Goal: Task Accomplishment & Management: Use online tool/utility

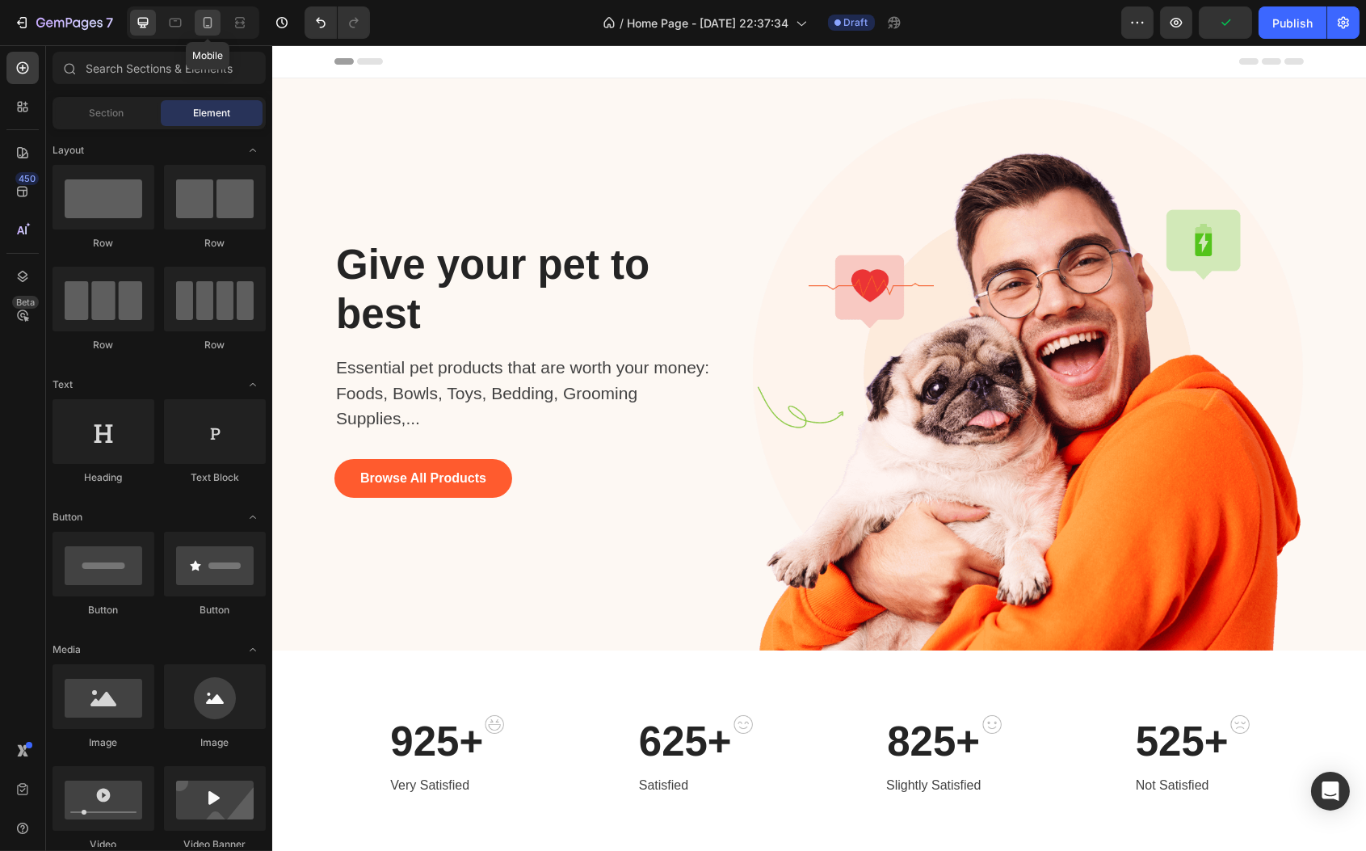
click at [216, 19] on div at bounding box center [208, 23] width 26 height 26
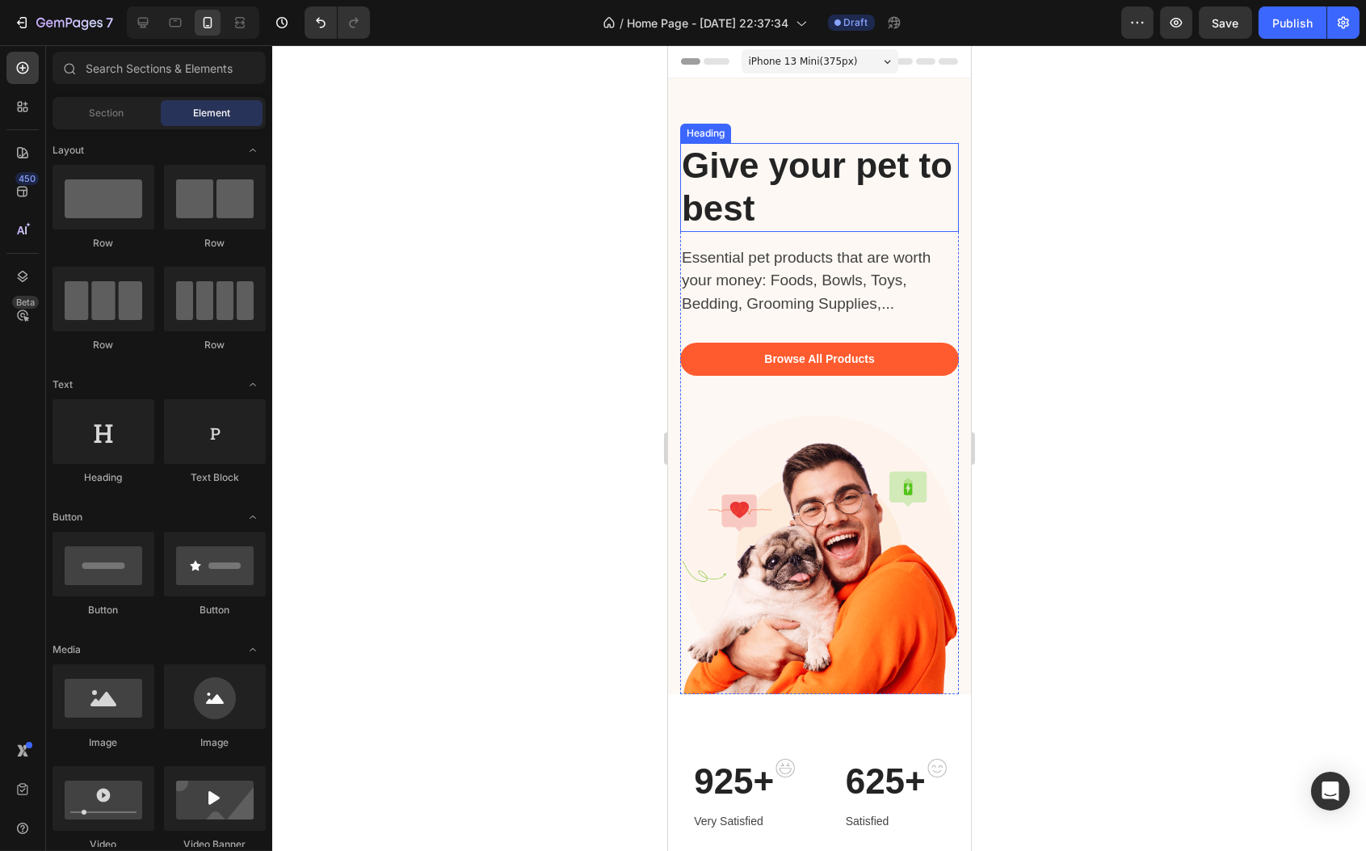
click at [768, 185] on p "Give your pet to best" at bounding box center [819, 188] width 276 height 86
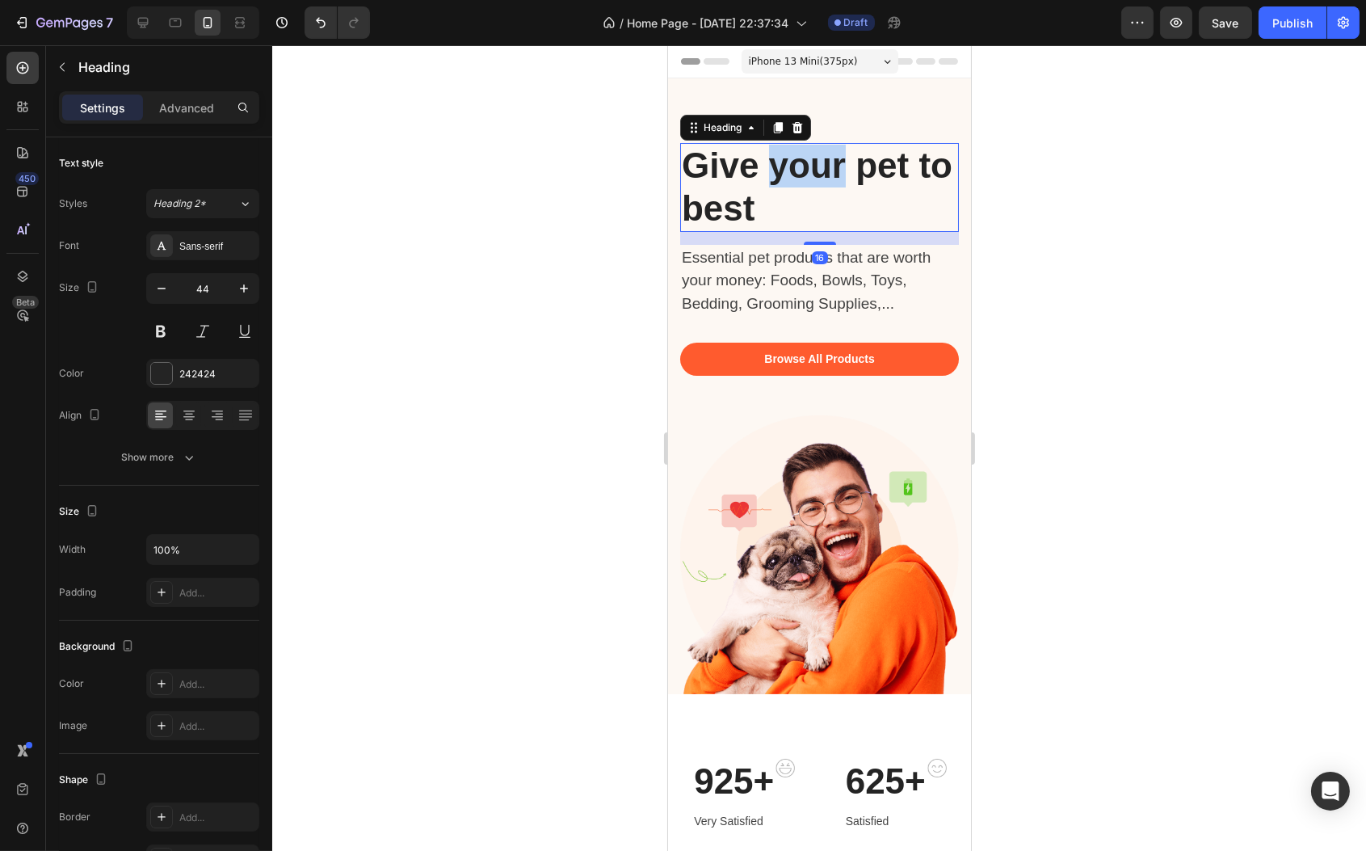
click at [768, 185] on p "Give your pet to best" at bounding box center [819, 188] width 276 height 86
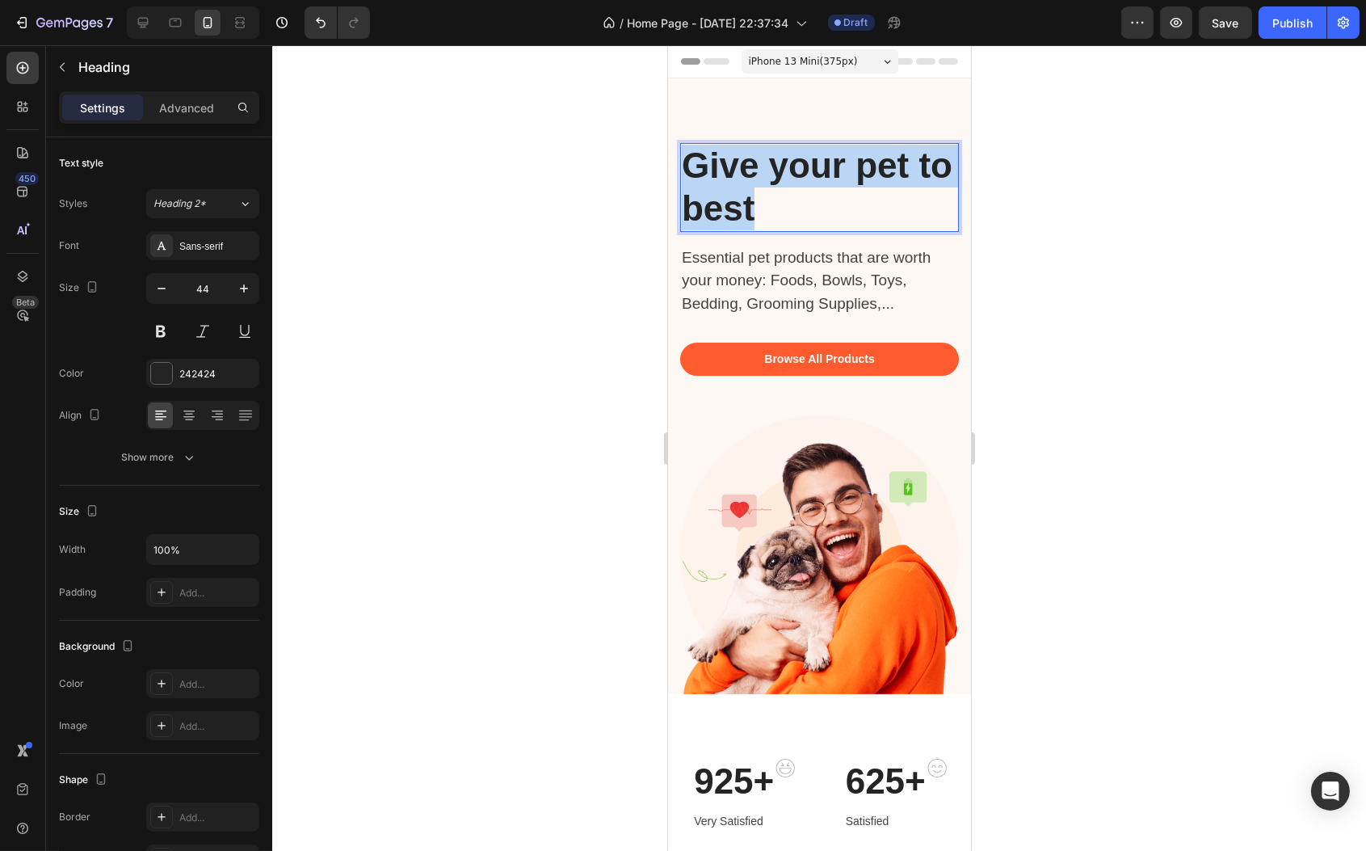
click at [768, 185] on p "Give your pet to best" at bounding box center [819, 188] width 276 height 86
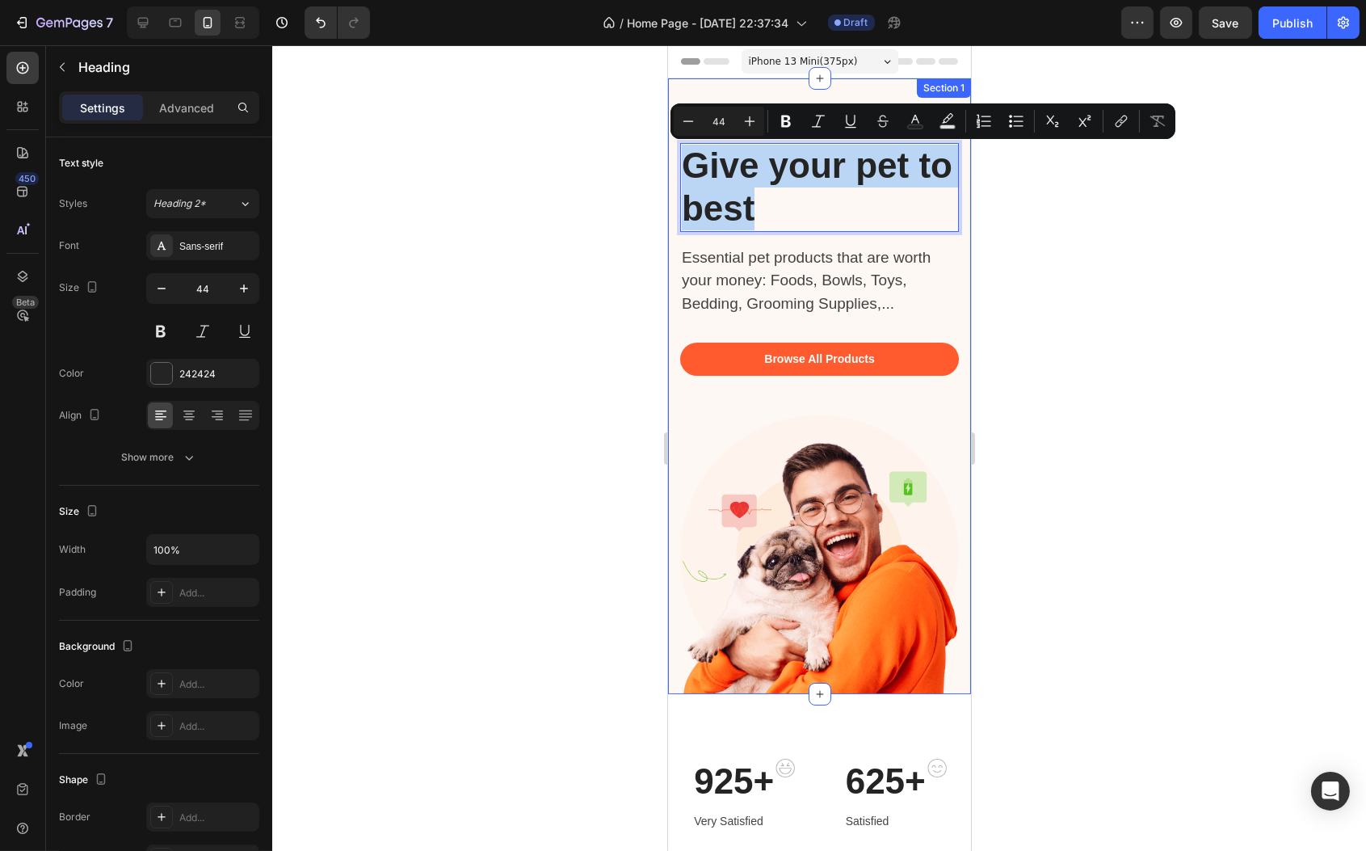
click at [776, 82] on div "Give your pet to best Heading 16 Essential pet products that are worth your mon…" at bounding box center [818, 386] width 303 height 616
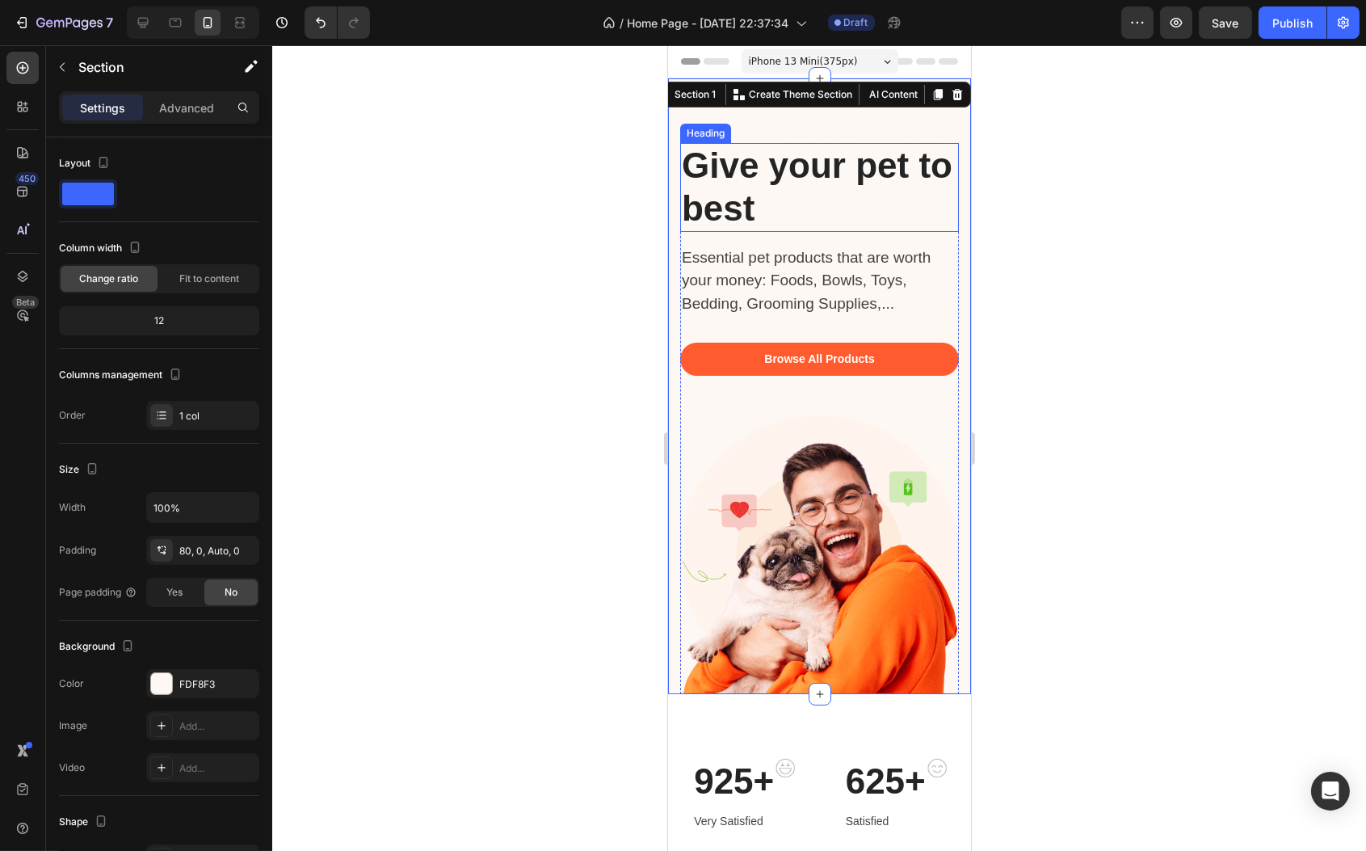
click at [763, 194] on p "Give your pet to best" at bounding box center [819, 188] width 276 height 86
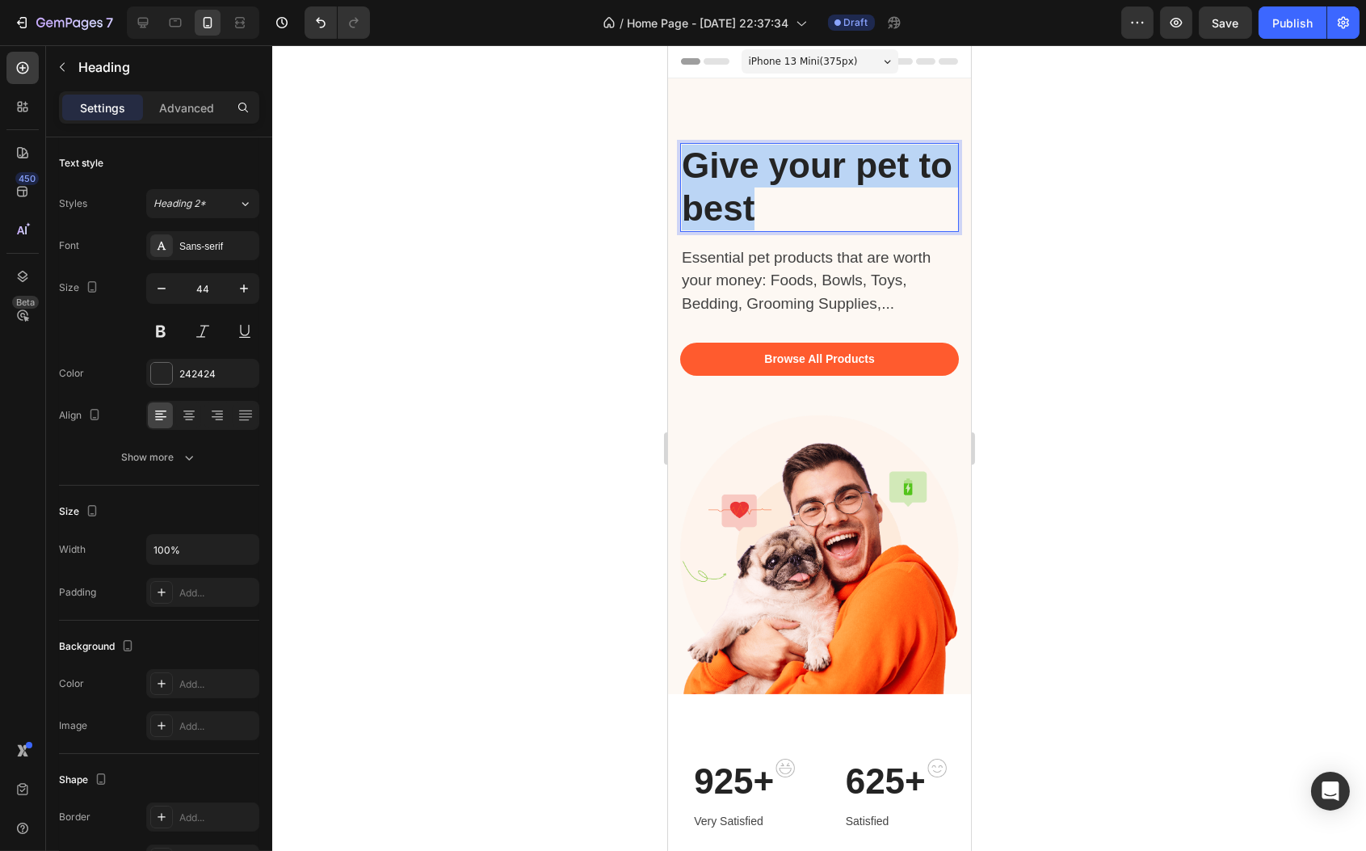
click at [763, 194] on p "Give your pet to best" at bounding box center [819, 188] width 276 height 86
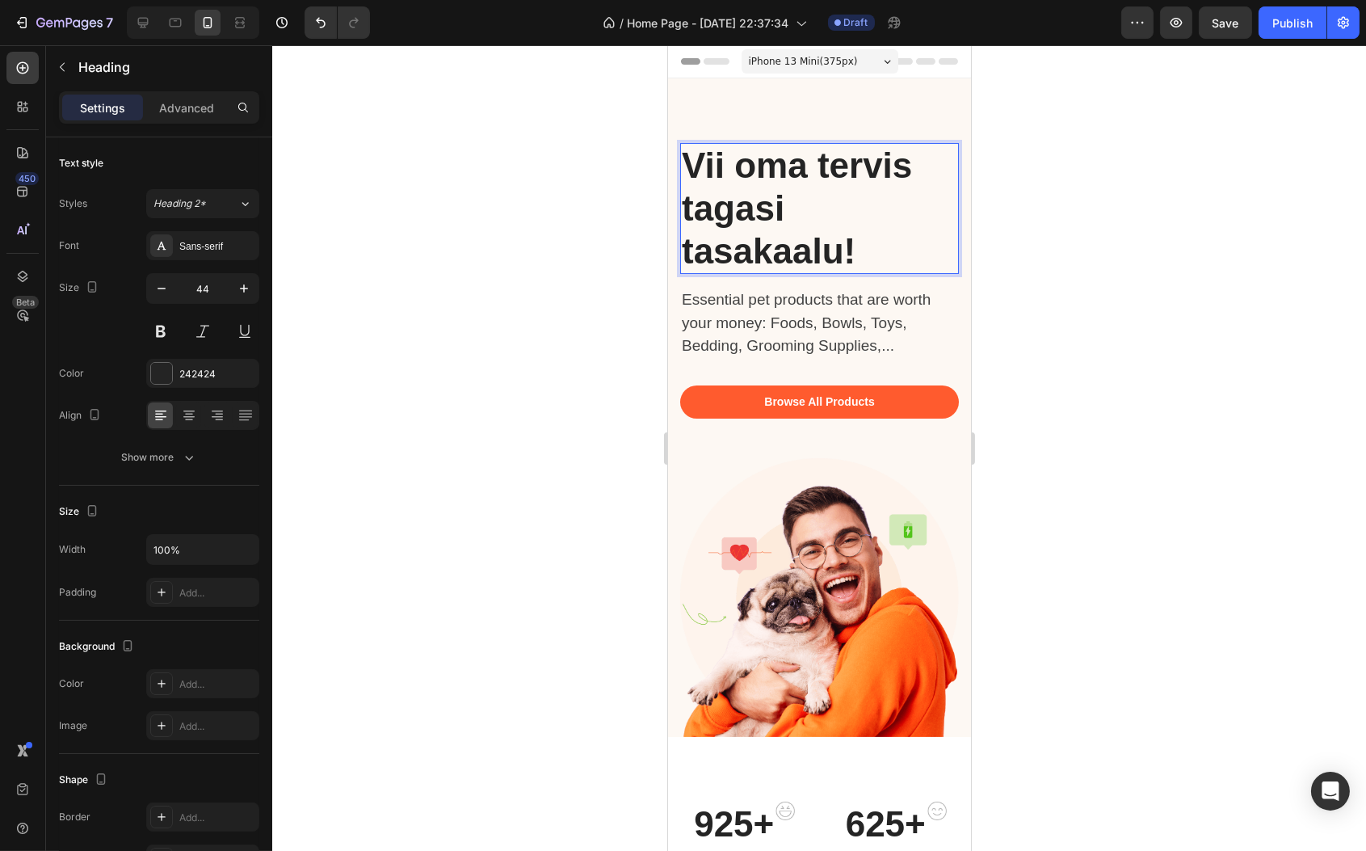
click at [763, 195] on p "Vii oma tervis tagasi tasakaalu!" at bounding box center [819, 209] width 276 height 128
click at [764, 197] on p "Vii oma tervis tagasi tasakaalu!" at bounding box center [819, 209] width 276 height 128
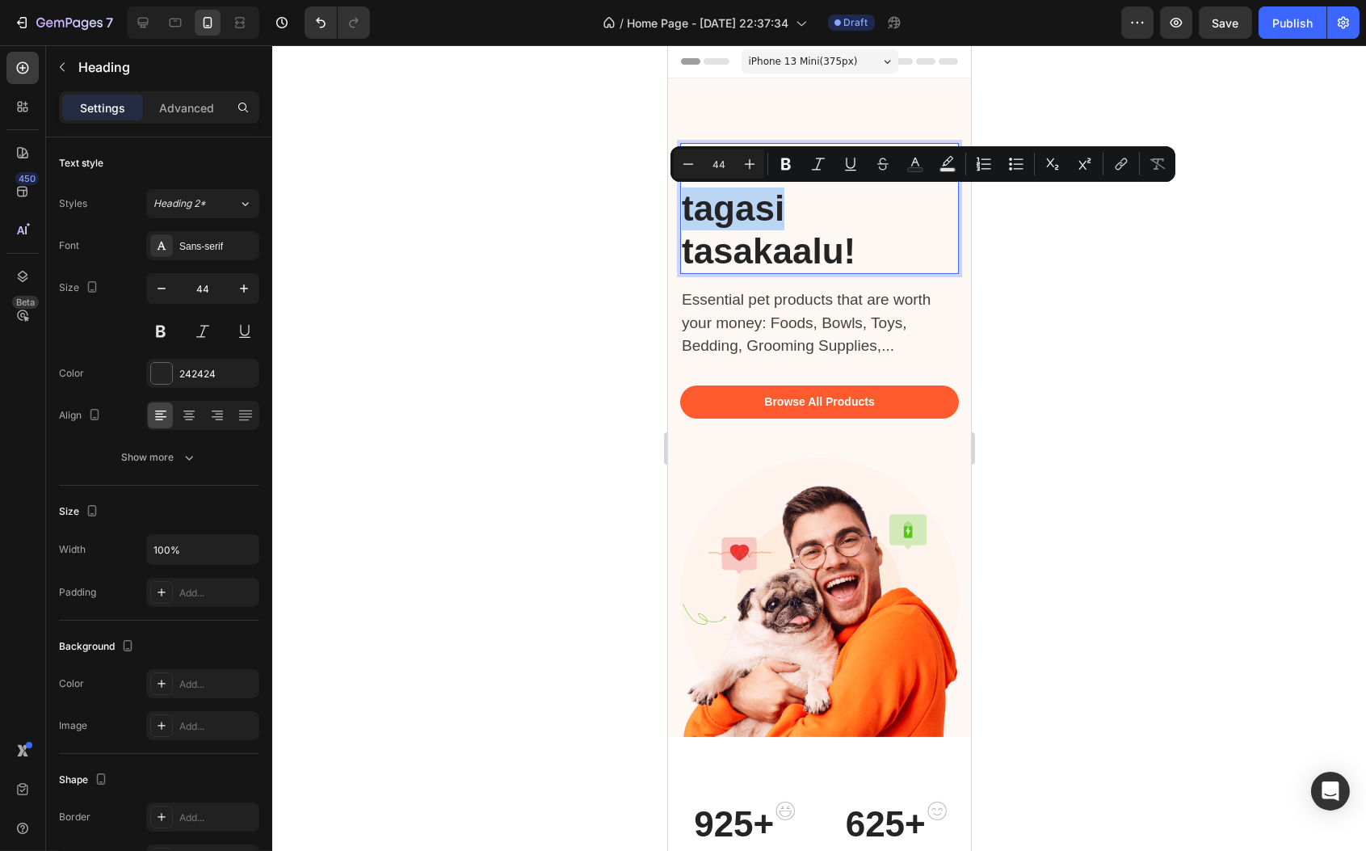
click at [764, 198] on p "Vii oma tervis tagasi tasakaalu!" at bounding box center [819, 209] width 276 height 128
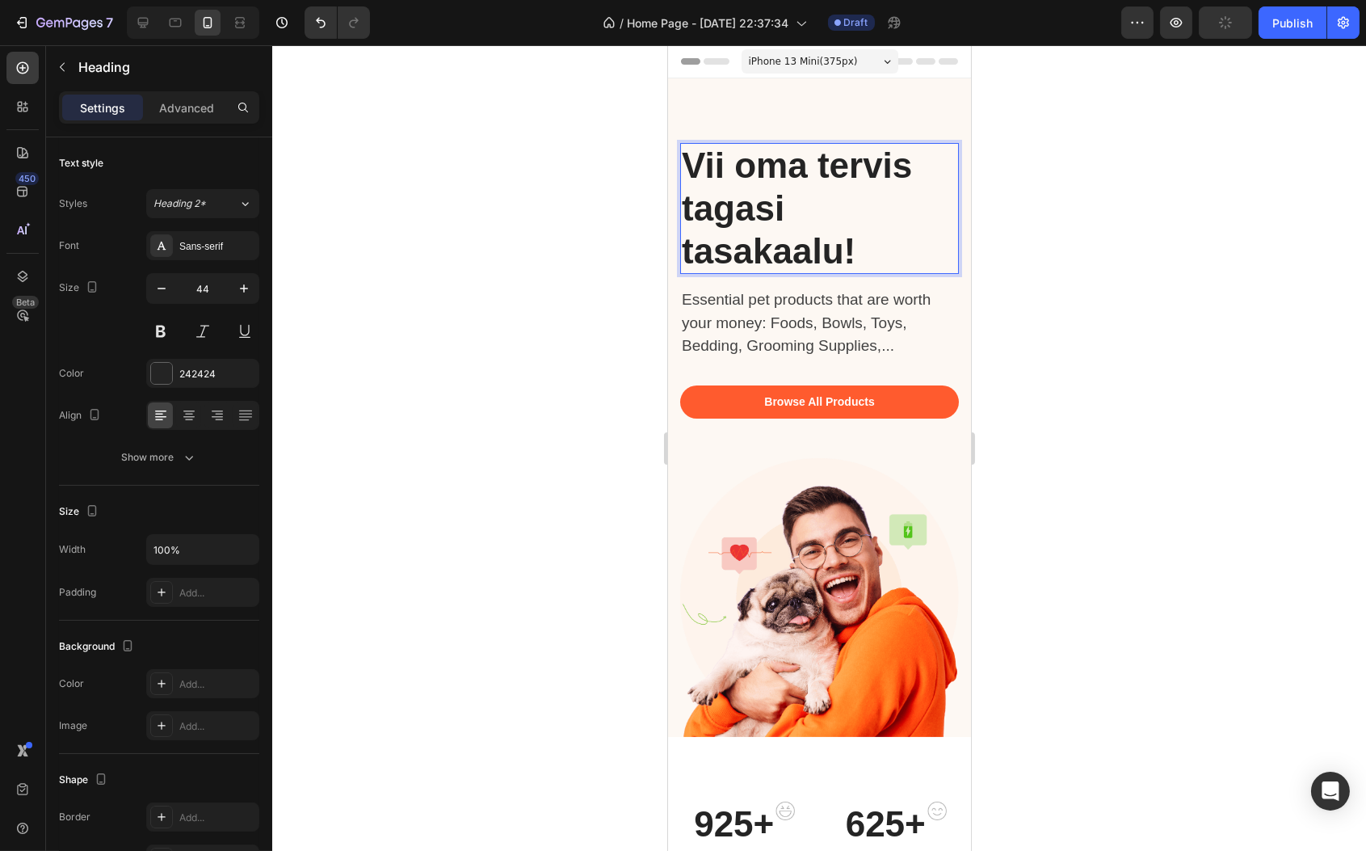
click at [865, 239] on p "Vii oma tervis tagasi tasakaalu!" at bounding box center [819, 209] width 276 height 128
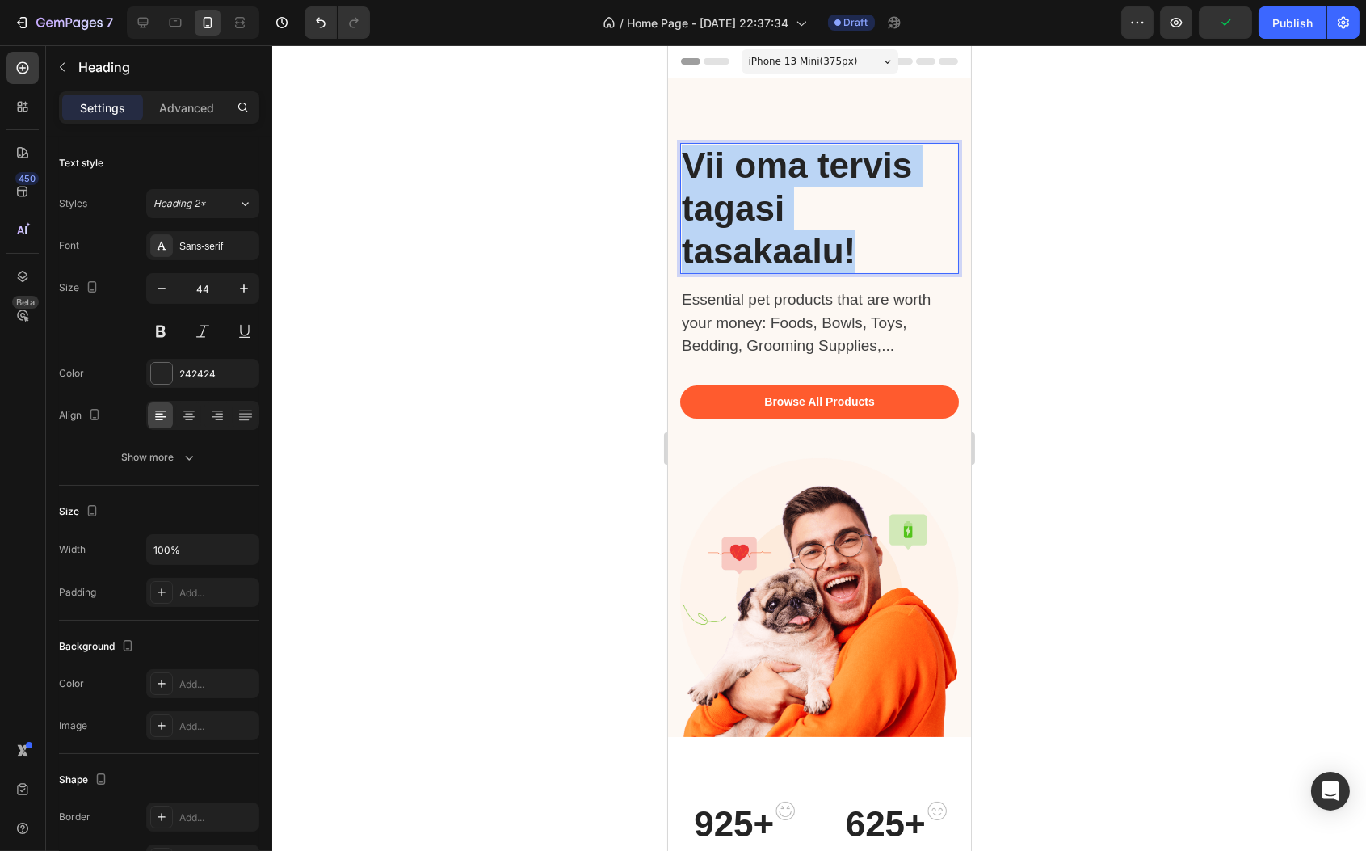
drag, startPoint x: 863, startPoint y: 246, endPoint x: 693, endPoint y: 149, distance: 195.8
click at [683, 158] on p "Vii oma tervis tagasi tasakaalu!" at bounding box center [819, 209] width 276 height 128
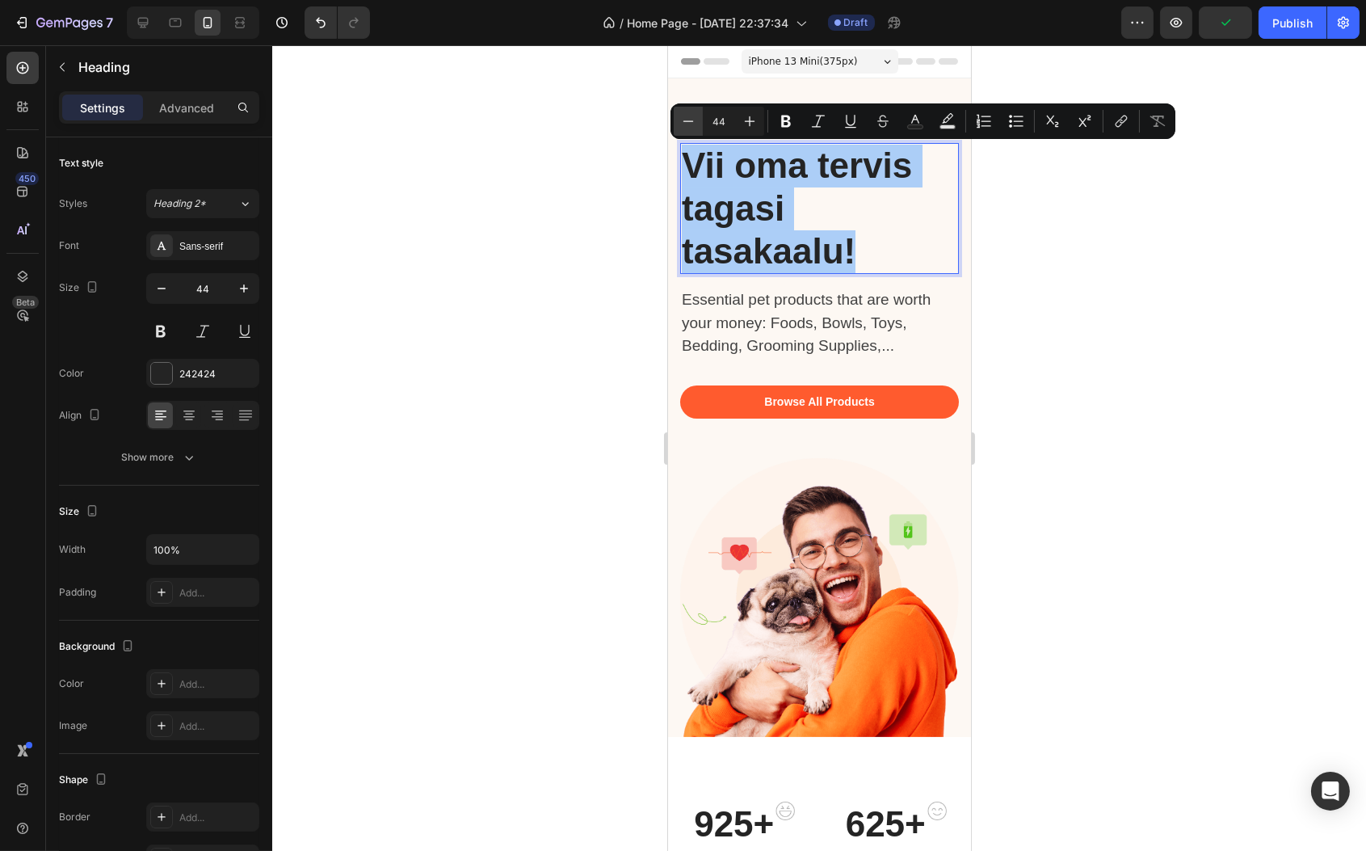
click at [688, 131] on button "Minus" at bounding box center [688, 121] width 29 height 29
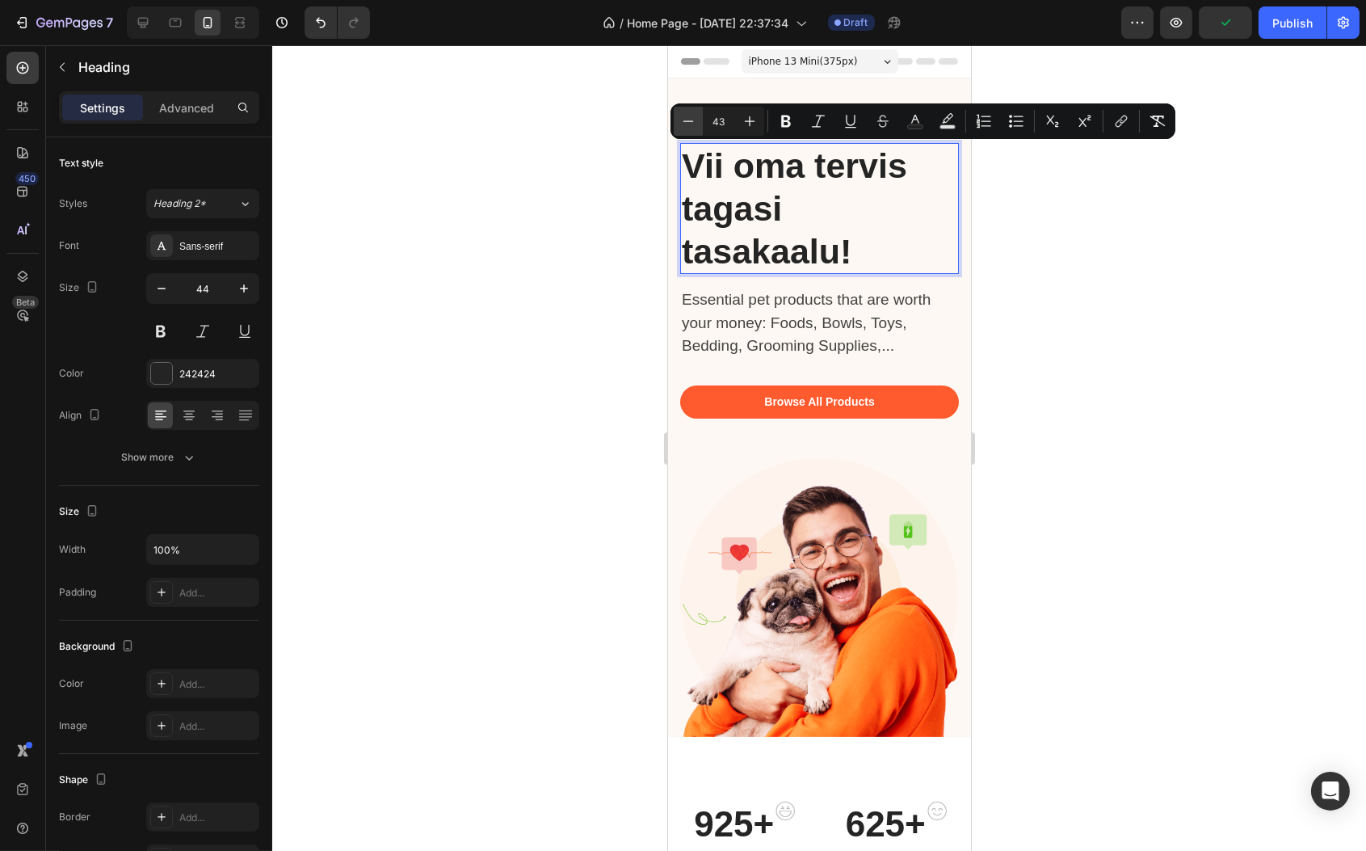
click at [688, 131] on button "Minus" at bounding box center [688, 121] width 29 height 29
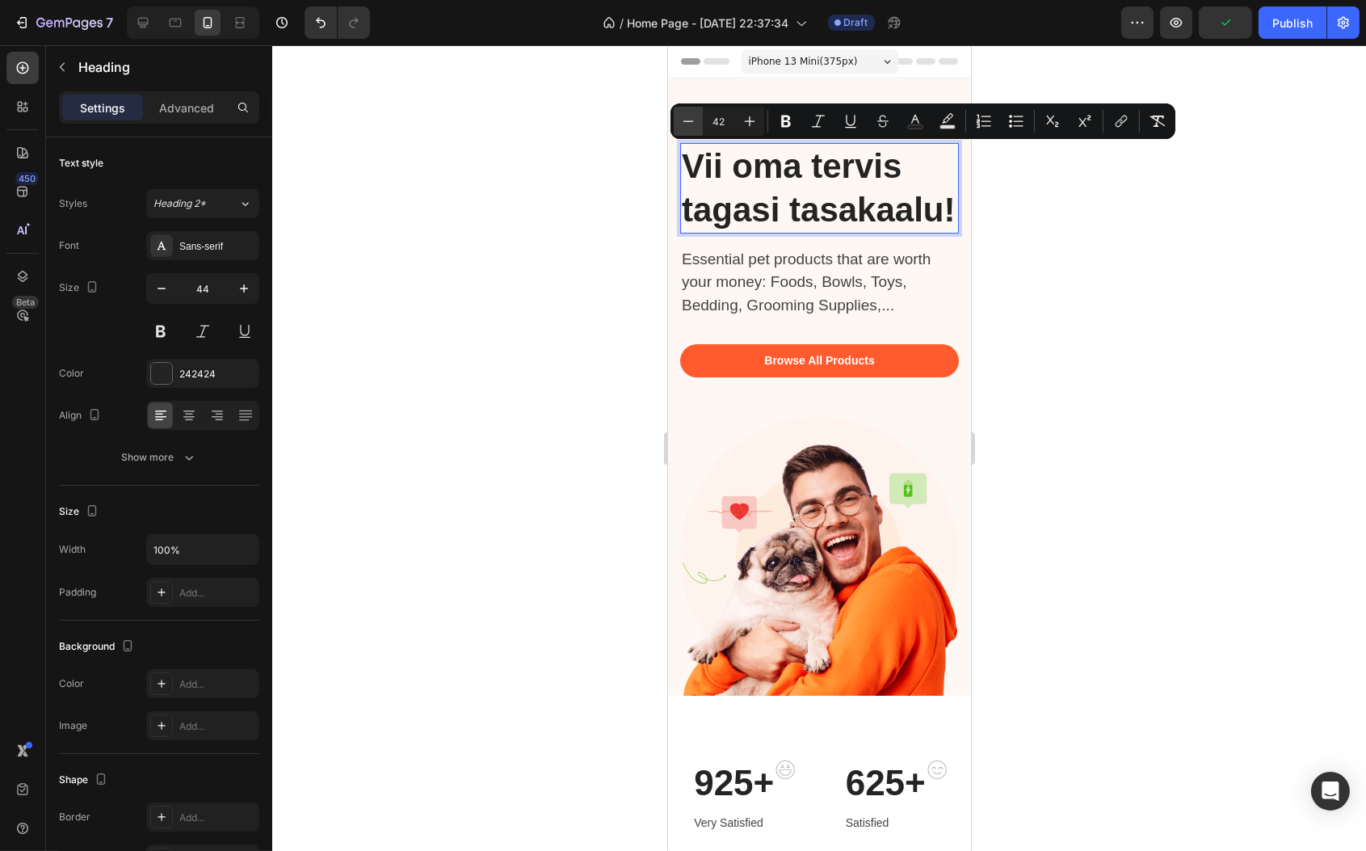
click at [688, 131] on button "Minus" at bounding box center [688, 121] width 29 height 29
type input "39"
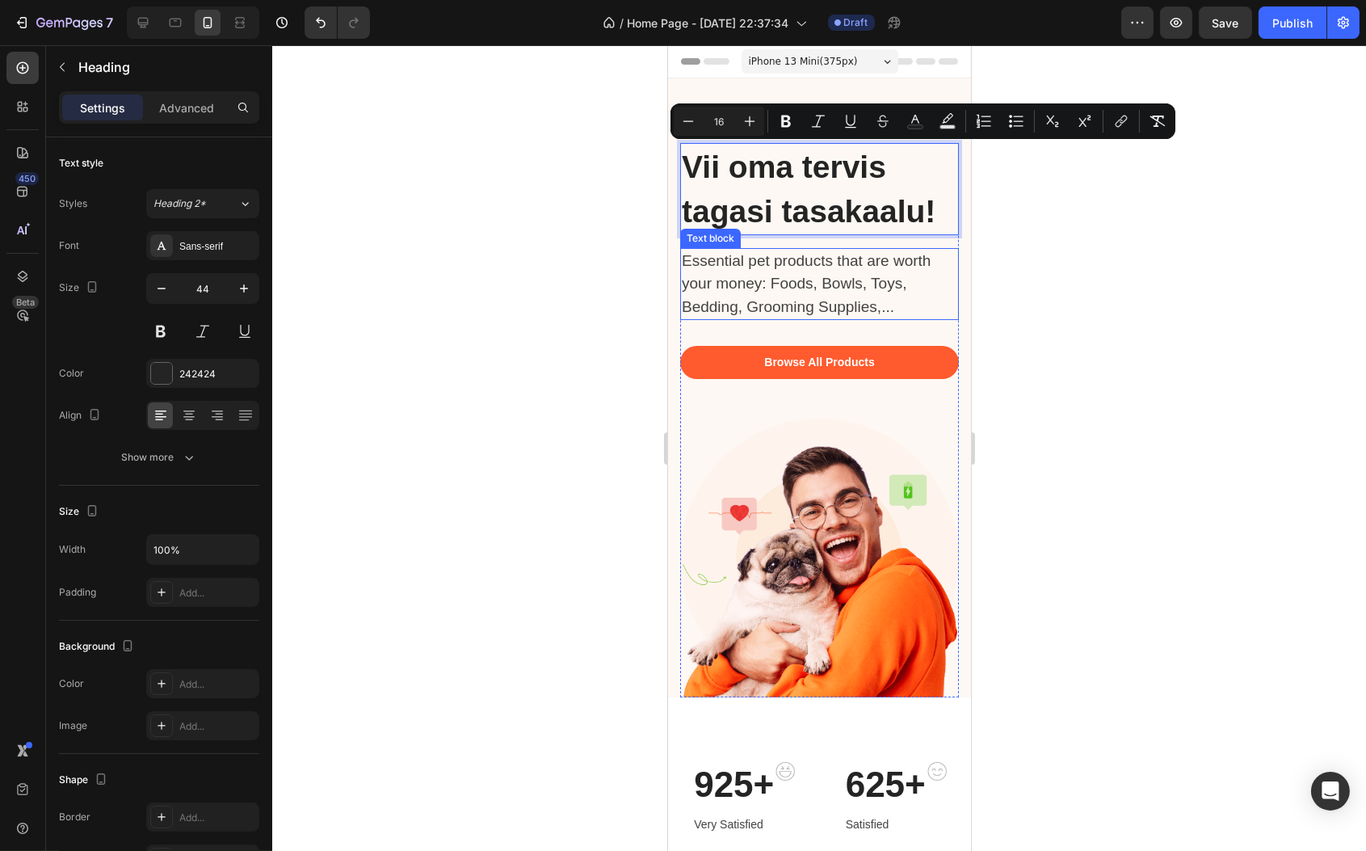
click at [771, 309] on p "Essential pet products that are worth your money: Foods, Bowls, Toys, Bedding, …" at bounding box center [810, 284] width 259 height 69
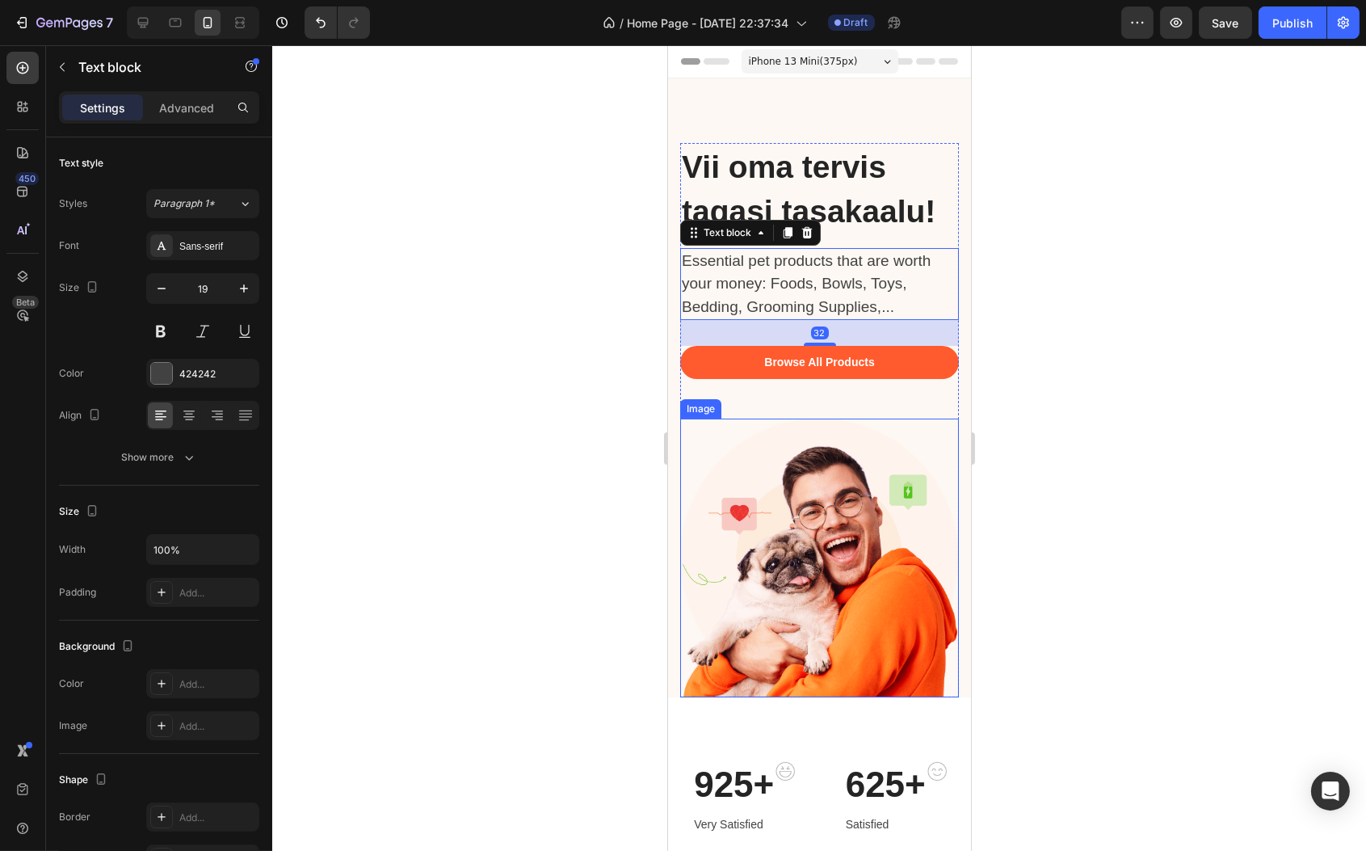
click at [825, 599] on img at bounding box center [819, 558] width 279 height 279
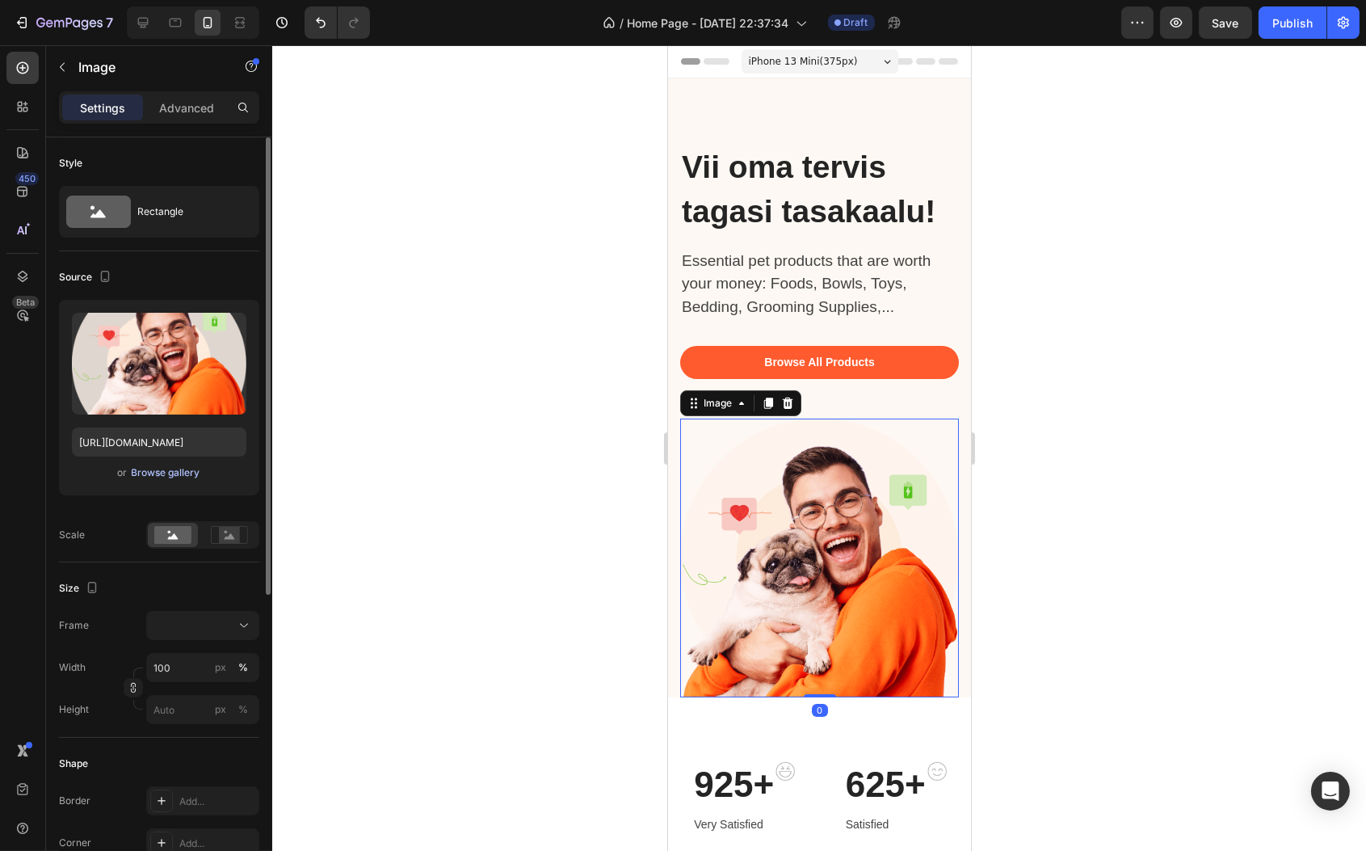
click at [172, 467] on div "Browse gallery" at bounding box center [166, 472] width 69 height 15
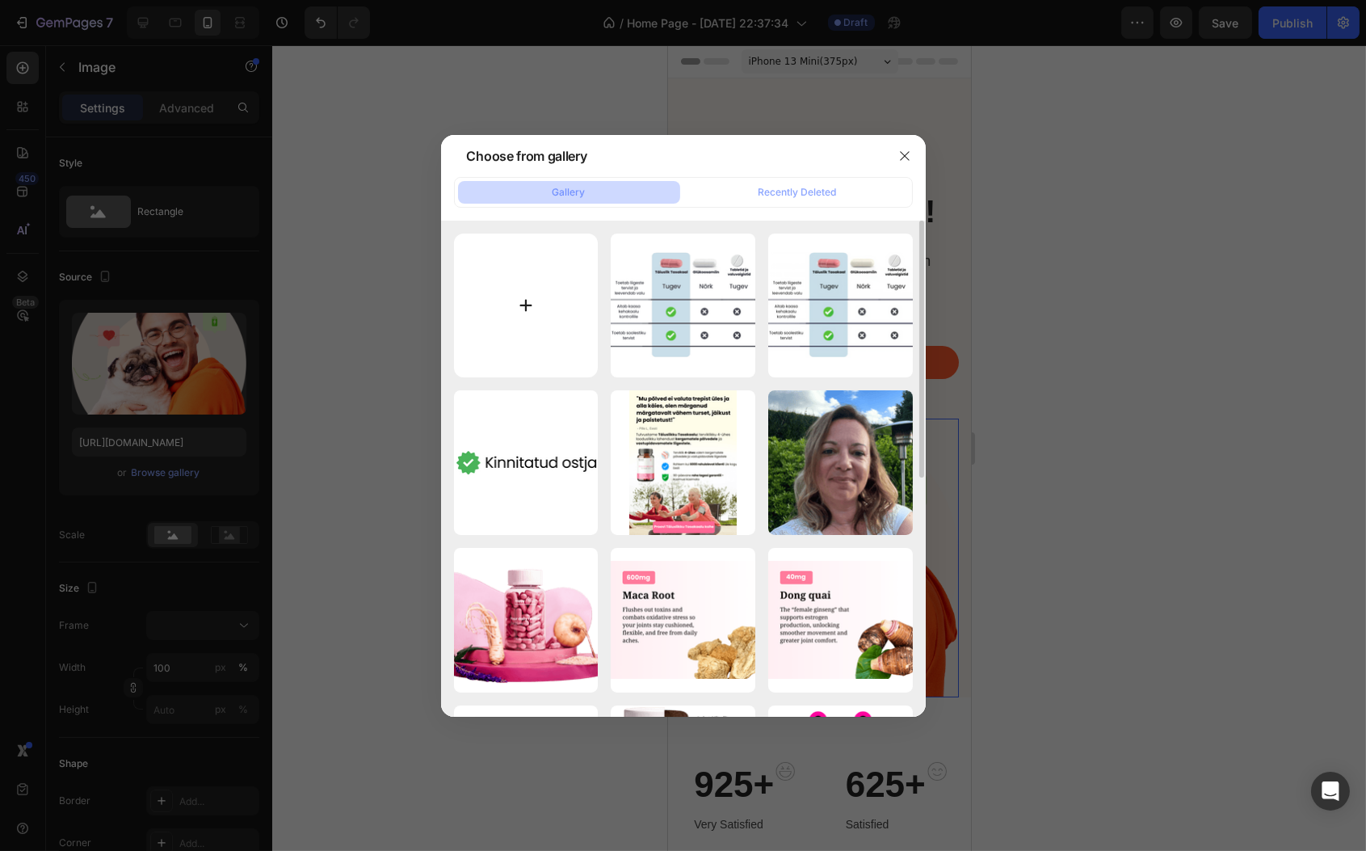
click at [516, 314] on input "file" at bounding box center [526, 306] width 145 height 145
type input "C:\fakepath\Title (11) (1).png"
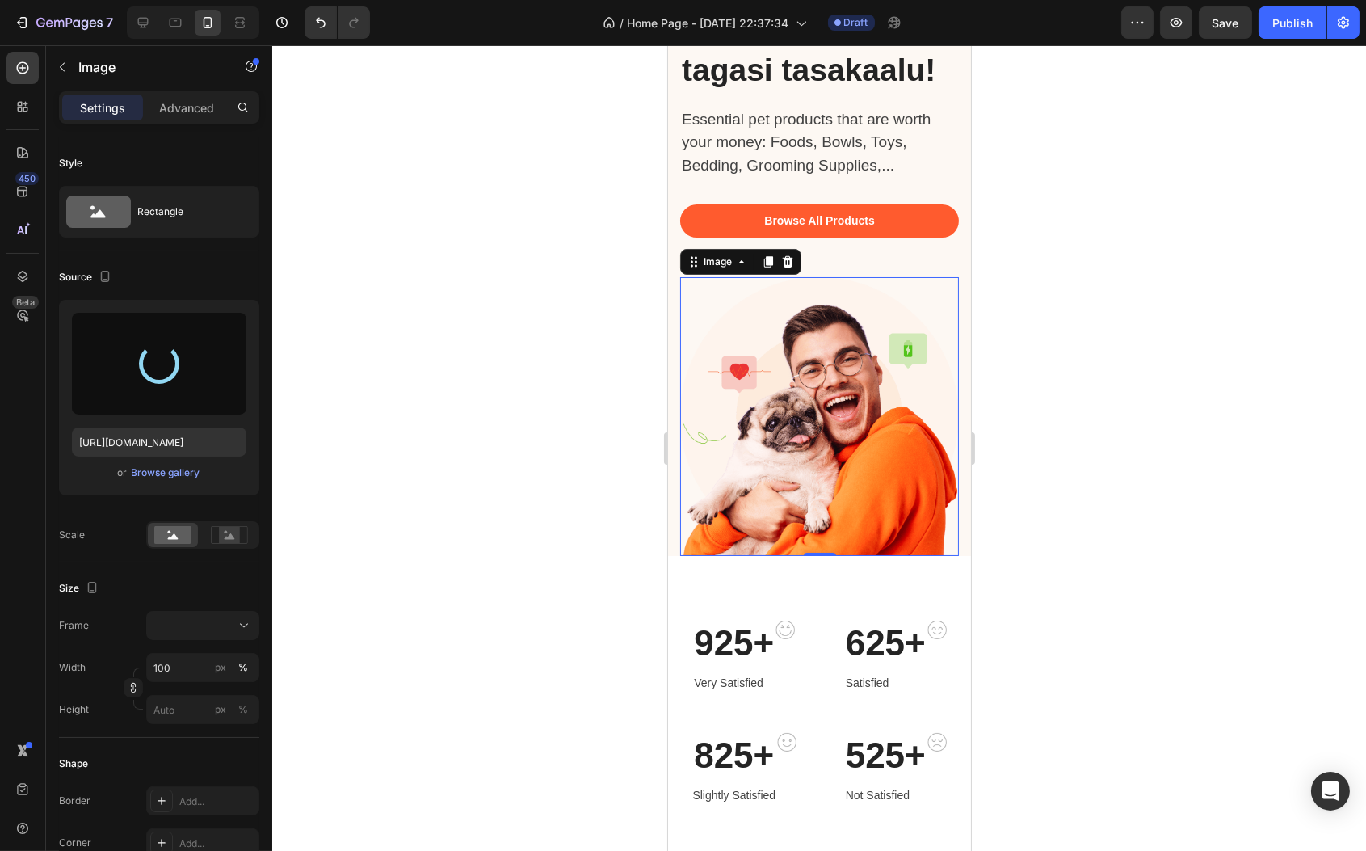
scroll to position [383, 0]
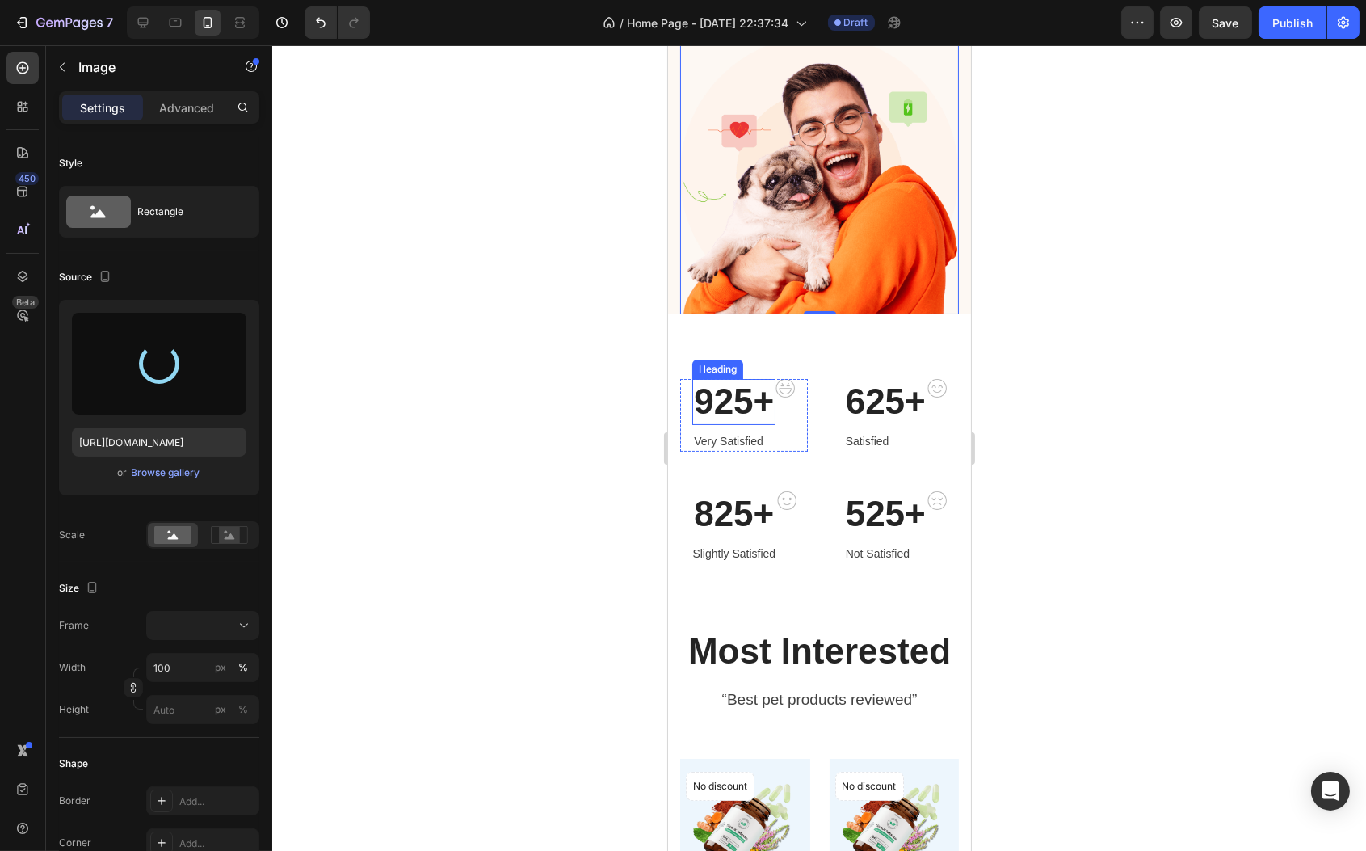
click at [729, 402] on p "925+" at bounding box center [733, 402] width 80 height 43
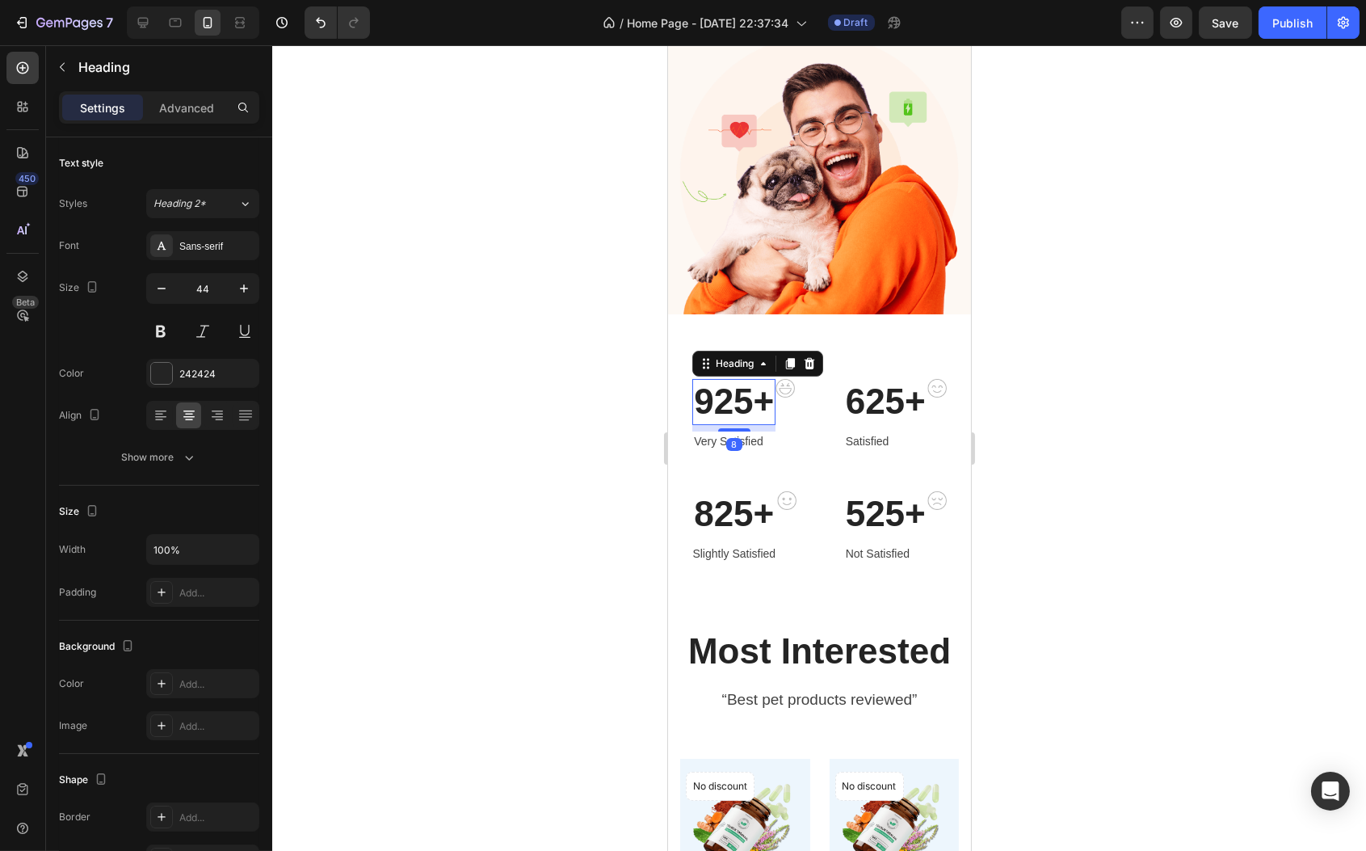
click at [728, 402] on p "925+" at bounding box center [733, 402] width 80 height 43
click at [745, 416] on p "6000+" at bounding box center [734, 402] width 100 height 43
click at [816, 465] on div "600+ Heading 8 Very Satisfied Text block Image Row 625+ Heading Satisfied Text …" at bounding box center [819, 435] width 279 height 112
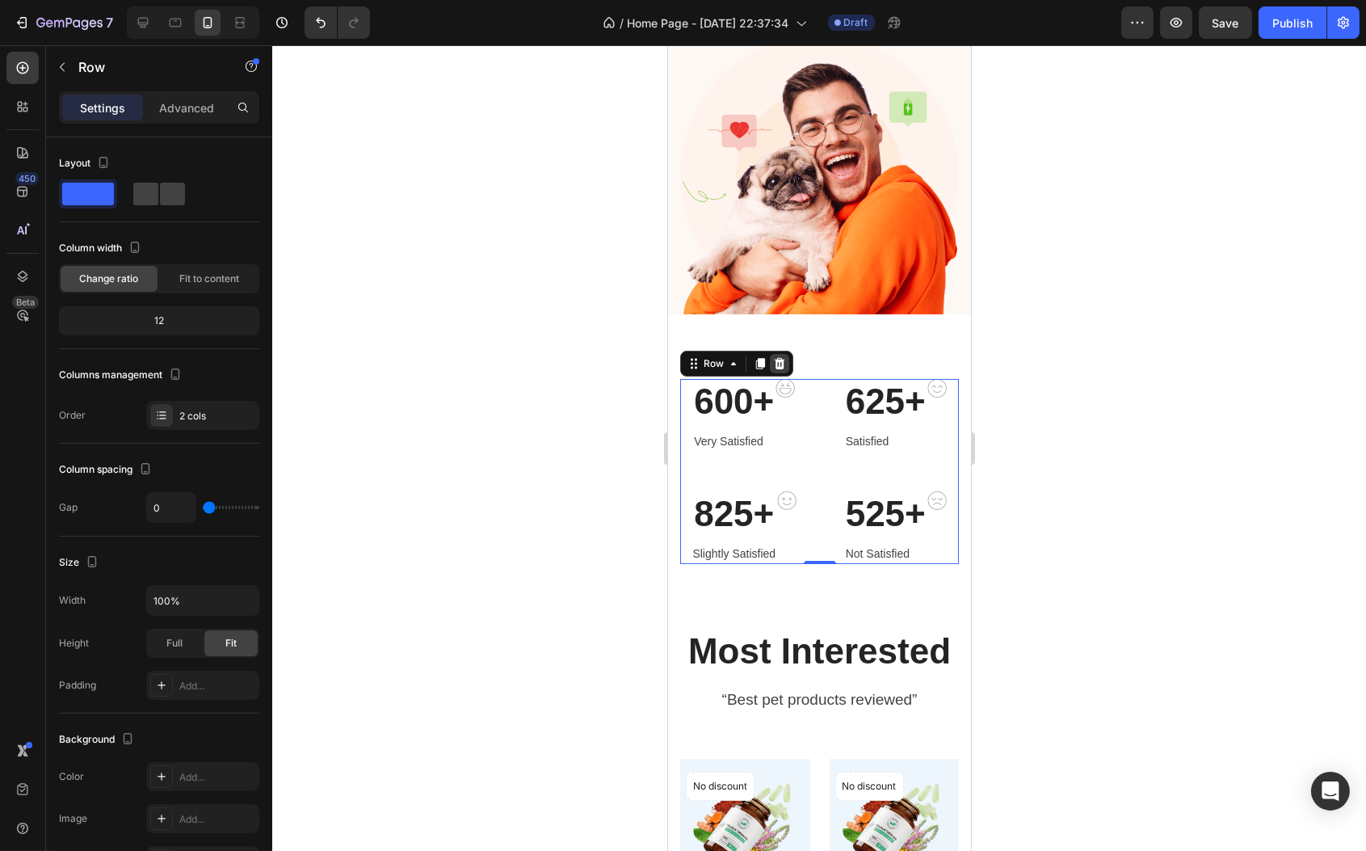
click at [775, 368] on icon at bounding box center [778, 363] width 13 height 13
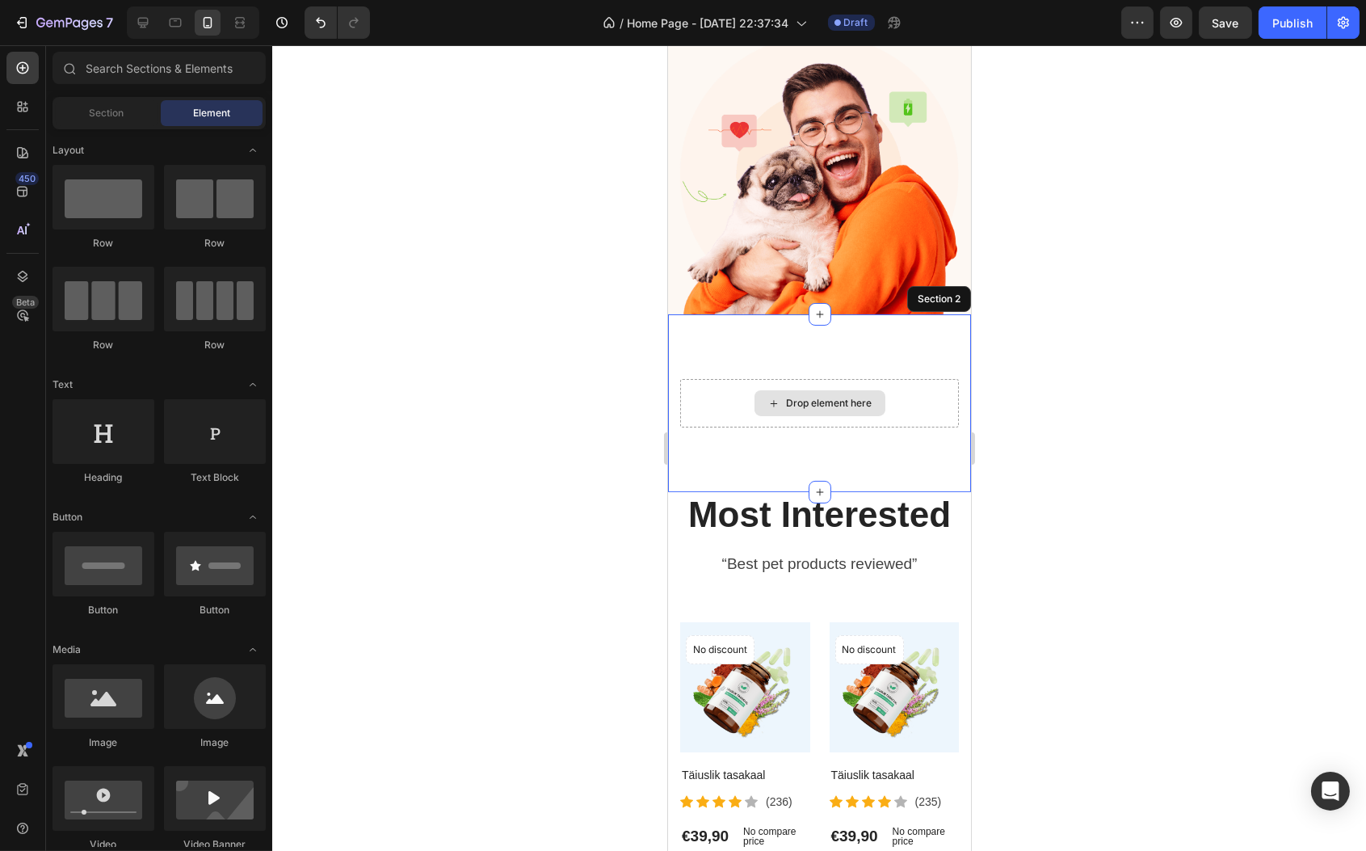
click at [736, 394] on div "Drop element here" at bounding box center [819, 403] width 279 height 48
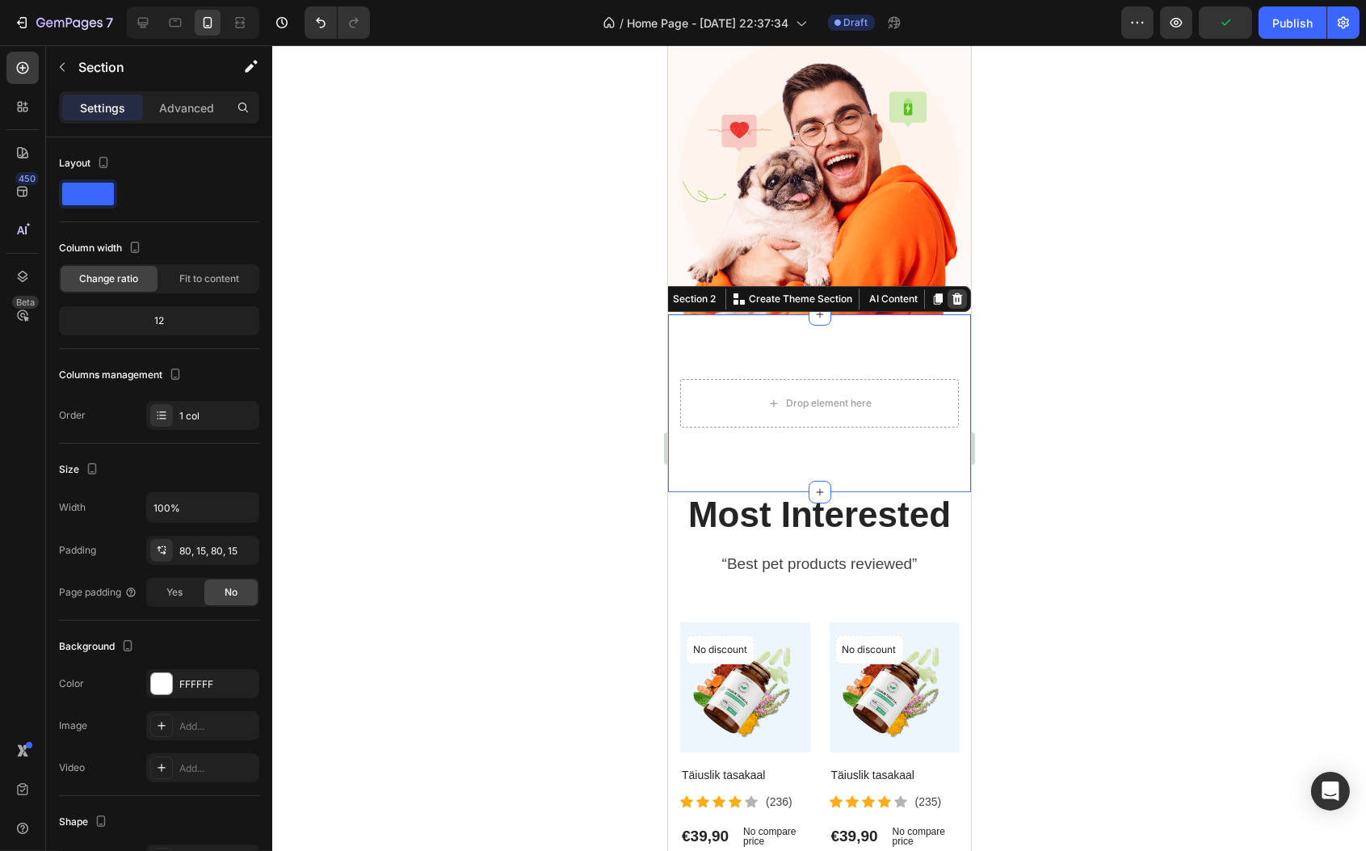
click at [952, 305] on icon at bounding box center [957, 298] width 11 height 11
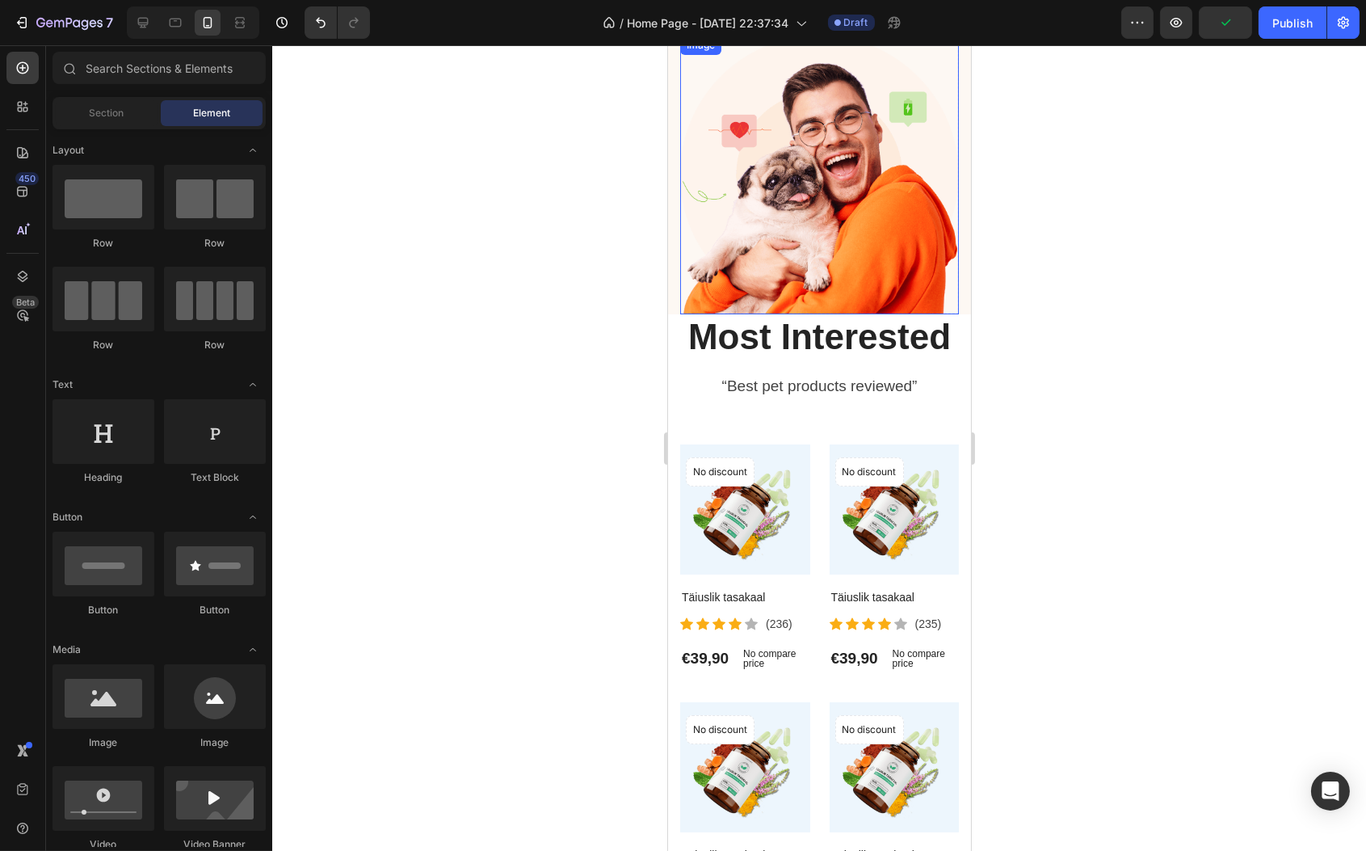
click at [857, 285] on img at bounding box center [819, 175] width 279 height 279
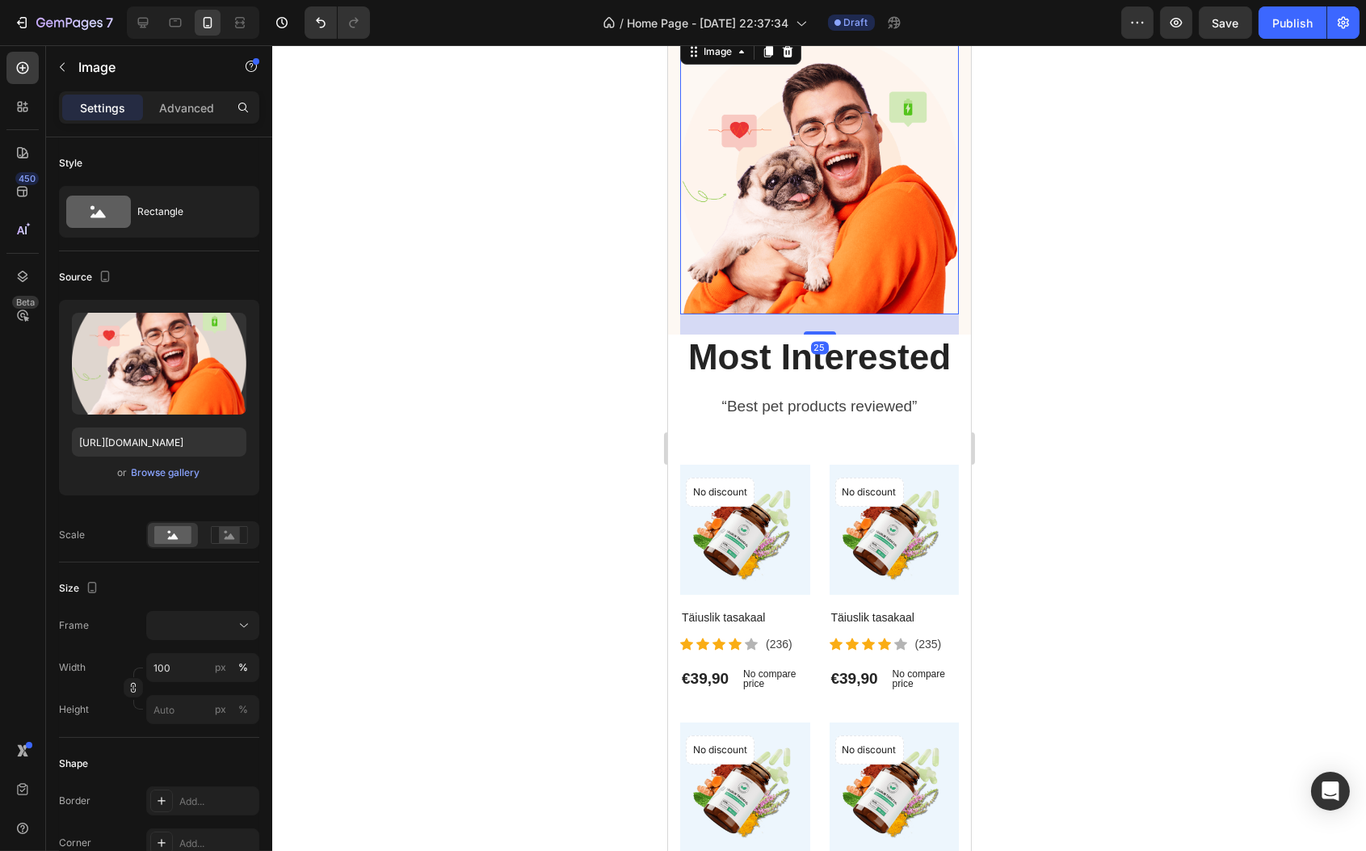
drag, startPoint x: 815, startPoint y: 322, endPoint x: 784, endPoint y: 354, distance: 44.6
click at [813, 335] on div at bounding box center [819, 332] width 32 height 3
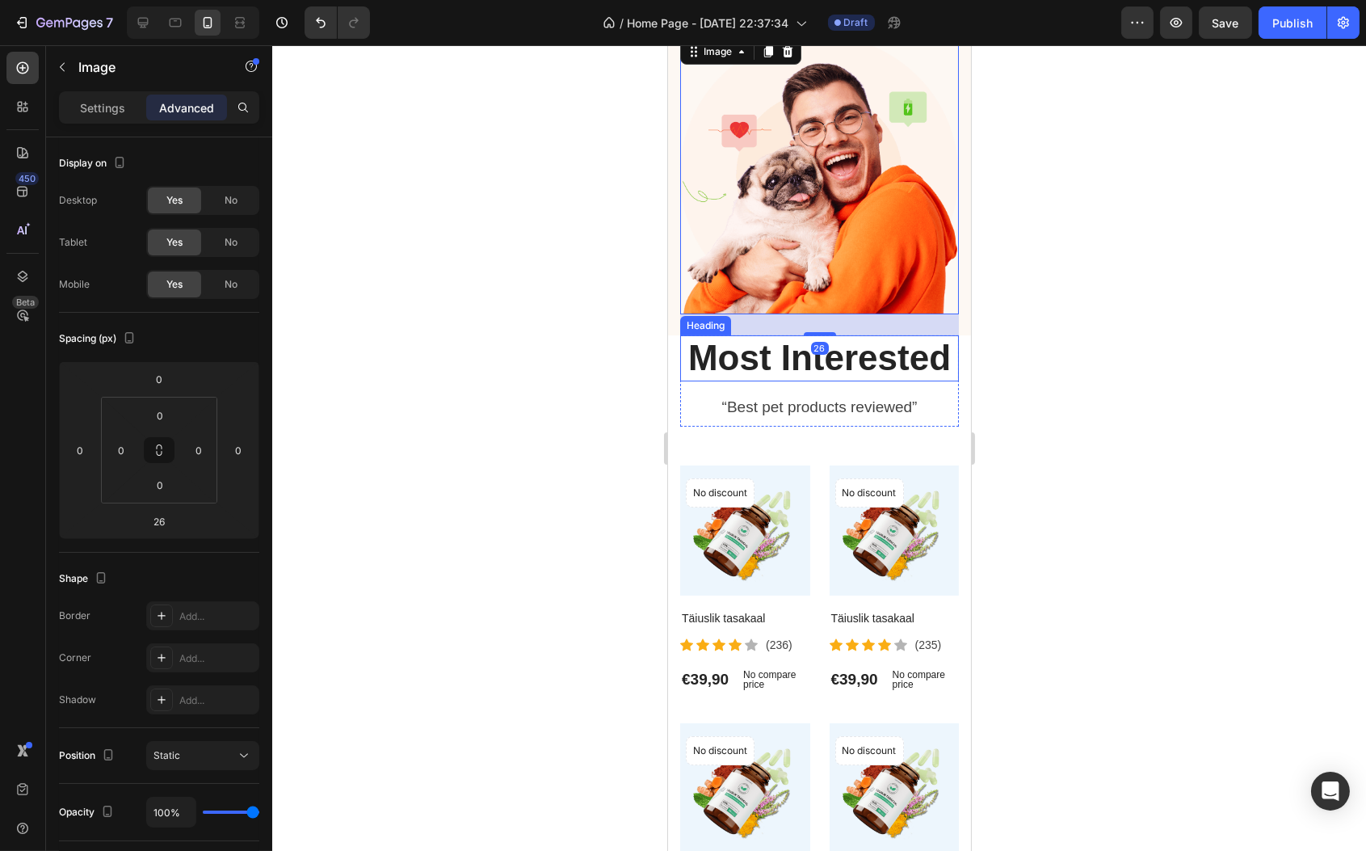
click at [729, 380] on p "Most Interested" at bounding box center [819, 358] width 276 height 43
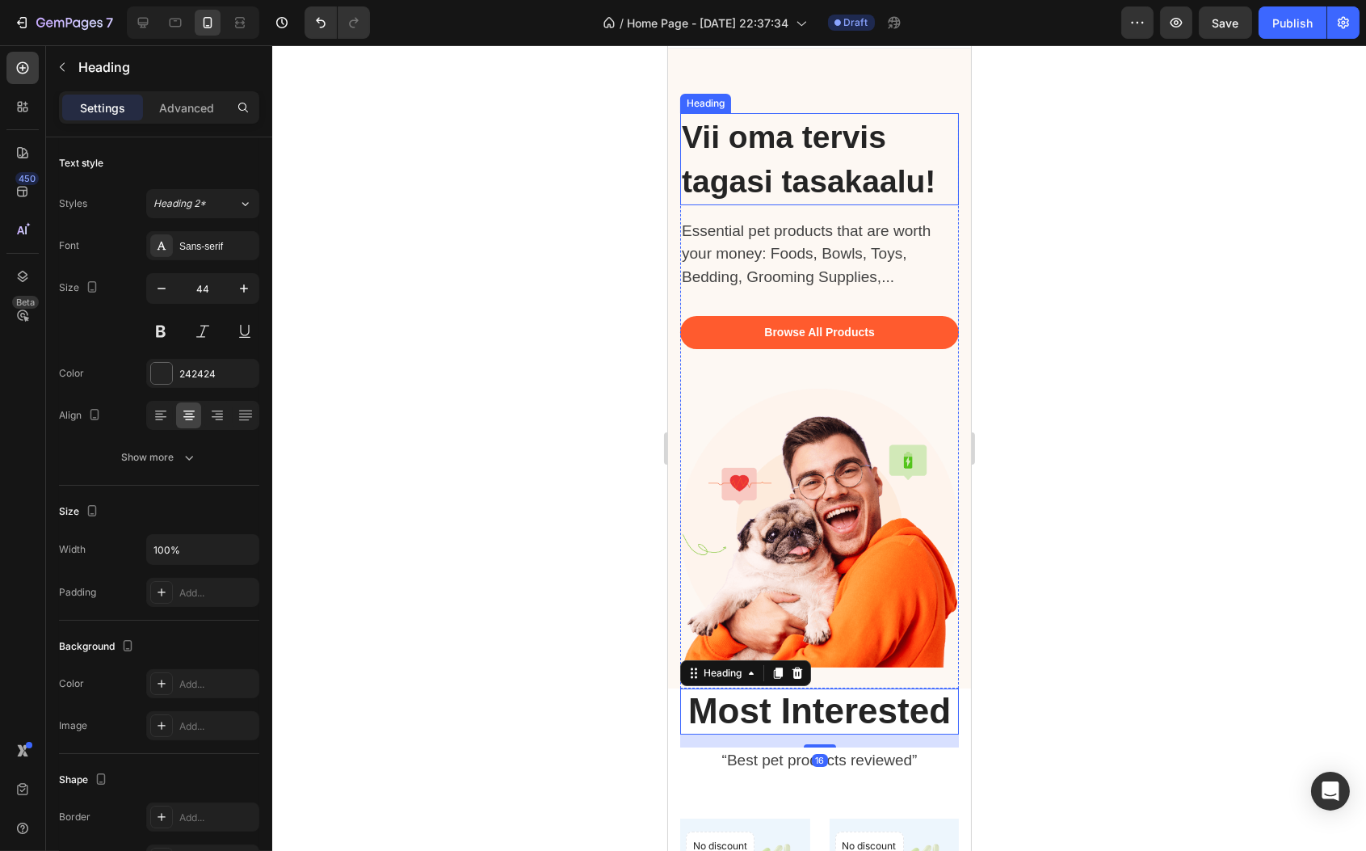
scroll to position [0, 0]
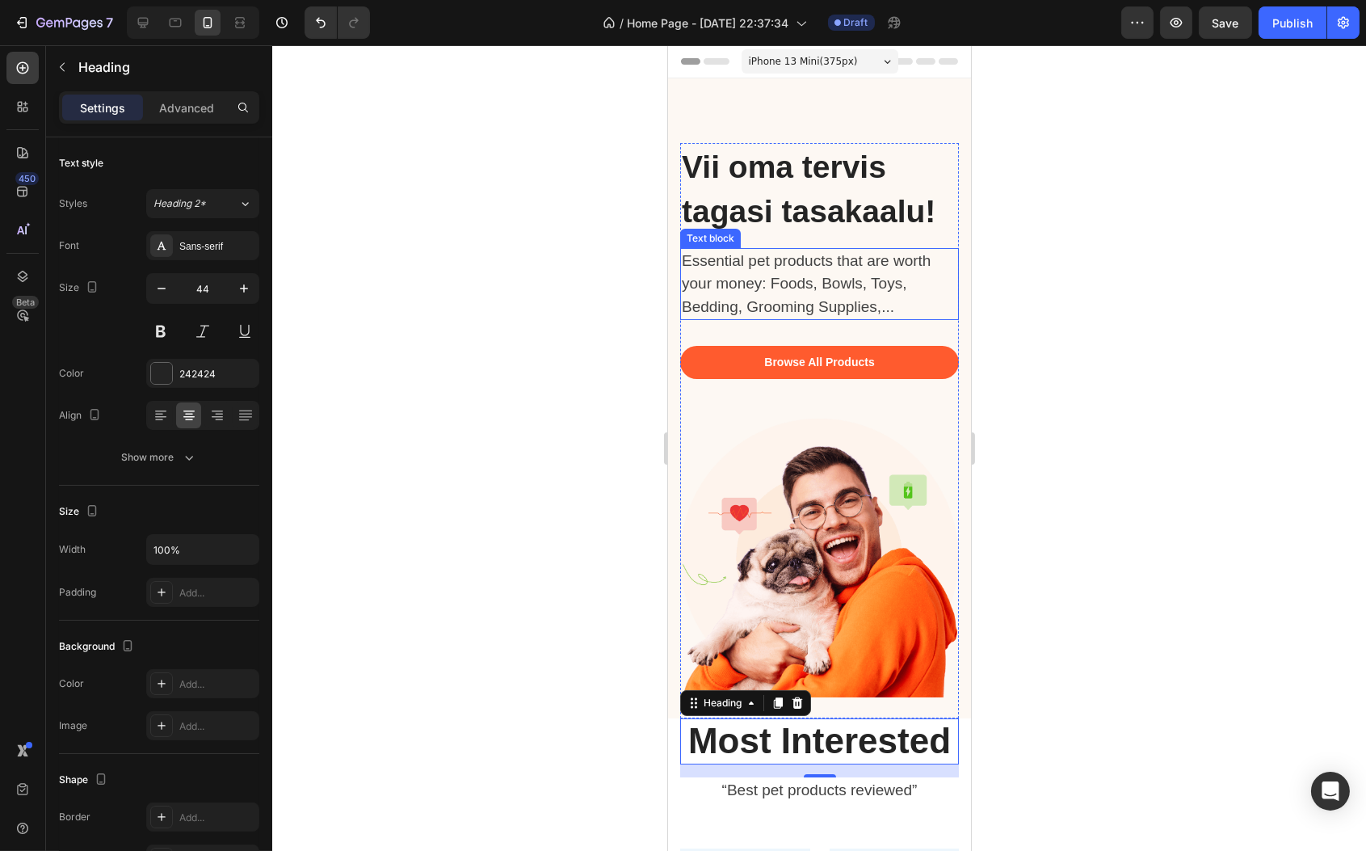
click at [784, 282] on p "Essential pet products that are worth your money: Foods, Bowls, Toys, Bedding, …" at bounding box center [810, 284] width 259 height 69
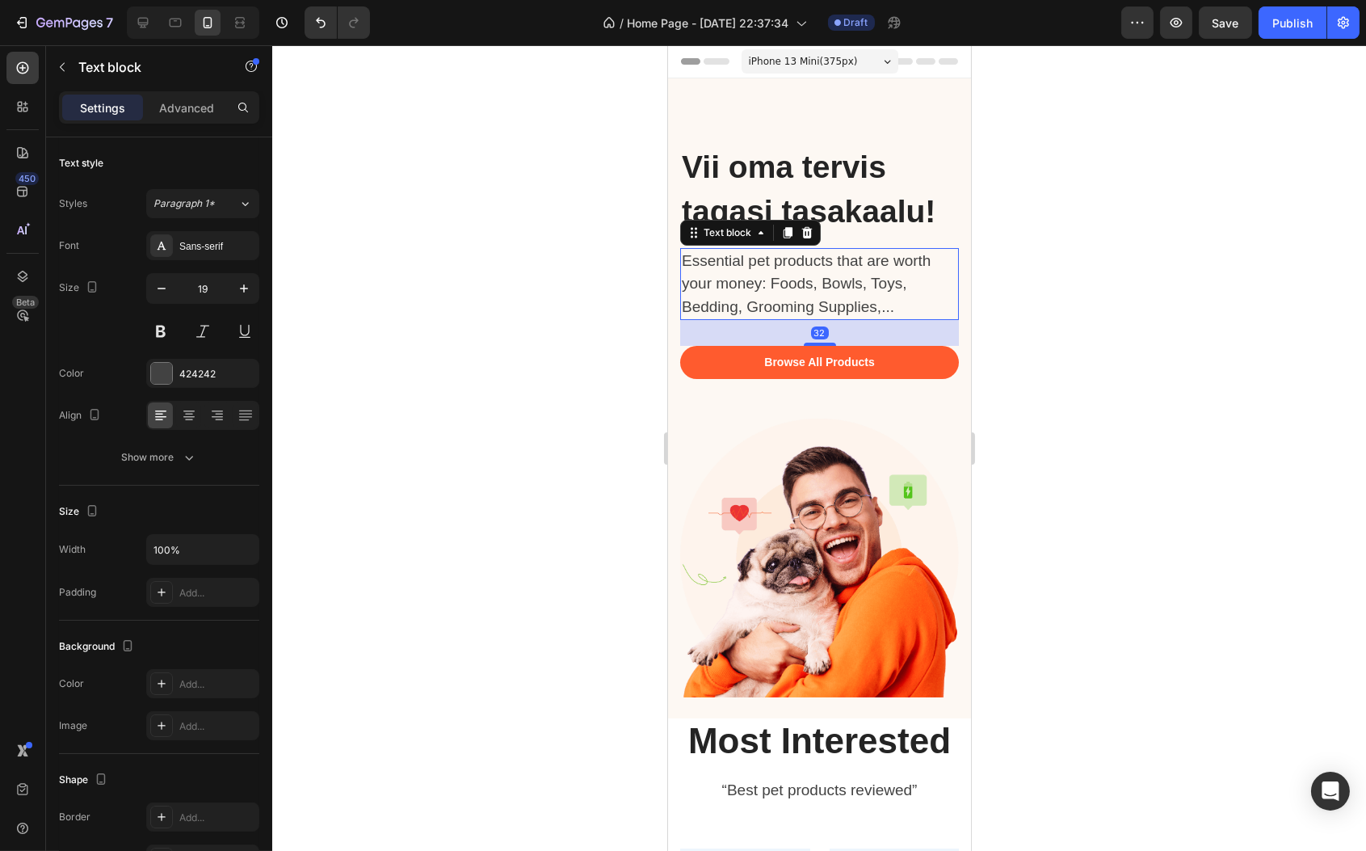
click at [784, 282] on p "Essential pet products that are worth your money: Foods, Bowls, Toys, Bedding, …" at bounding box center [810, 284] width 259 height 69
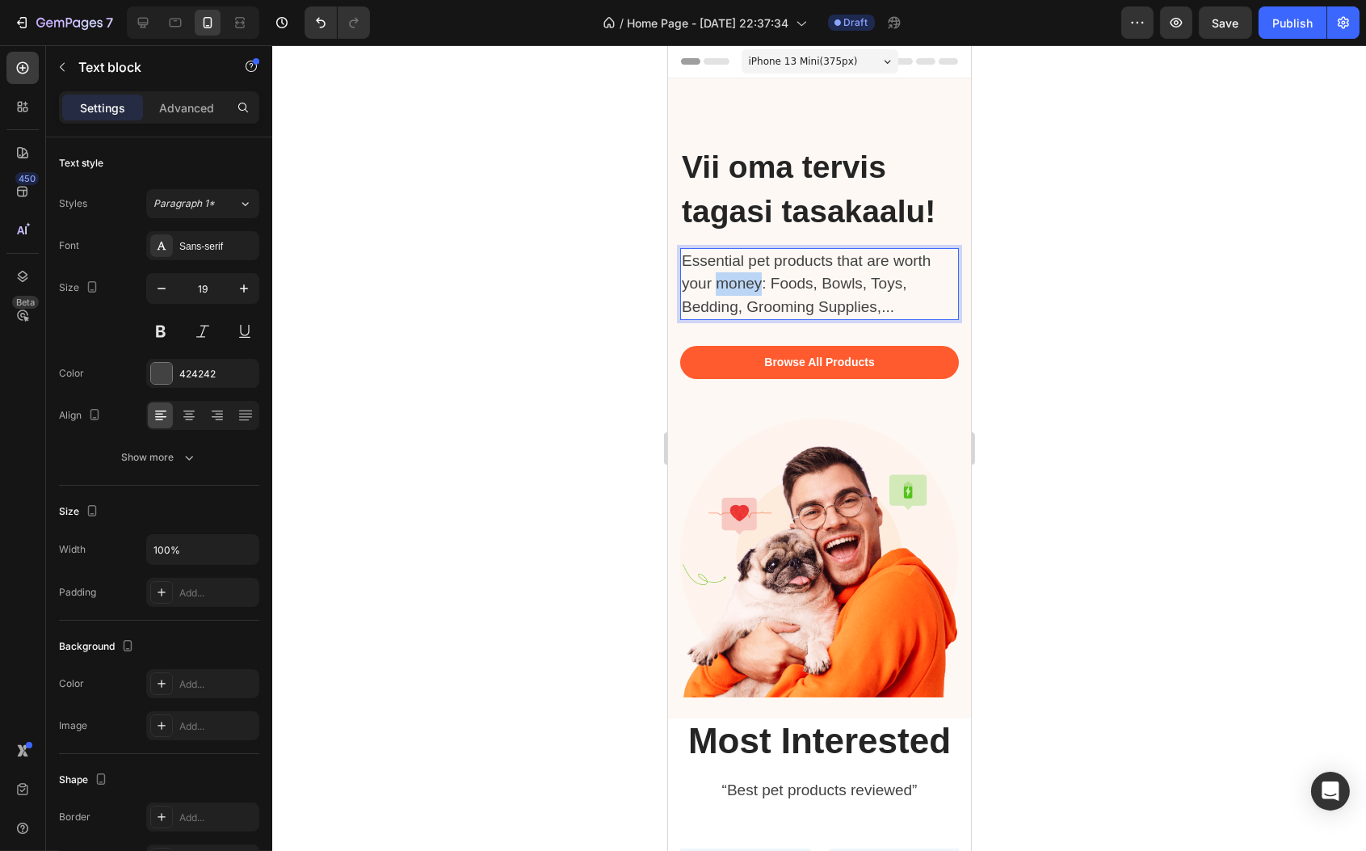
click at [784, 282] on p "Essential pet products that are worth your money: Foods, Bowls, Toys, Bedding, …" at bounding box center [810, 284] width 259 height 69
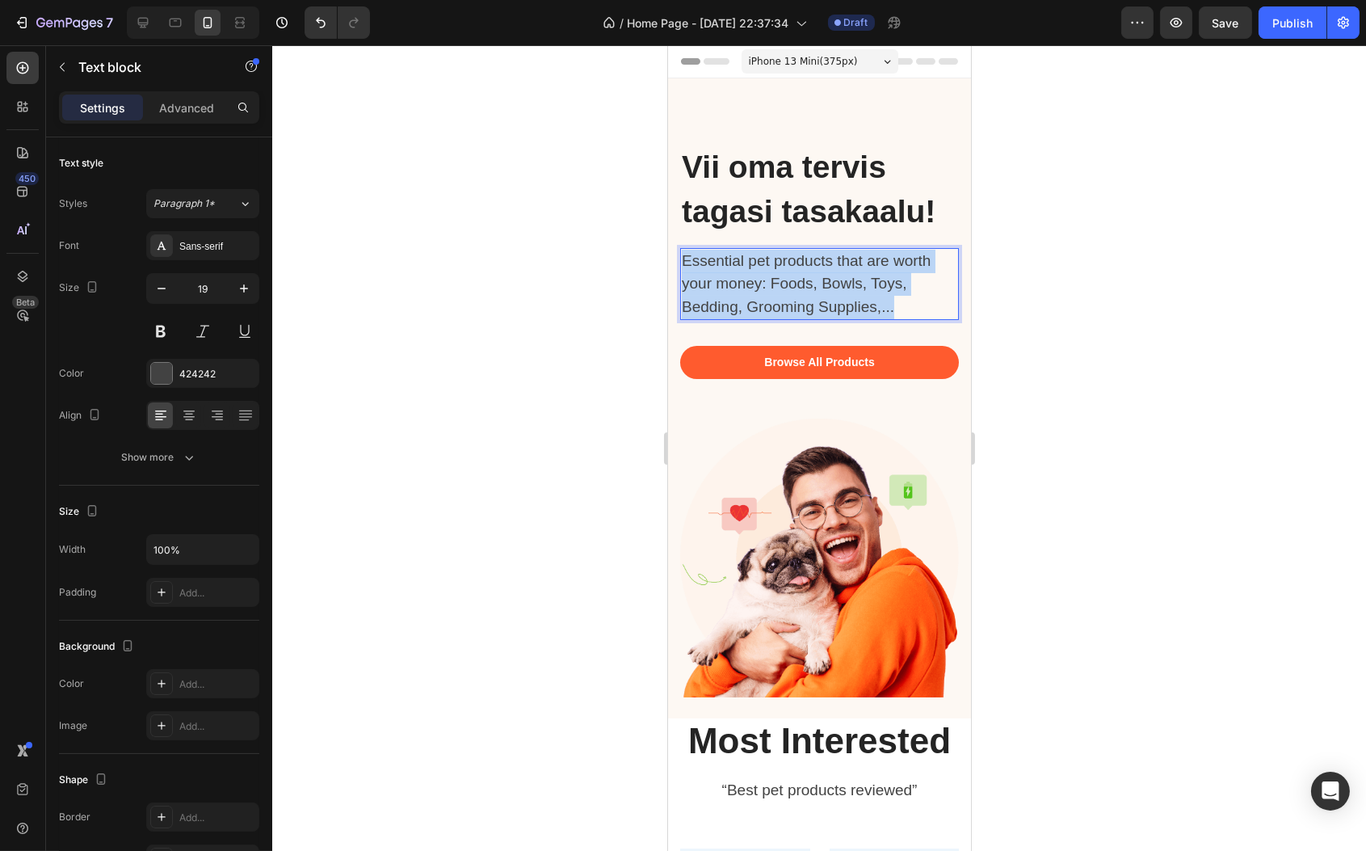
click at [784, 282] on p "Essential pet products that are worth your money: Foods, Bowls, Toys, Bedding, …" at bounding box center [810, 284] width 259 height 69
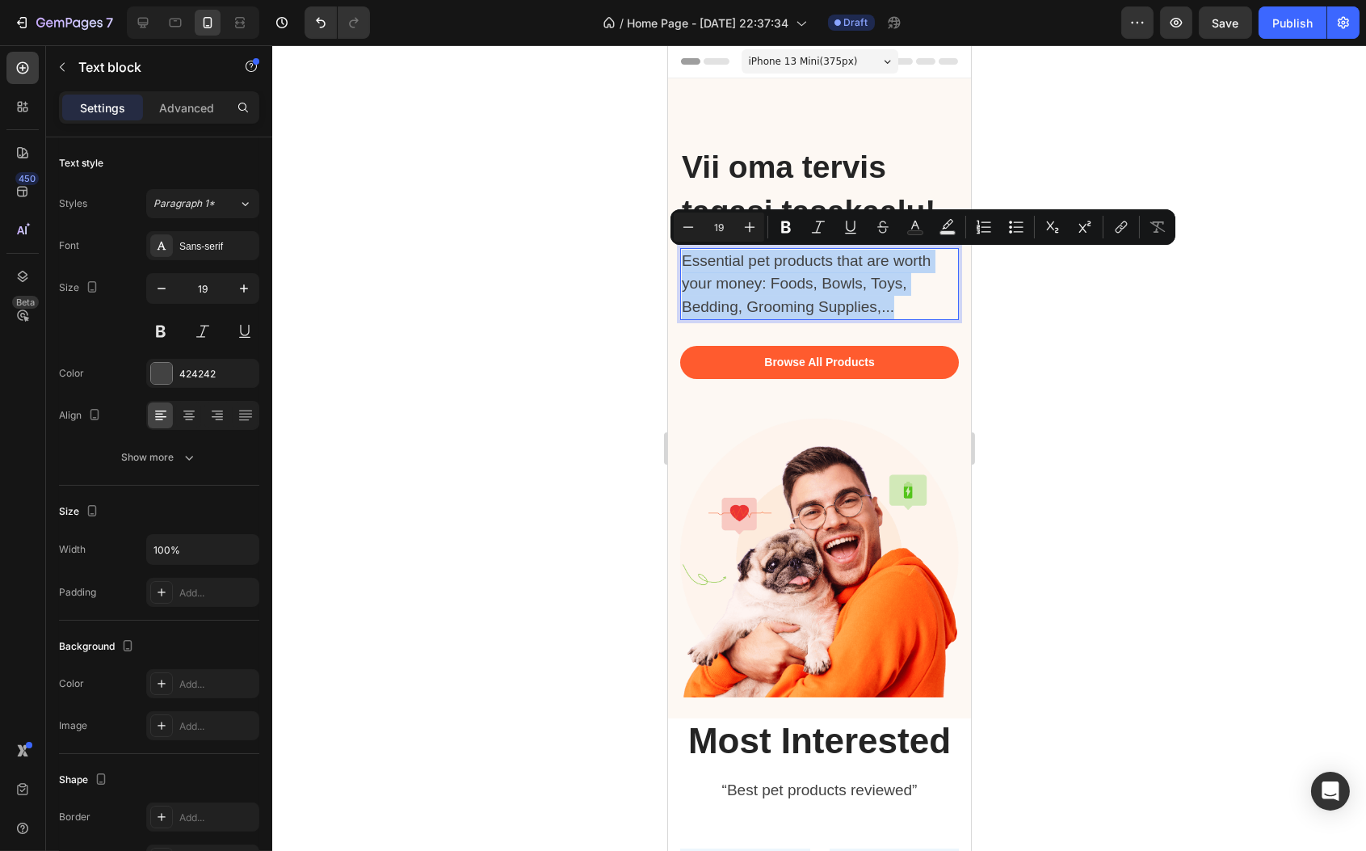
click at [786, 300] on p "Essential pet products that are worth your money: Foods, Bowls, Toys, Bedding, …" at bounding box center [810, 284] width 259 height 69
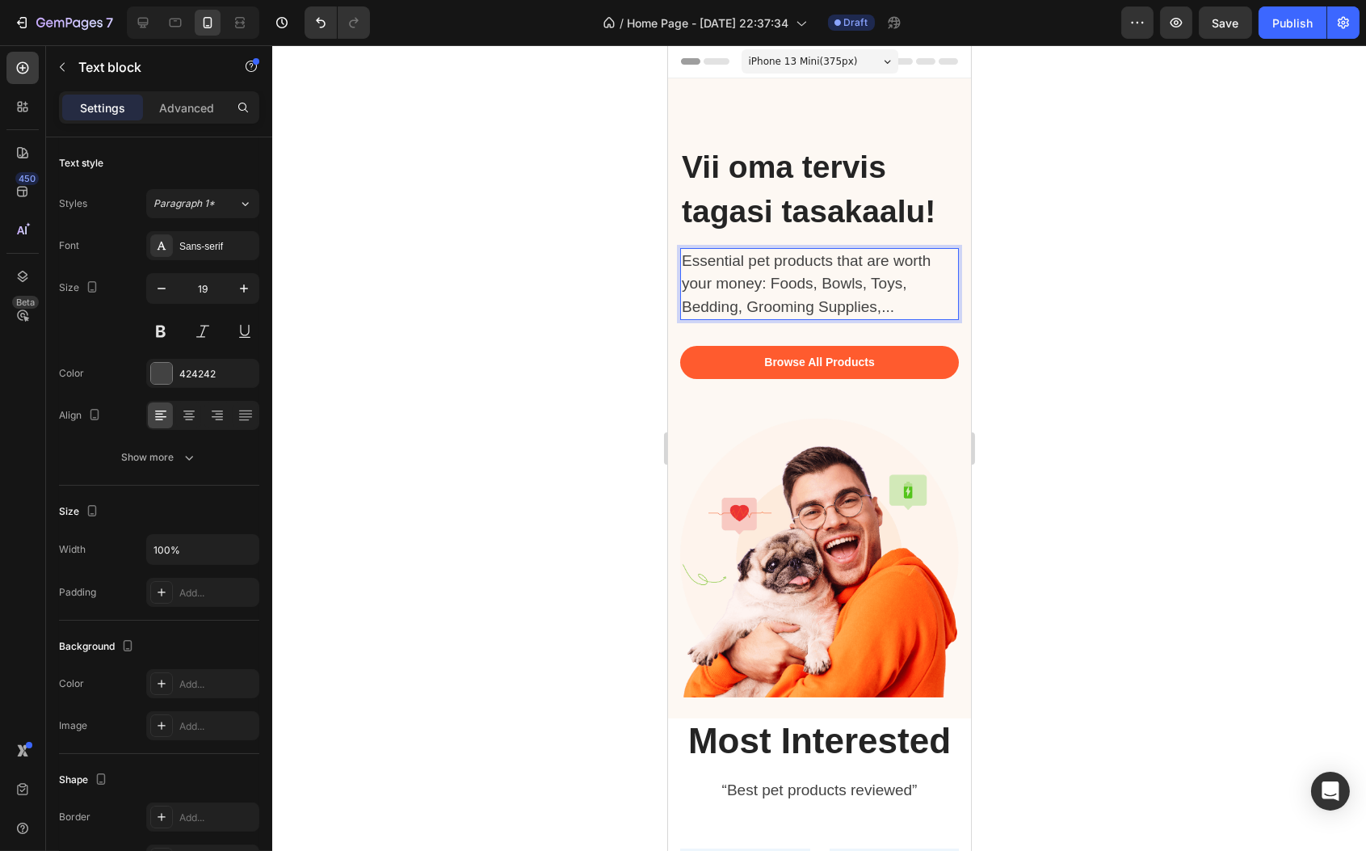
click at [820, 314] on p "Essential pet products that are worth your money: Foods, Bowls, Toys, Bedding, …" at bounding box center [810, 284] width 259 height 69
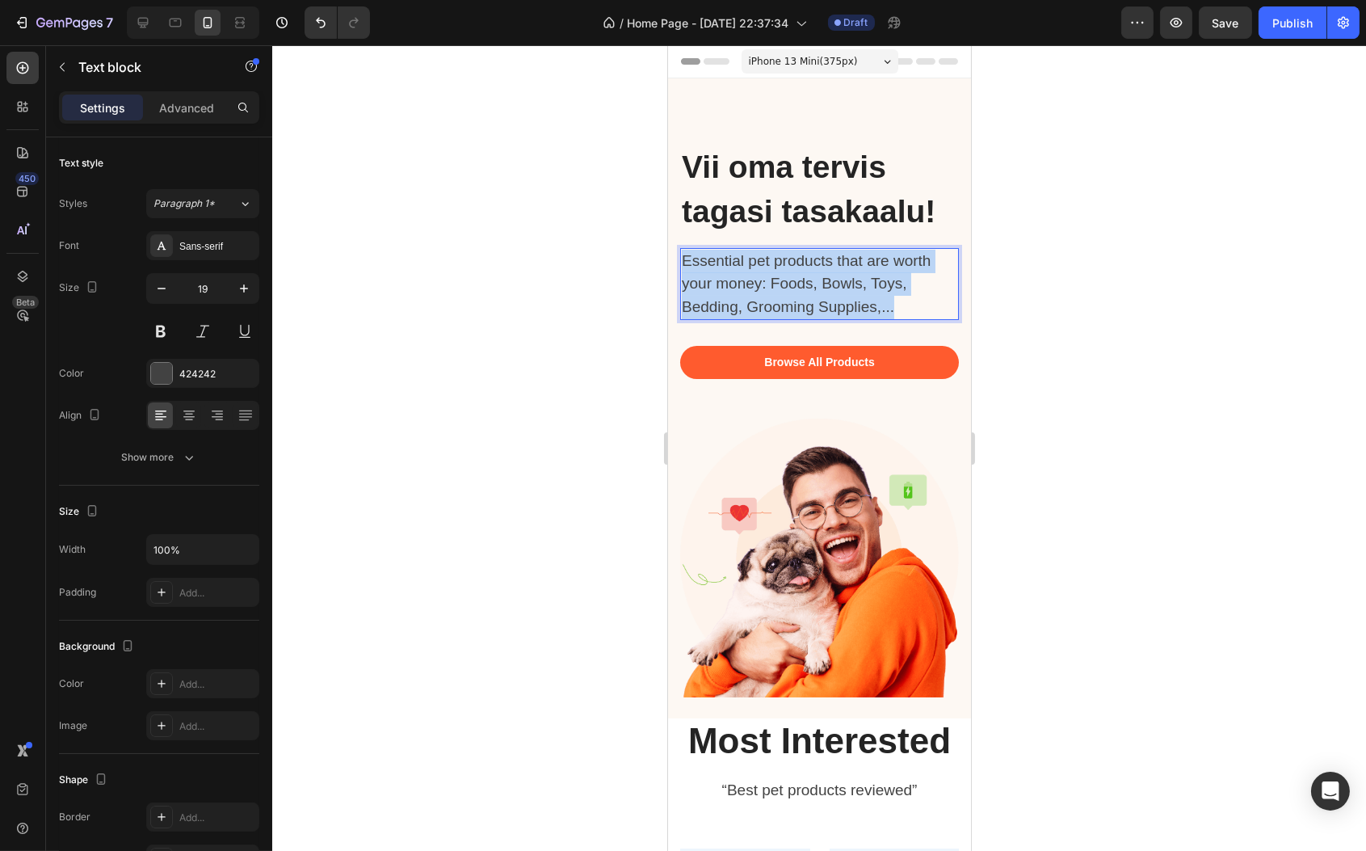
click at [820, 314] on p "Essential pet products that are worth your money: Foods, Bowls, Toys, Bedding, …" at bounding box center [810, 284] width 259 height 69
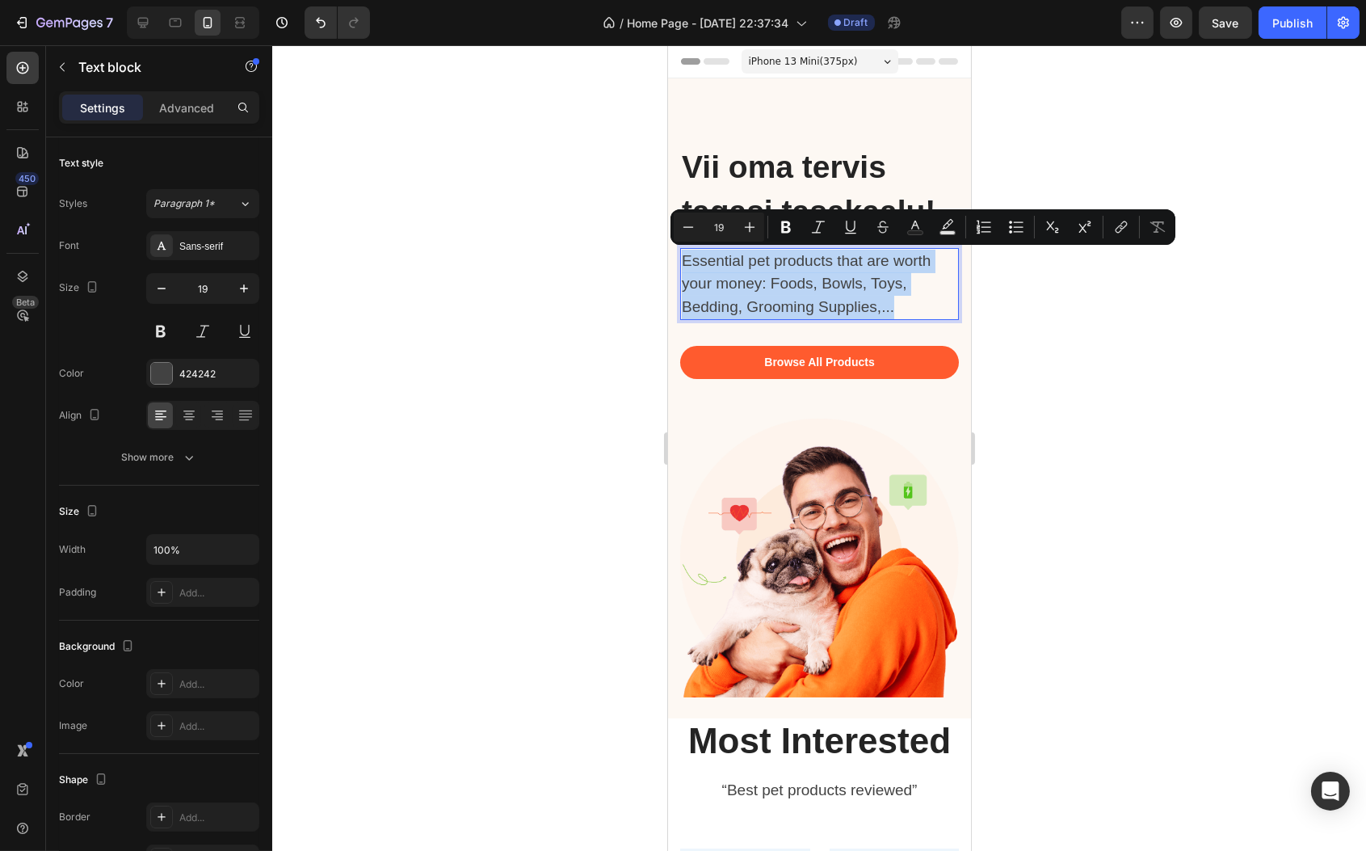
click at [823, 319] on p "Essential pet products that are worth your money: Foods, Bowls, Toys, Bedding, …" at bounding box center [810, 284] width 259 height 69
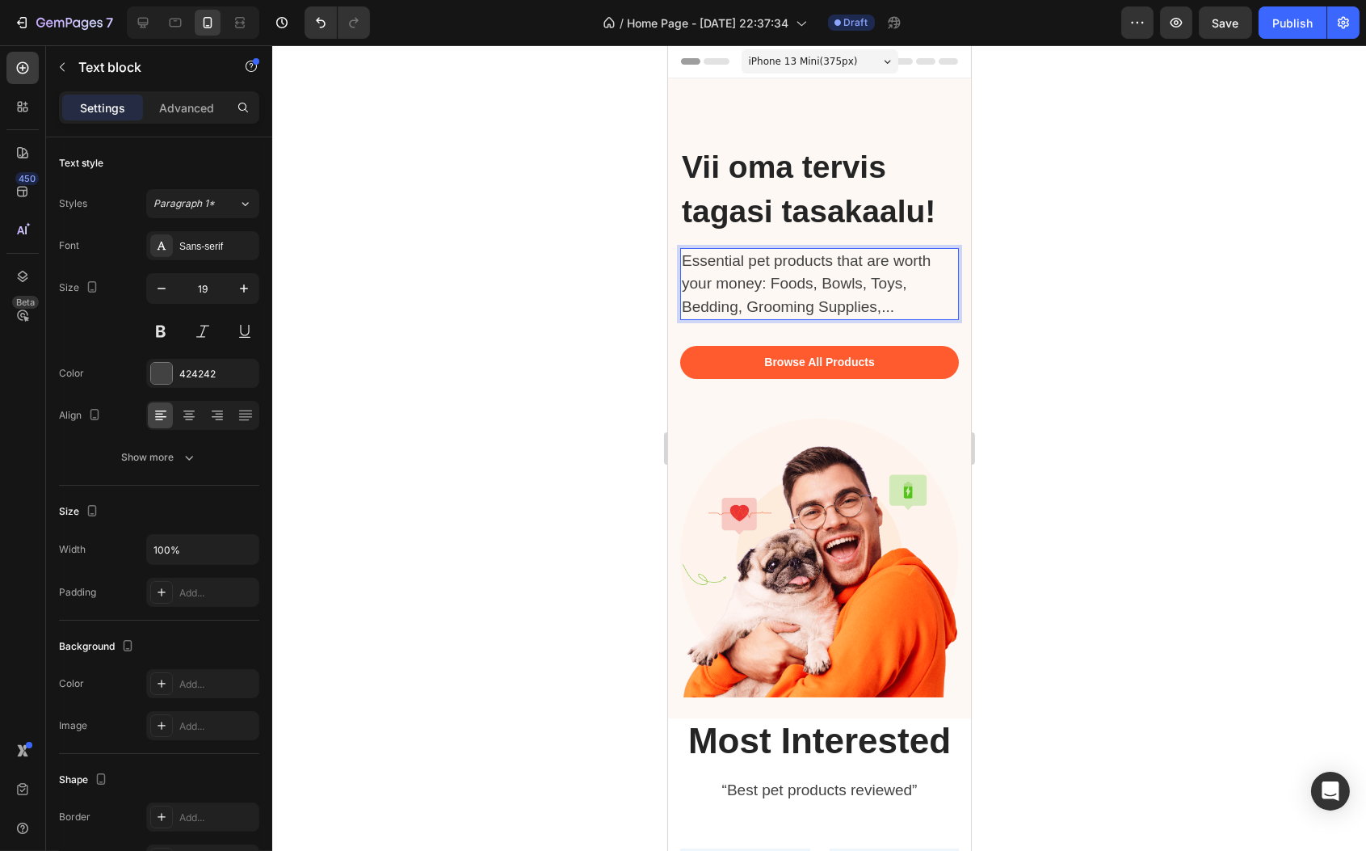
click at [823, 319] on p "Essential pet products that are worth your money: Foods, Bowls, Toys, Bedding, …" at bounding box center [810, 284] width 259 height 69
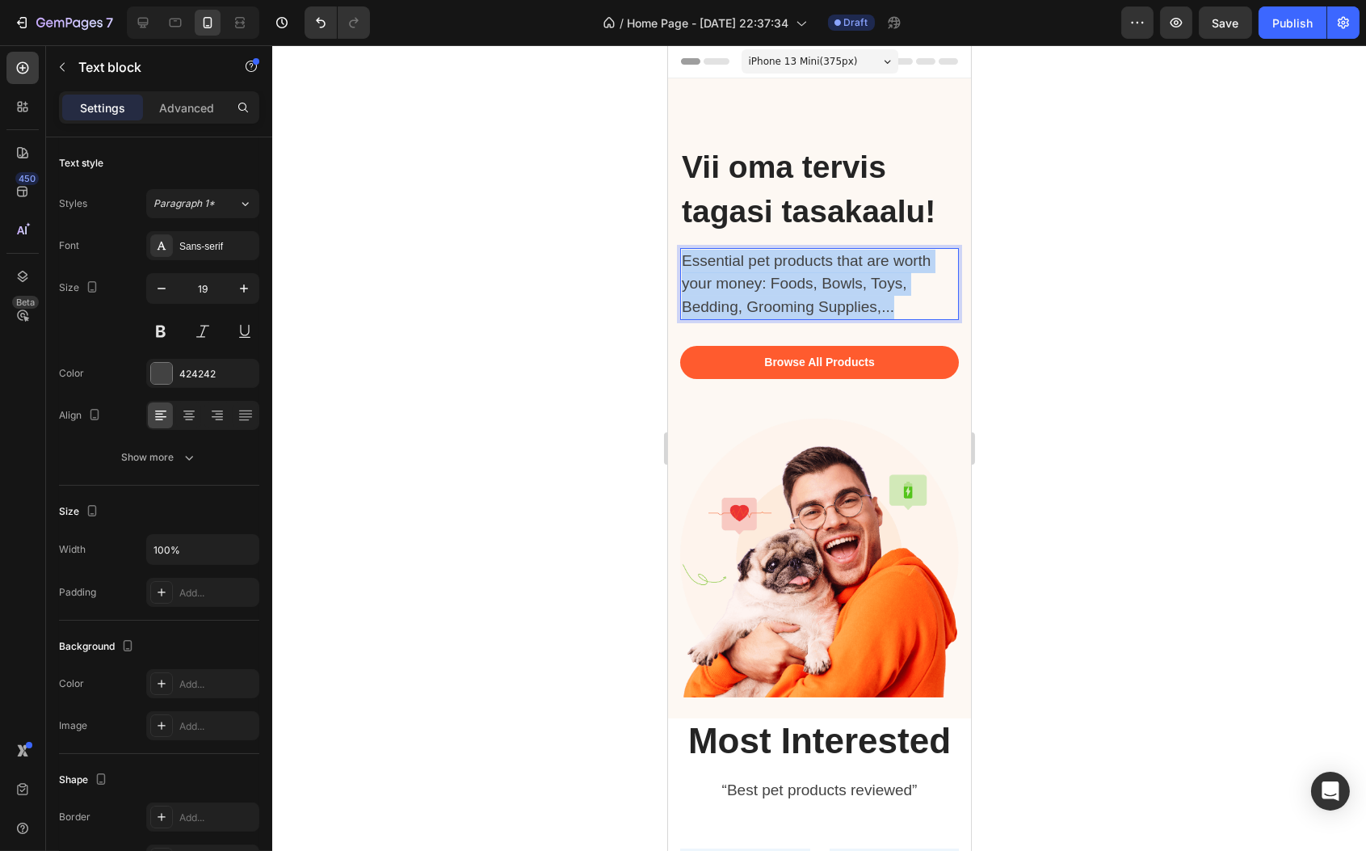
click at [823, 319] on p "Essential pet products that are worth your money: Foods, Bowls, Toys, Bedding, …" at bounding box center [810, 284] width 259 height 69
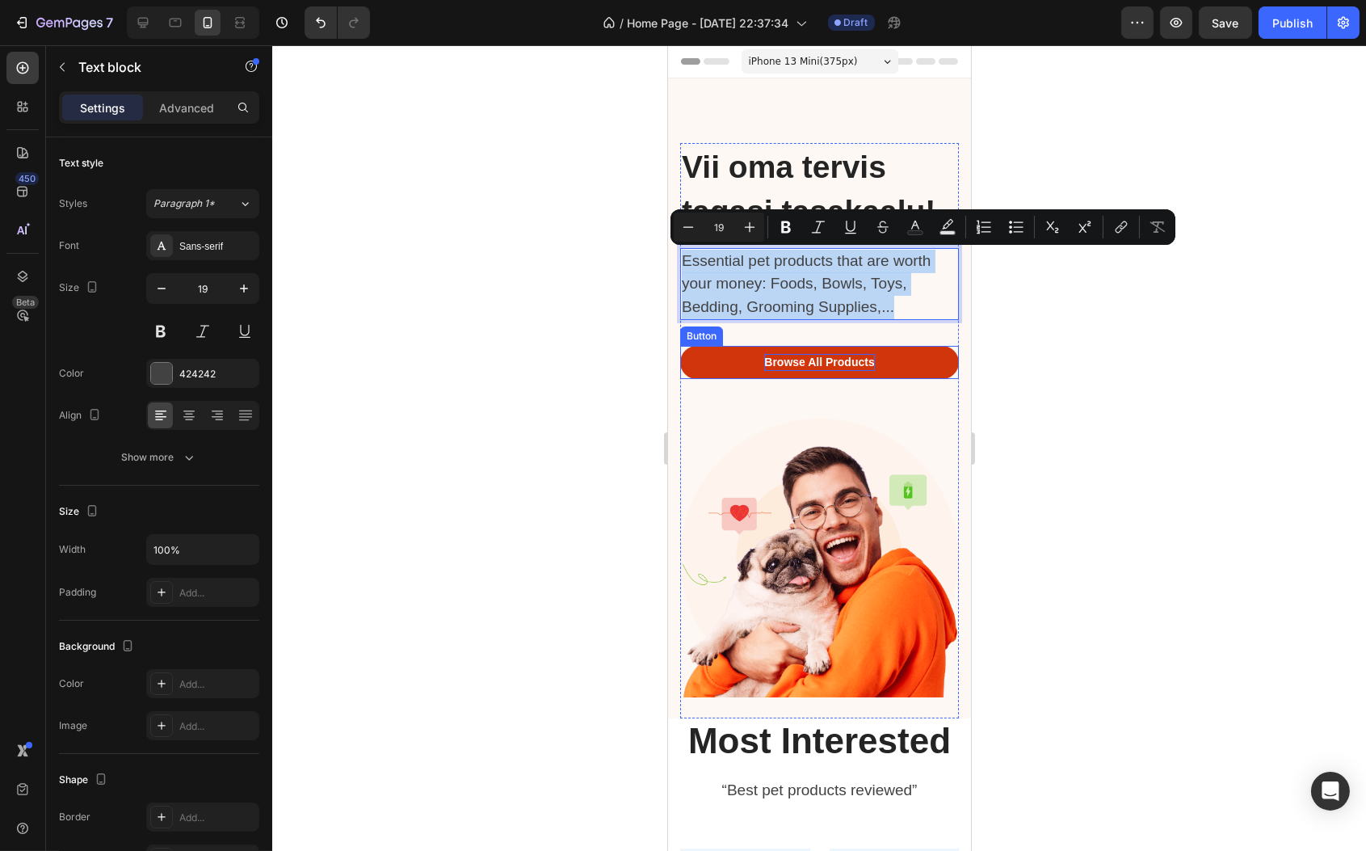
click at [826, 371] on div "Browse All Products" at bounding box center [819, 362] width 110 height 17
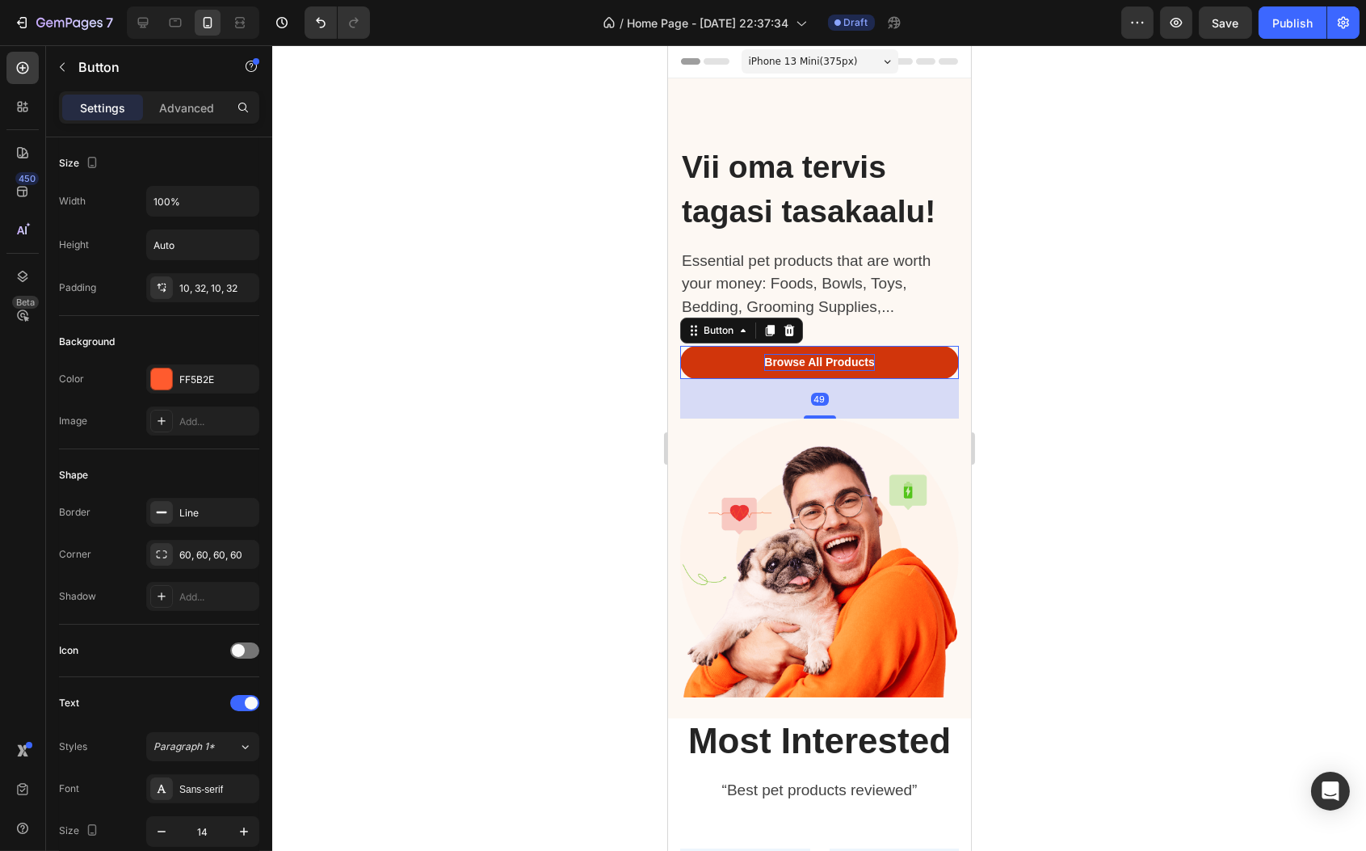
click at [826, 371] on div "Browse All Products" at bounding box center [819, 362] width 110 height 17
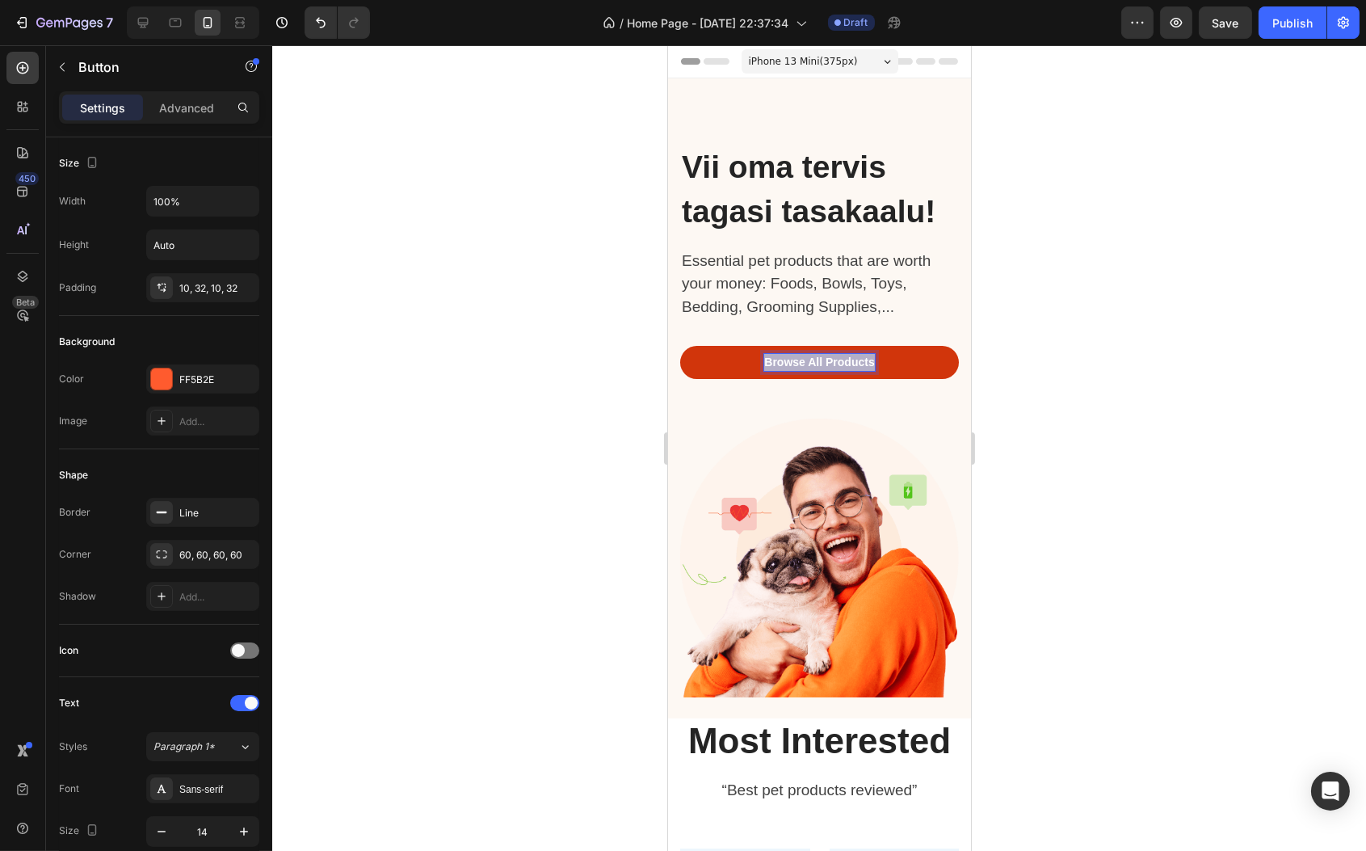
click at [826, 371] on p "Browse All Products" at bounding box center [819, 362] width 110 height 17
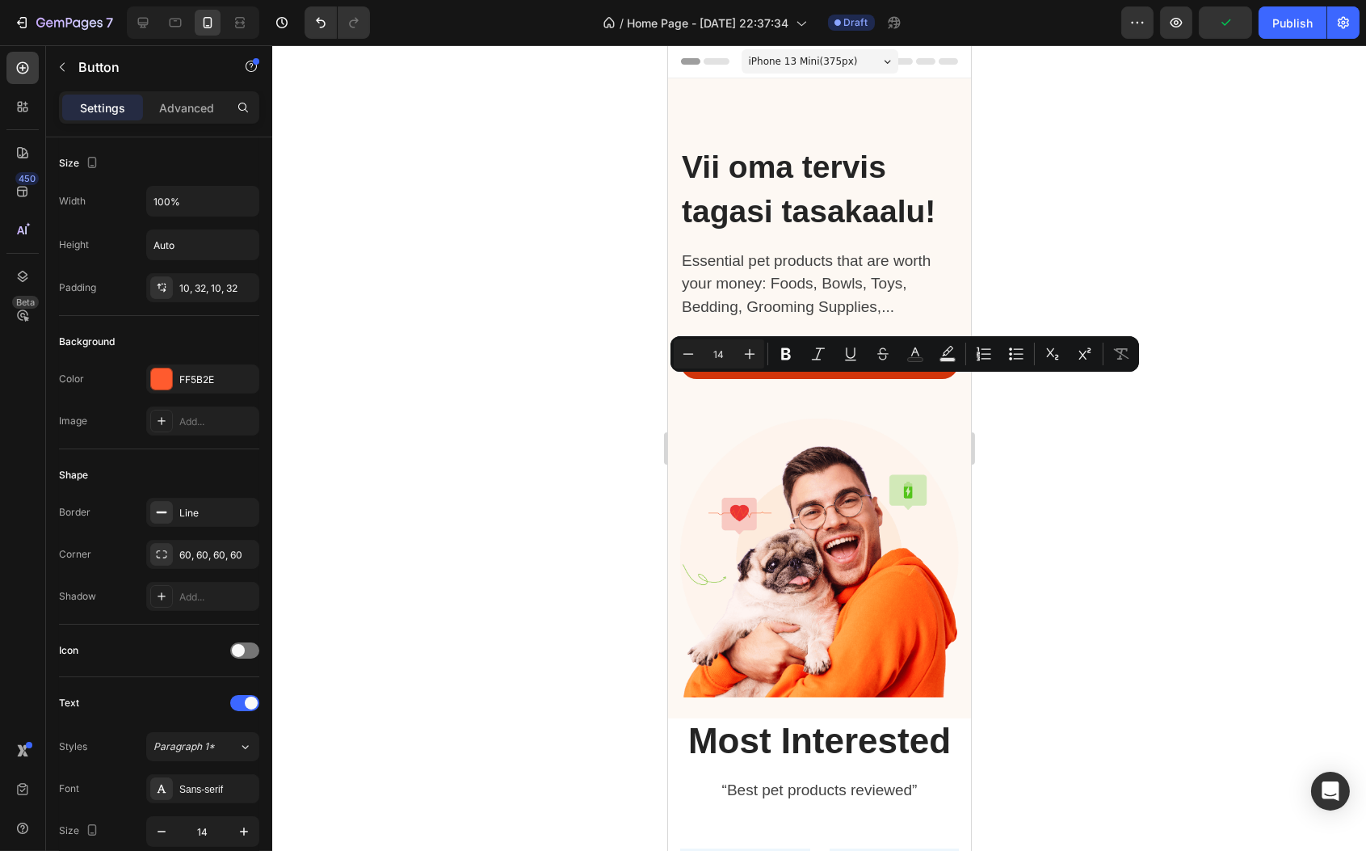
click at [700, 379] on button "Browse All Products" at bounding box center [819, 362] width 279 height 33
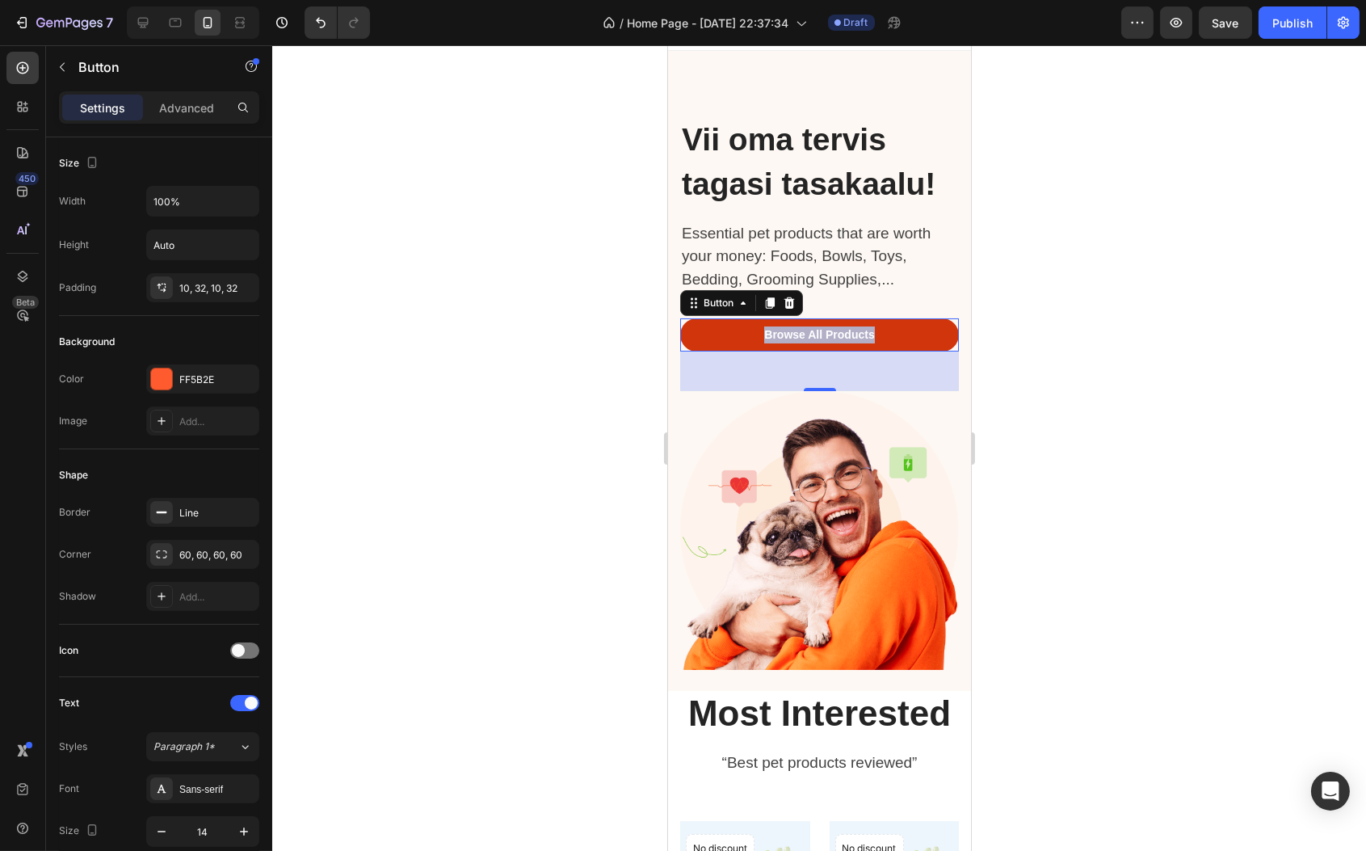
scroll to position [31, 0]
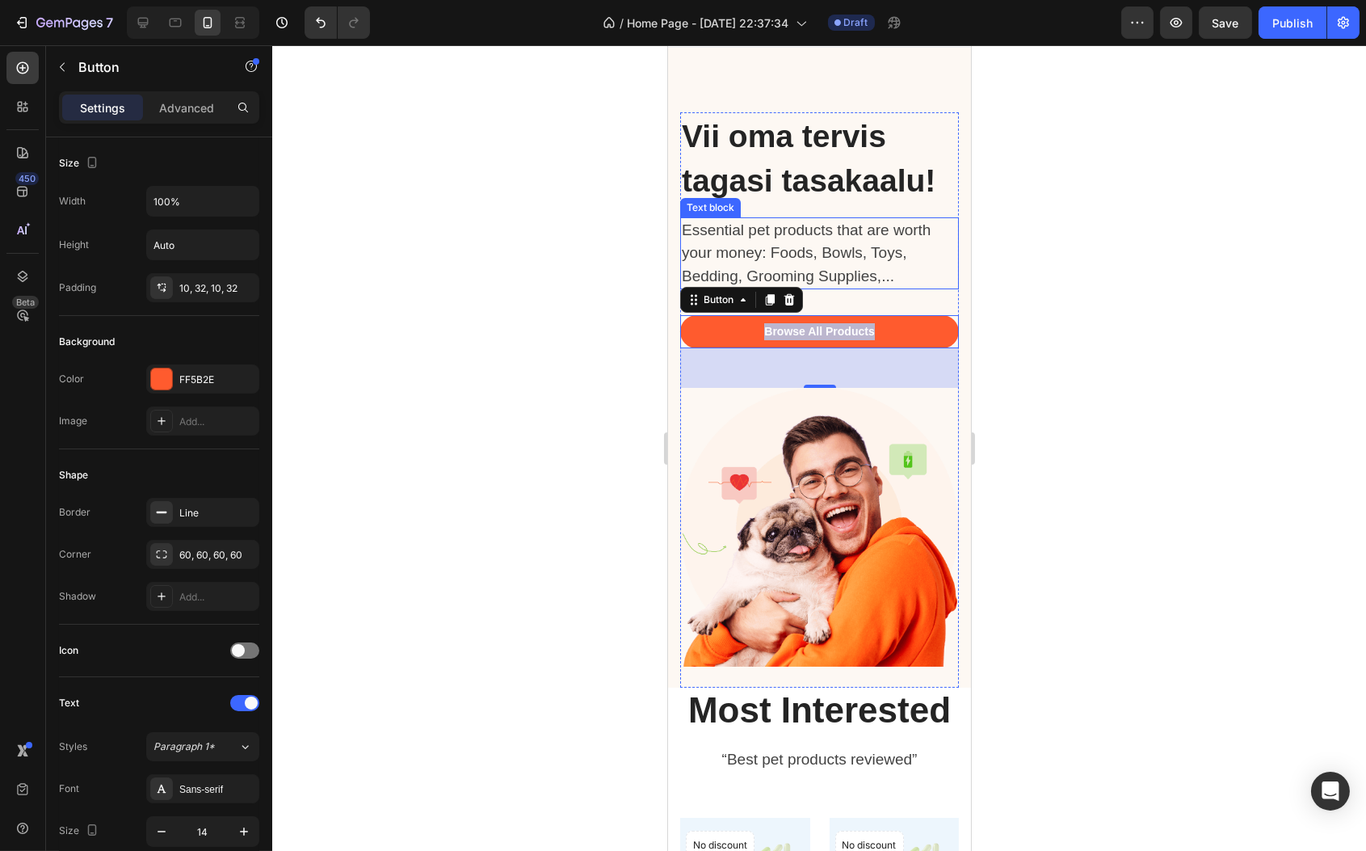
click at [829, 290] on div "Essential pet products that are worth your money: Foods, Bowls, Toys, Bedding, …" at bounding box center [811, 253] width 263 height 73
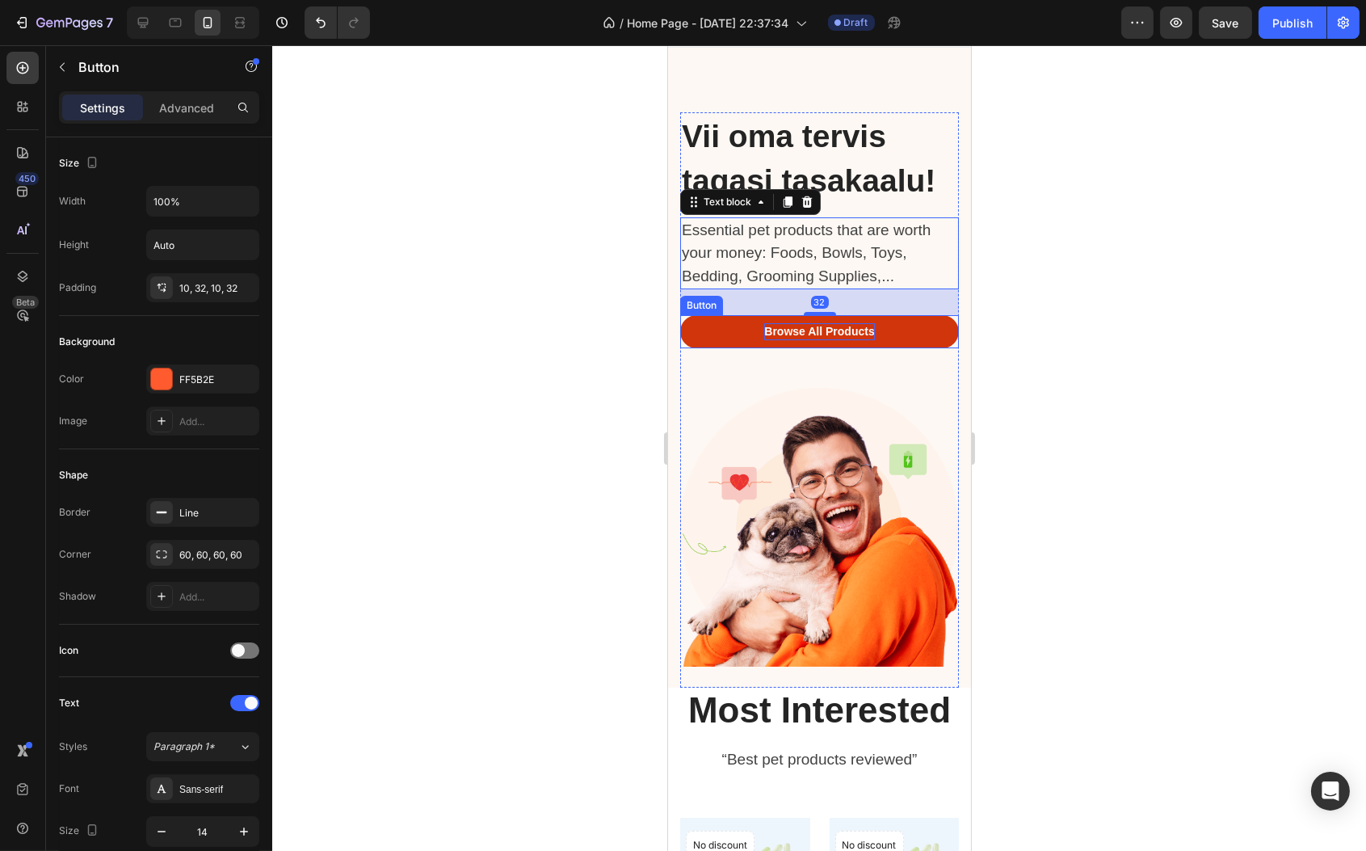
click at [831, 340] on p "Browse All Products" at bounding box center [819, 331] width 110 height 17
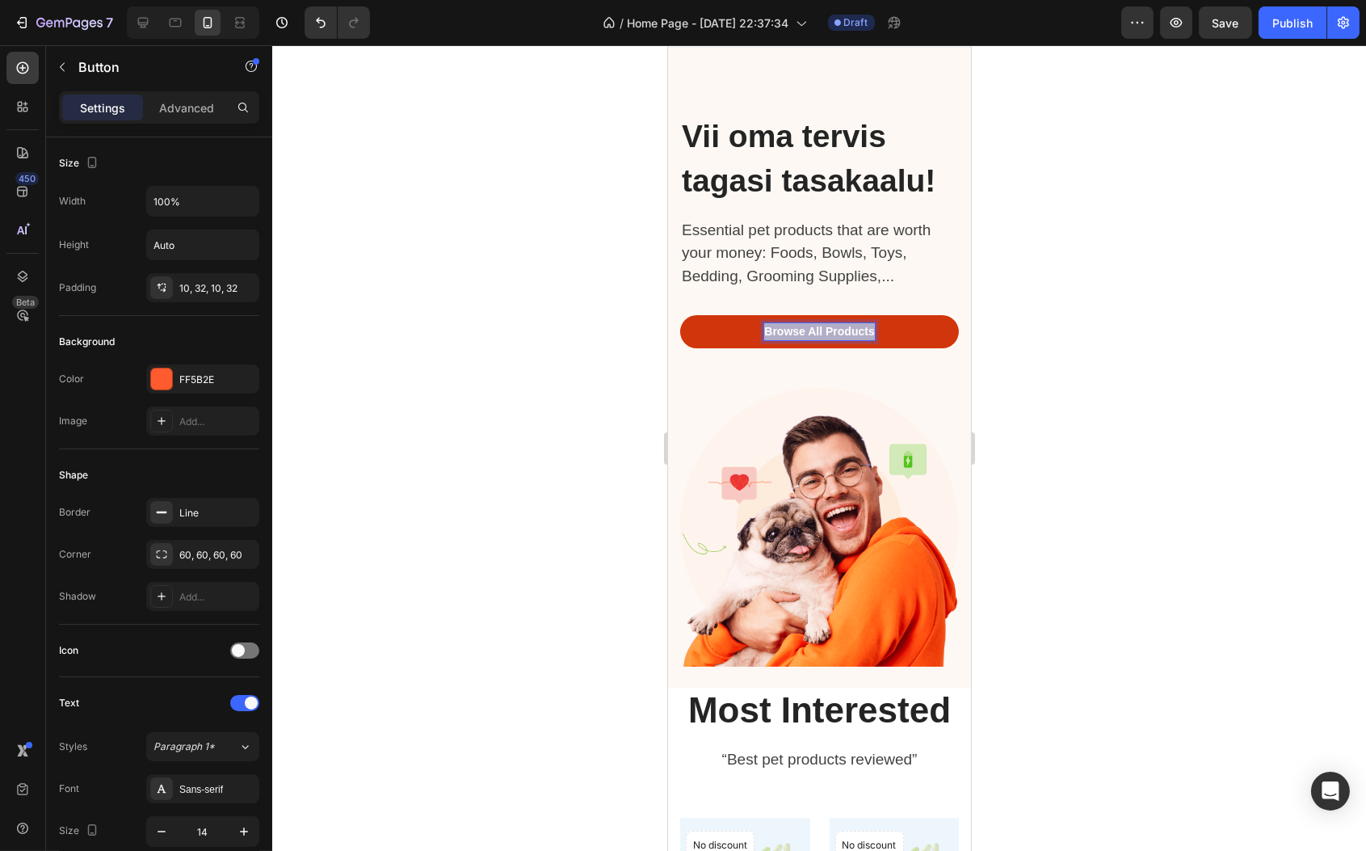
click at [831, 340] on p "Browse All Products" at bounding box center [819, 331] width 110 height 17
click at [680, 315] on button "Uuri" at bounding box center [819, 331] width 279 height 33
click at [818, 288] on p "Essential pet products that are worth your money: Foods, Bowls, Toys, Bedding, …" at bounding box center [810, 253] width 259 height 69
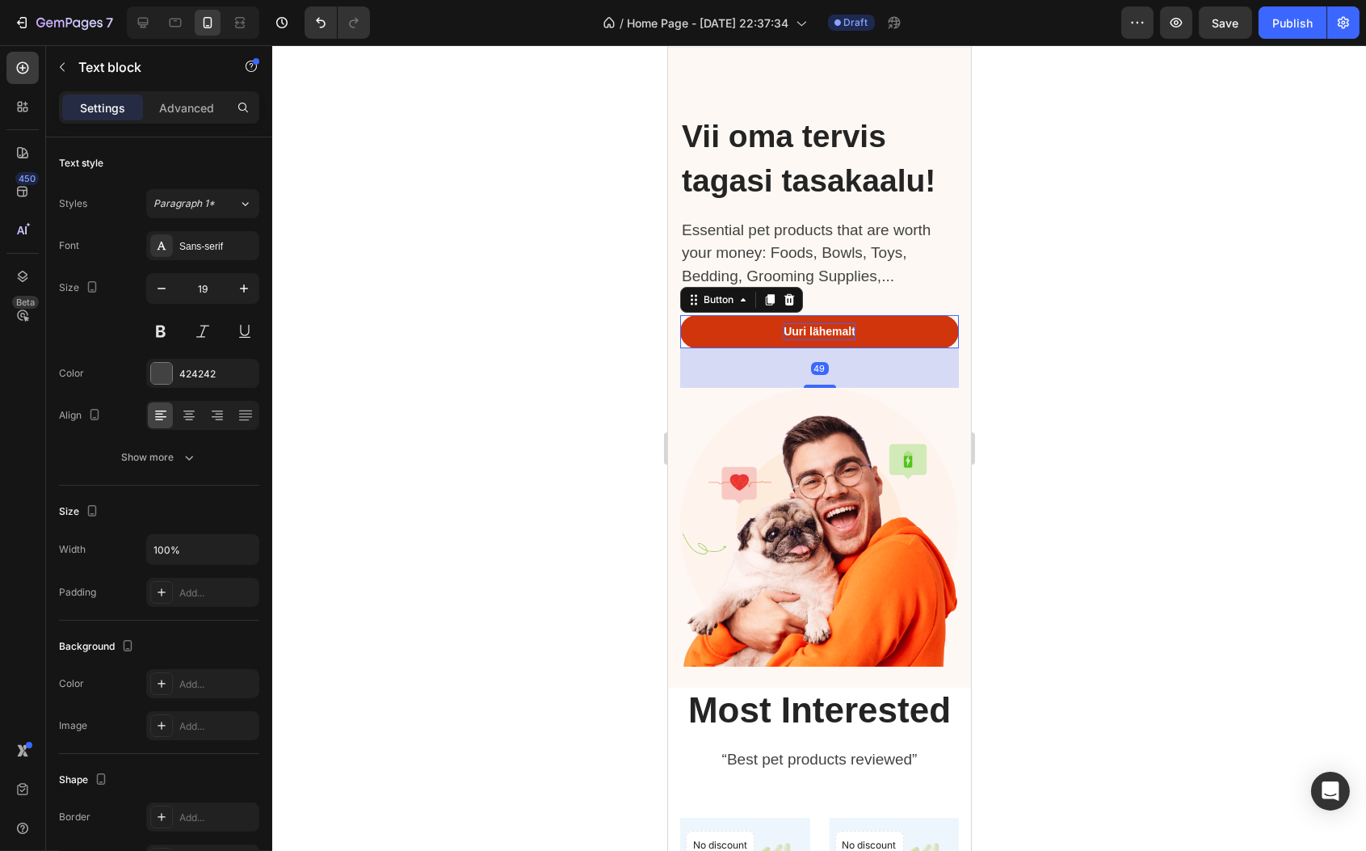
click at [747, 348] on button "Uuri lähemalt" at bounding box center [819, 331] width 279 height 33
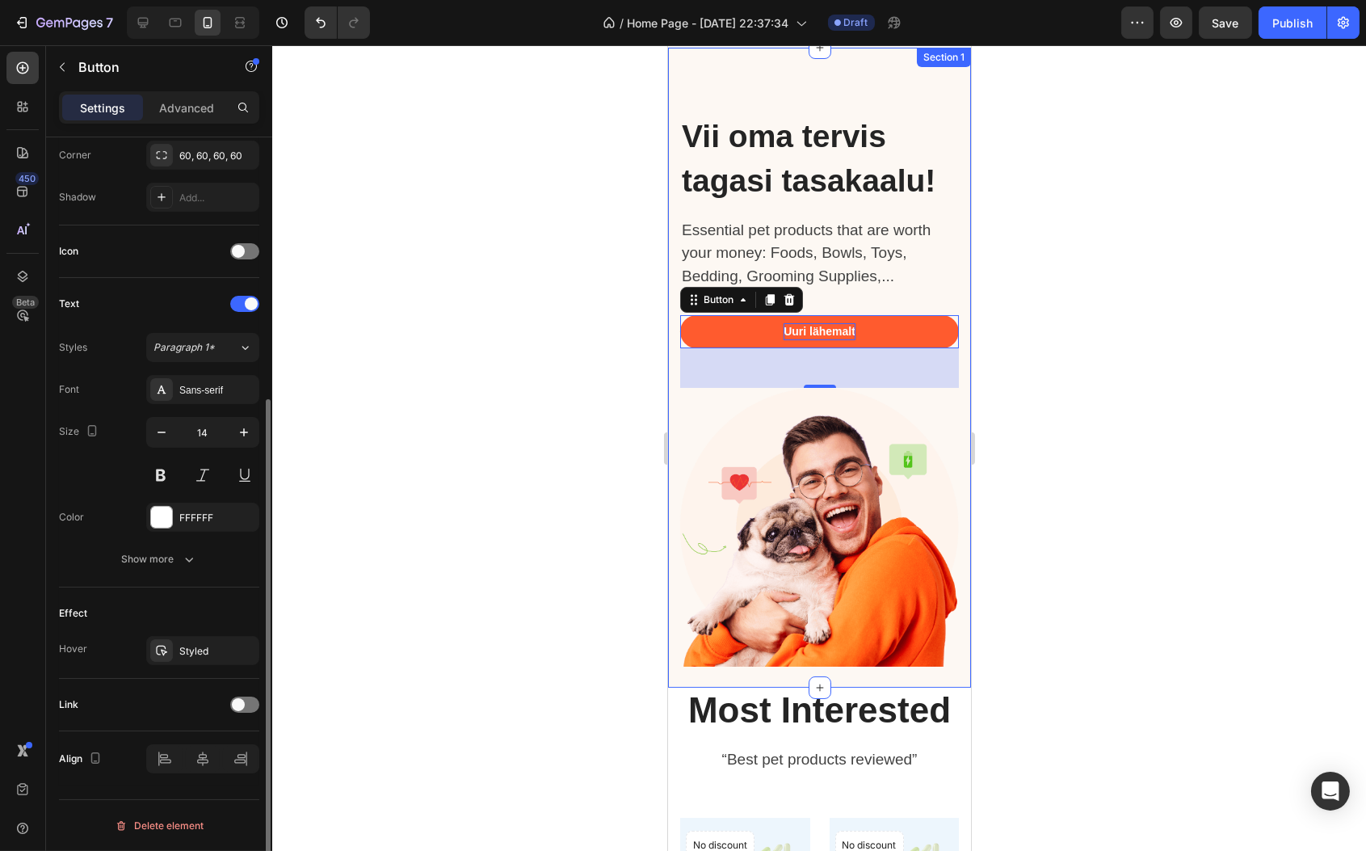
scroll to position [0, 0]
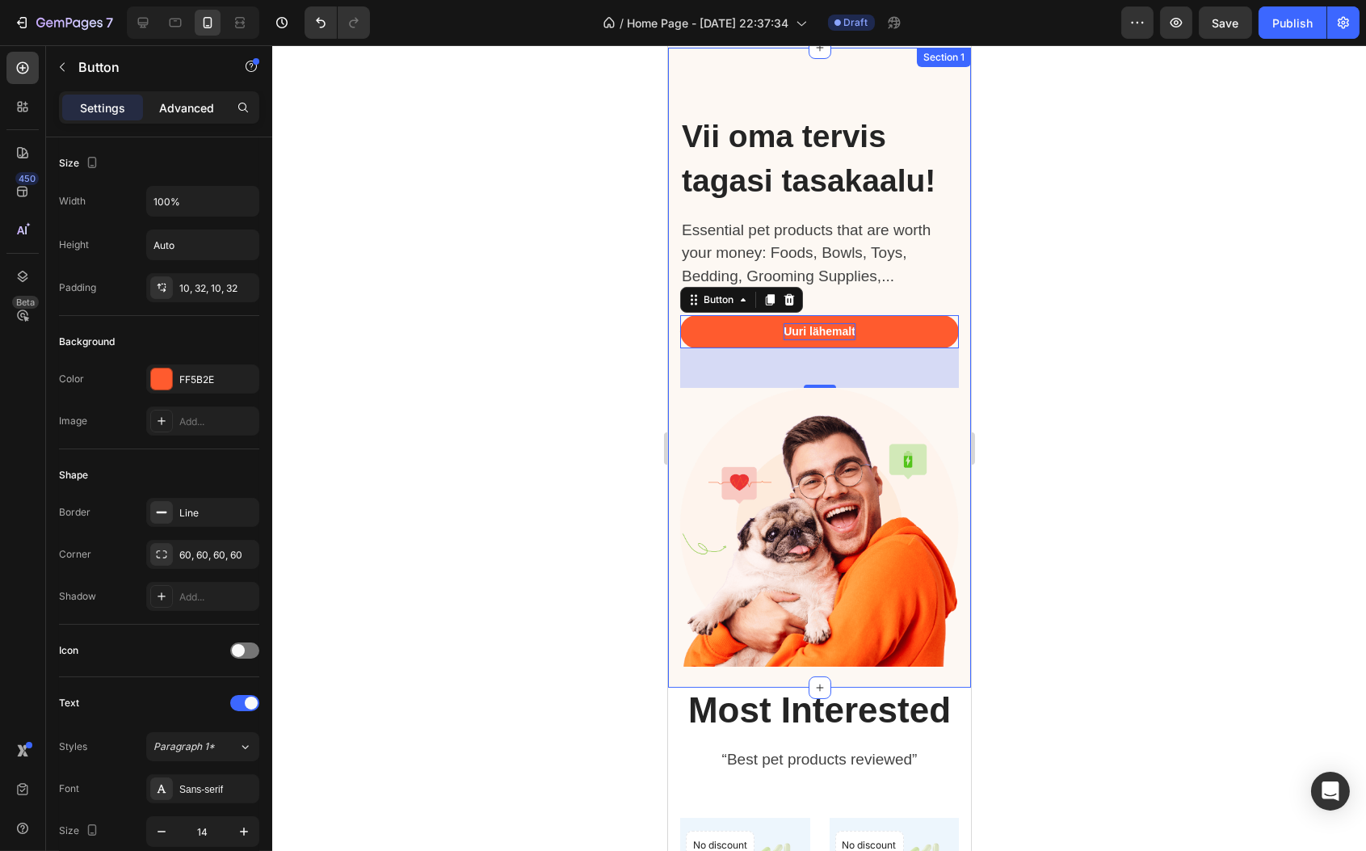
click at [187, 99] on p "Advanced" at bounding box center [186, 107] width 55 height 17
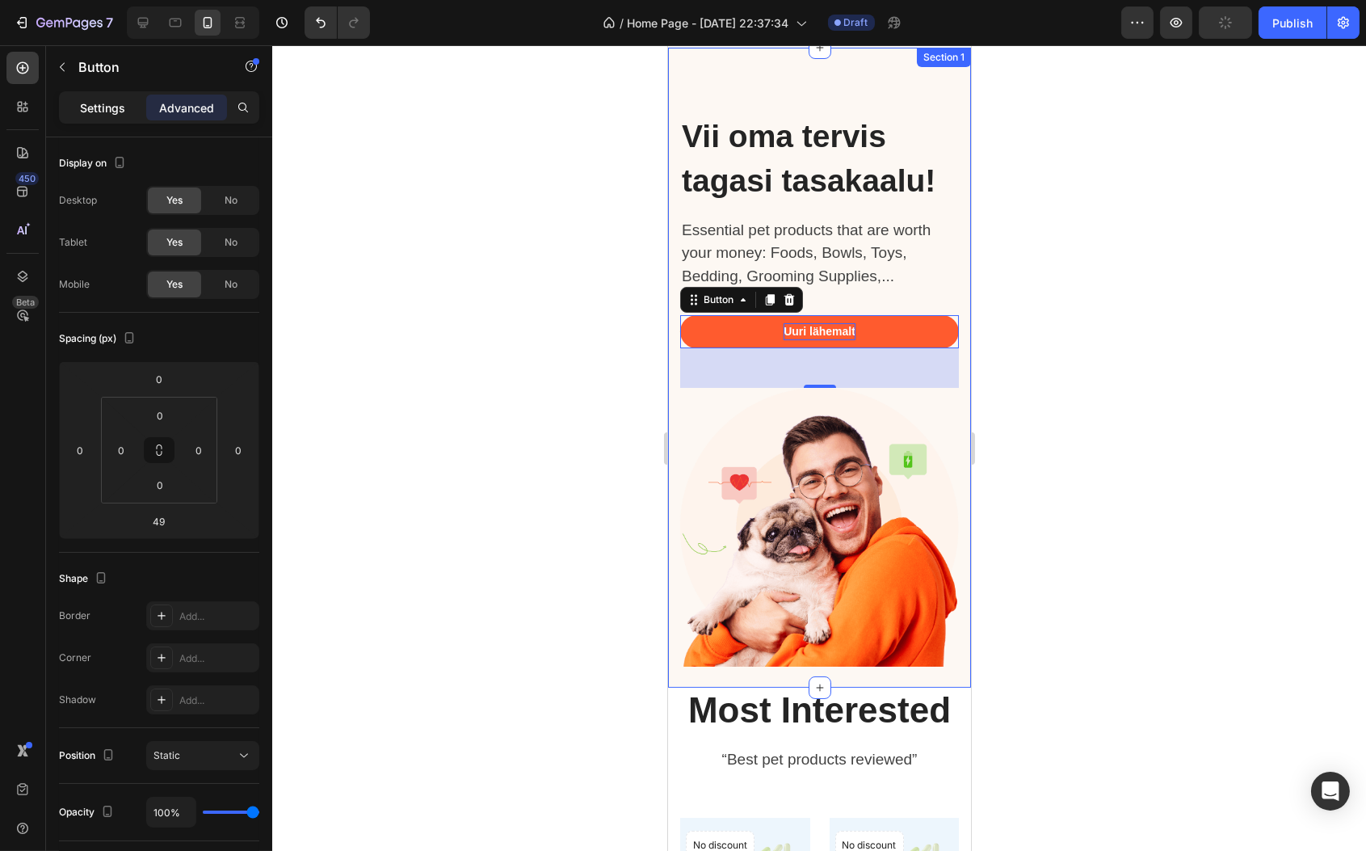
click at [123, 107] on p "Settings" at bounding box center [102, 107] width 45 height 17
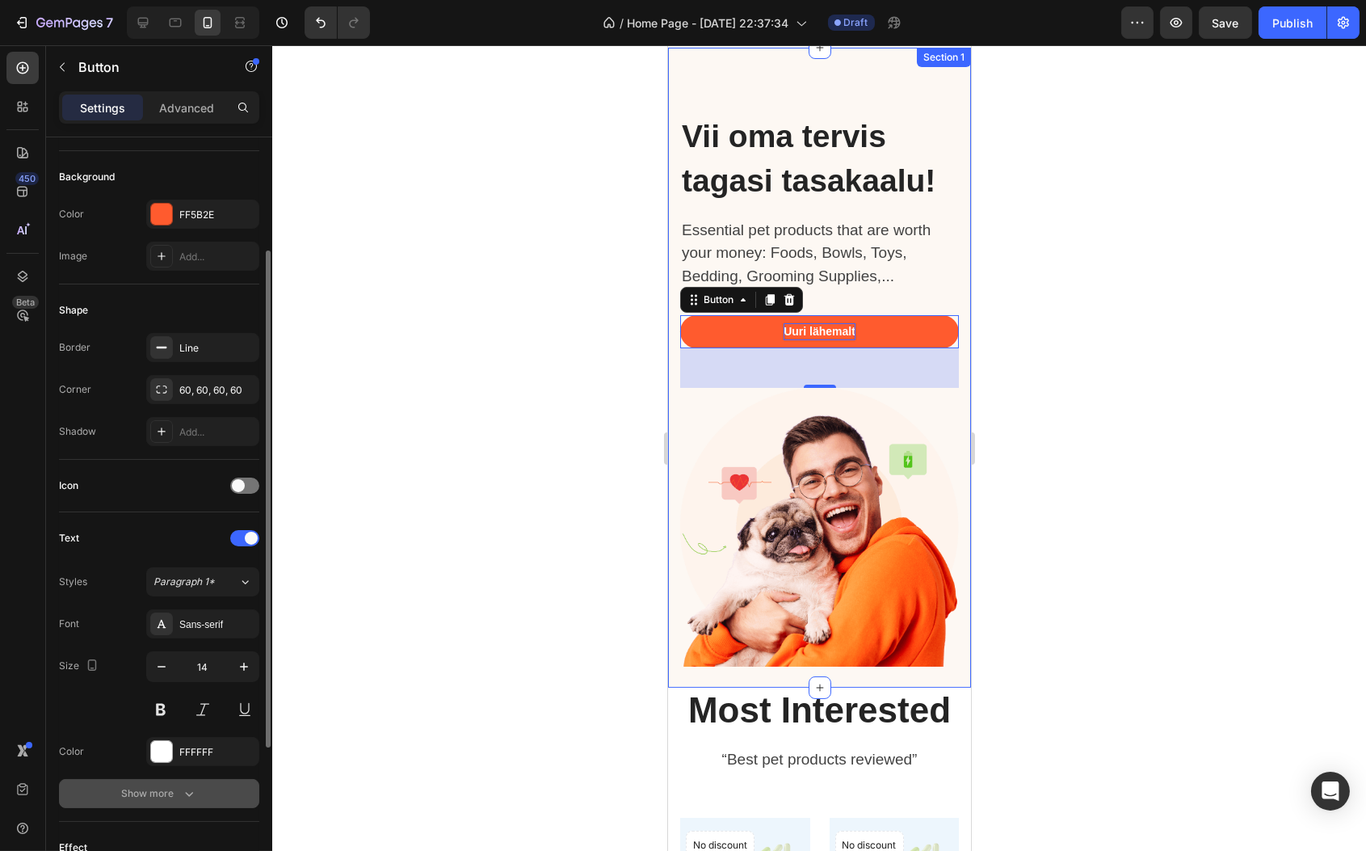
scroll to position [399, 0]
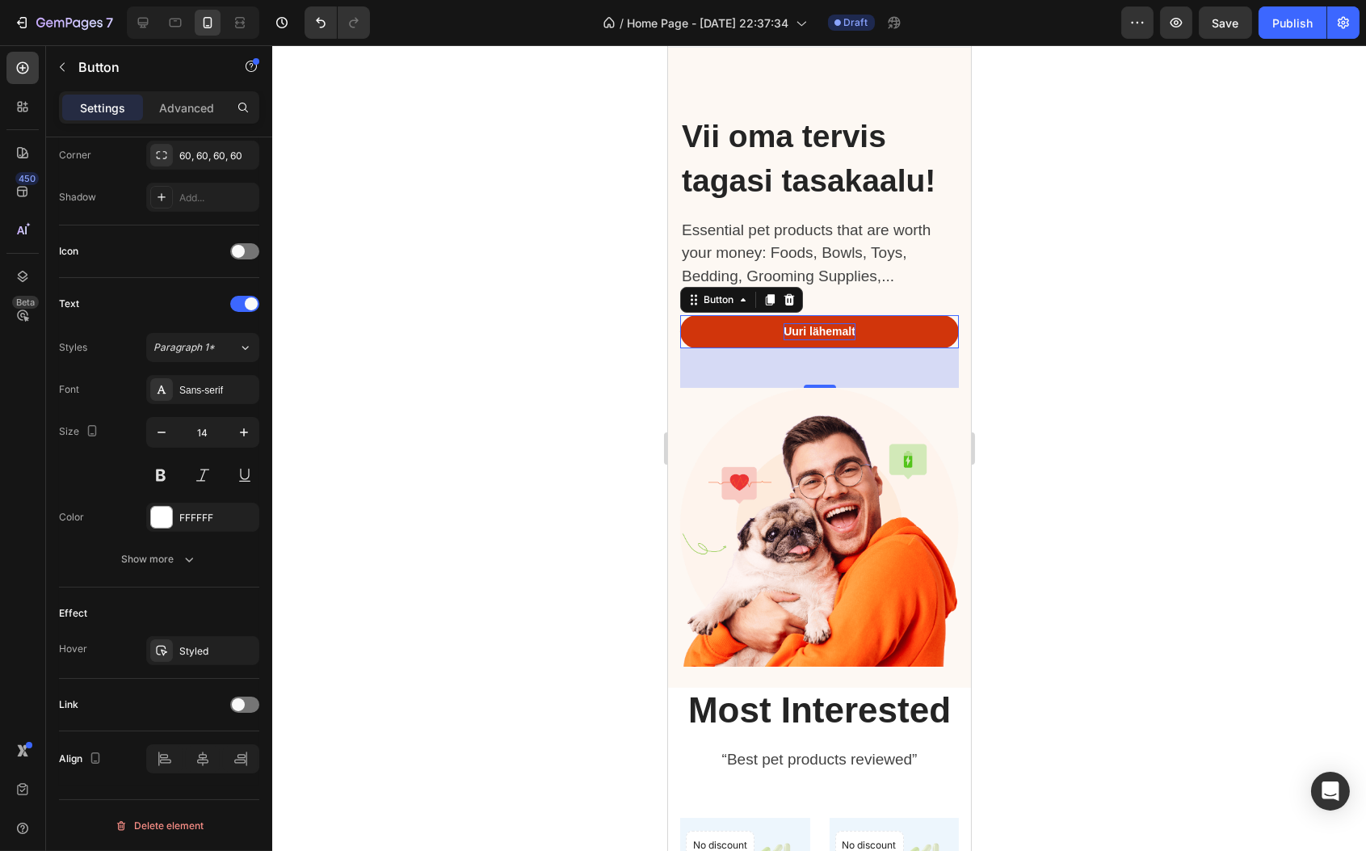
click at [701, 348] on button "Uuri lähemalt" at bounding box center [819, 331] width 279 height 33
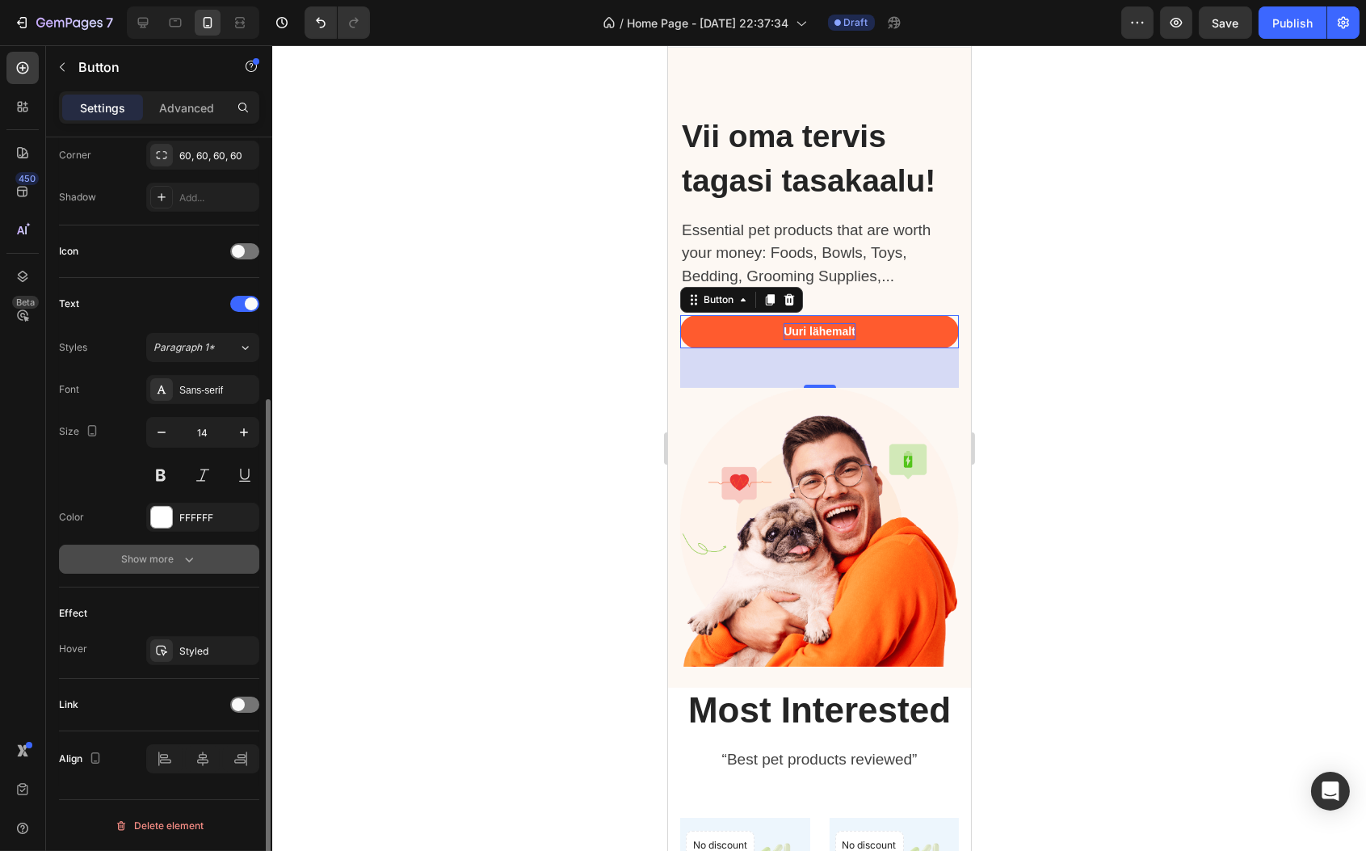
click at [150, 566] on div "Show more" at bounding box center [159, 559] width 75 height 16
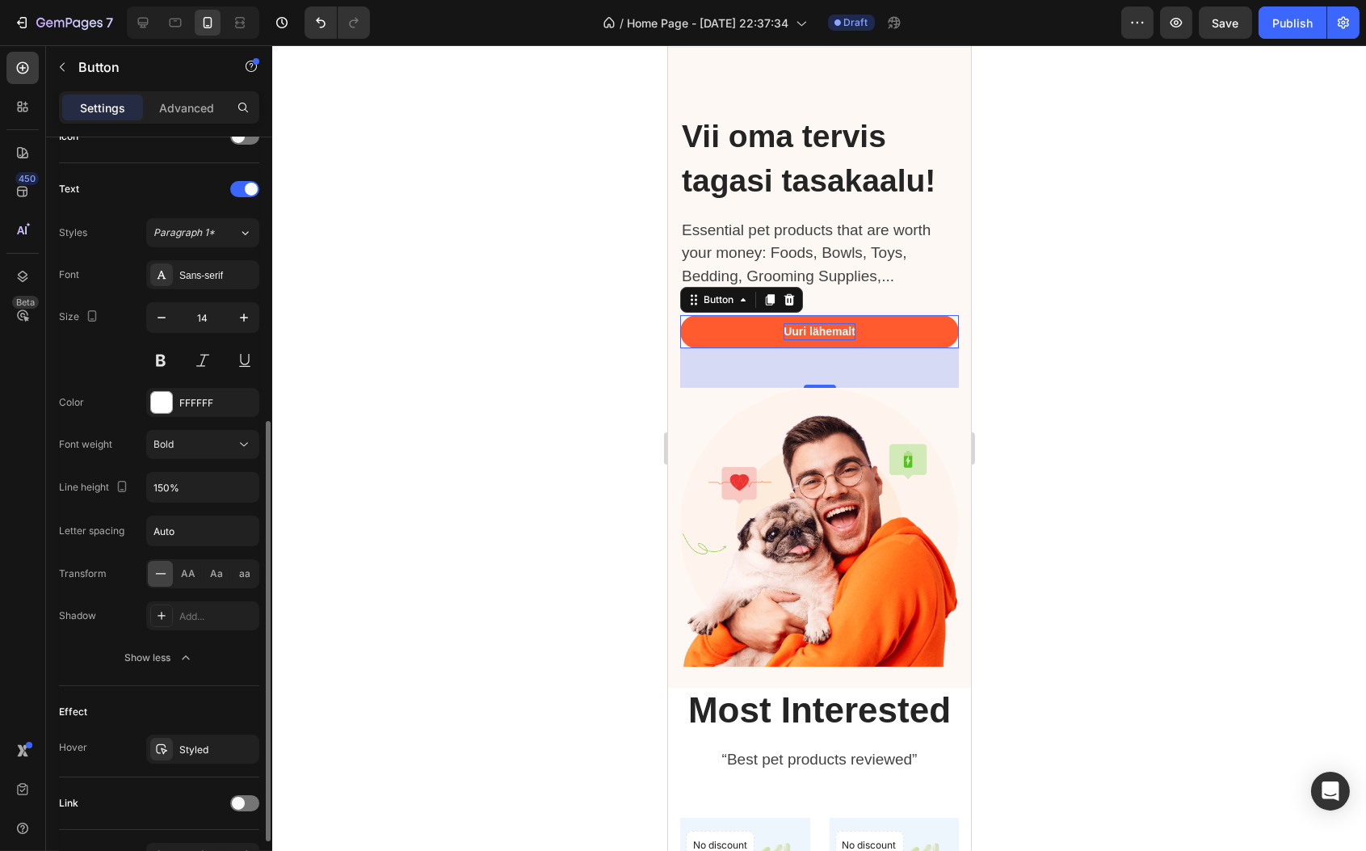
scroll to position [612, 0]
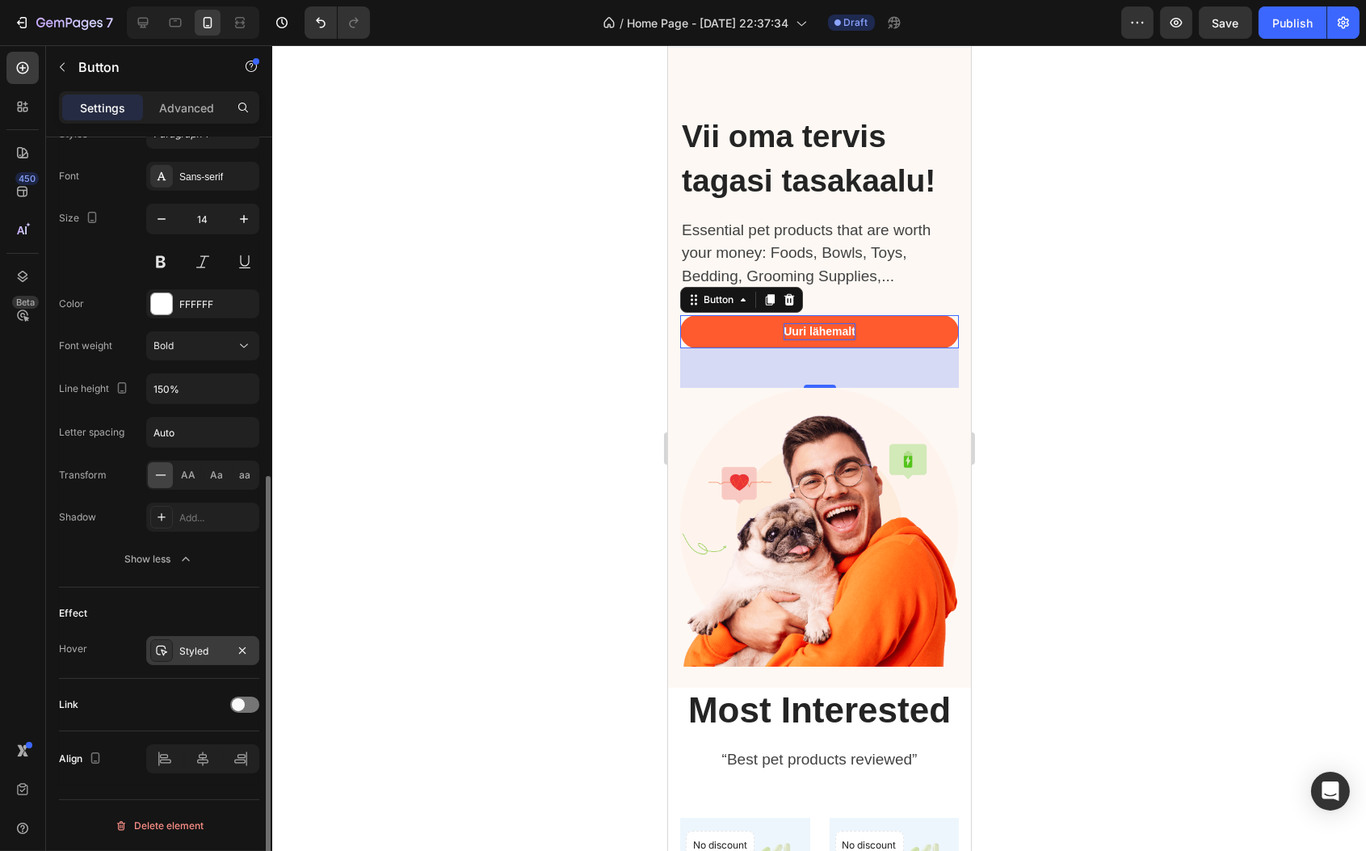
click at [208, 647] on div "Styled" at bounding box center [202, 651] width 47 height 15
click at [175, 604] on div "Effect" at bounding box center [159, 613] width 200 height 26
click at [250, 702] on div at bounding box center [244, 705] width 29 height 16
click at [221, 792] on div "Add..." at bounding box center [217, 788] width 76 height 15
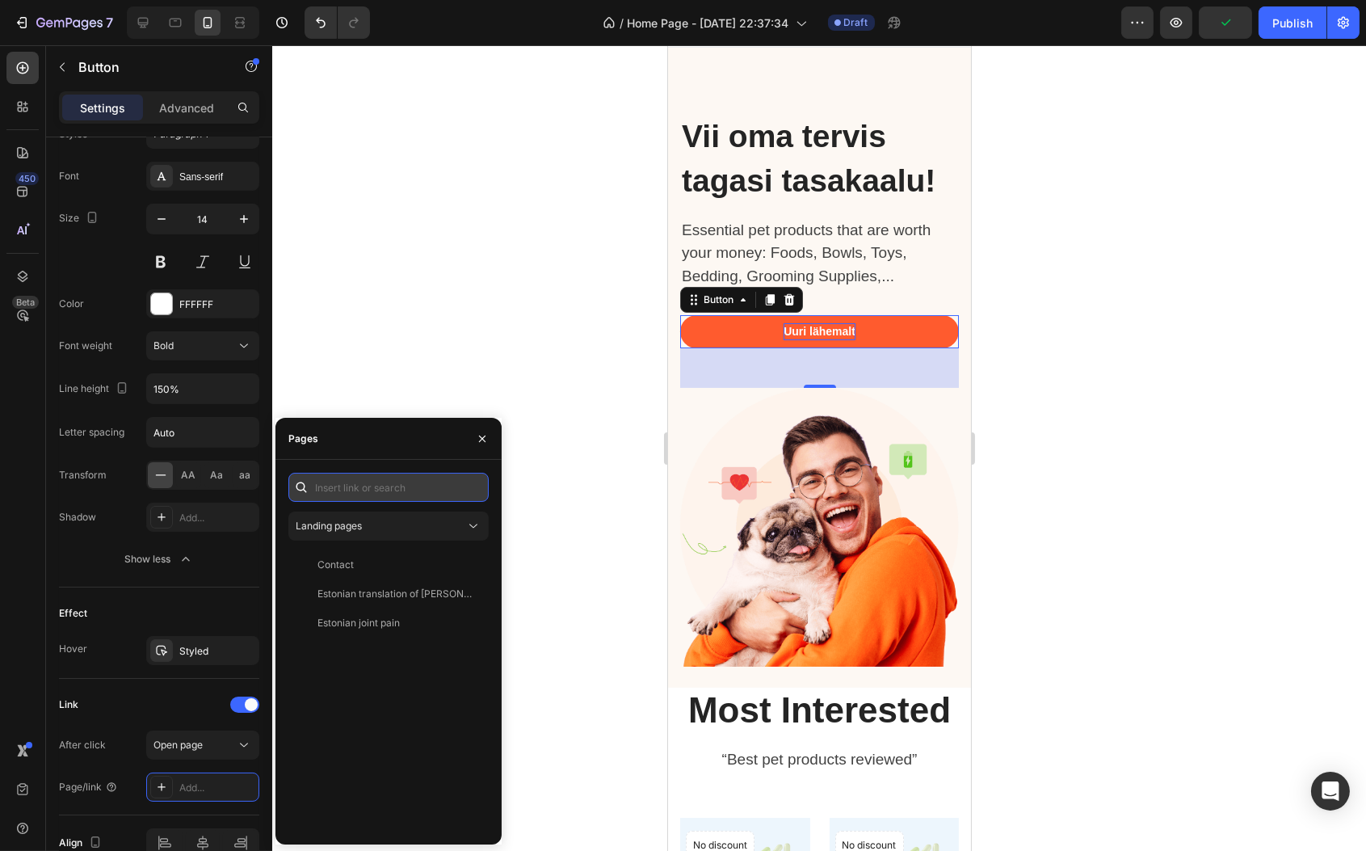
click at [351, 485] on input "text" at bounding box center [388, 487] width 200 height 29
paste input "[URL][DOMAIN_NAME]"
type input "[URL][DOMAIN_NAME]"
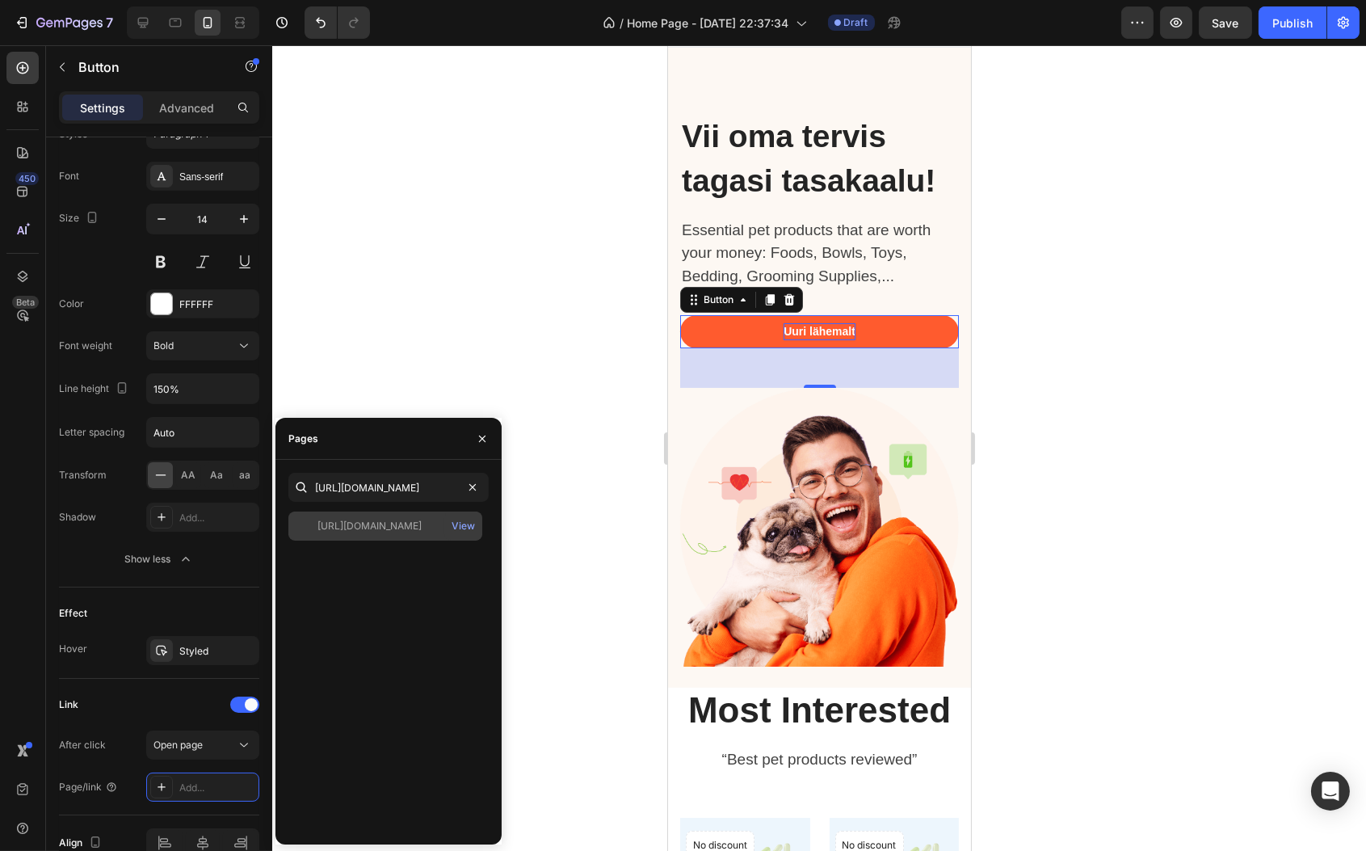
scroll to position [0, 0]
click at [362, 531] on div "[URL][DOMAIN_NAME]" at bounding box center [370, 526] width 104 height 15
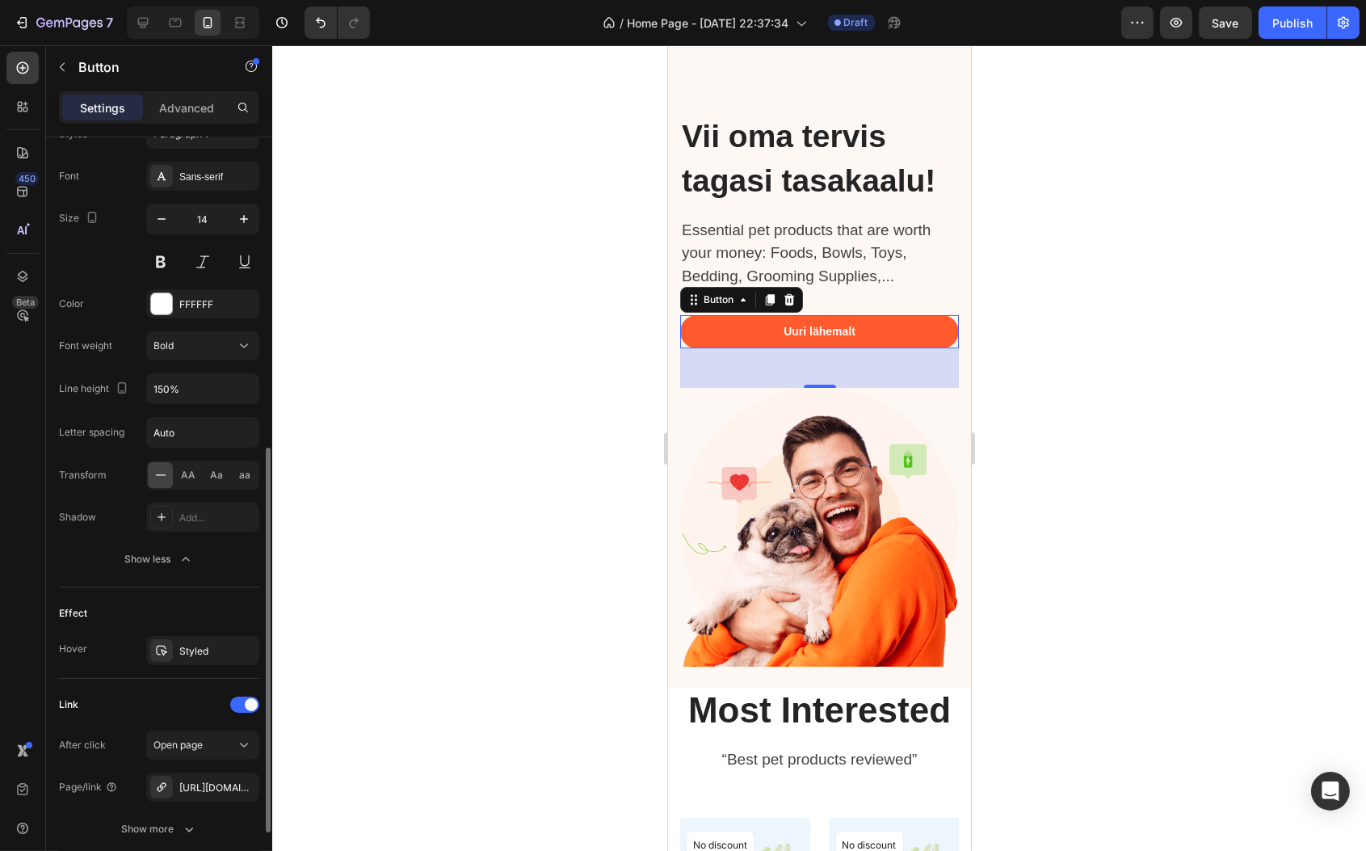
click at [133, 714] on div "Link" at bounding box center [159, 705] width 200 height 26
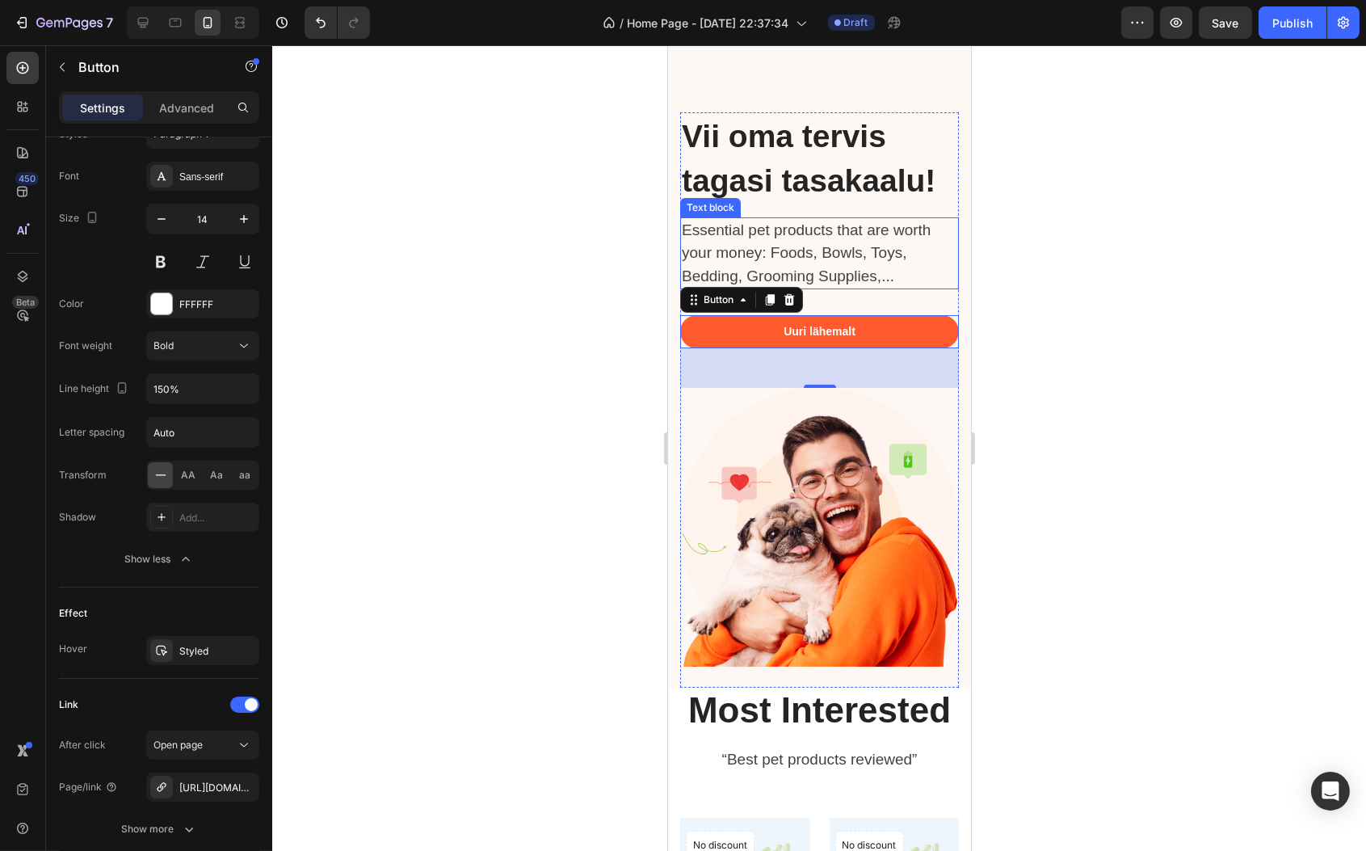
click at [809, 230] on p "Essential pet products that are worth your money: Foods, Bowls, Toys, Bedding, …" at bounding box center [810, 253] width 259 height 69
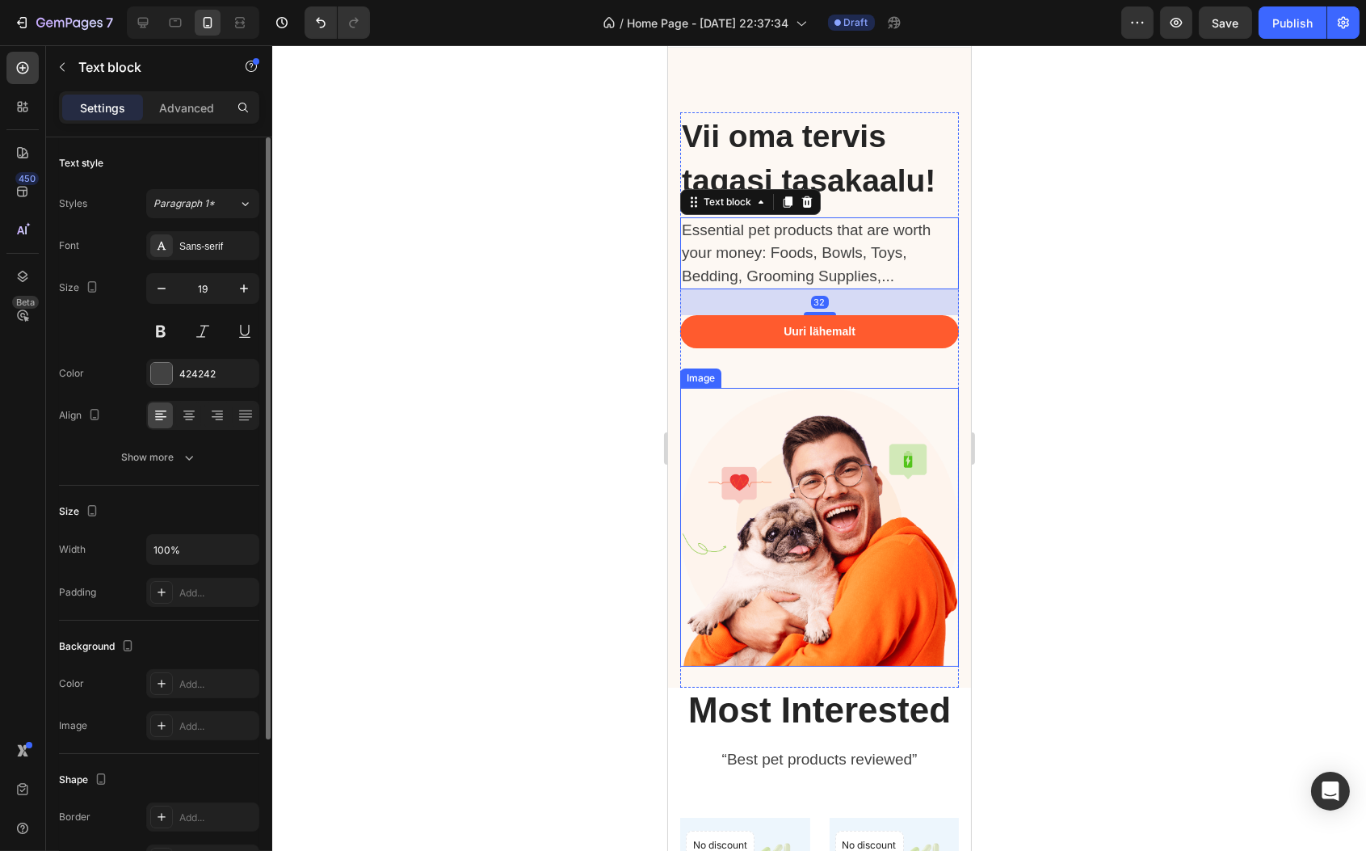
click at [820, 585] on img at bounding box center [819, 527] width 279 height 279
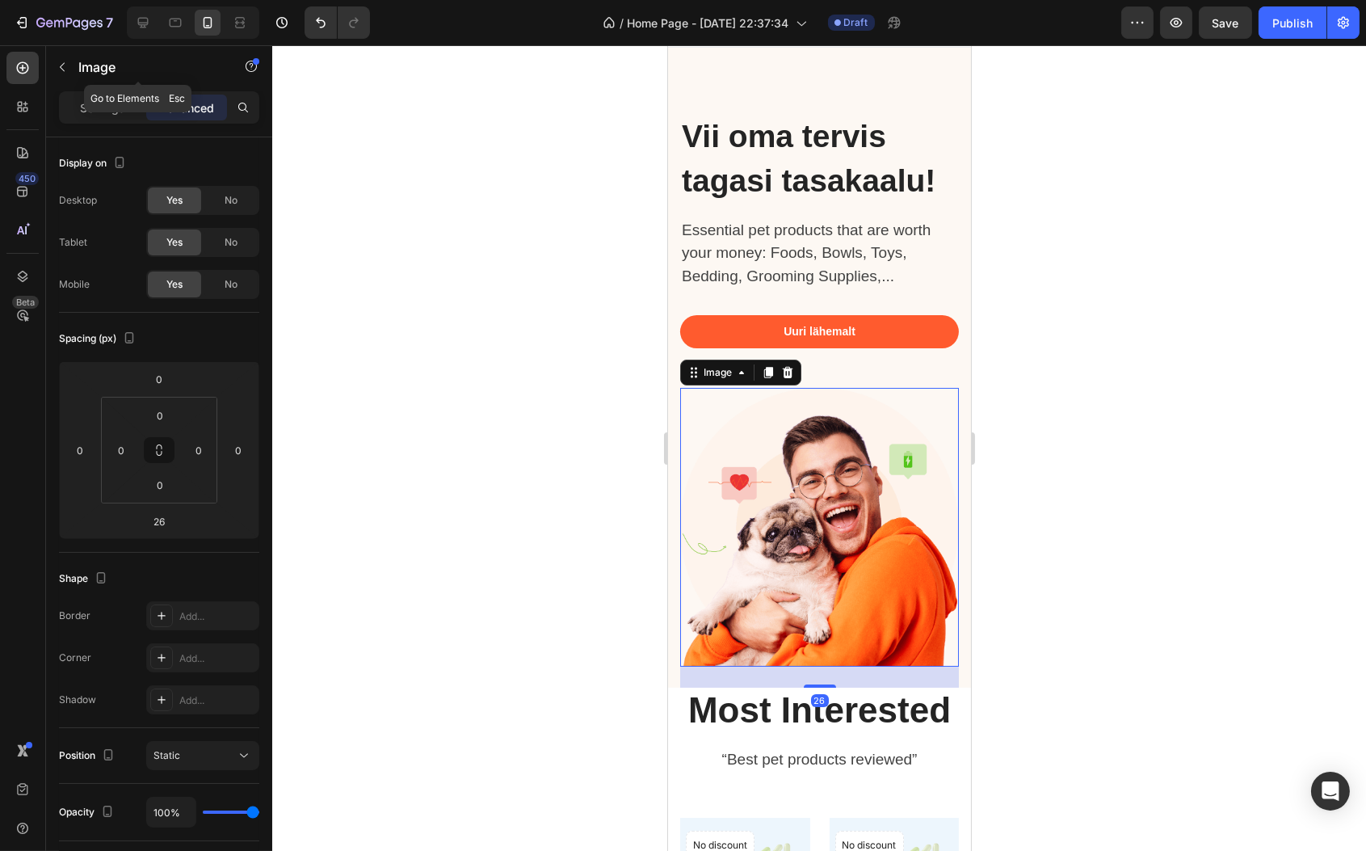
click at [61, 65] on icon "button" at bounding box center [62, 67] width 5 height 9
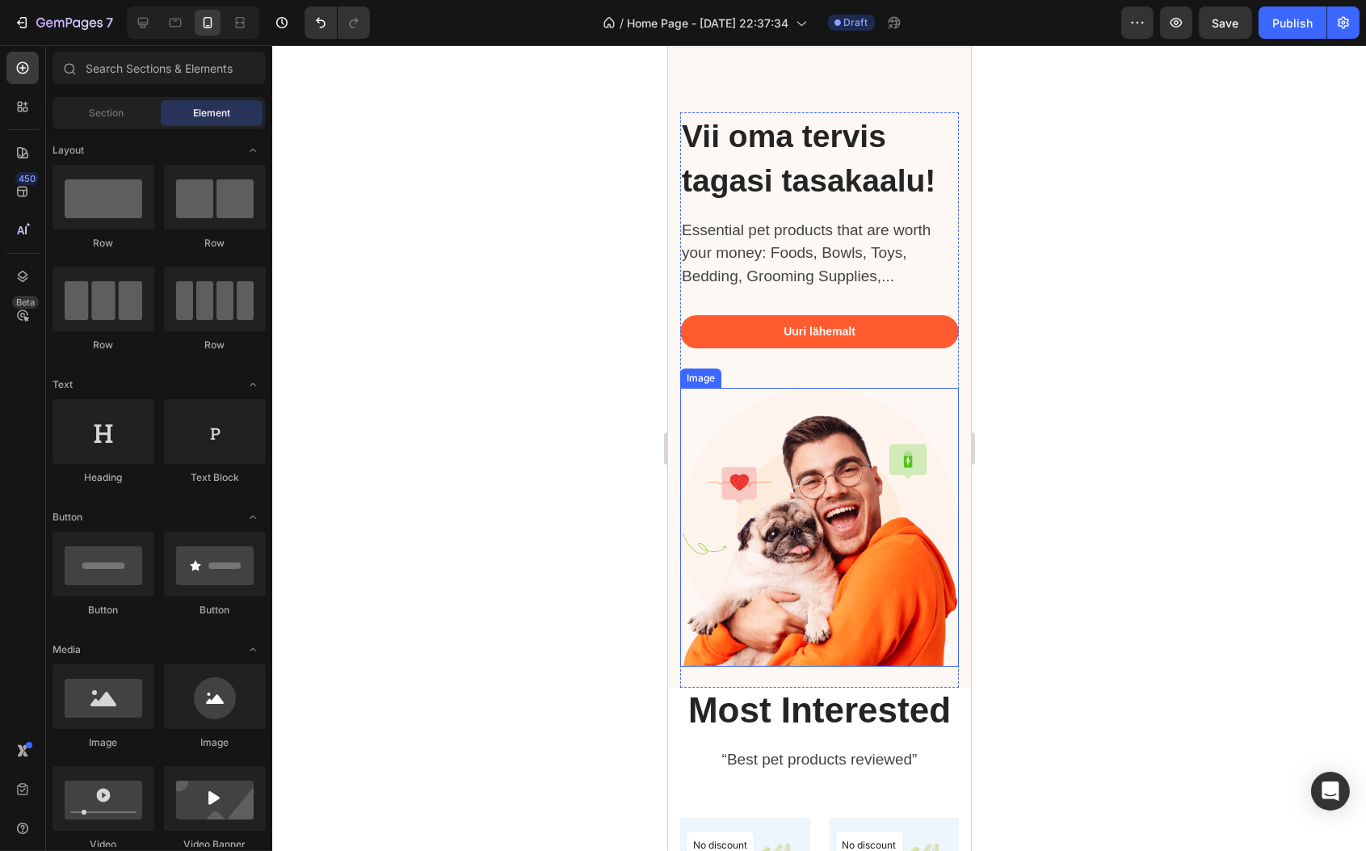
click at [850, 568] on img at bounding box center [819, 527] width 279 height 279
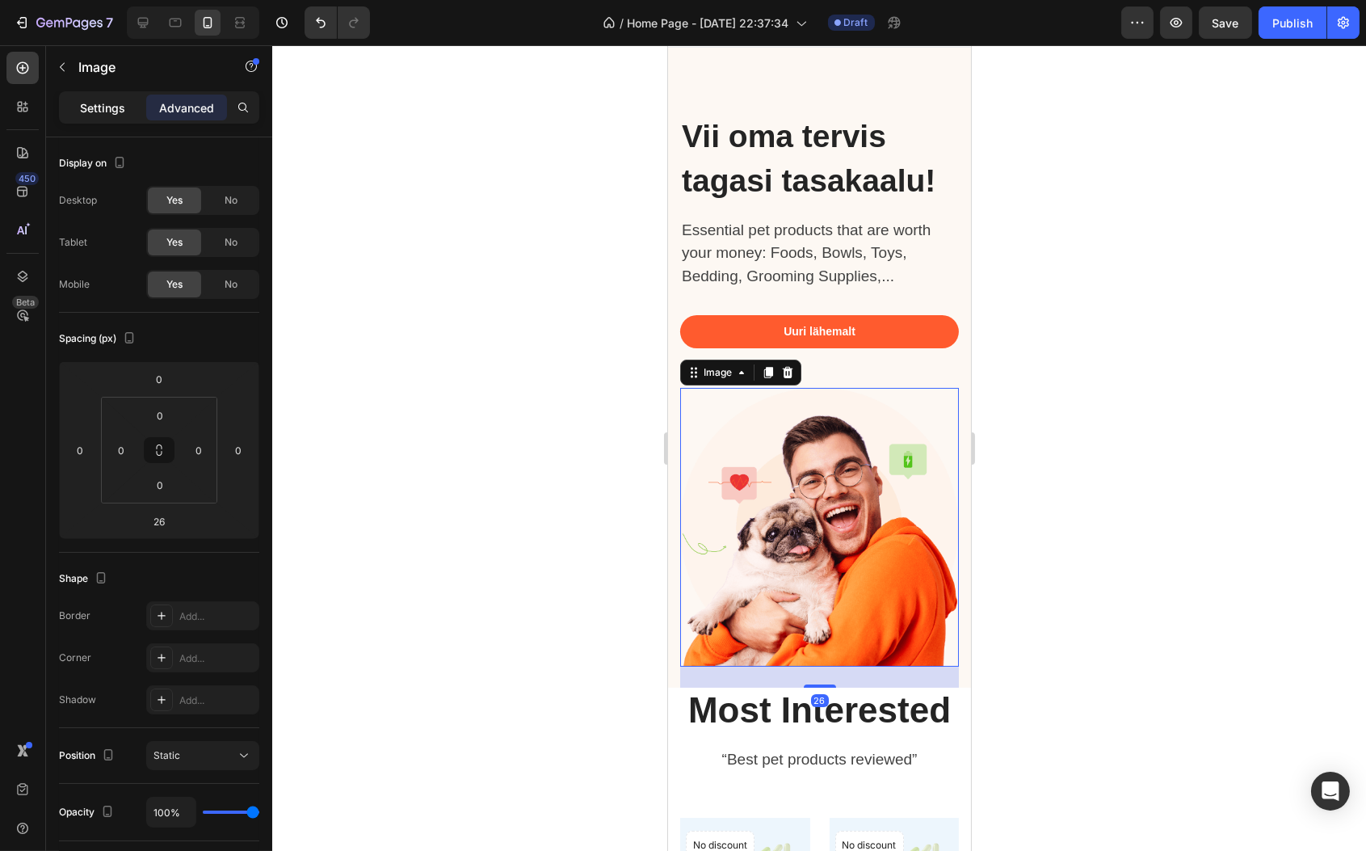
click at [92, 95] on div "Settings" at bounding box center [102, 108] width 81 height 26
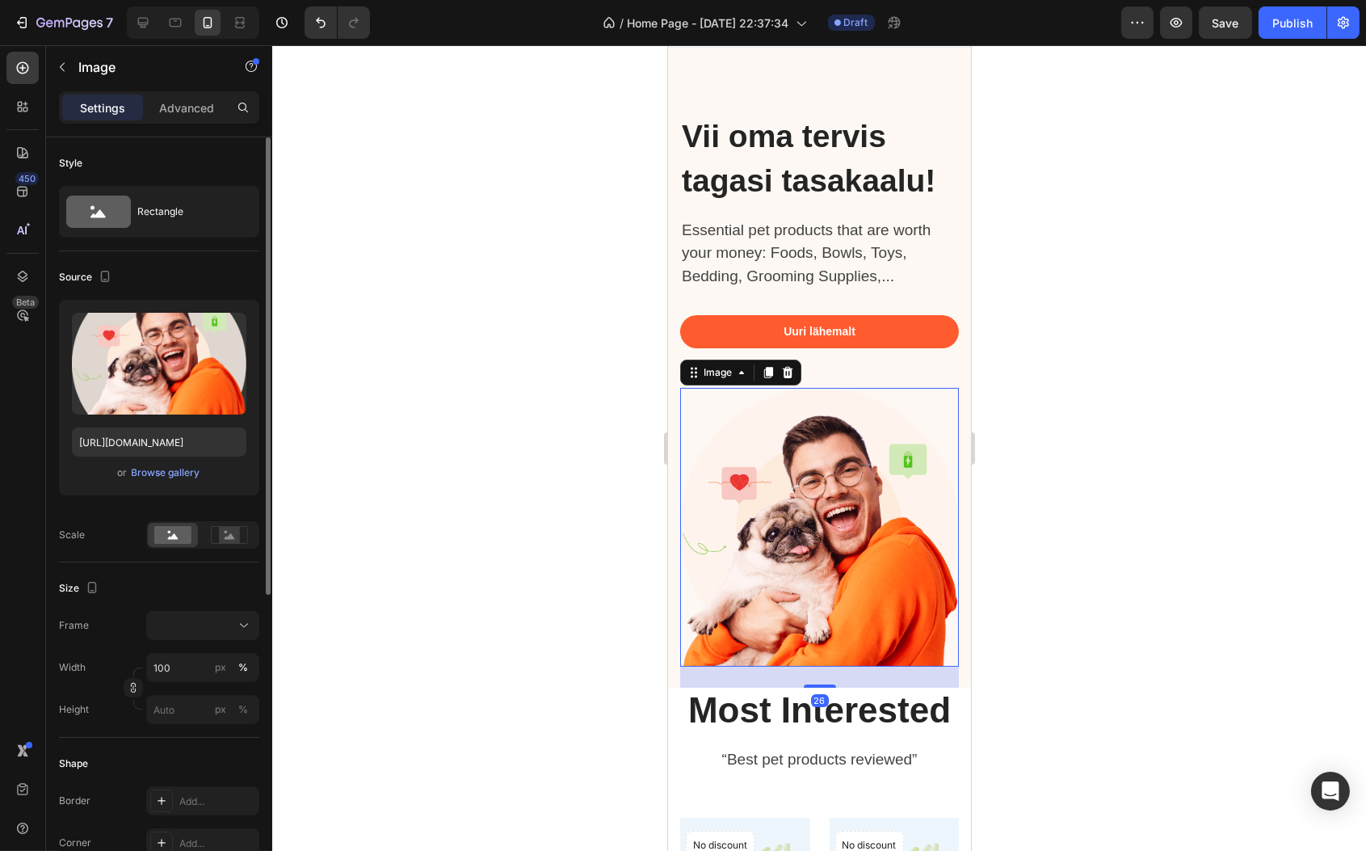
click at [141, 481] on div "or Browse gallery" at bounding box center [159, 472] width 175 height 19
click at [141, 467] on div "Browse gallery" at bounding box center [166, 472] width 69 height 15
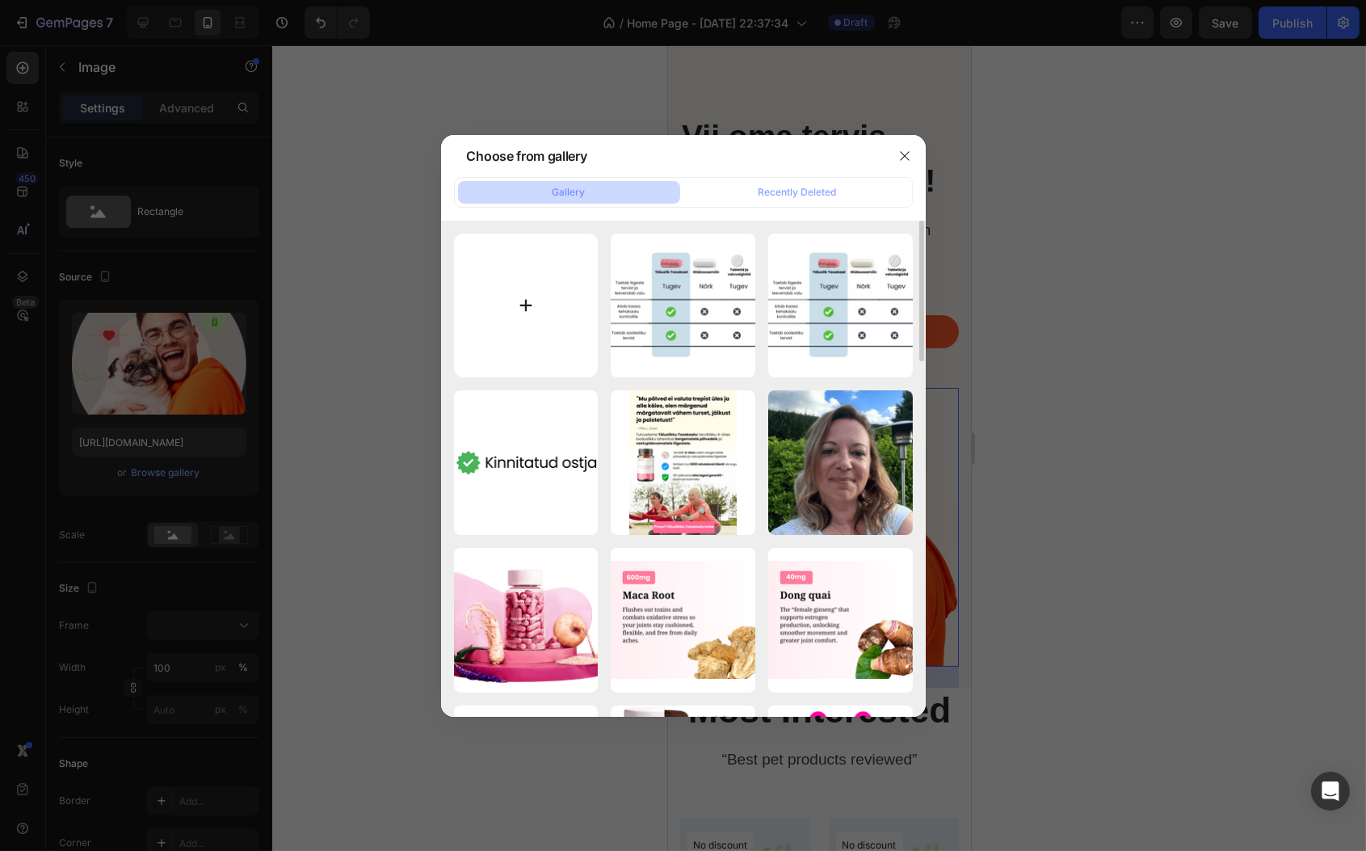
click at [537, 339] on input "file" at bounding box center [526, 306] width 145 height 145
type input "C:\fakepath\Title (11) (1).png"
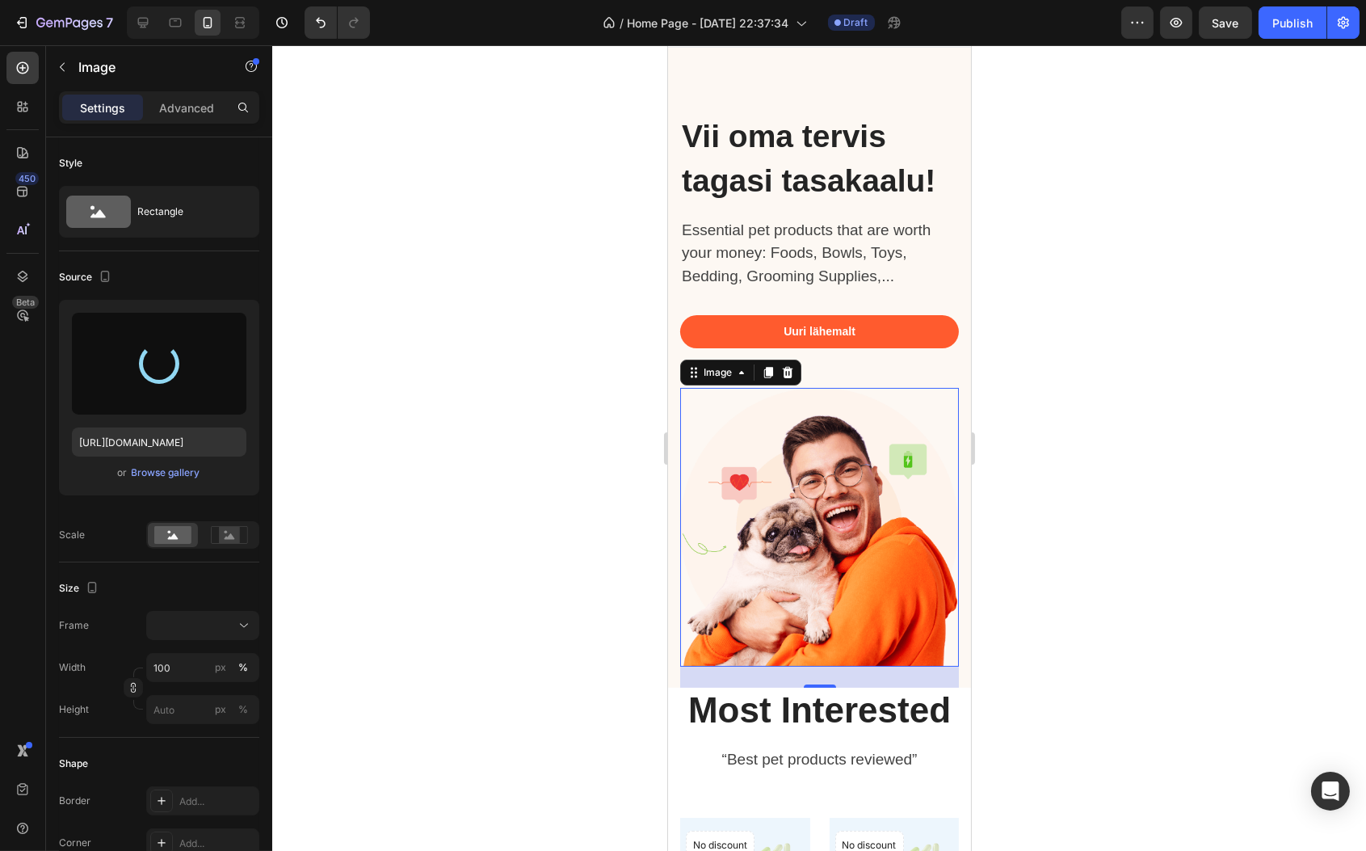
type input "[URL][DOMAIN_NAME]"
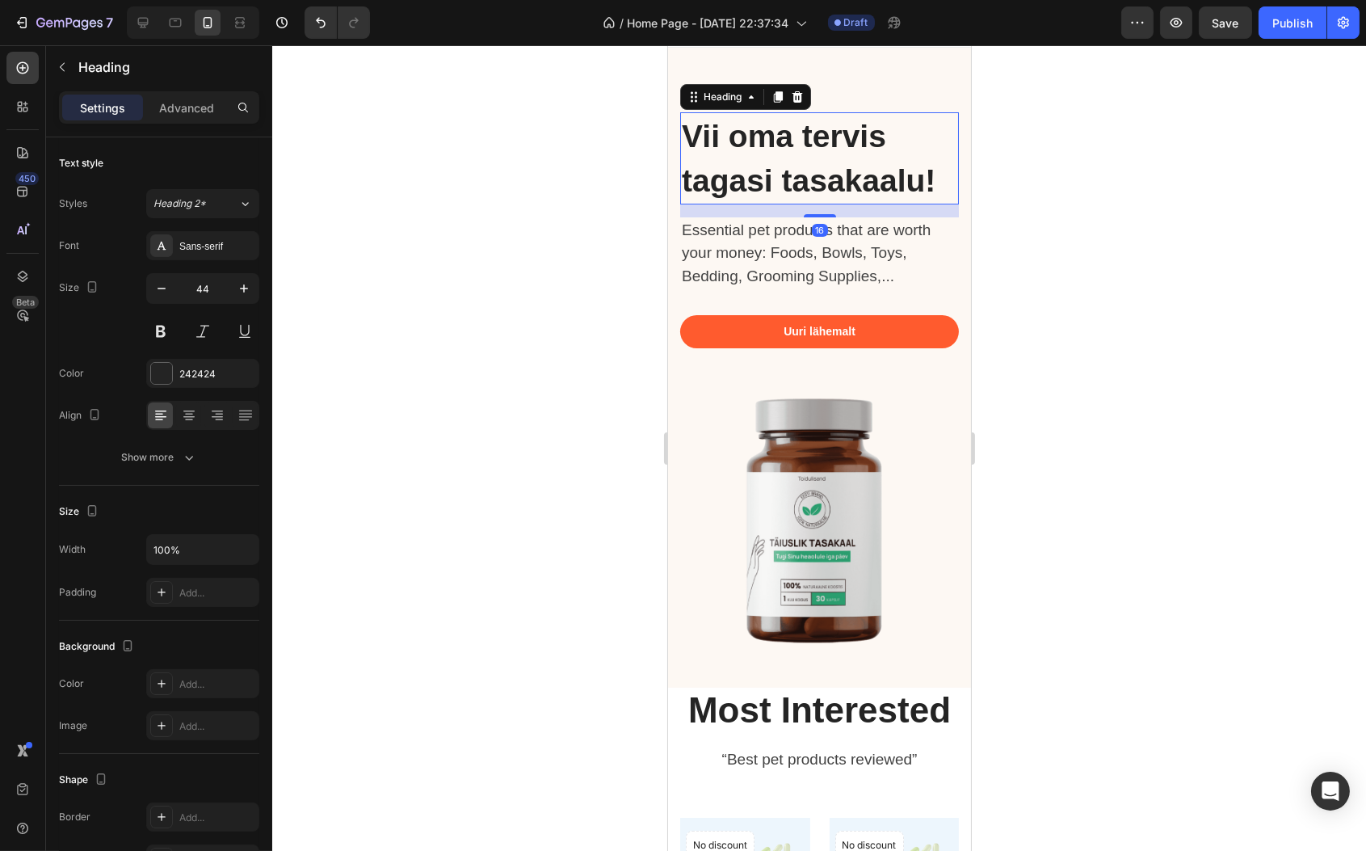
click at [804, 169] on span "Vii oma tervis tagasi tasakaalu!" at bounding box center [808, 158] width 254 height 79
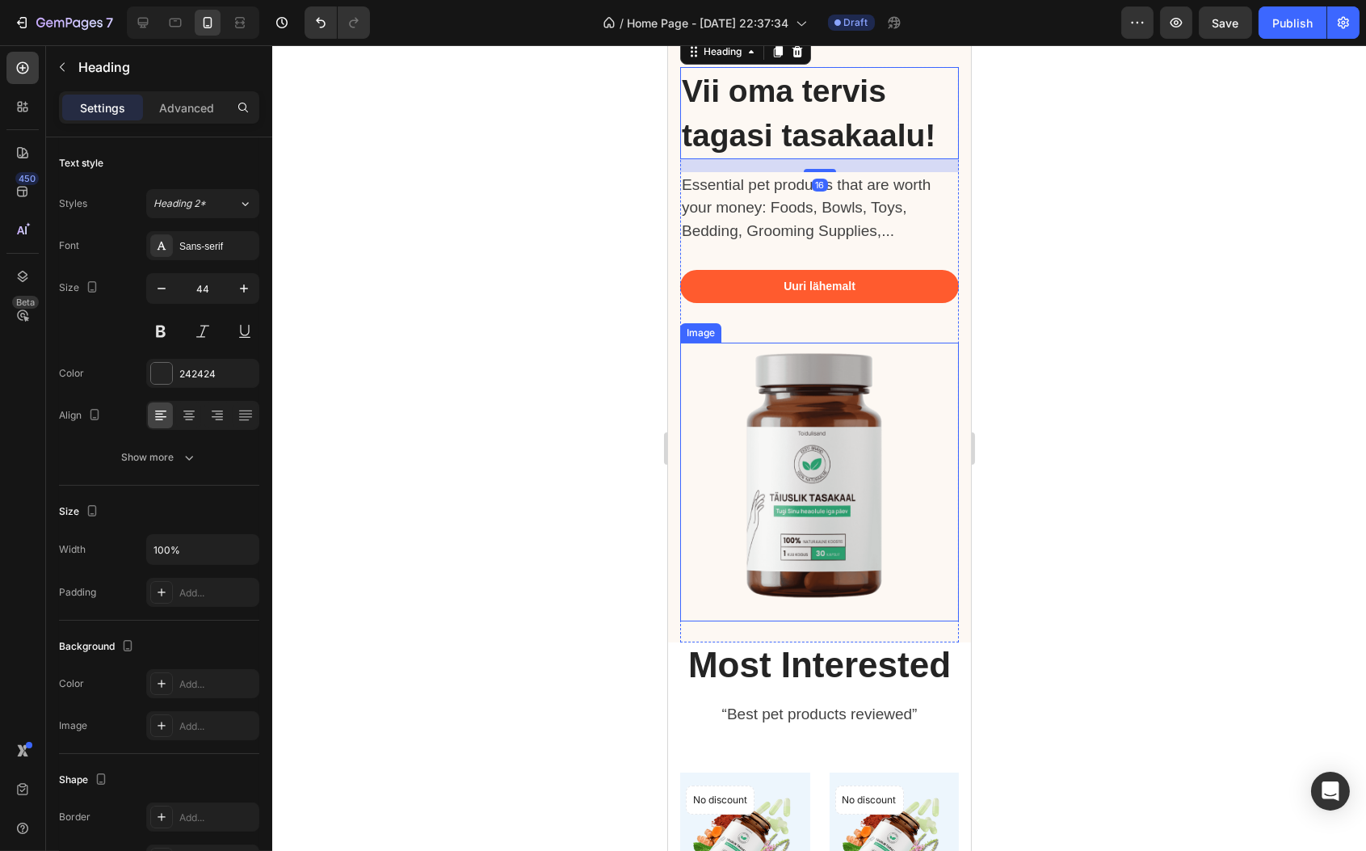
scroll to position [353, 0]
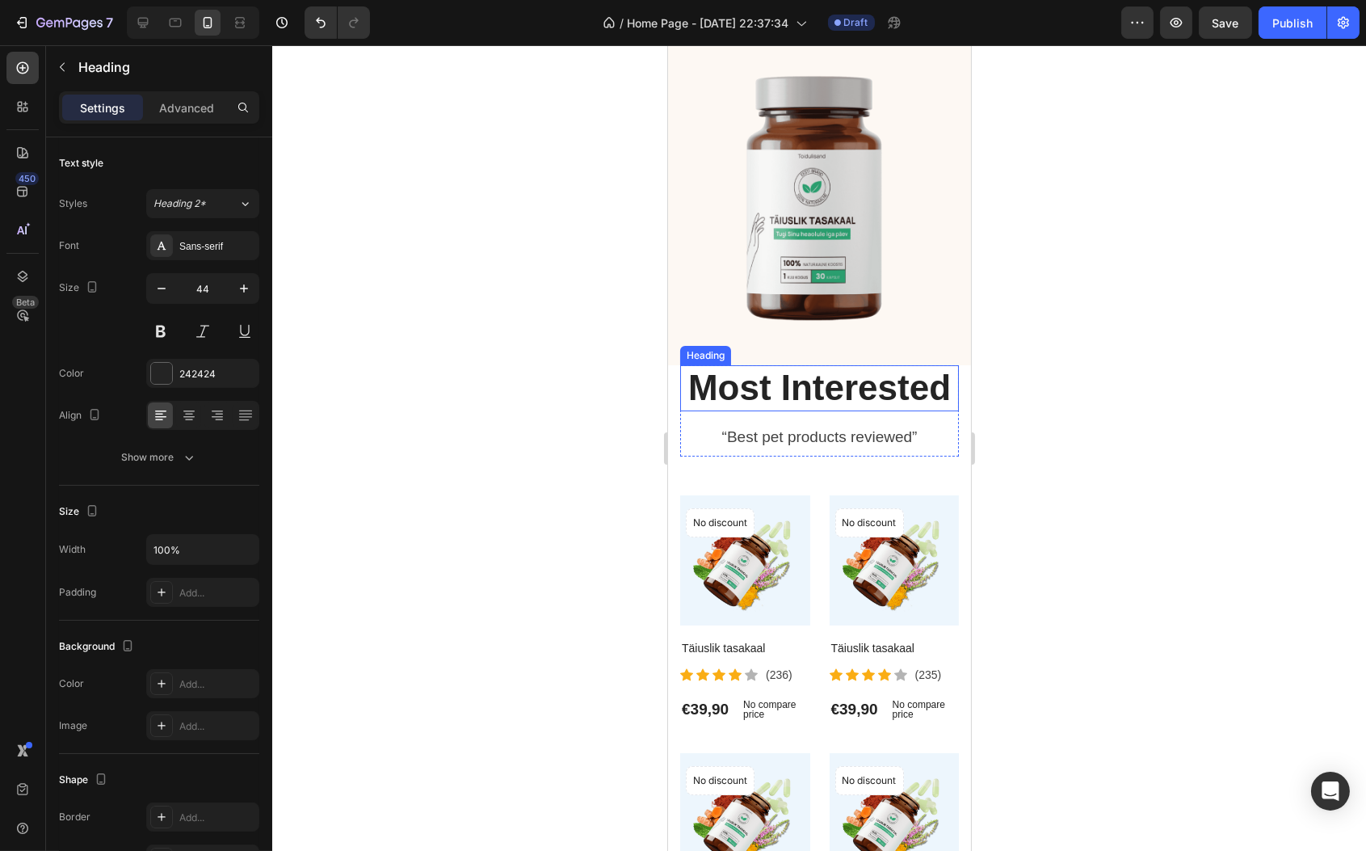
click at [816, 406] on p "Most Interested" at bounding box center [819, 388] width 276 height 43
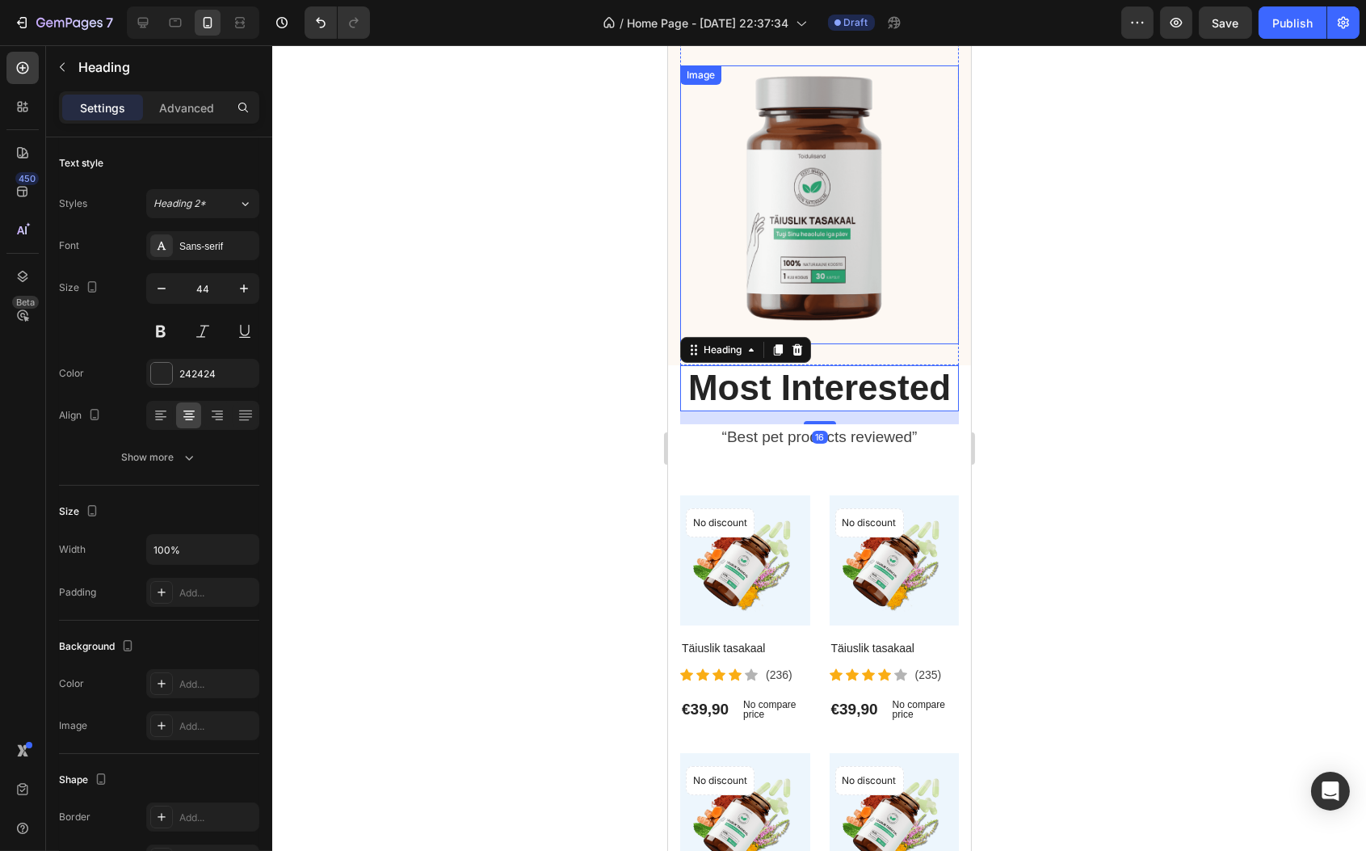
click at [863, 323] on img at bounding box center [819, 204] width 279 height 279
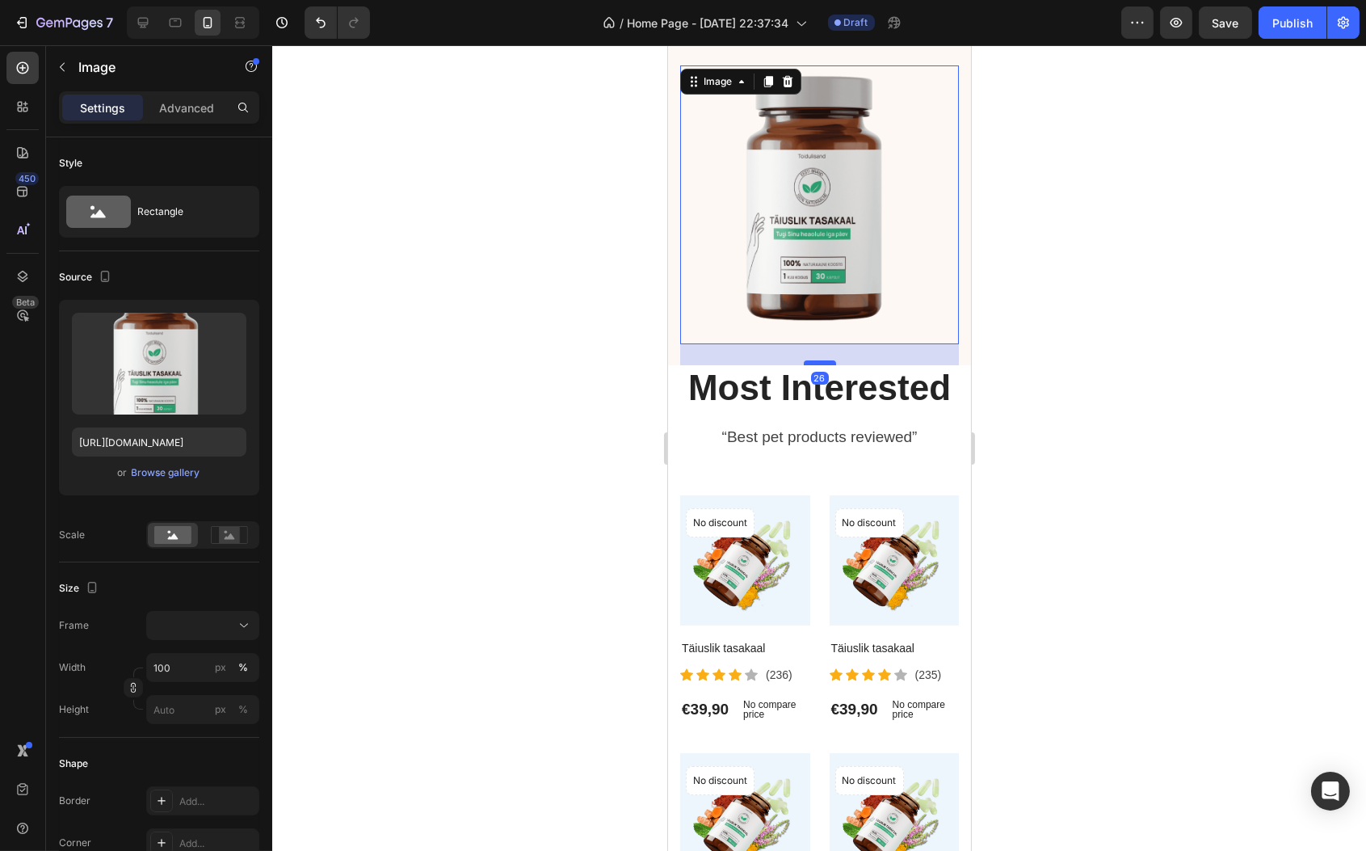
drag, startPoint x: 815, startPoint y: 372, endPoint x: 804, endPoint y: 383, distance: 16.0
click at [816, 365] on div at bounding box center [819, 362] width 32 height 5
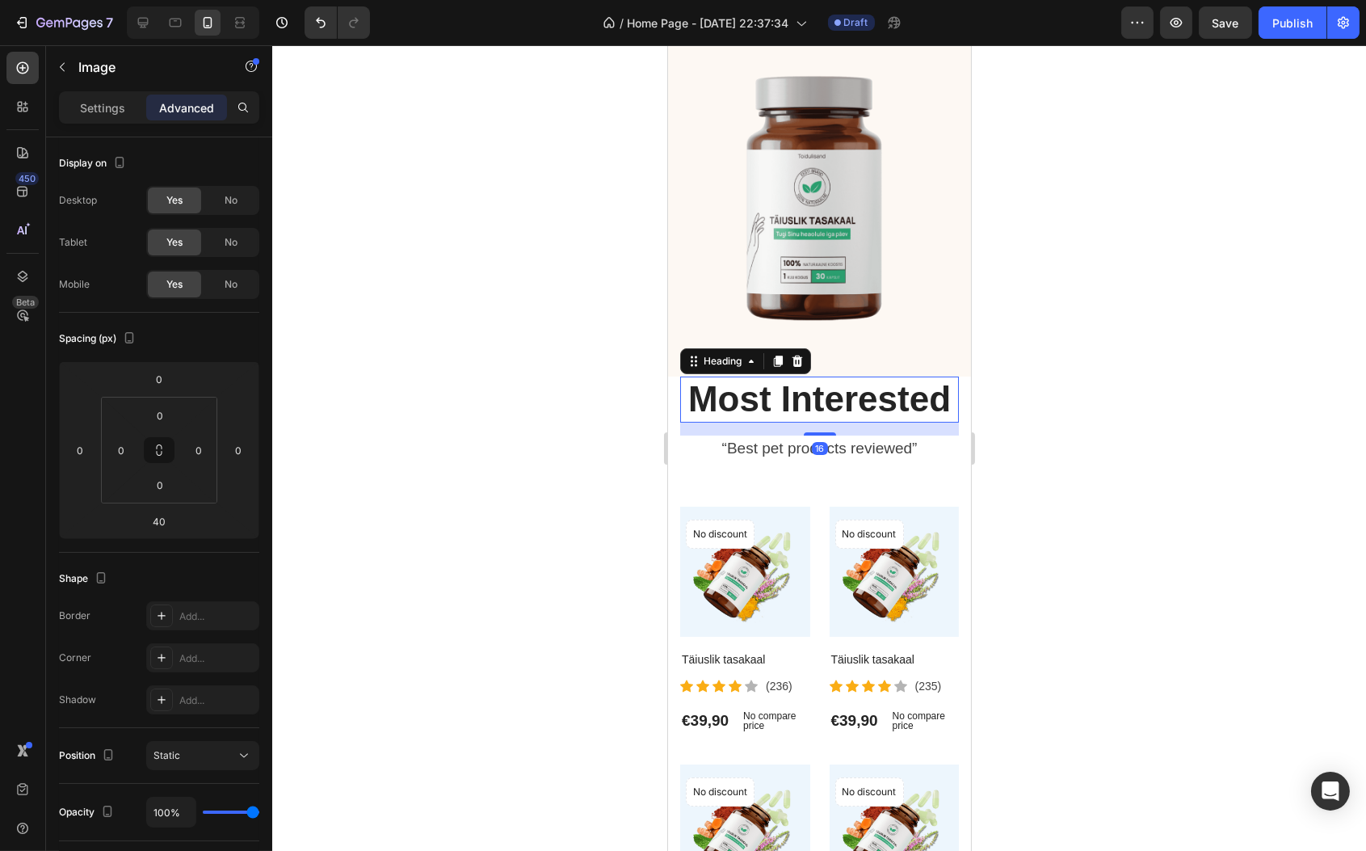
click at [732, 421] on p "Most Interested" at bounding box center [819, 399] width 276 height 43
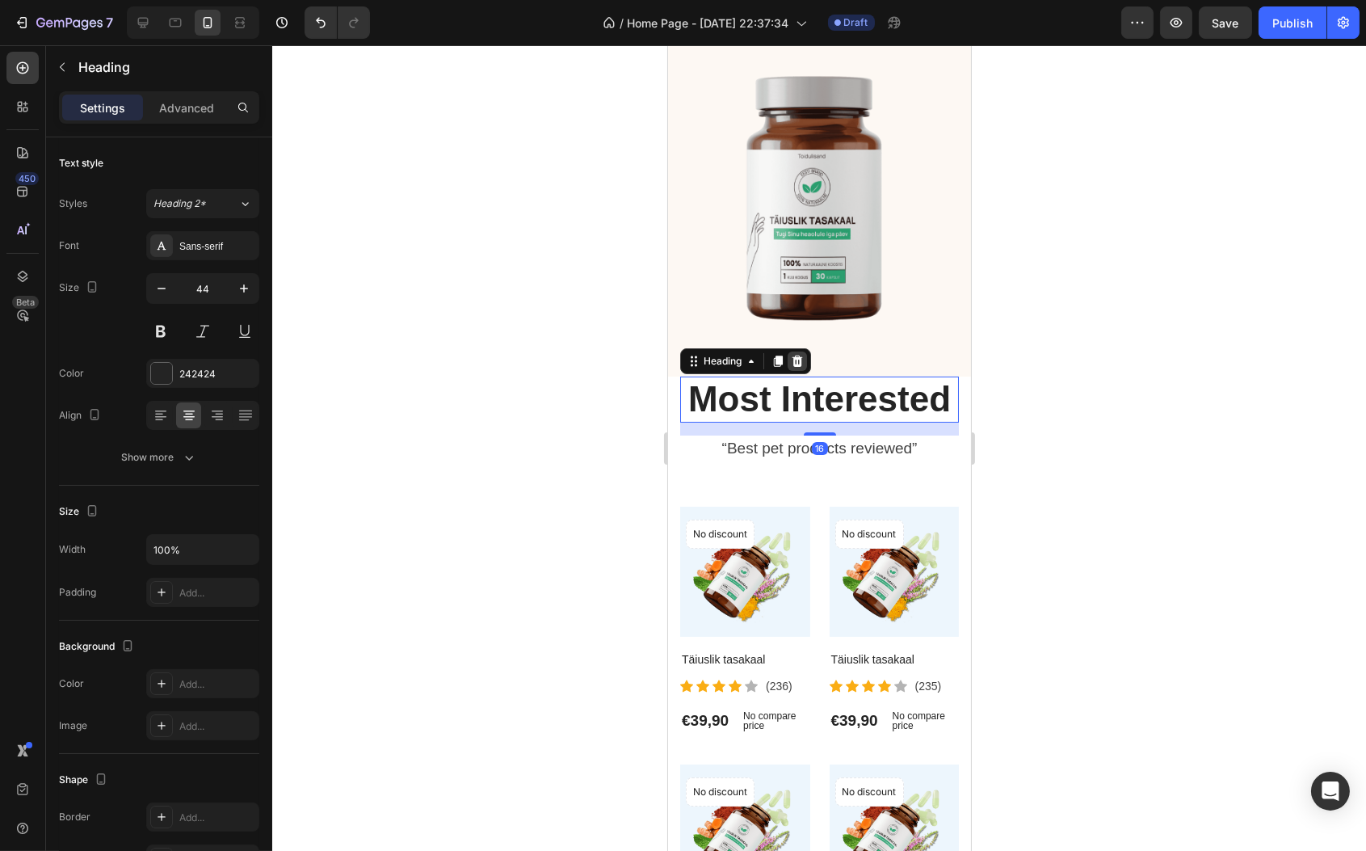
click at [806, 366] on div at bounding box center [796, 360] width 19 height 19
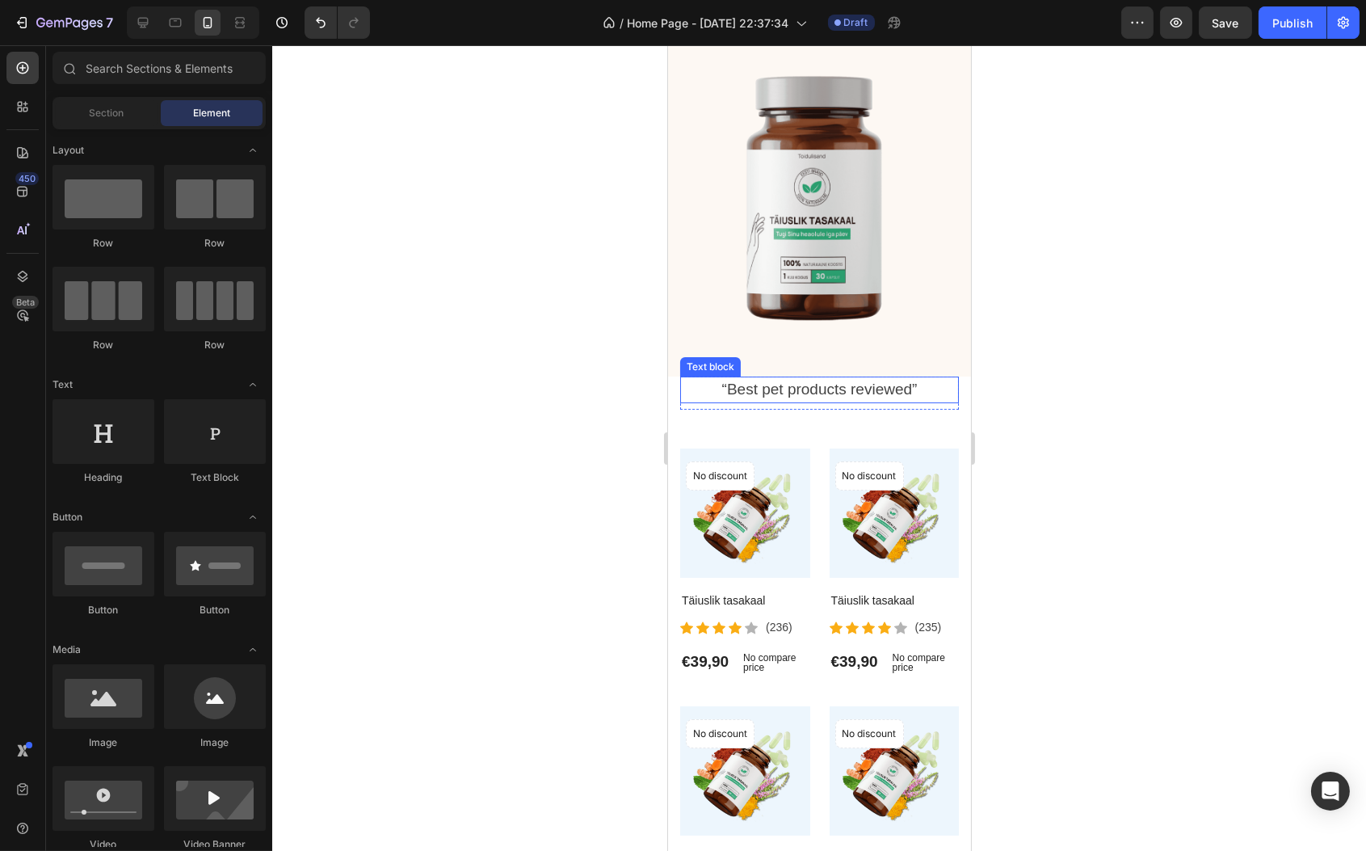
click at [757, 394] on p "“Best pet products reviewed”" at bounding box center [819, 389] width 276 height 23
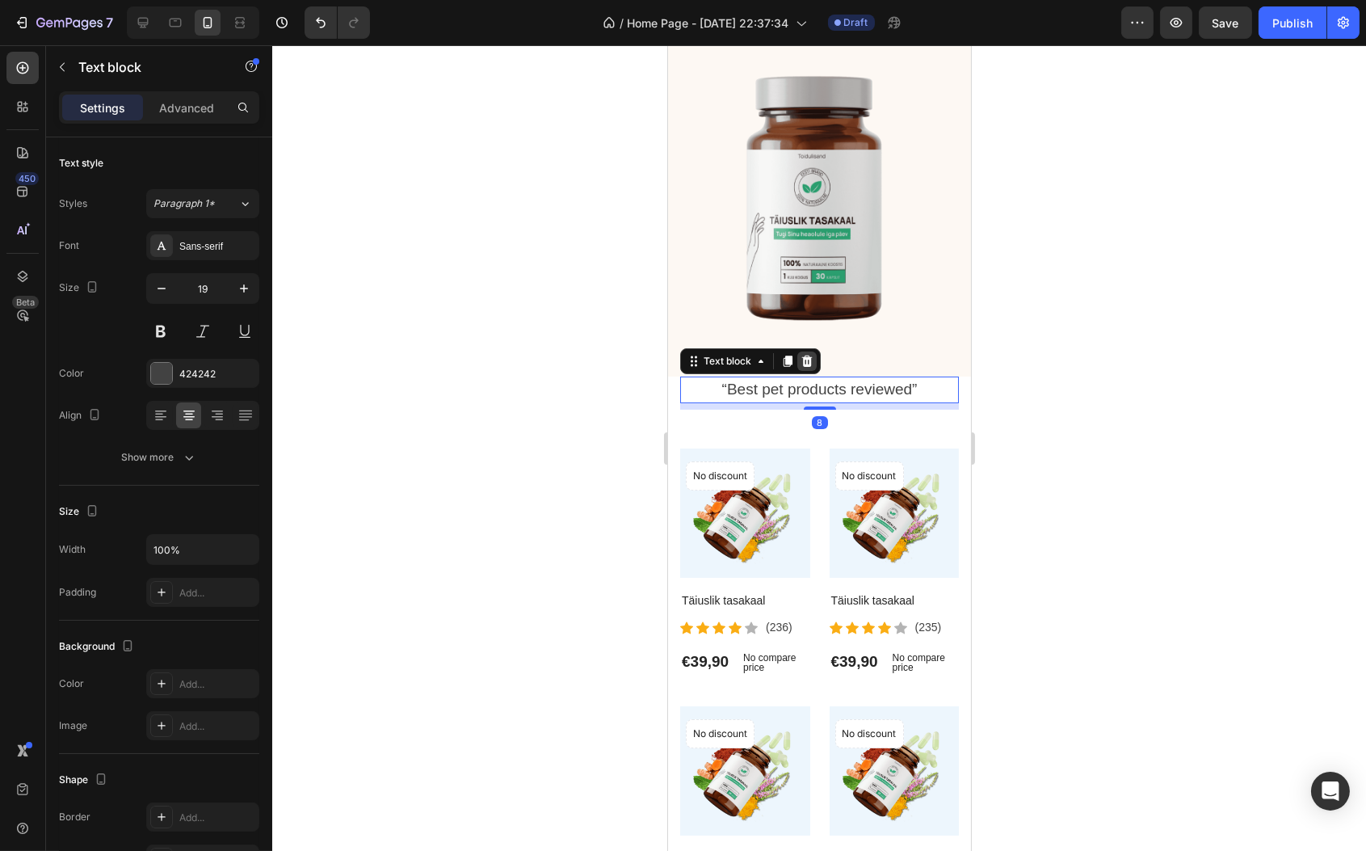
click at [814, 371] on div at bounding box center [806, 360] width 19 height 19
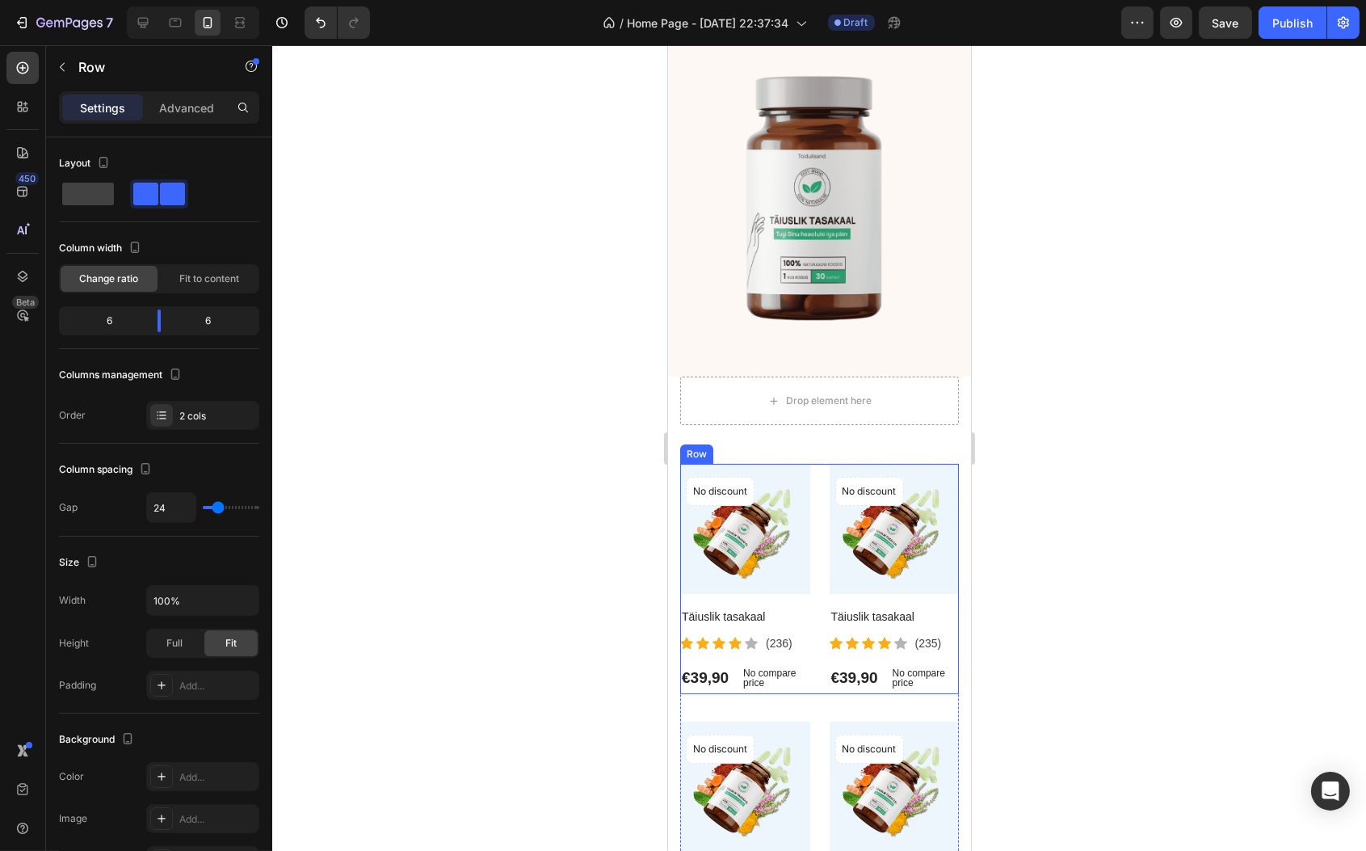
click at [806, 525] on div "Product Images No discount Not be displayed when published Product Badge Row Tä…" at bounding box center [819, 579] width 279 height 230
click at [777, 455] on icon at bounding box center [778, 448] width 13 height 13
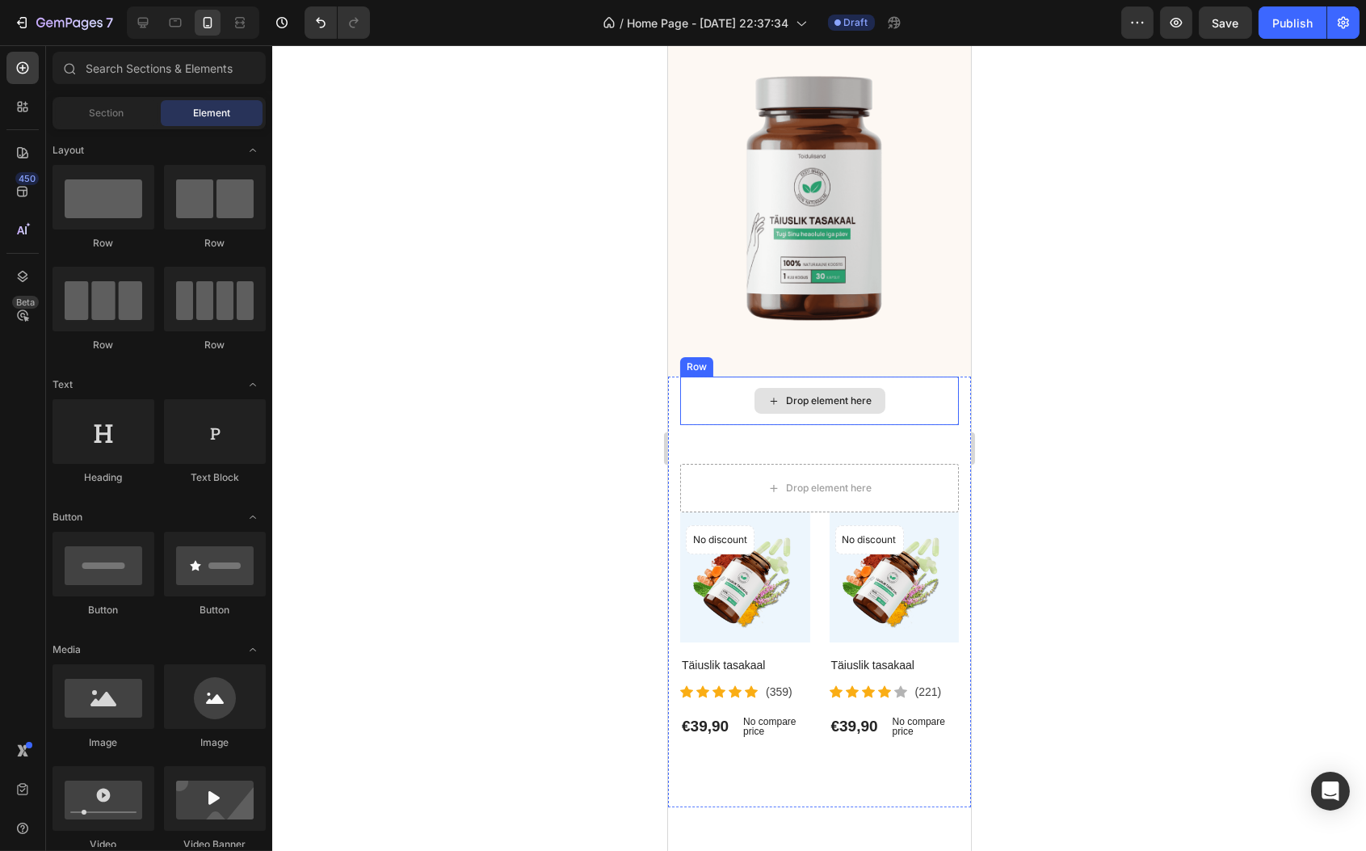
click at [771, 414] on div "Drop element here" at bounding box center [819, 401] width 131 height 26
click at [765, 452] on div "Drop element here Row Drop element here Product Images No discount Not be displ…" at bounding box center [819, 560] width 279 height 366
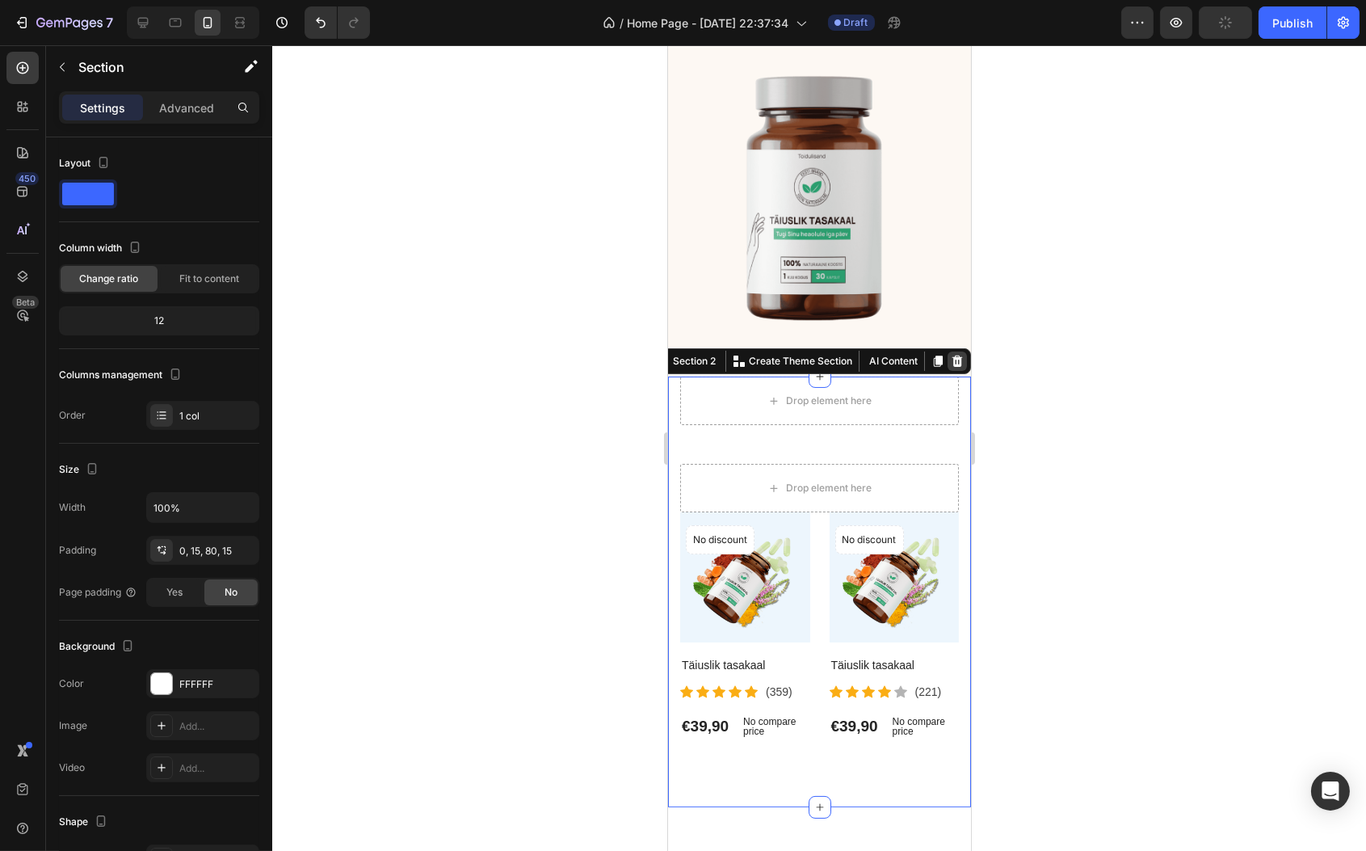
click at [952, 367] on icon at bounding box center [957, 361] width 11 height 11
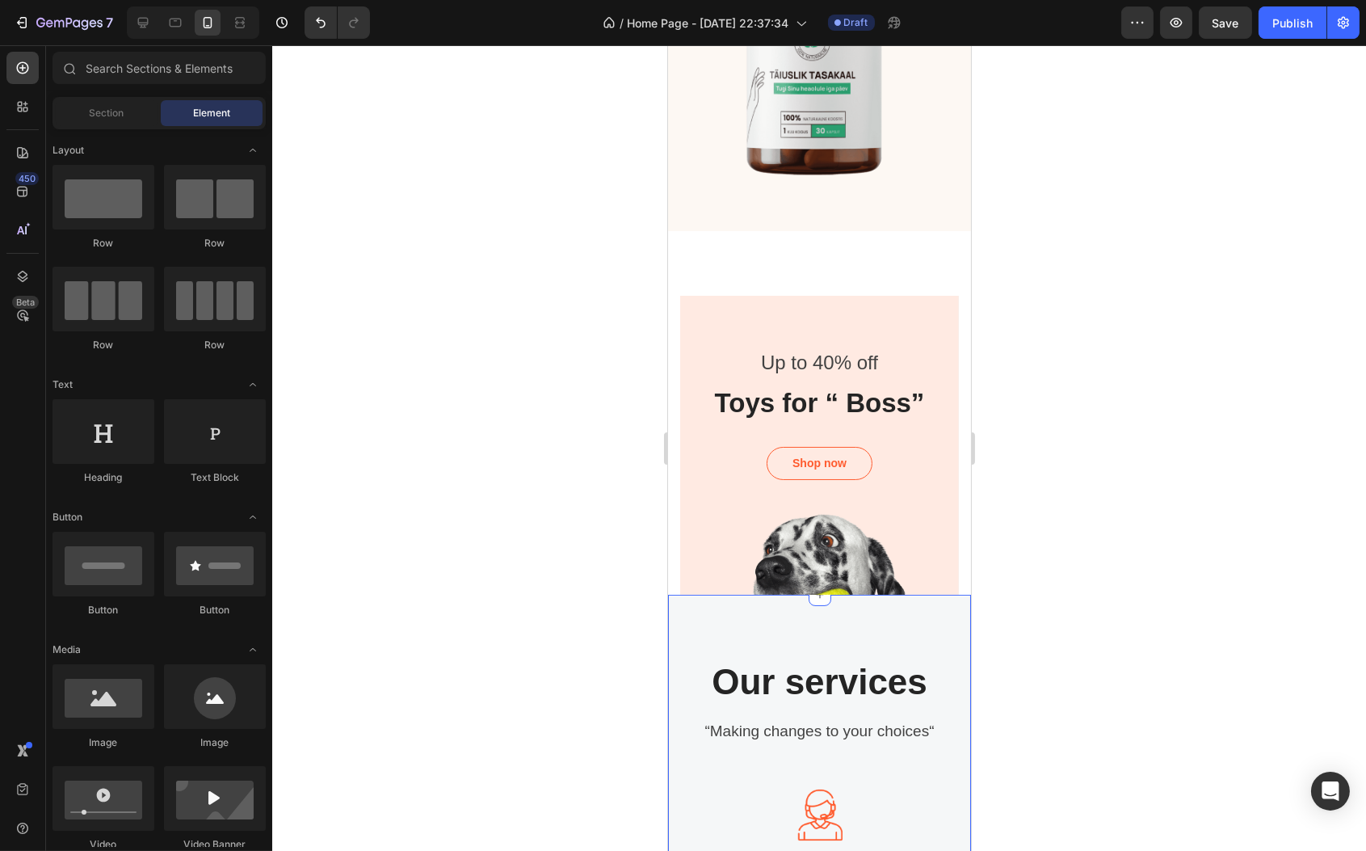
scroll to position [641, 0]
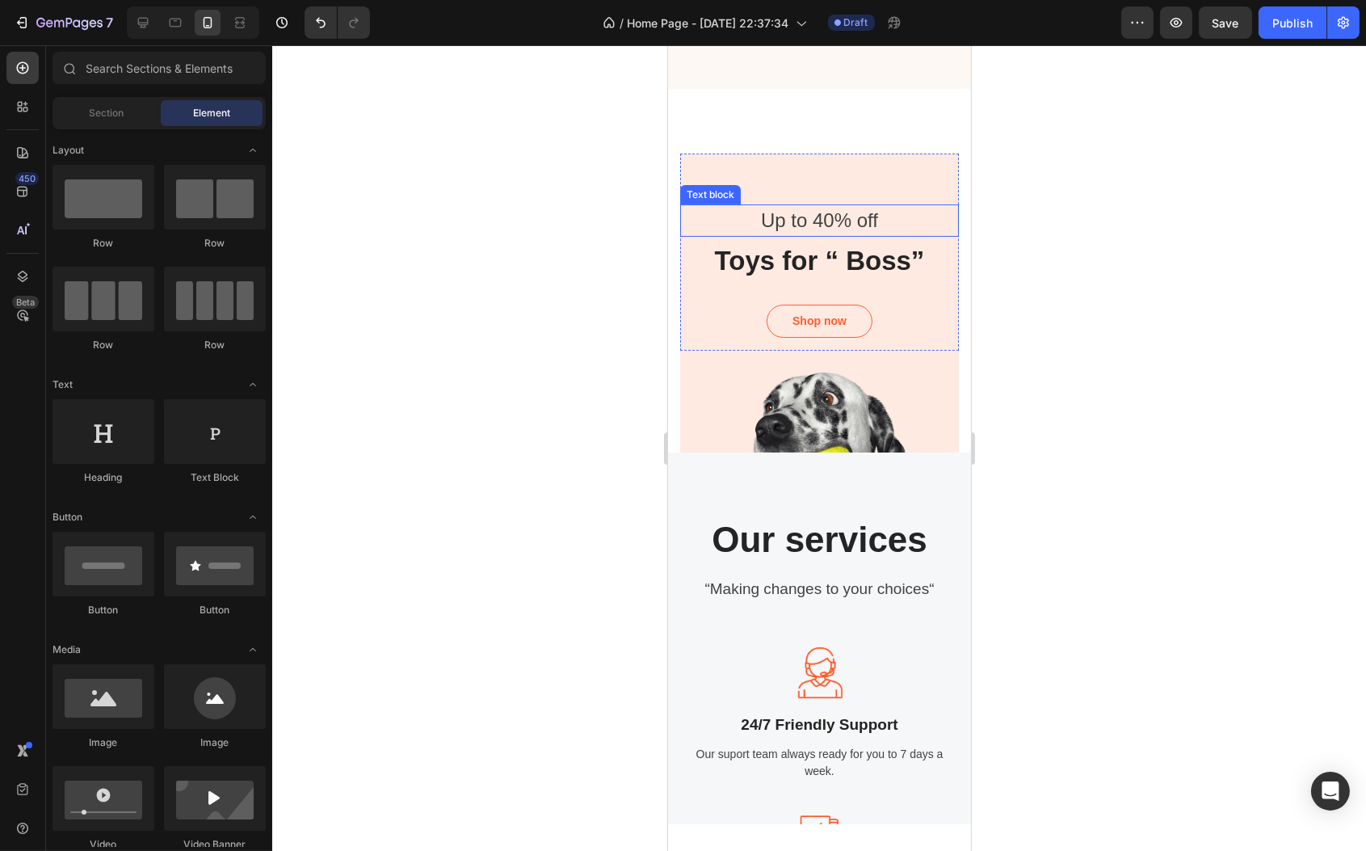
click at [756, 235] on p "Up to 40% off" at bounding box center [819, 220] width 276 height 29
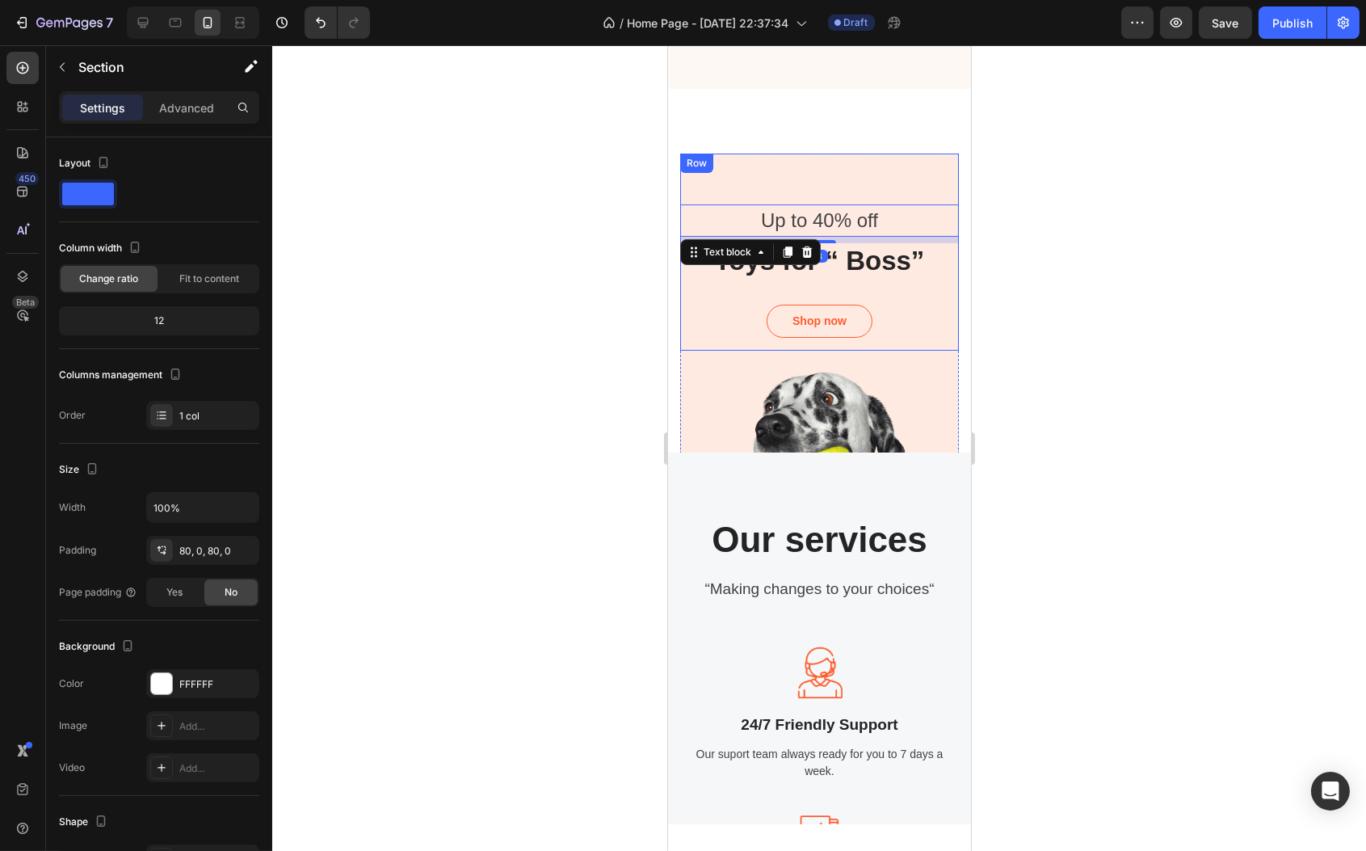
click at [785, 154] on div "Up to 40% off Text block 8 Toys for “ Boss” Heading Shop now Button Row Hero Ba…" at bounding box center [818, 271] width 303 height 364
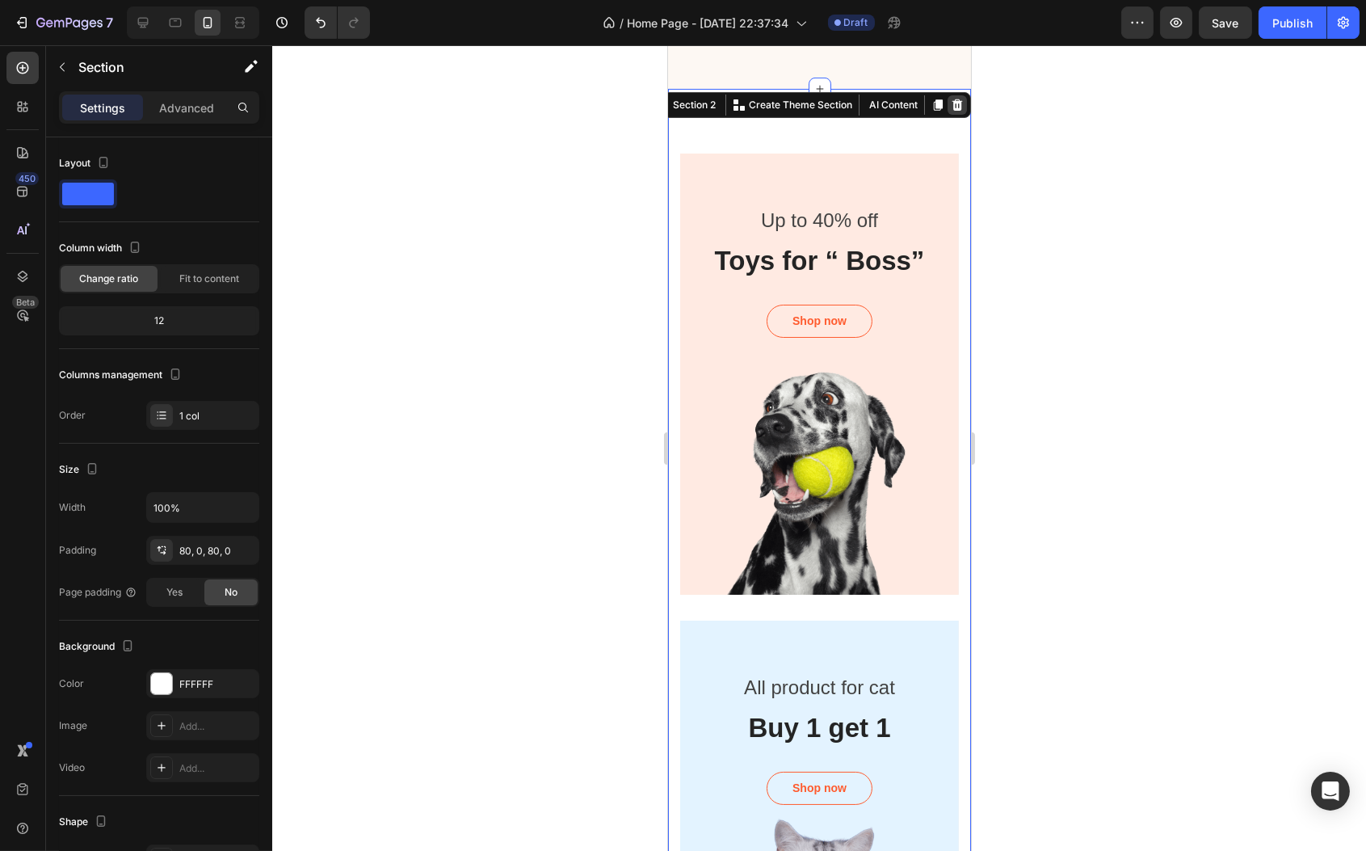
click at [952, 111] on icon at bounding box center [957, 104] width 11 height 11
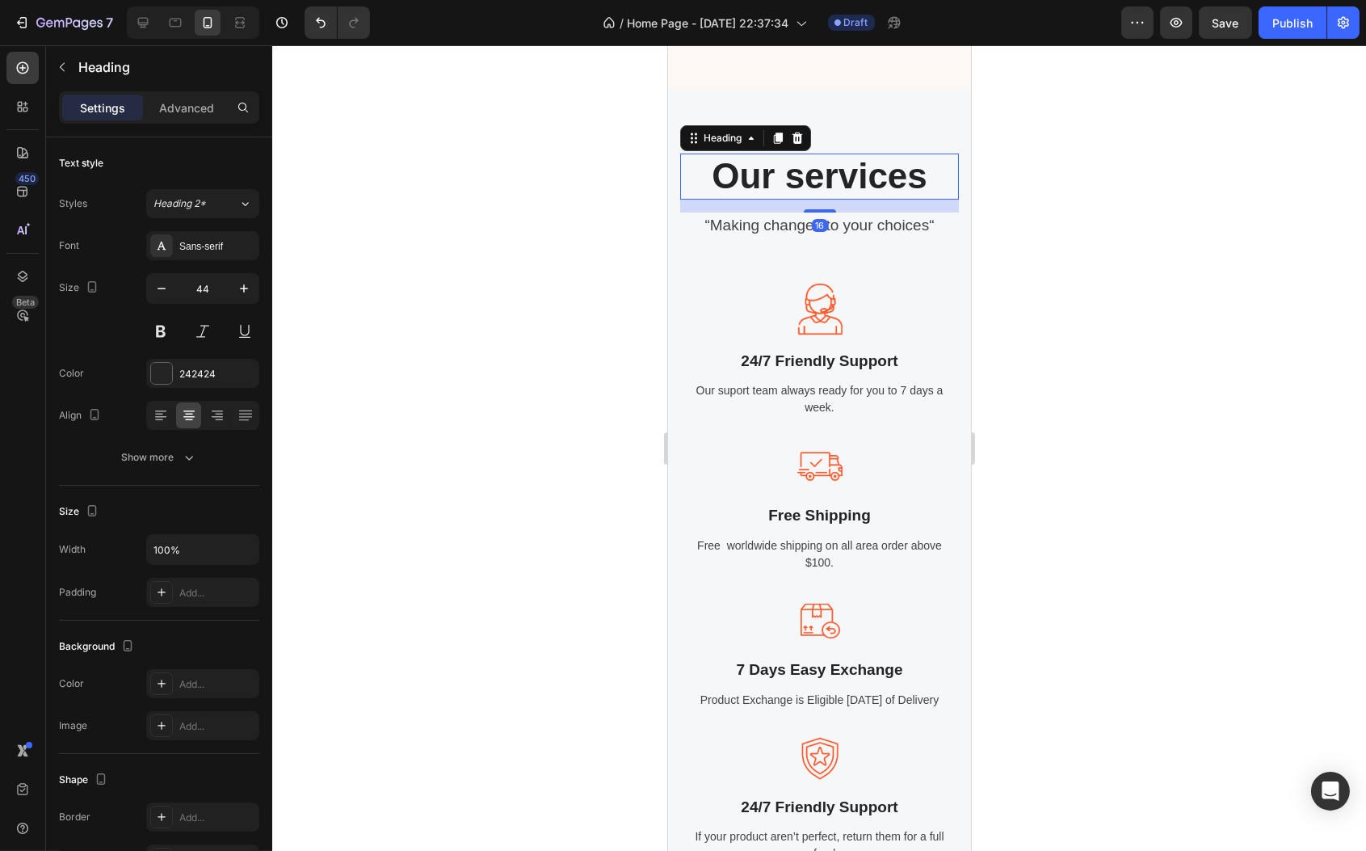
click at [837, 182] on p "Our services" at bounding box center [819, 176] width 276 height 43
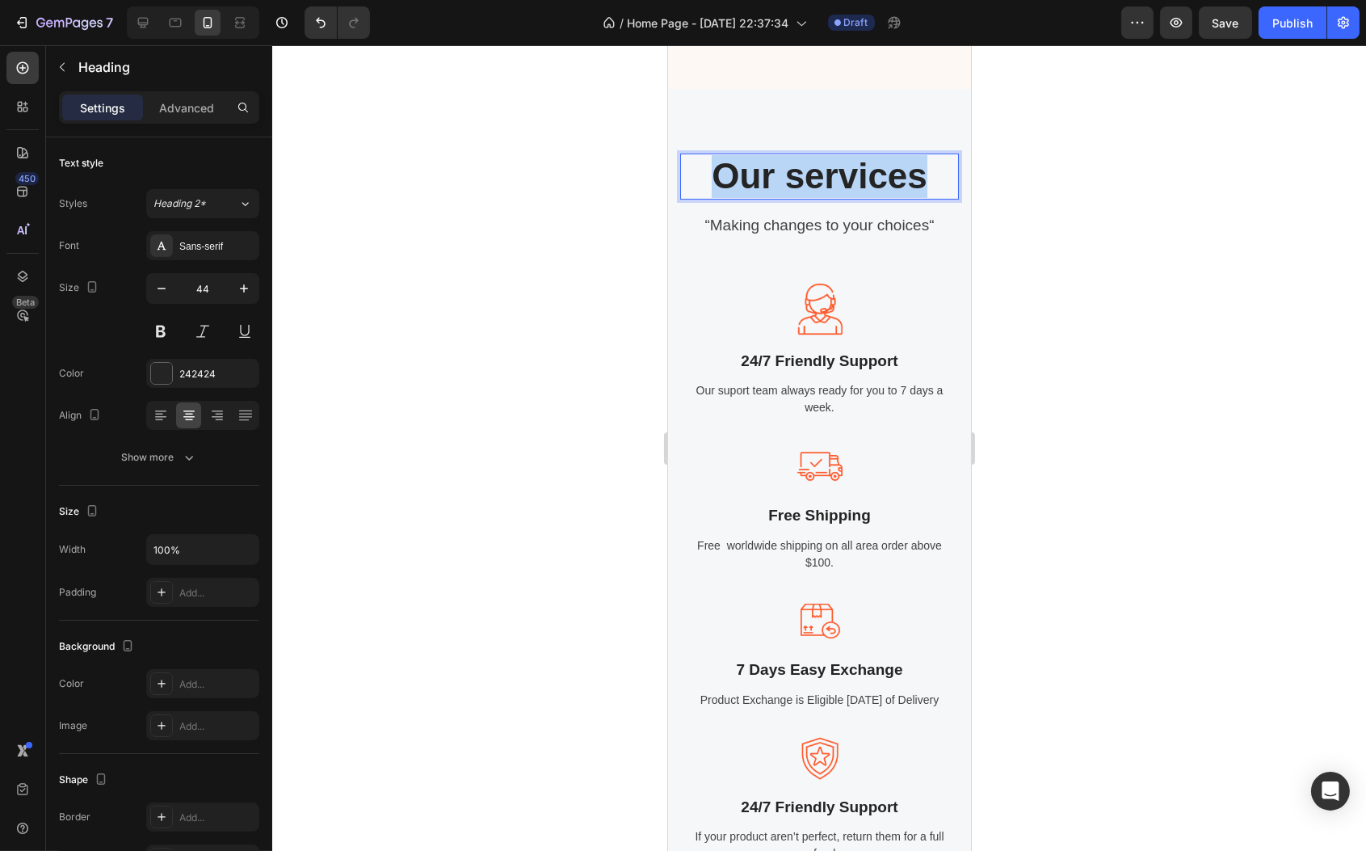
click at [837, 182] on p "Our services" at bounding box center [819, 176] width 276 height 43
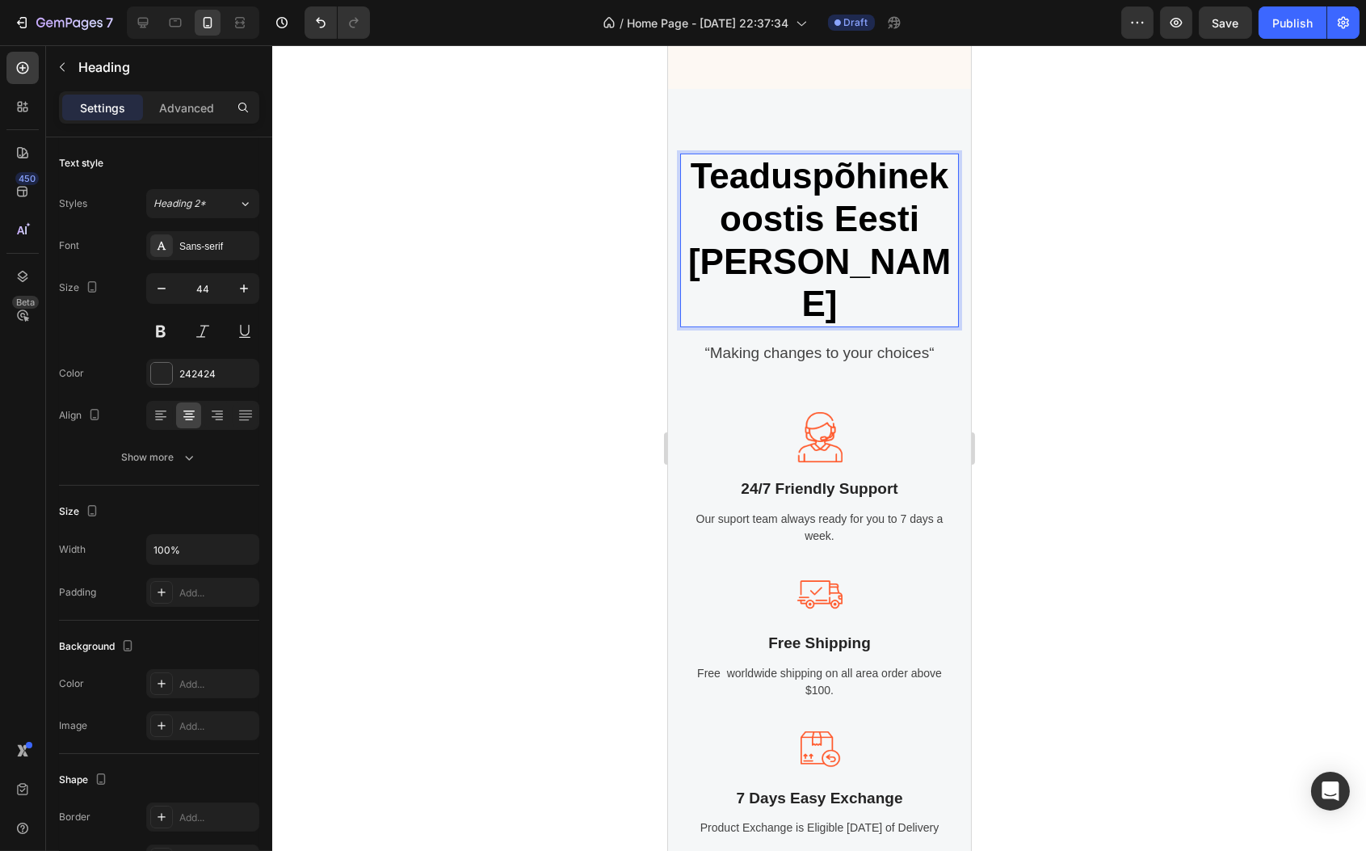
click at [610, 290] on div at bounding box center [819, 448] width 1094 height 806
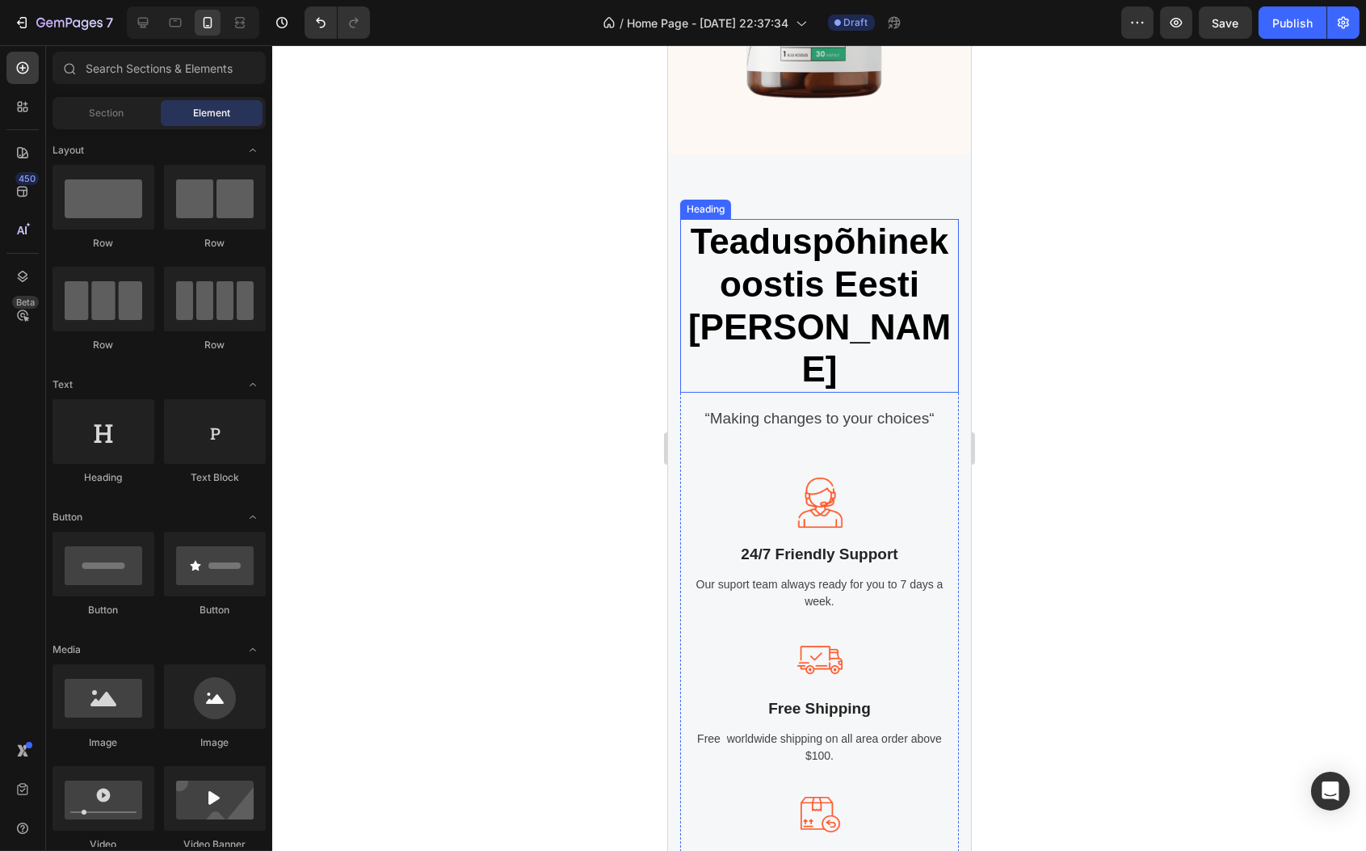
scroll to position [529, 0]
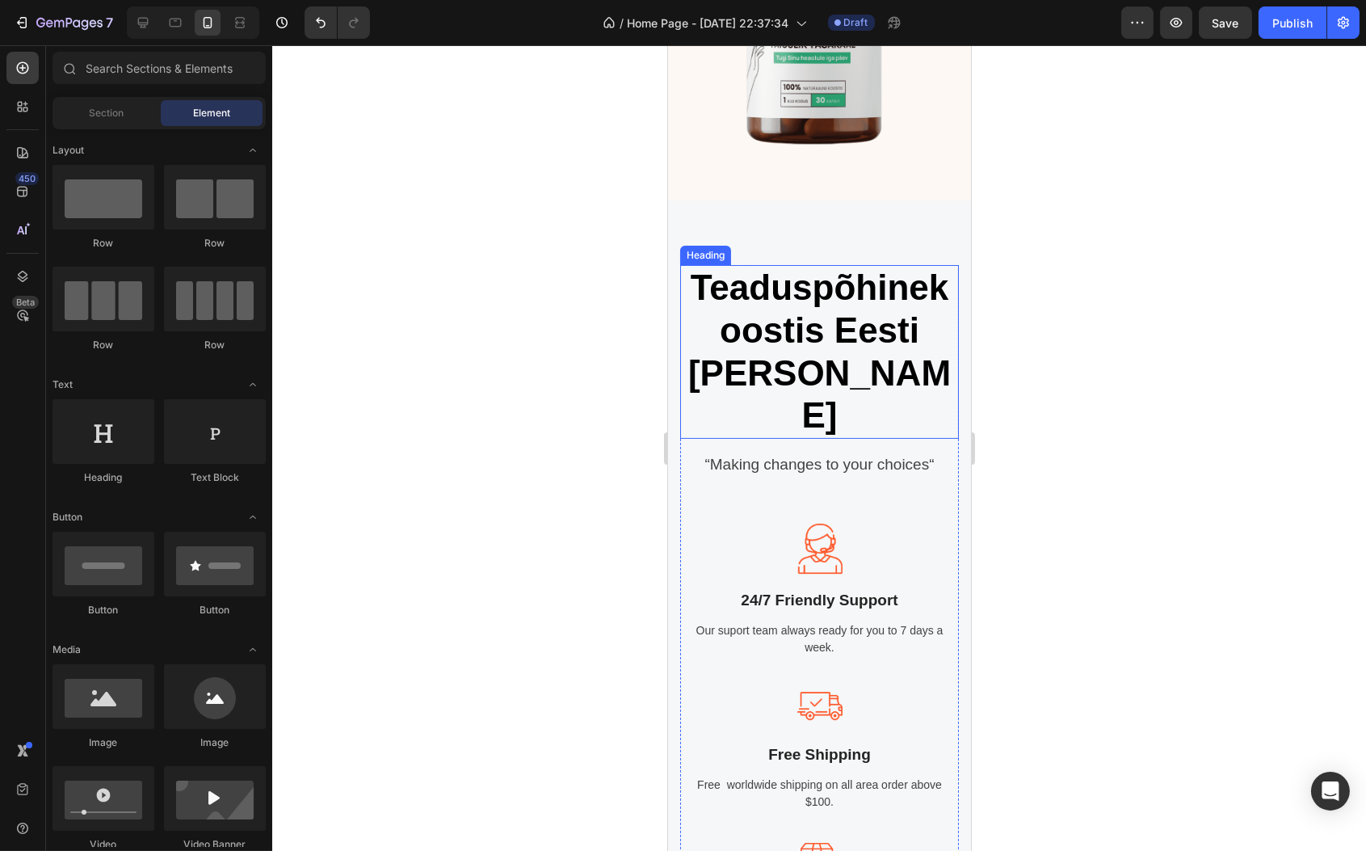
click at [802, 453] on p "“Making changes to your choices“" at bounding box center [819, 464] width 276 height 23
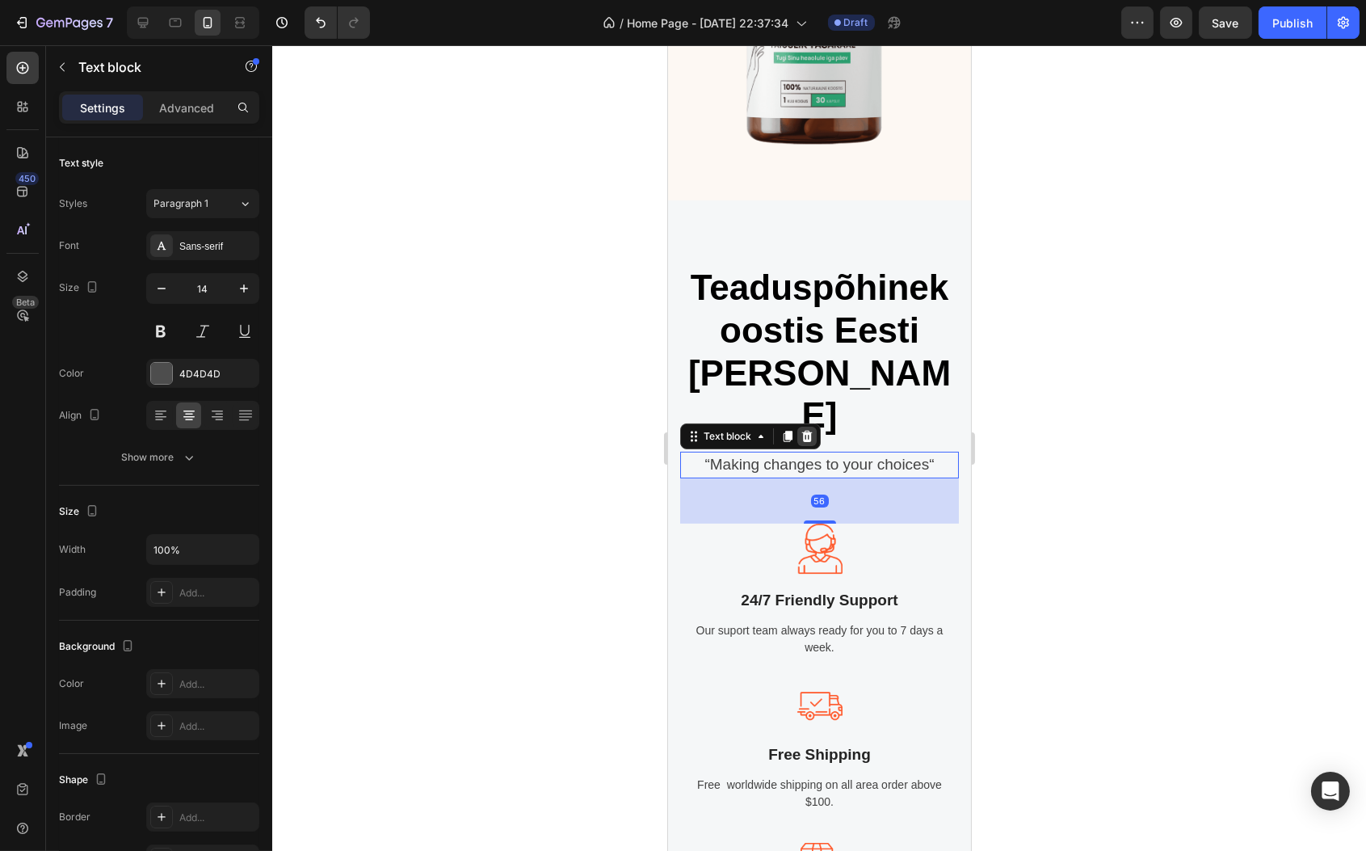
click at [807, 431] on icon at bounding box center [807, 436] width 11 height 11
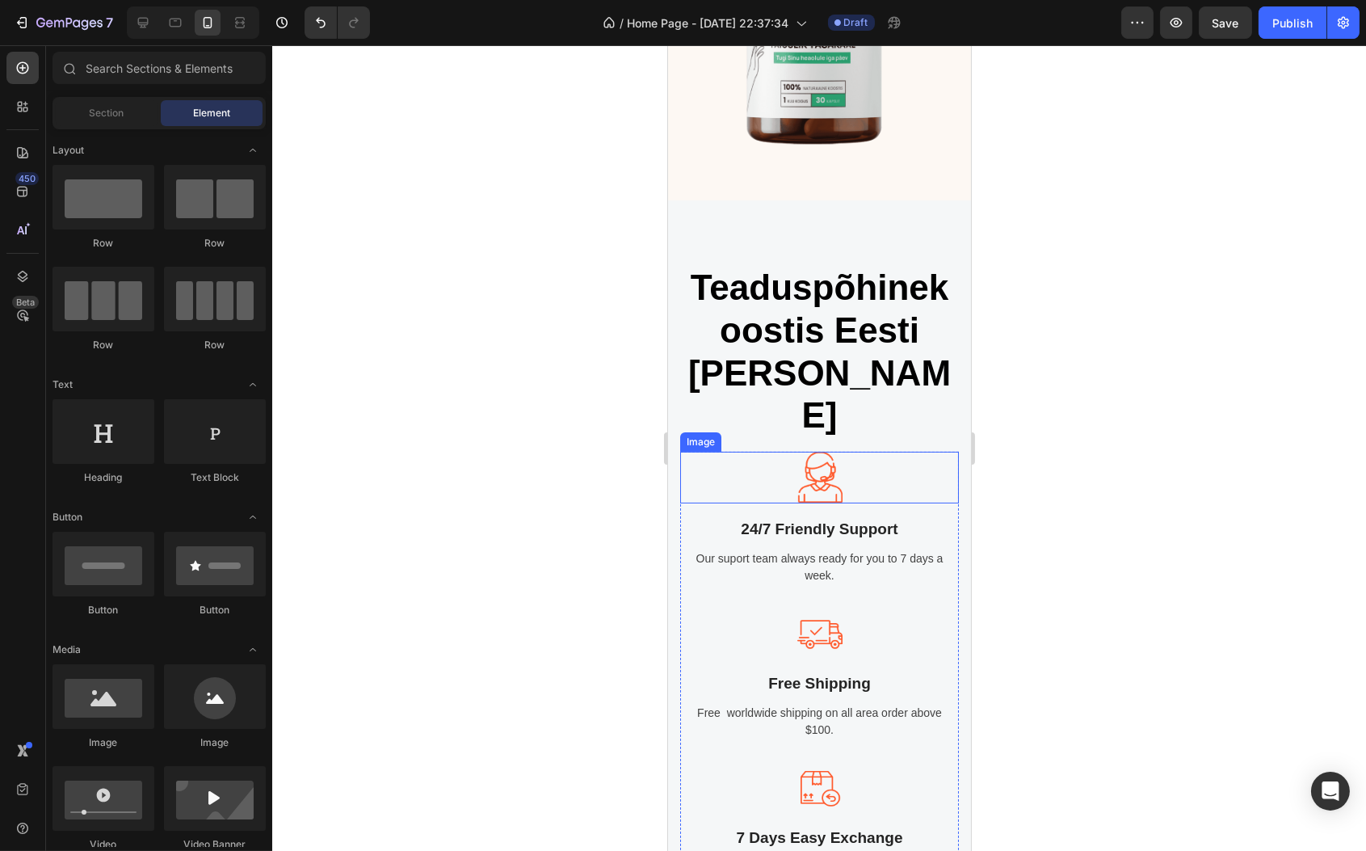
click at [749, 452] on div at bounding box center [819, 477] width 279 height 51
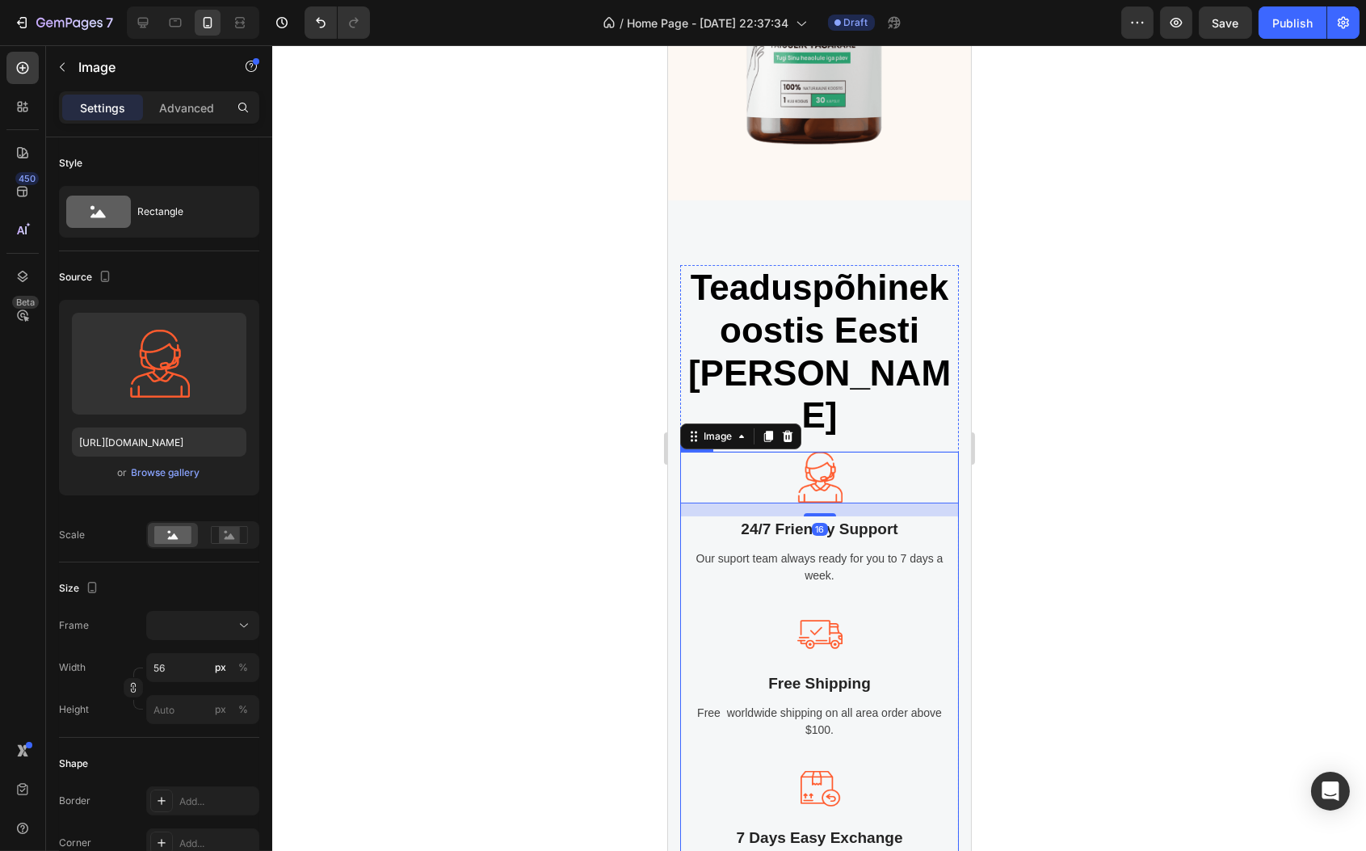
click at [722, 559] on div "Image 16 24/7 Friendly Support Text block Our suport team always ready for you …" at bounding box center [819, 532] width 279 height 160
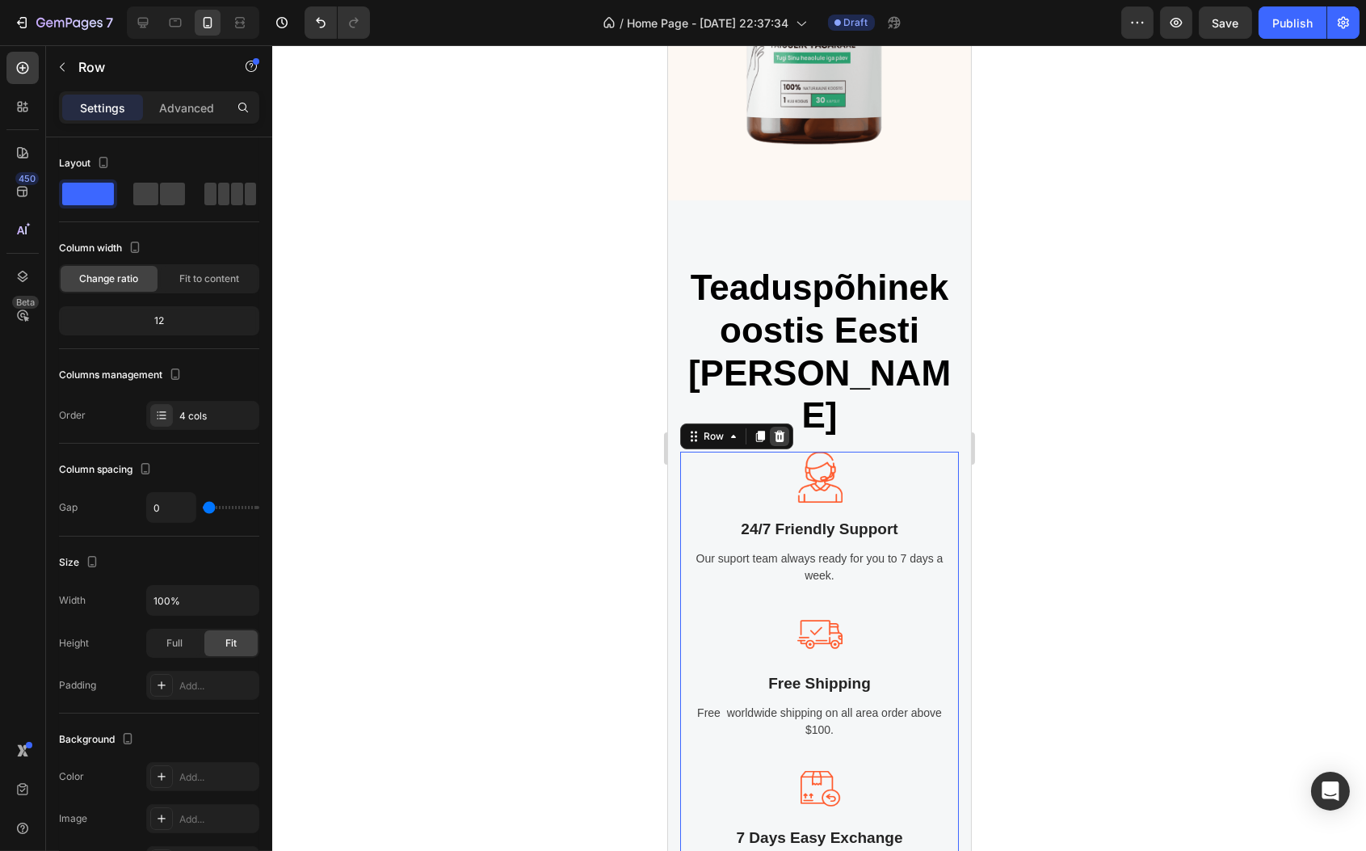
click at [775, 431] on icon at bounding box center [779, 436] width 11 height 11
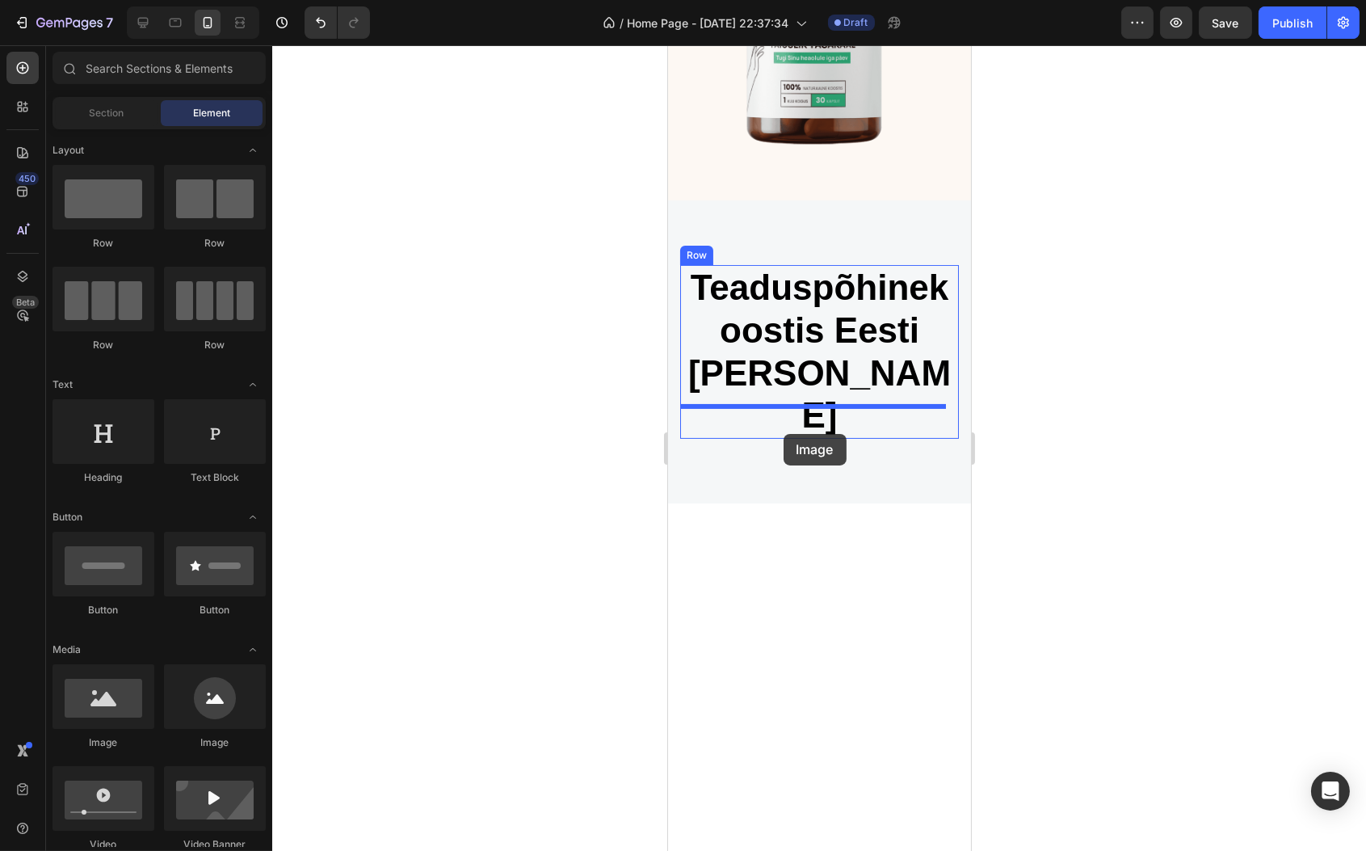
drag, startPoint x: 782, startPoint y: 744, endPoint x: 783, endPoint y: 433, distance: 311.1
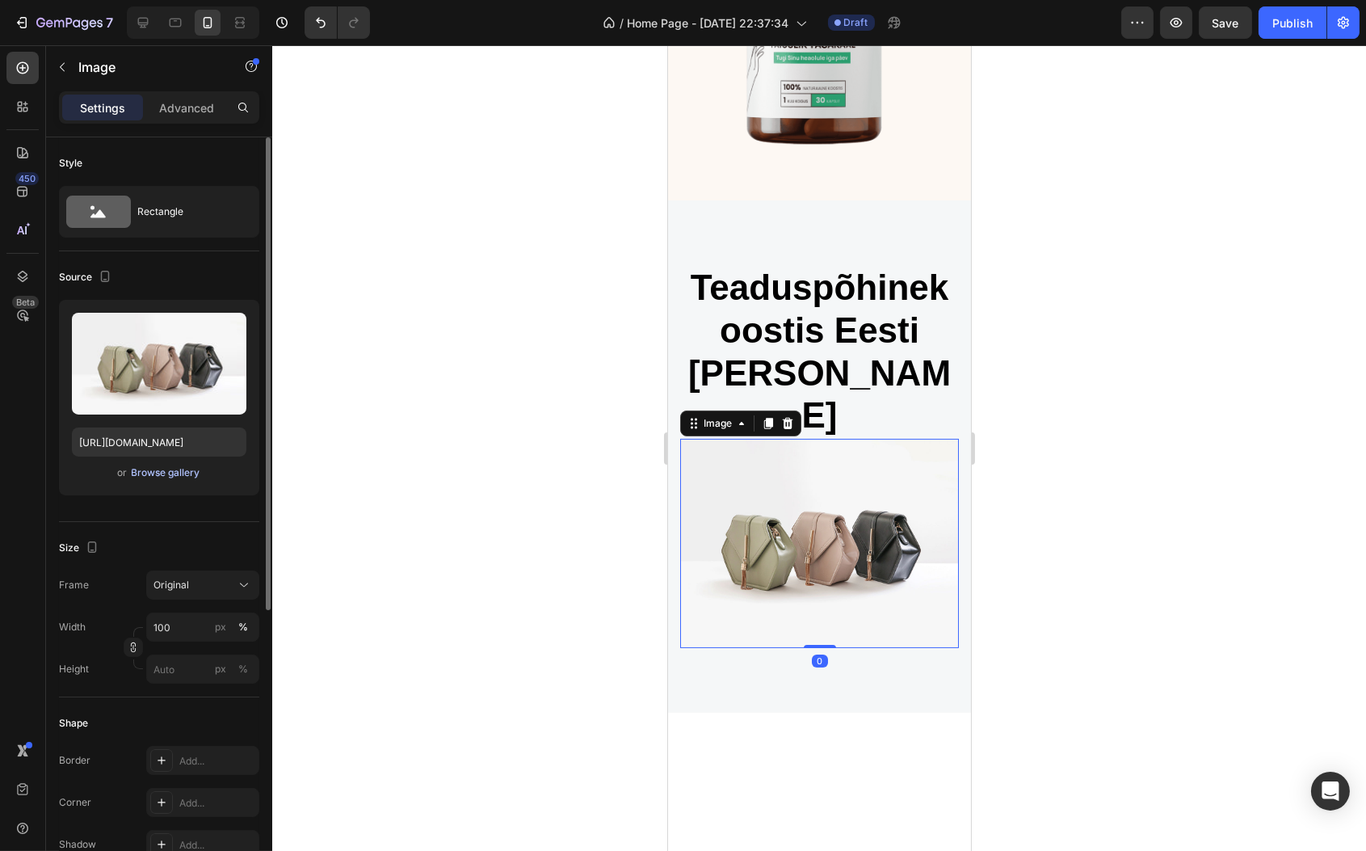
click at [164, 472] on div "Browse gallery" at bounding box center [166, 472] width 69 height 15
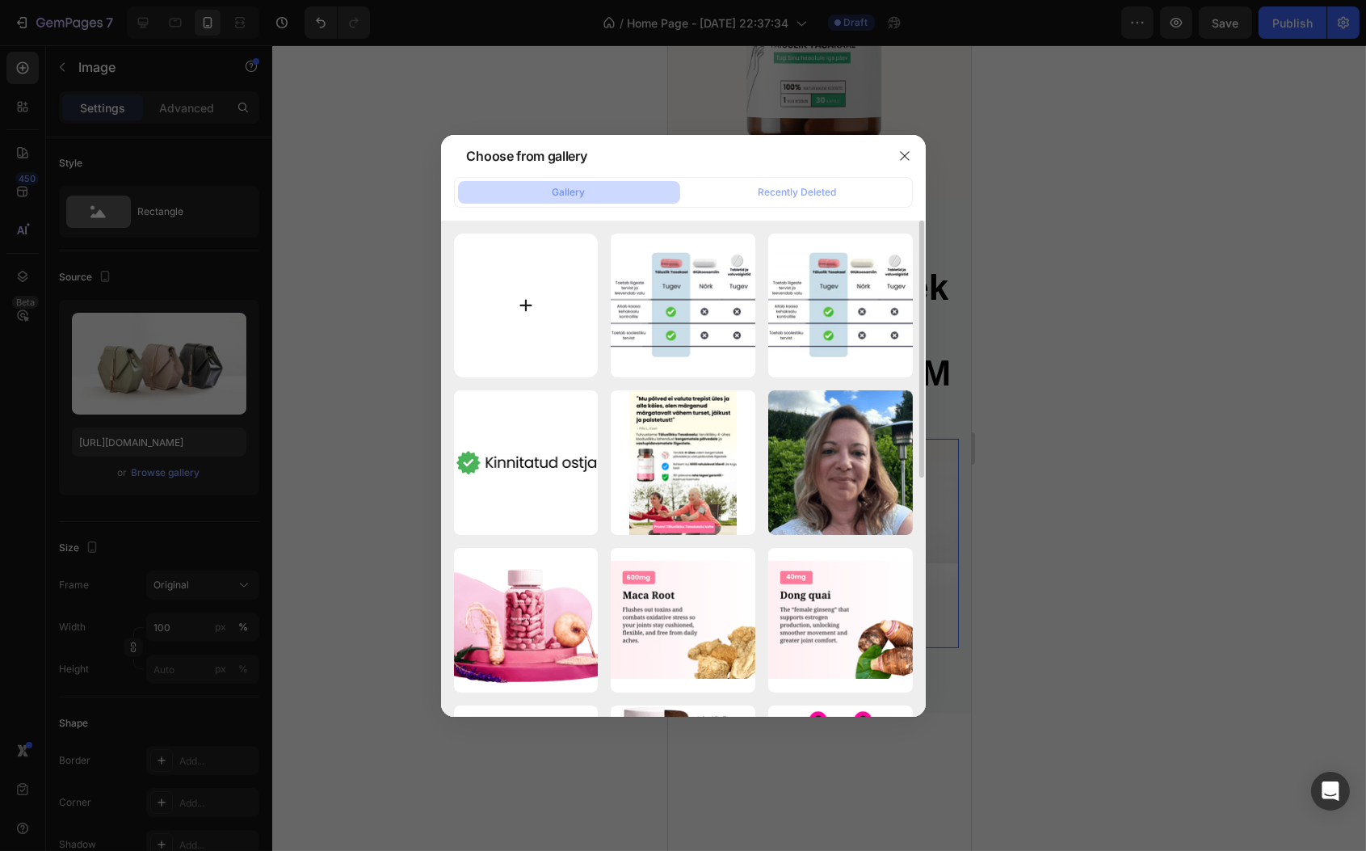
click at [486, 319] on input "file" at bounding box center [526, 306] width 145 height 145
type input "C:\fakepath\Title (12).png"
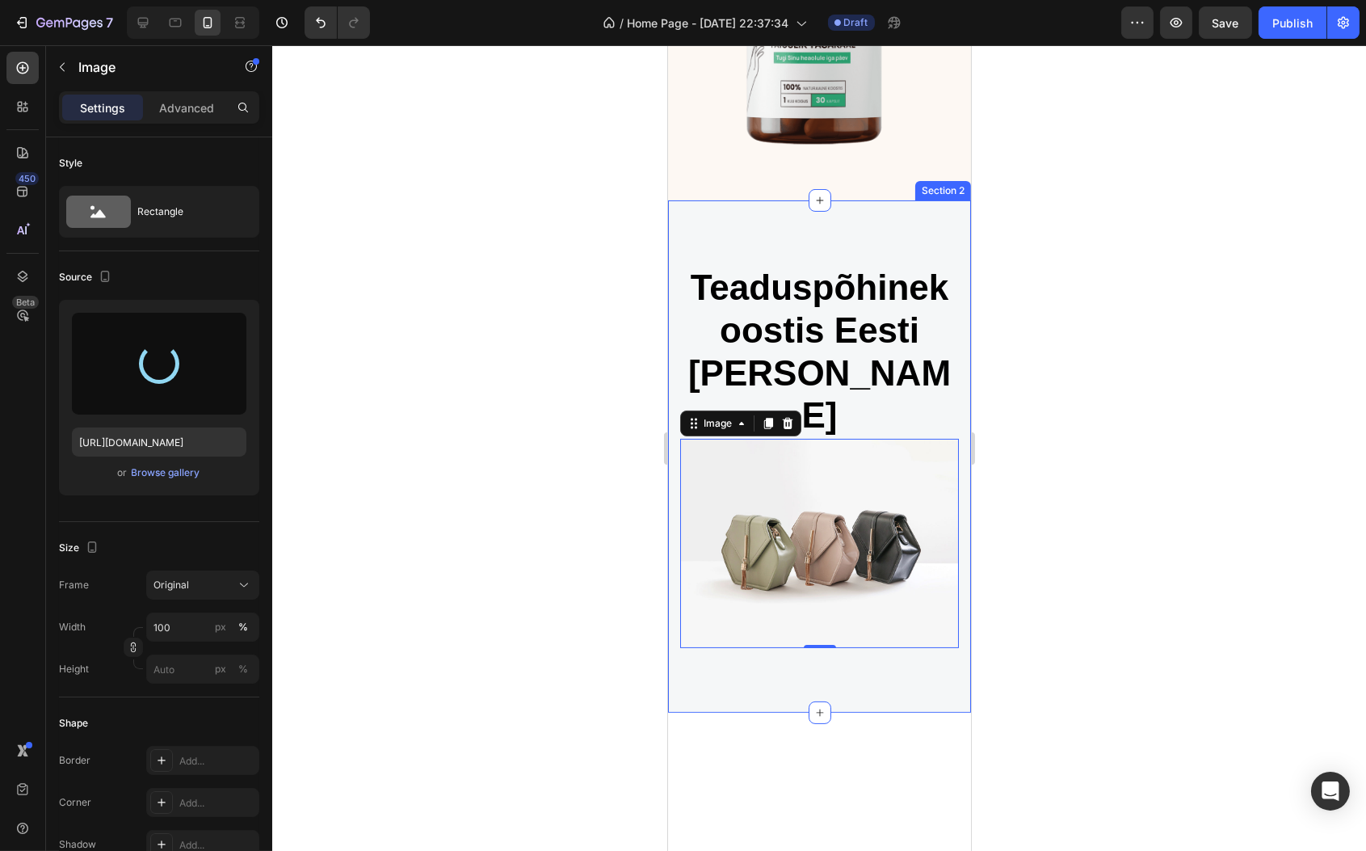
type input "[URL][DOMAIN_NAME]"
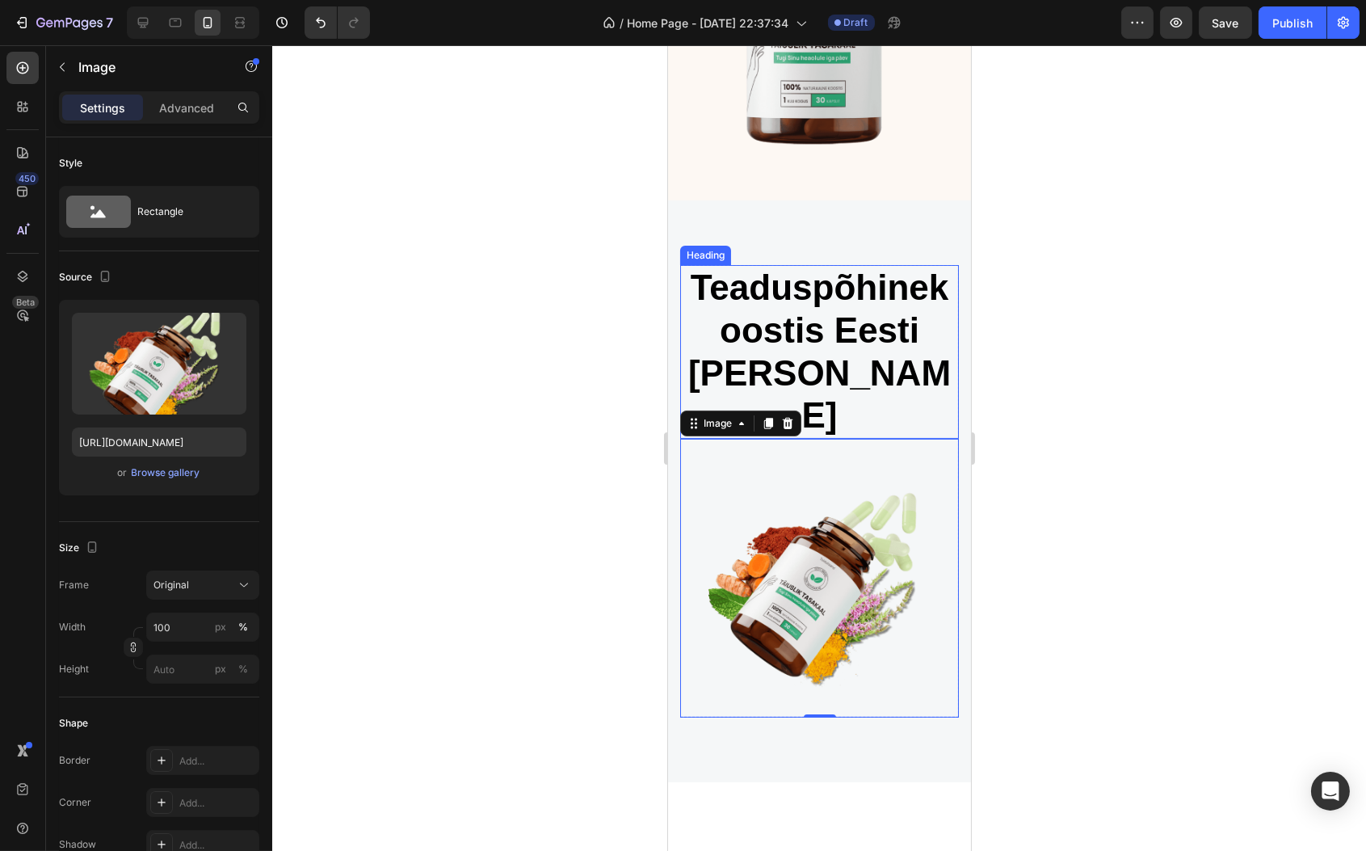
click at [828, 305] on strong "Teaduspõhine" at bounding box center [809, 287] width 238 height 40
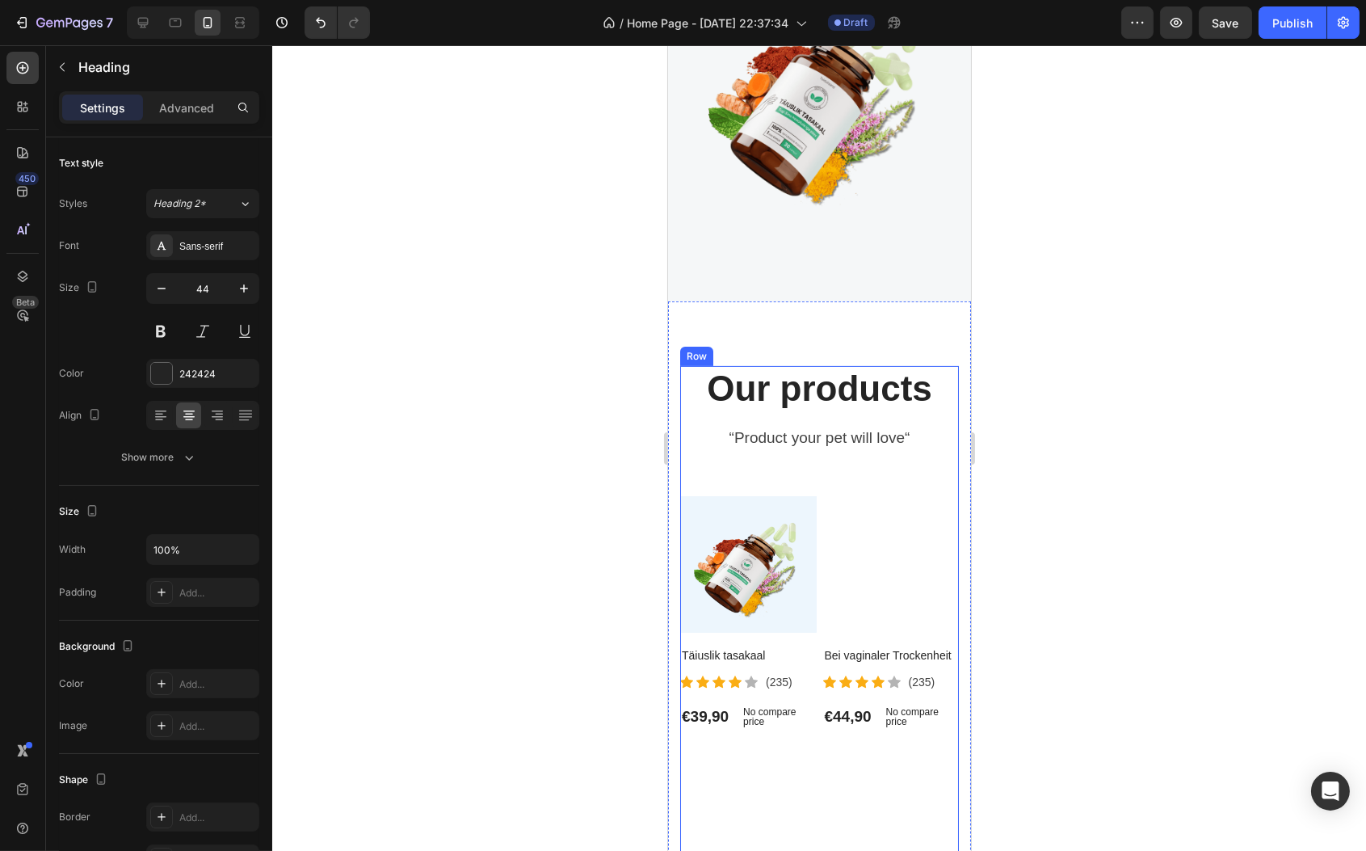
scroll to position [1054, 0]
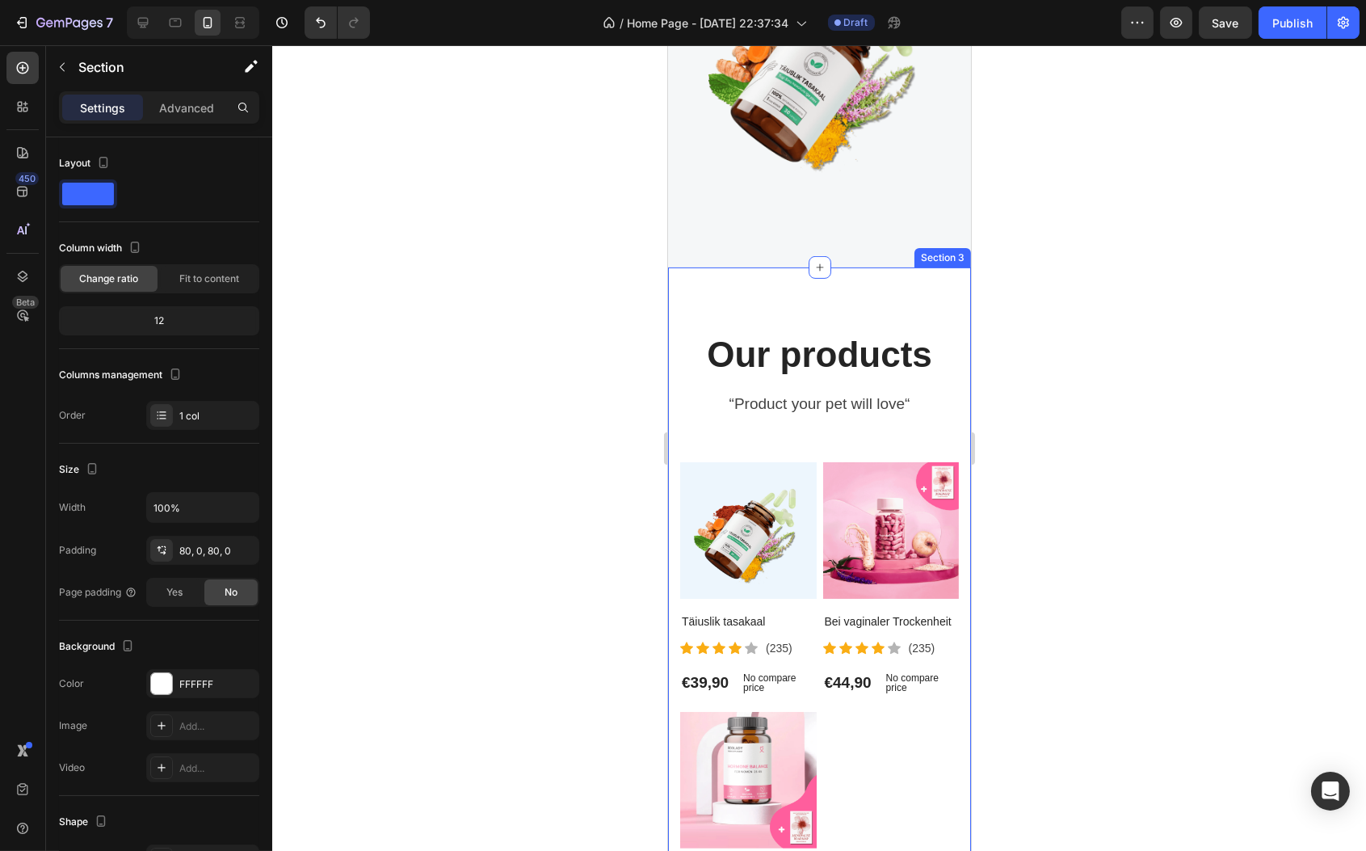
click at [835, 267] on div "Our products Heading “Product your pet will love“ Text block Product Images Täi…" at bounding box center [818, 640] width 303 height 746
click at [950, 246] on icon at bounding box center [956, 252] width 13 height 13
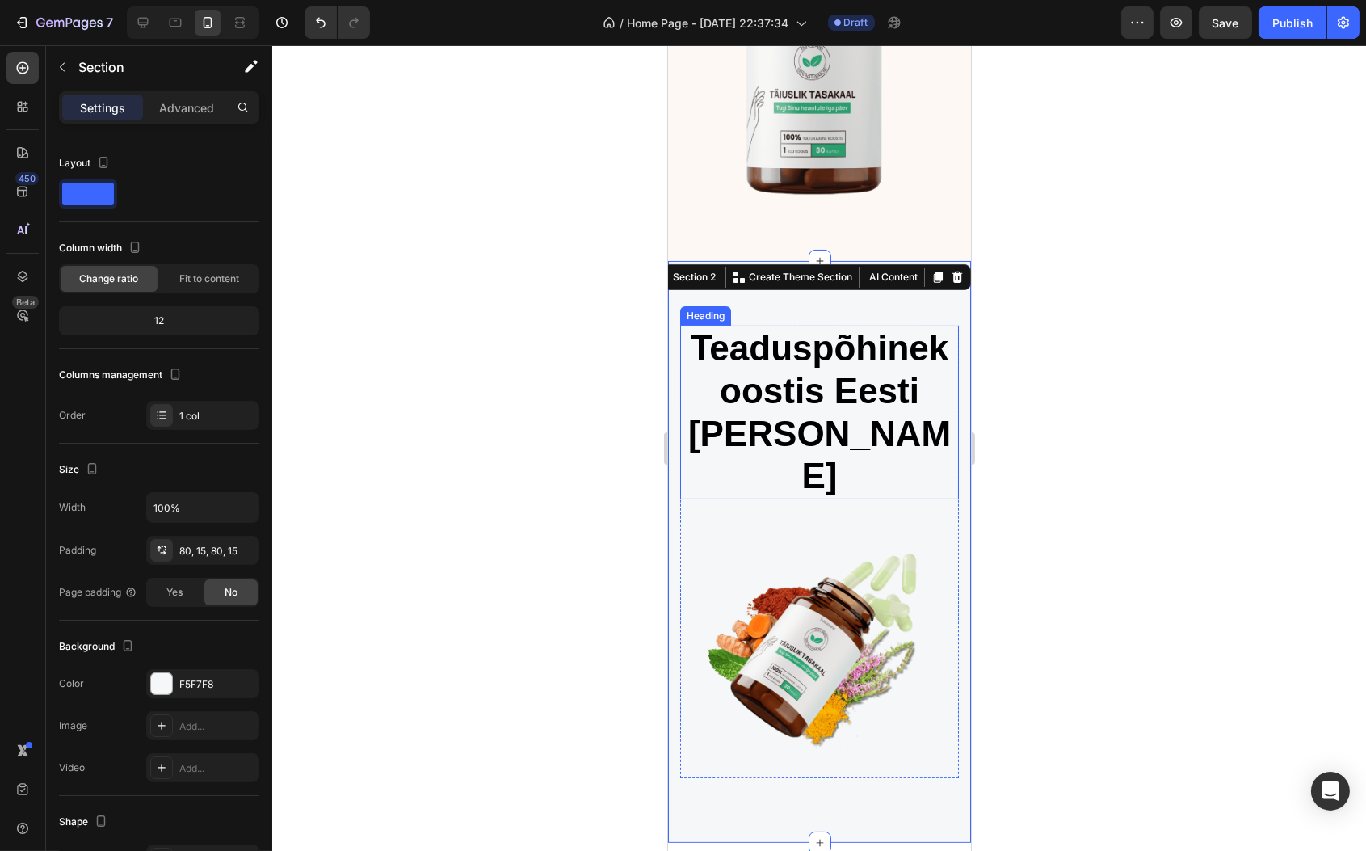
scroll to position [844, 0]
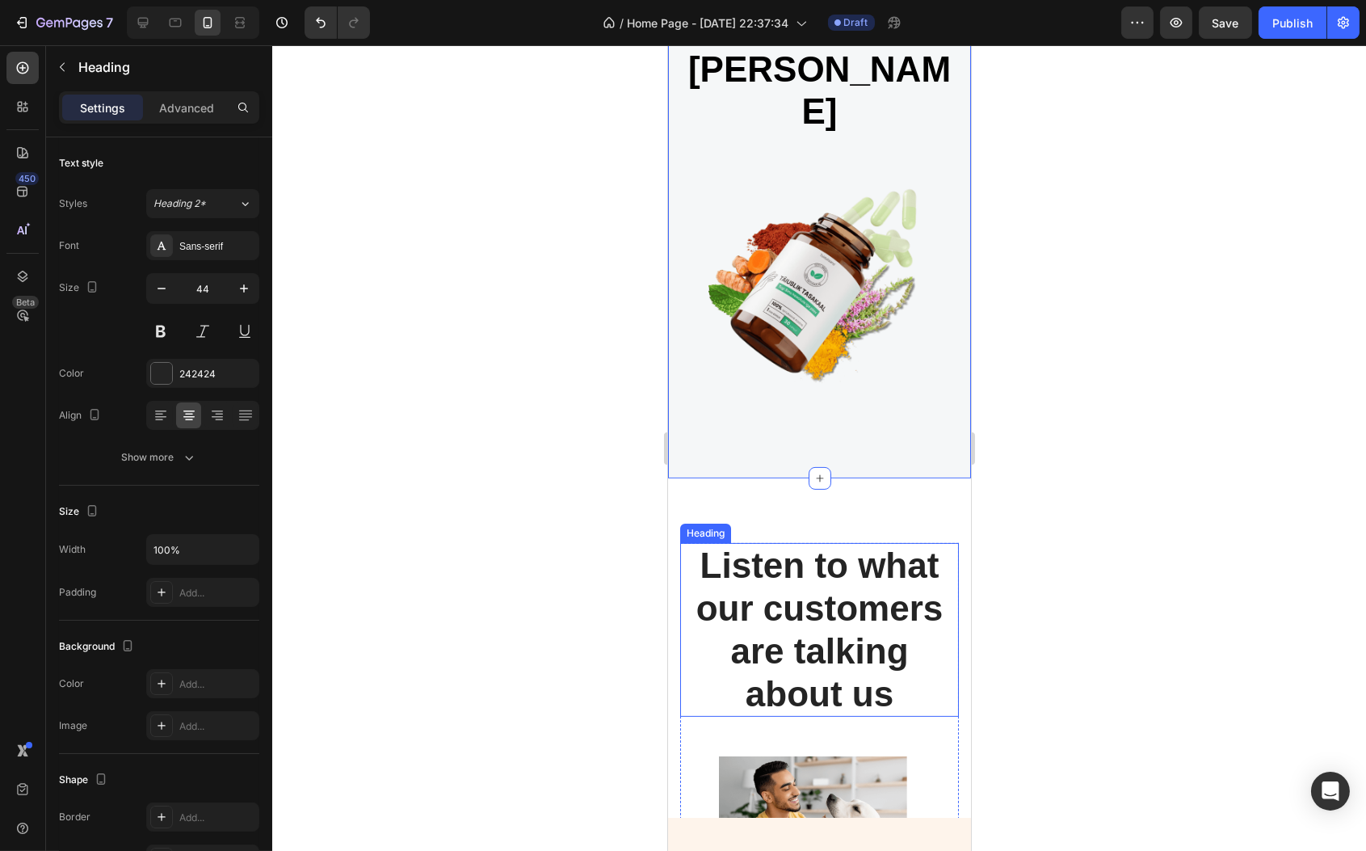
click at [840, 545] on p "Listen to what our customers are talking about us" at bounding box center [819, 630] width 276 height 170
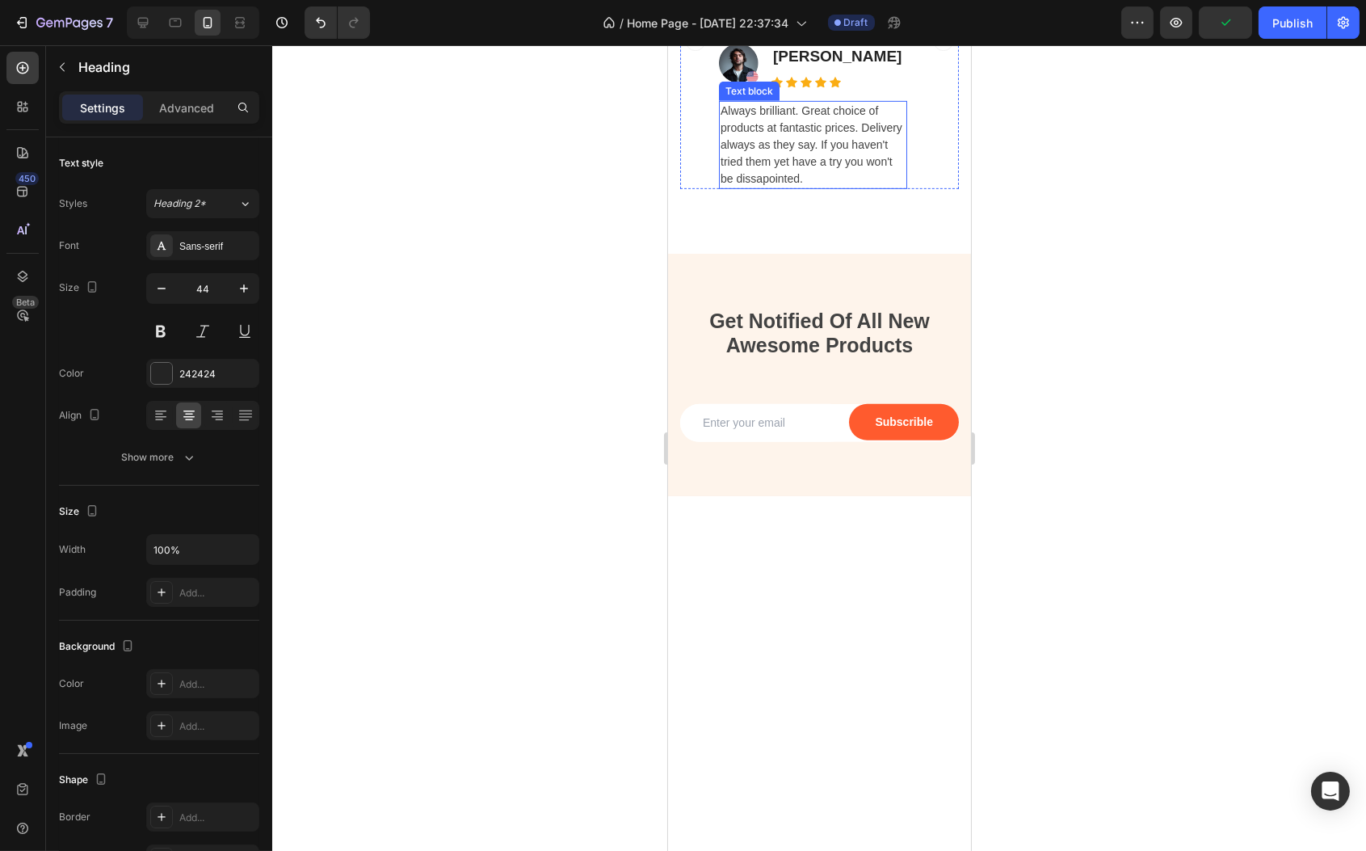
scroll to position [1653, 0]
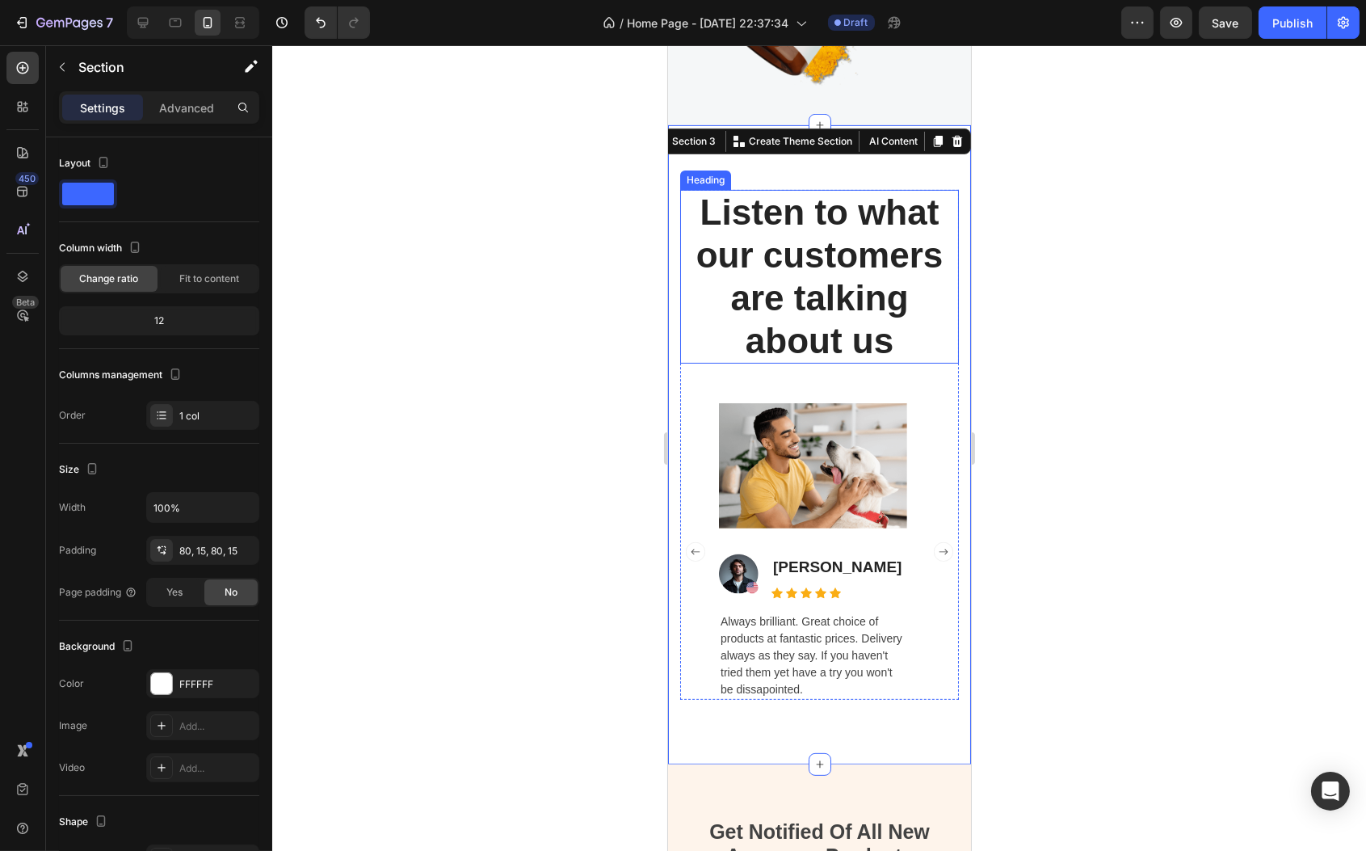
scroll to position [939, 0]
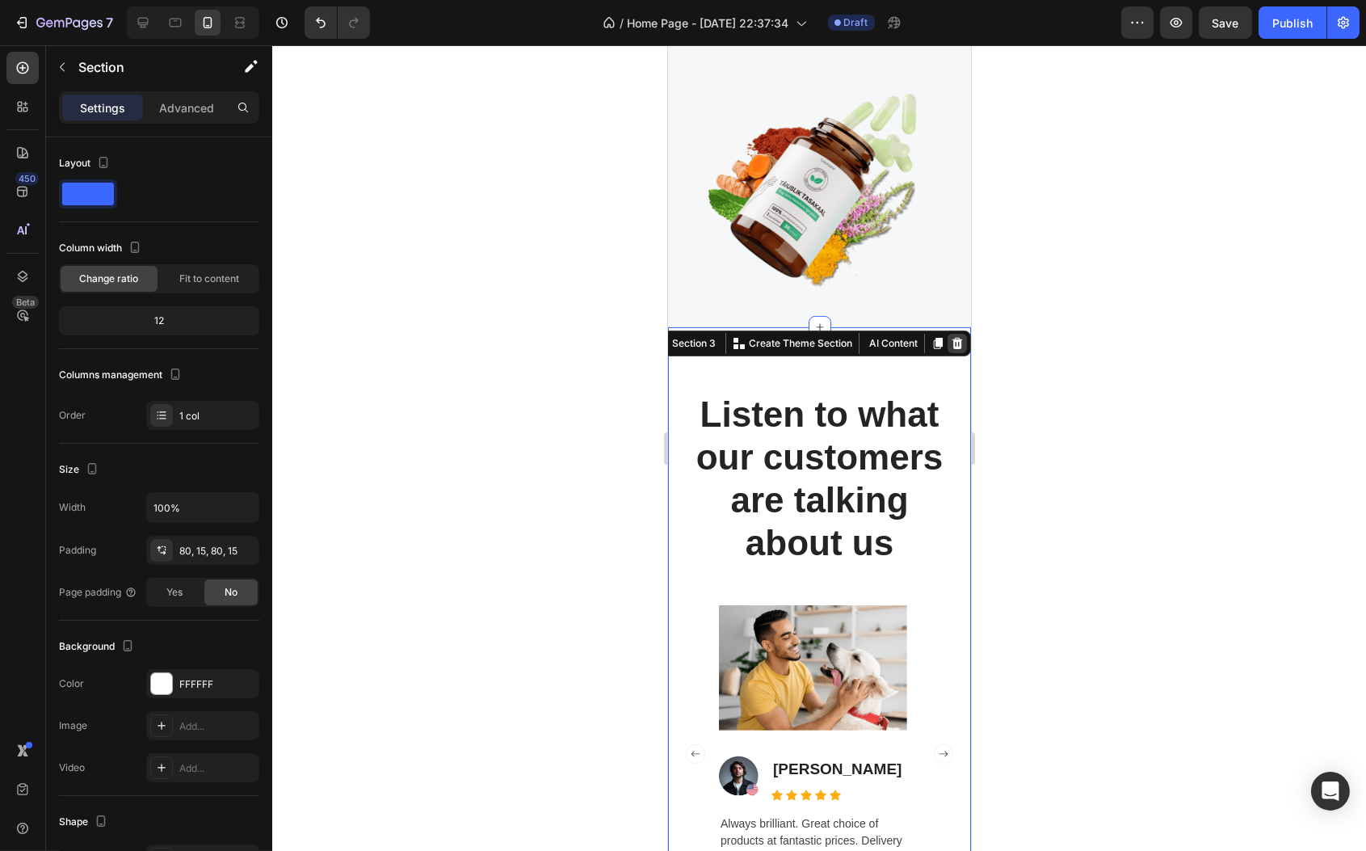
click at [950, 345] on div at bounding box center [956, 343] width 19 height 19
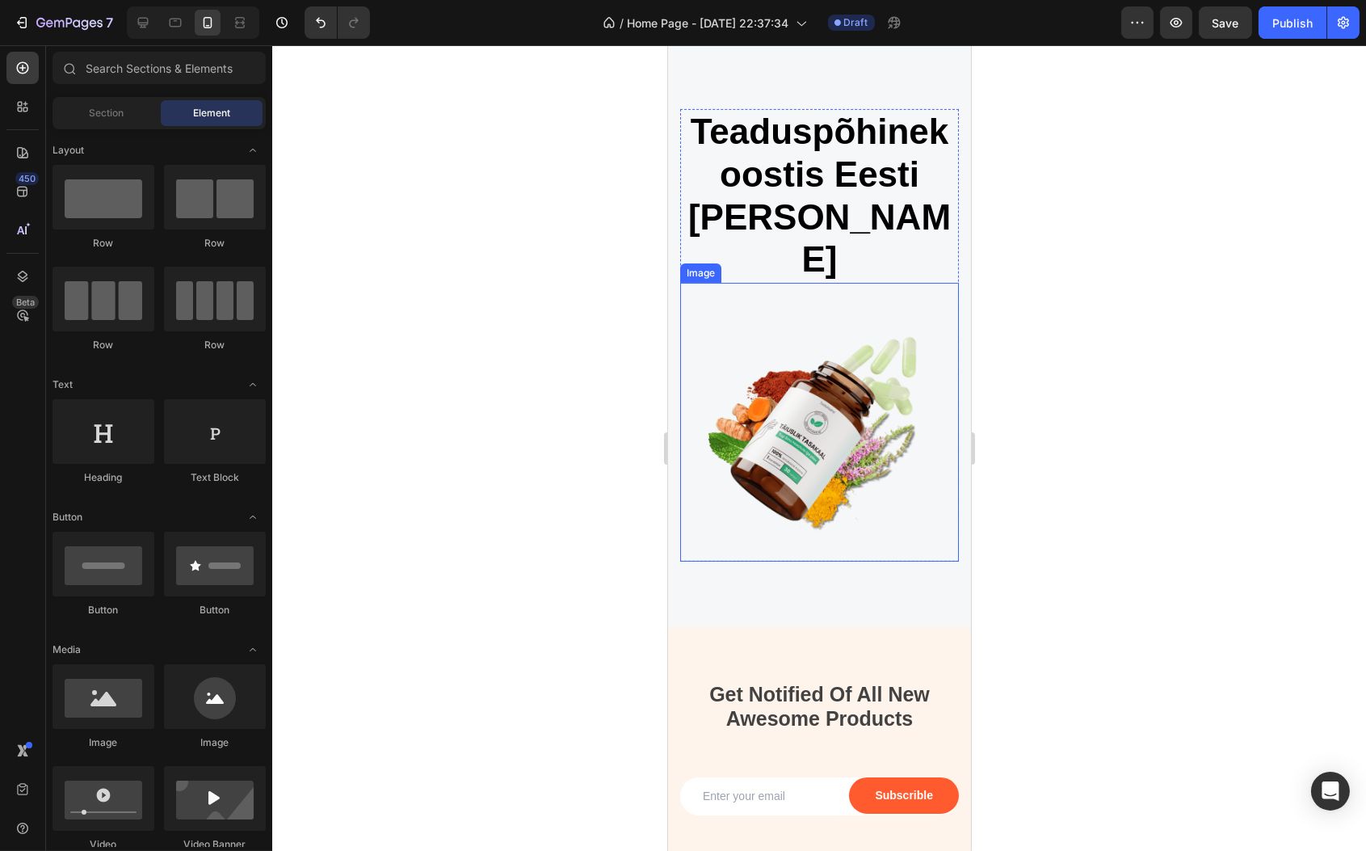
scroll to position [870, 0]
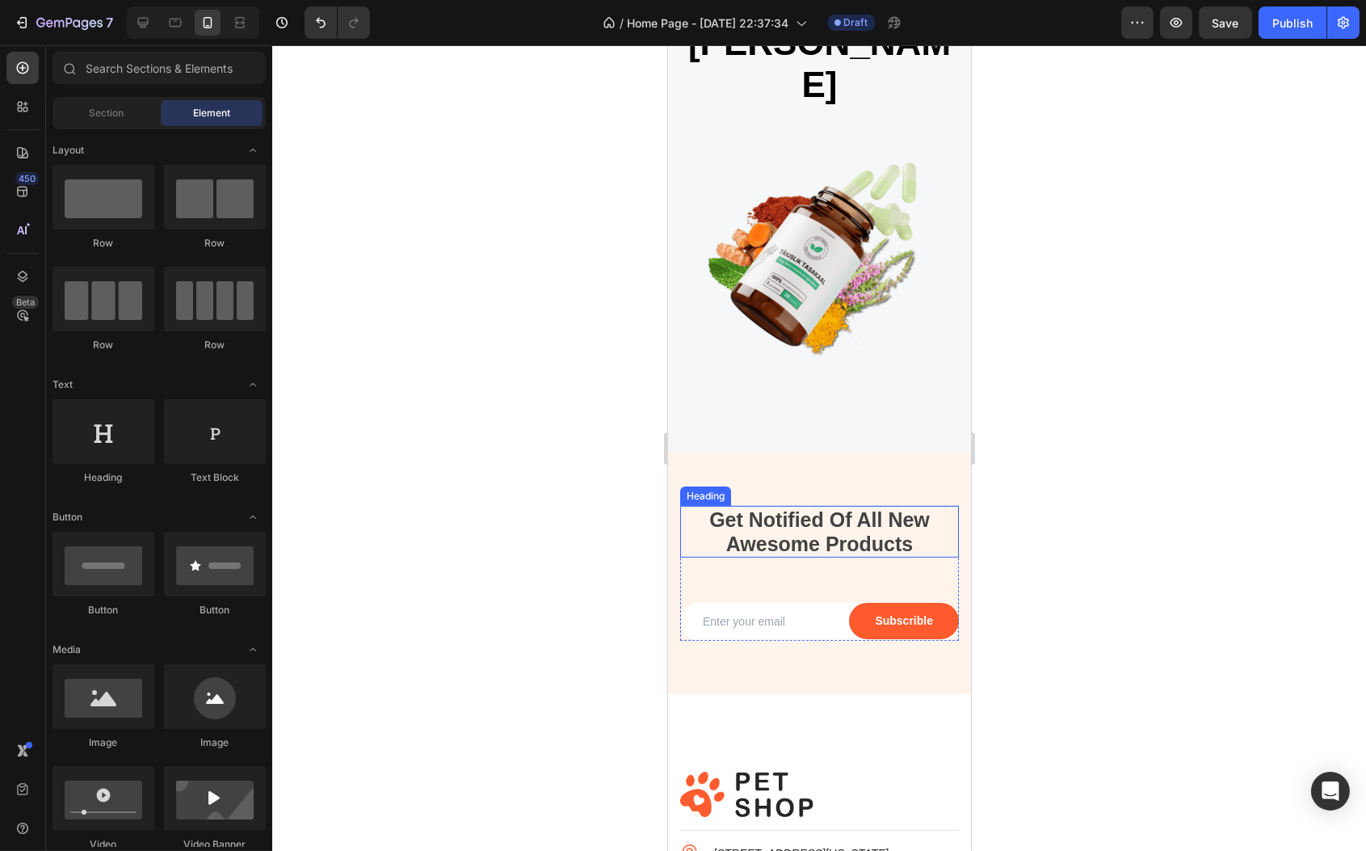
click at [796, 507] on p "Get Notified Of All New Awesome Products" at bounding box center [819, 531] width 276 height 48
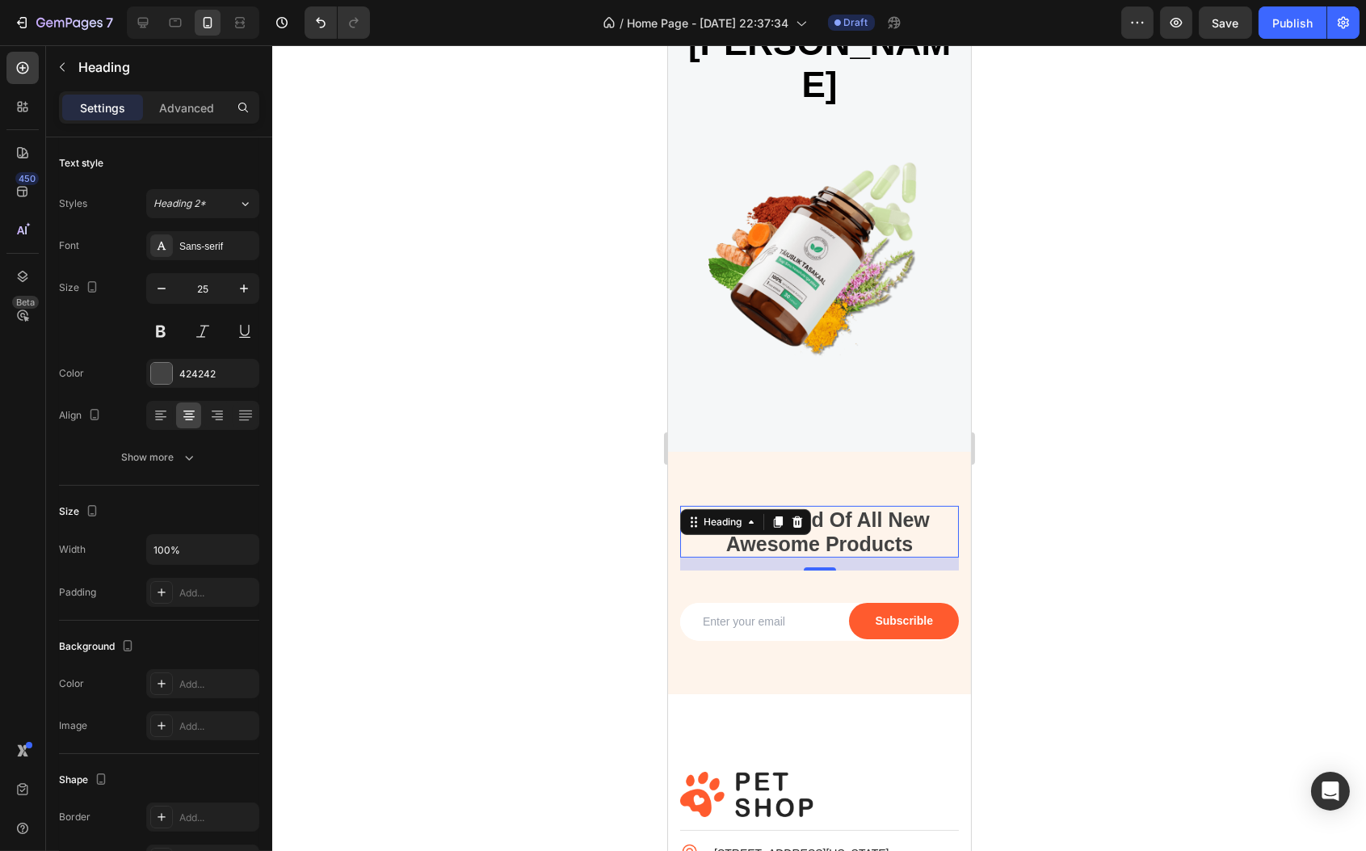
click at [797, 516] on icon at bounding box center [797, 521] width 11 height 11
click at [817, 507] on p "Get Notified Of All New Awesome Products" at bounding box center [819, 531] width 276 height 48
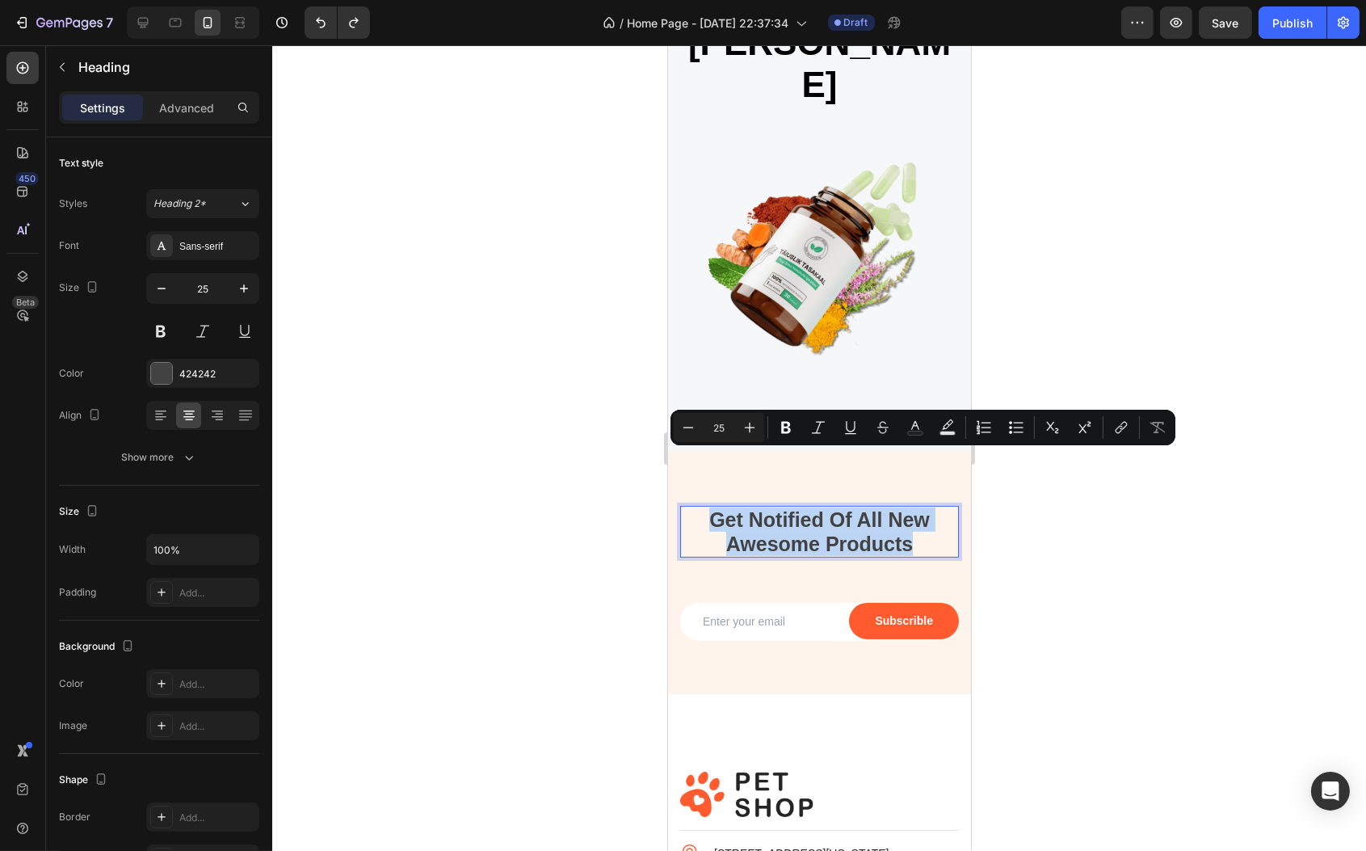
click at [817, 507] on p "Get Notified Of All New Awesome Products" at bounding box center [819, 531] width 276 height 48
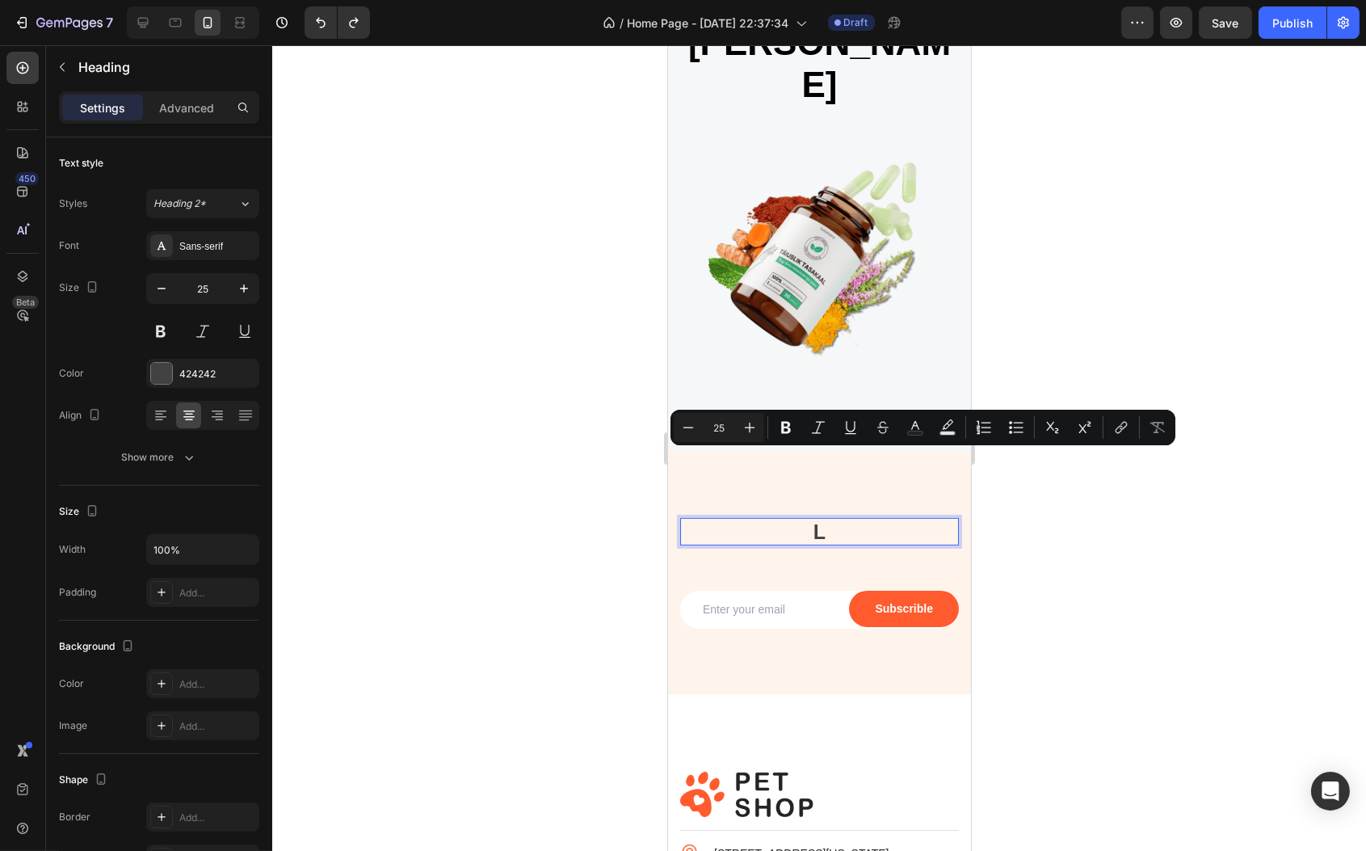
scroll to position [883, 0]
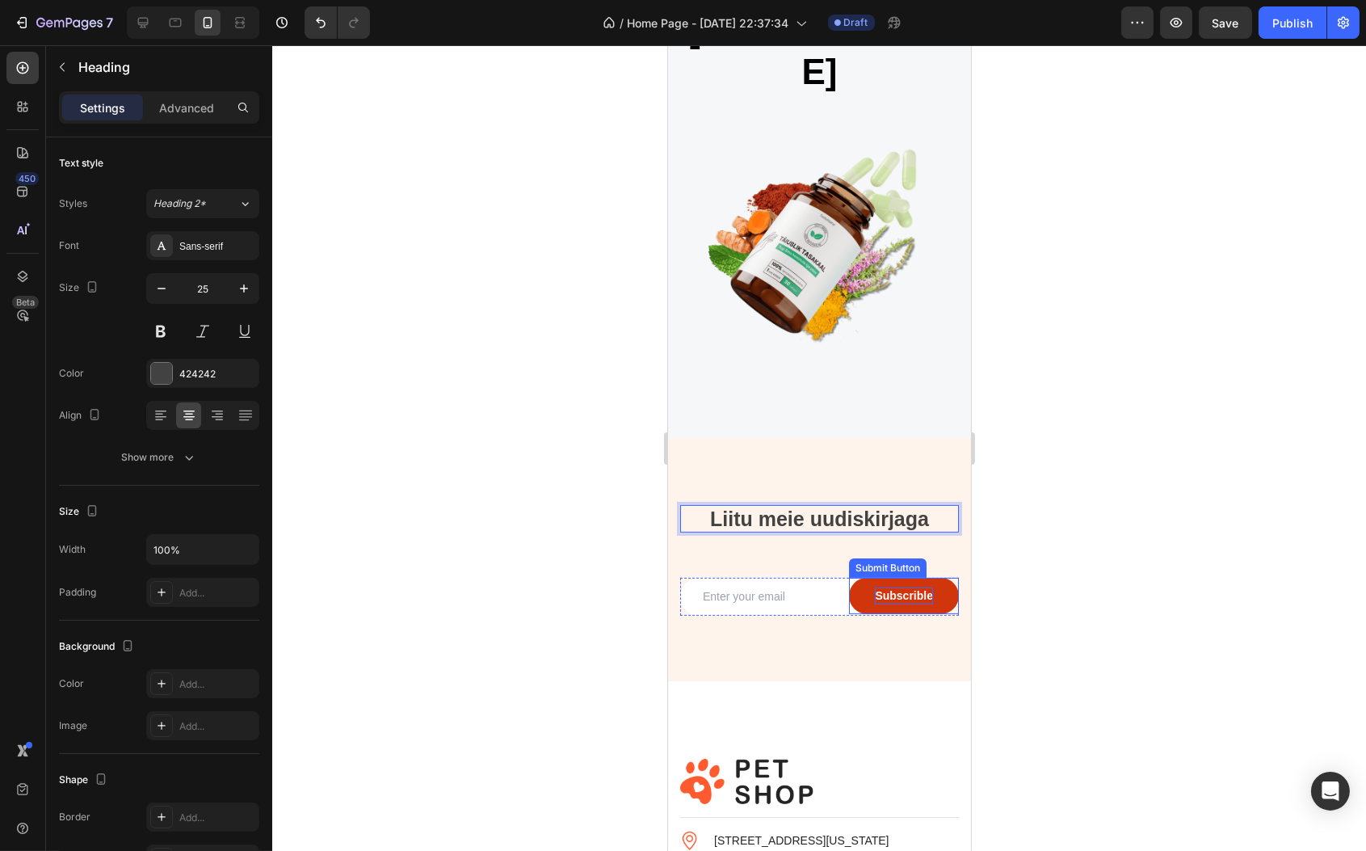
click at [890, 587] on div "Subscrible" at bounding box center [903, 595] width 58 height 17
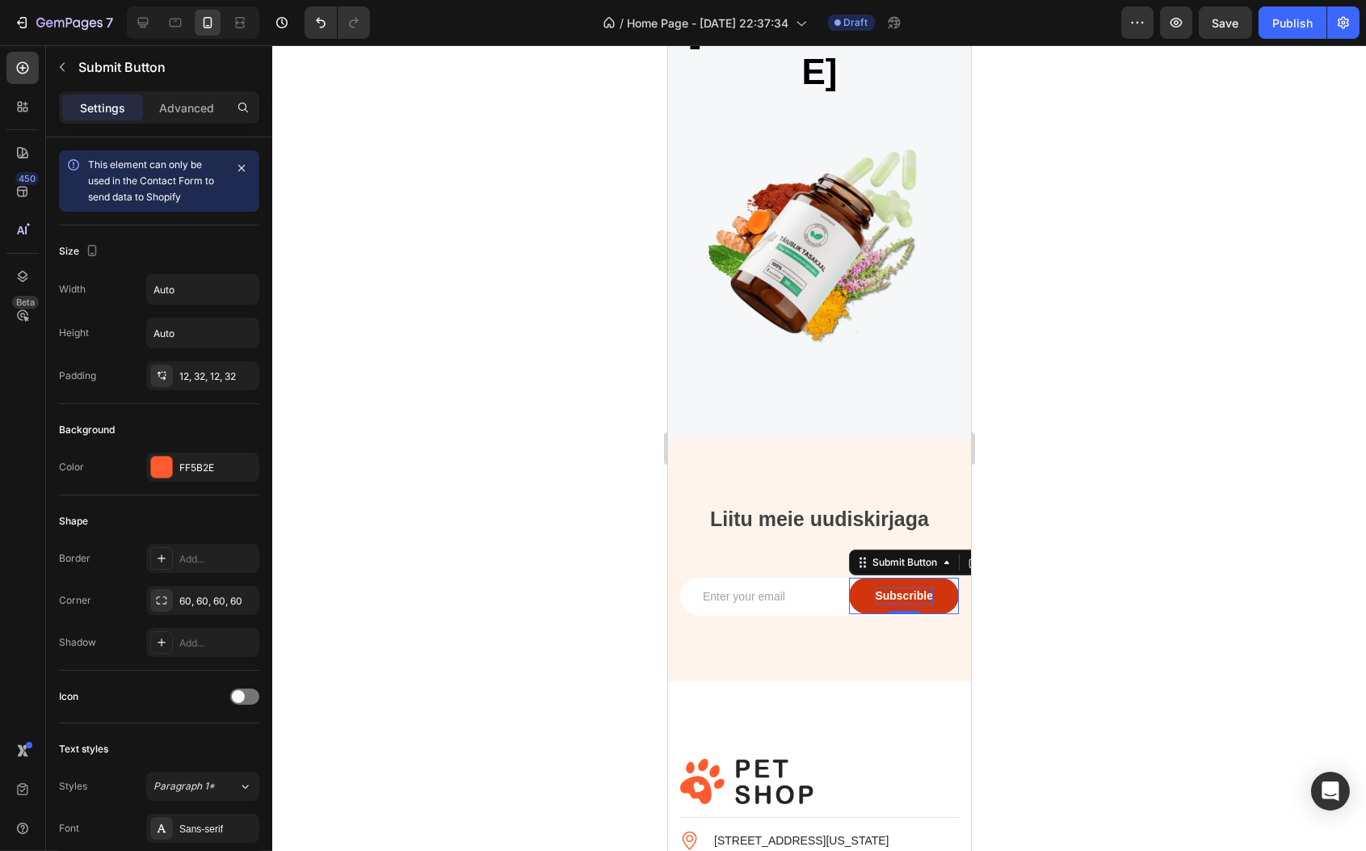
click at [890, 587] on div "Subscrible" at bounding box center [903, 595] width 58 height 17
click at [890, 587] on p "Subscrible" at bounding box center [903, 595] width 58 height 17
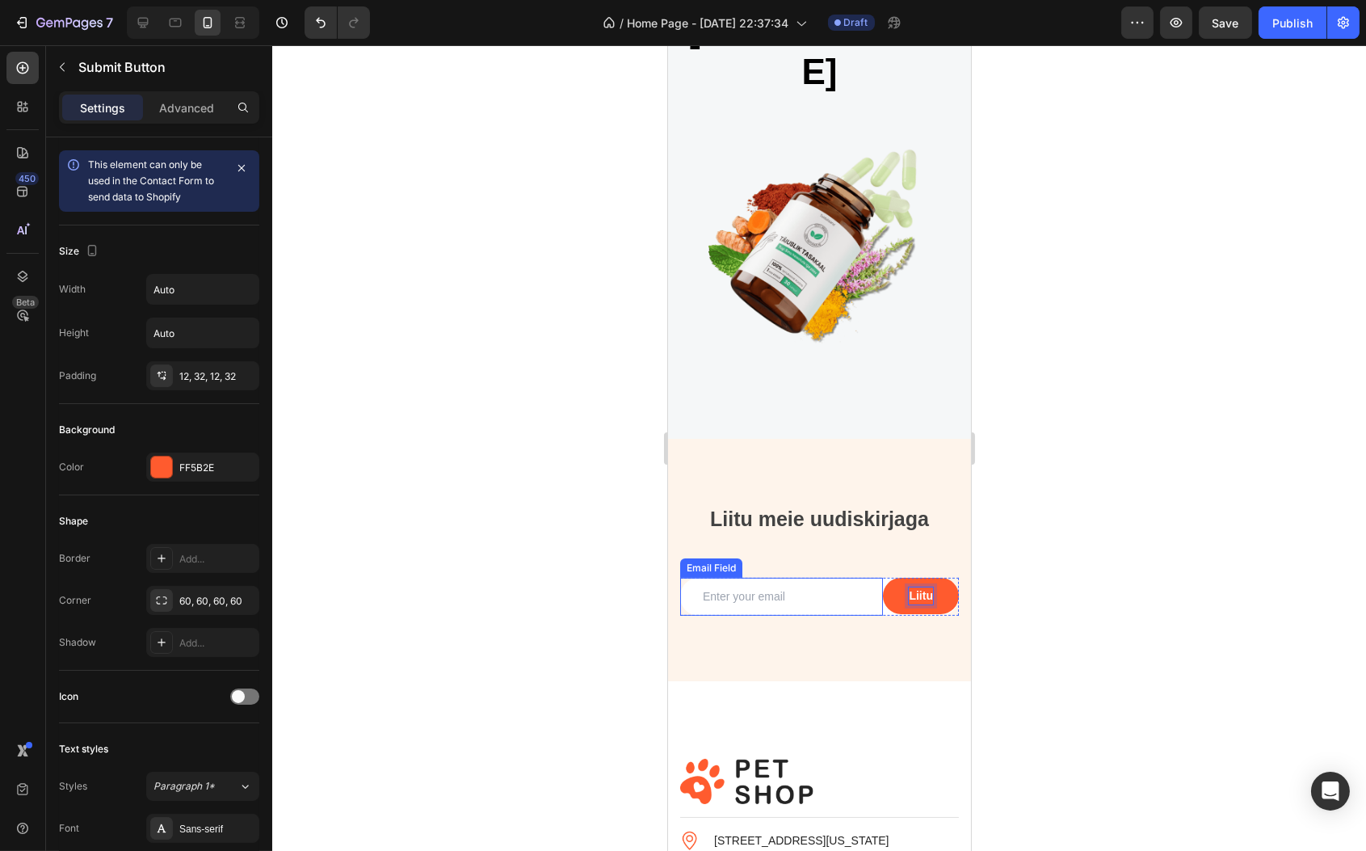
click at [768, 578] on input "email" at bounding box center [781, 597] width 203 height 38
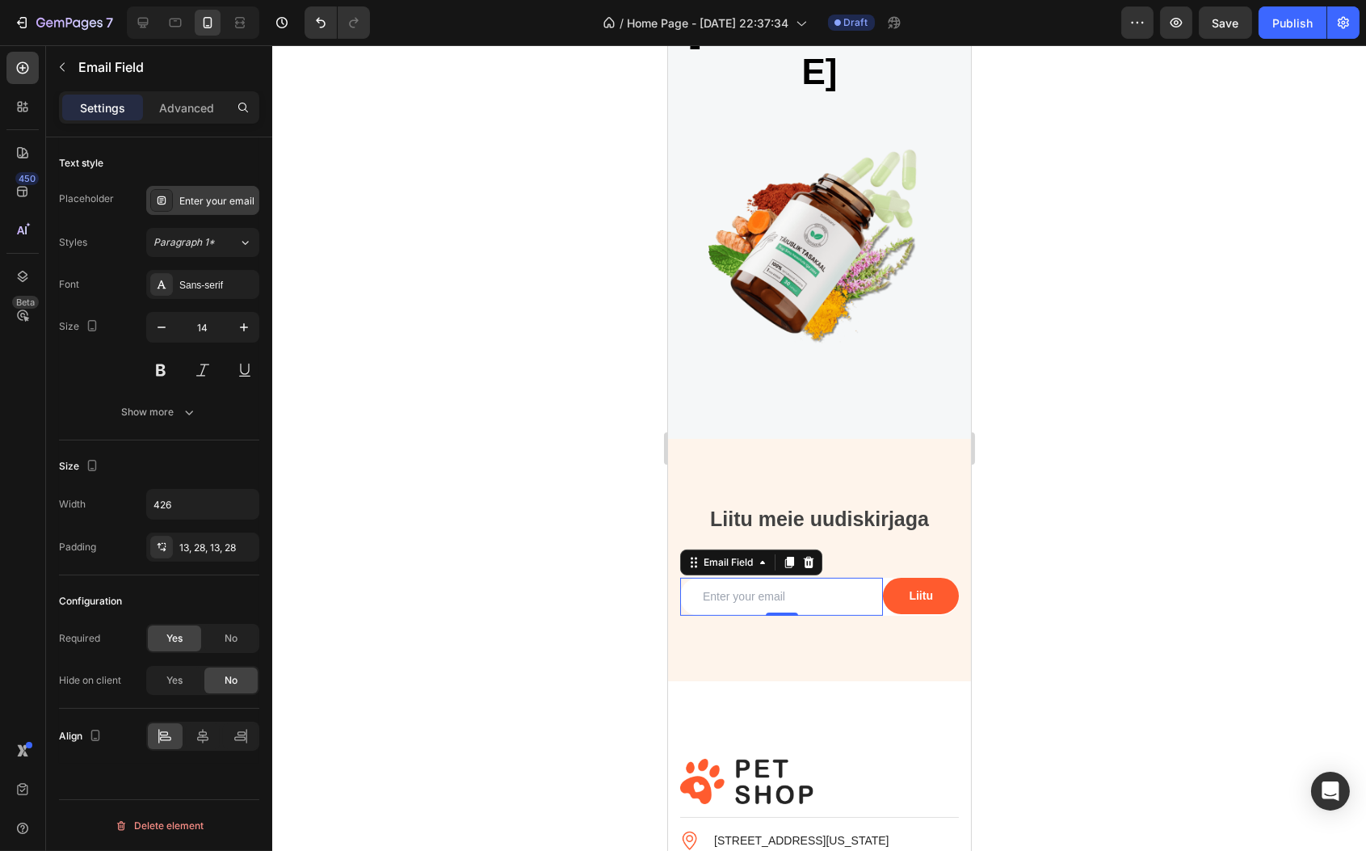
click at [197, 198] on div "Enter your email" at bounding box center [217, 201] width 76 height 15
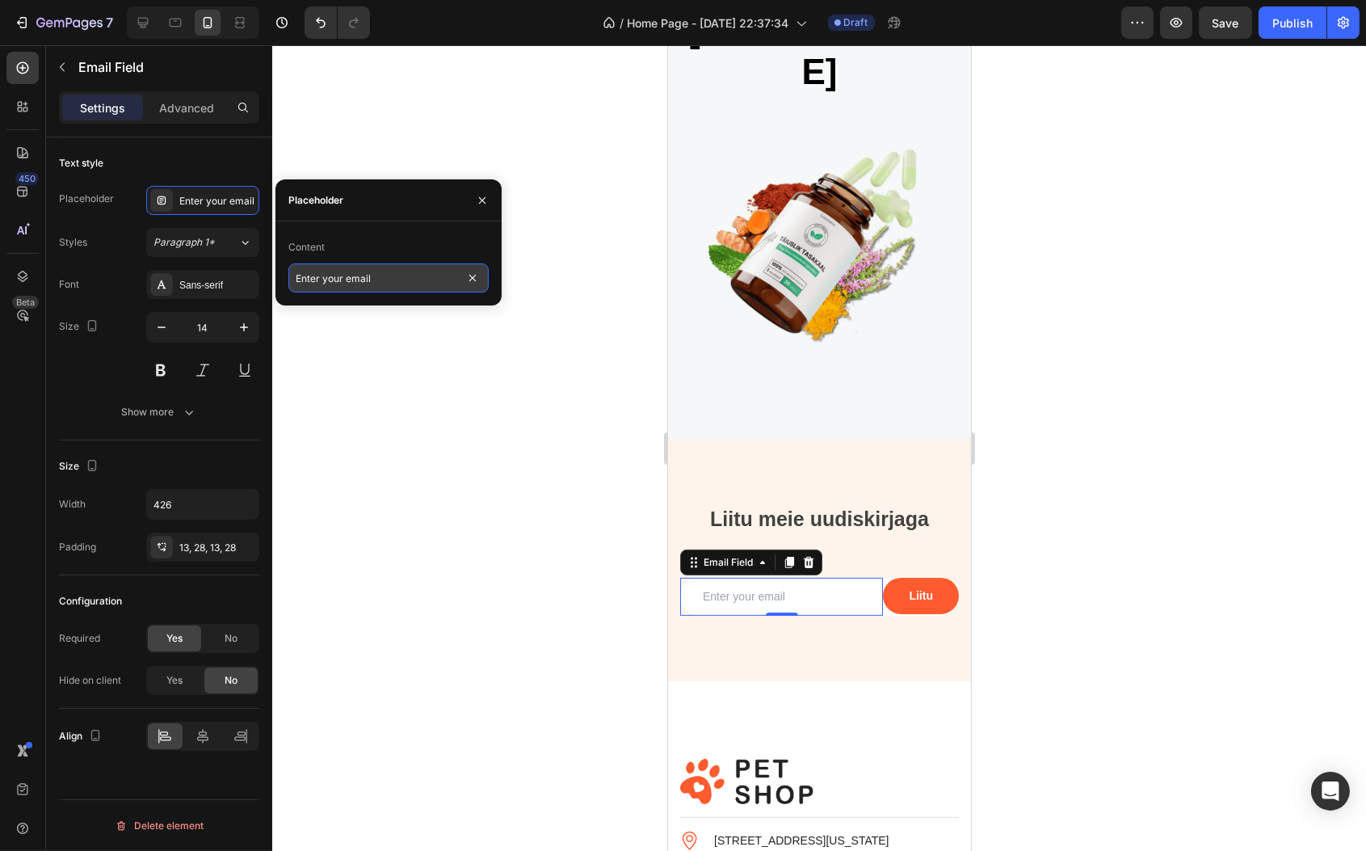
click at [357, 263] on input "Enter your email" at bounding box center [388, 277] width 200 height 29
click at [358, 263] on div "Enter your email" at bounding box center [388, 277] width 200 height 29
click at [361, 282] on input "Enter your email" at bounding box center [388, 277] width 200 height 29
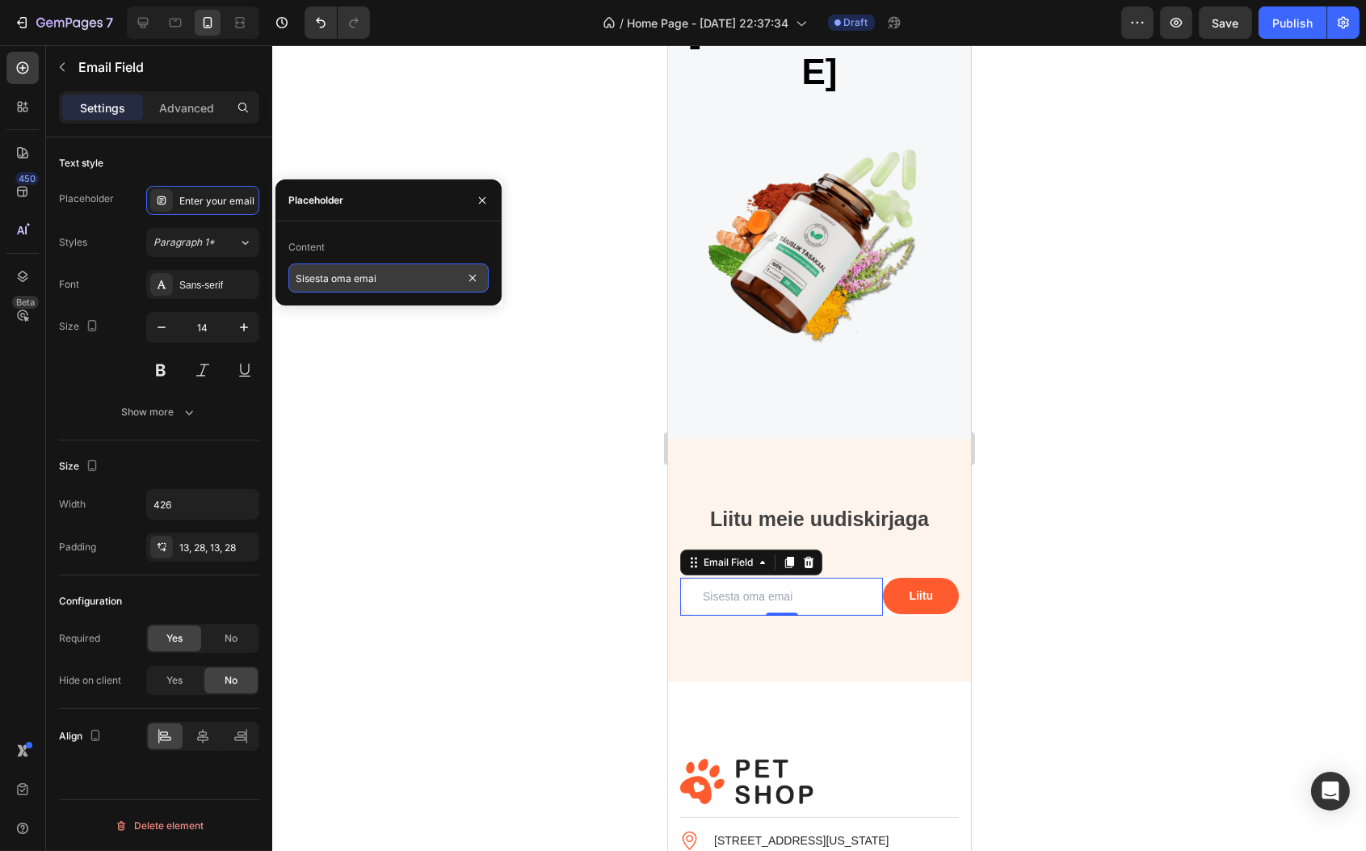
type input "Sisesta oma email"
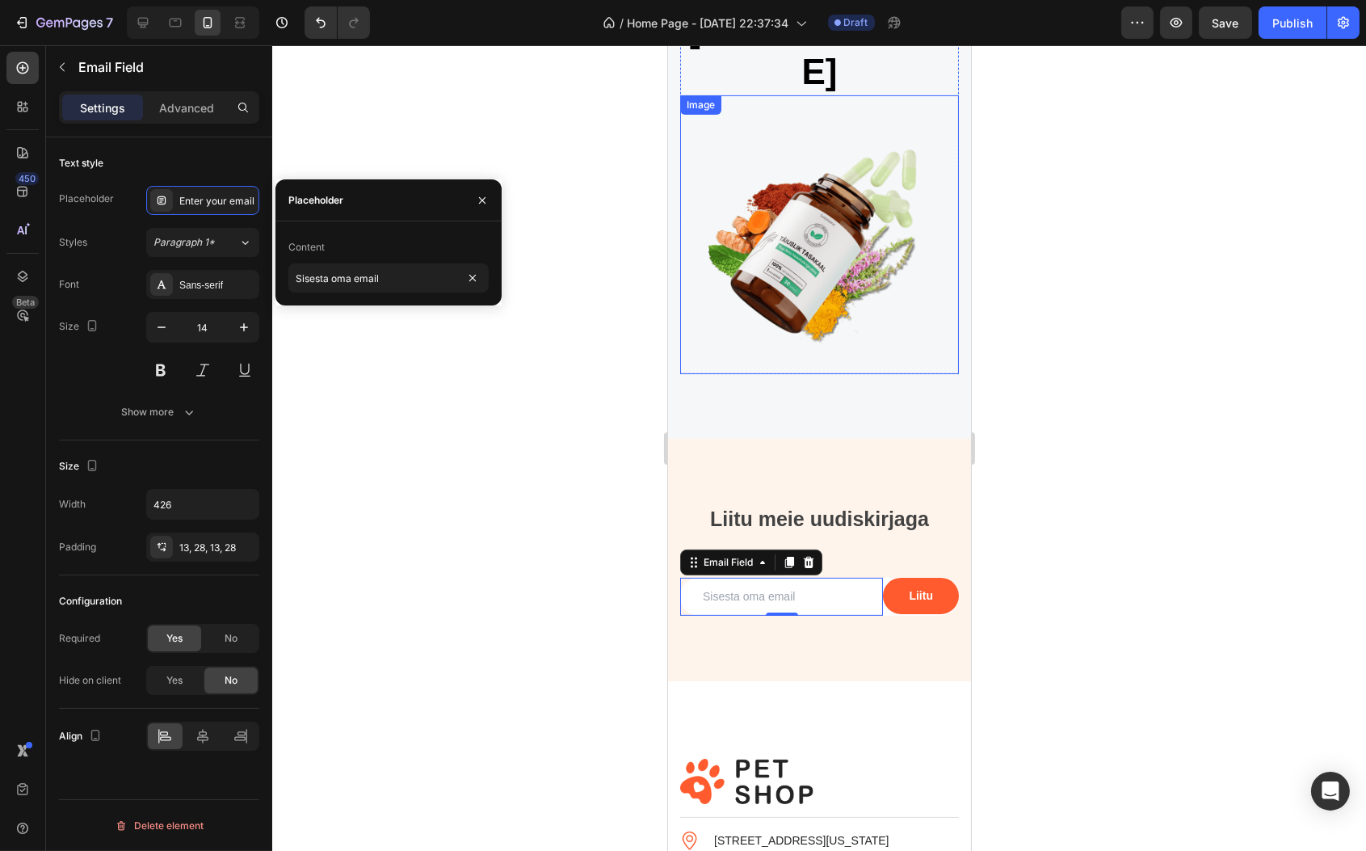
click at [733, 281] on img at bounding box center [819, 234] width 279 height 279
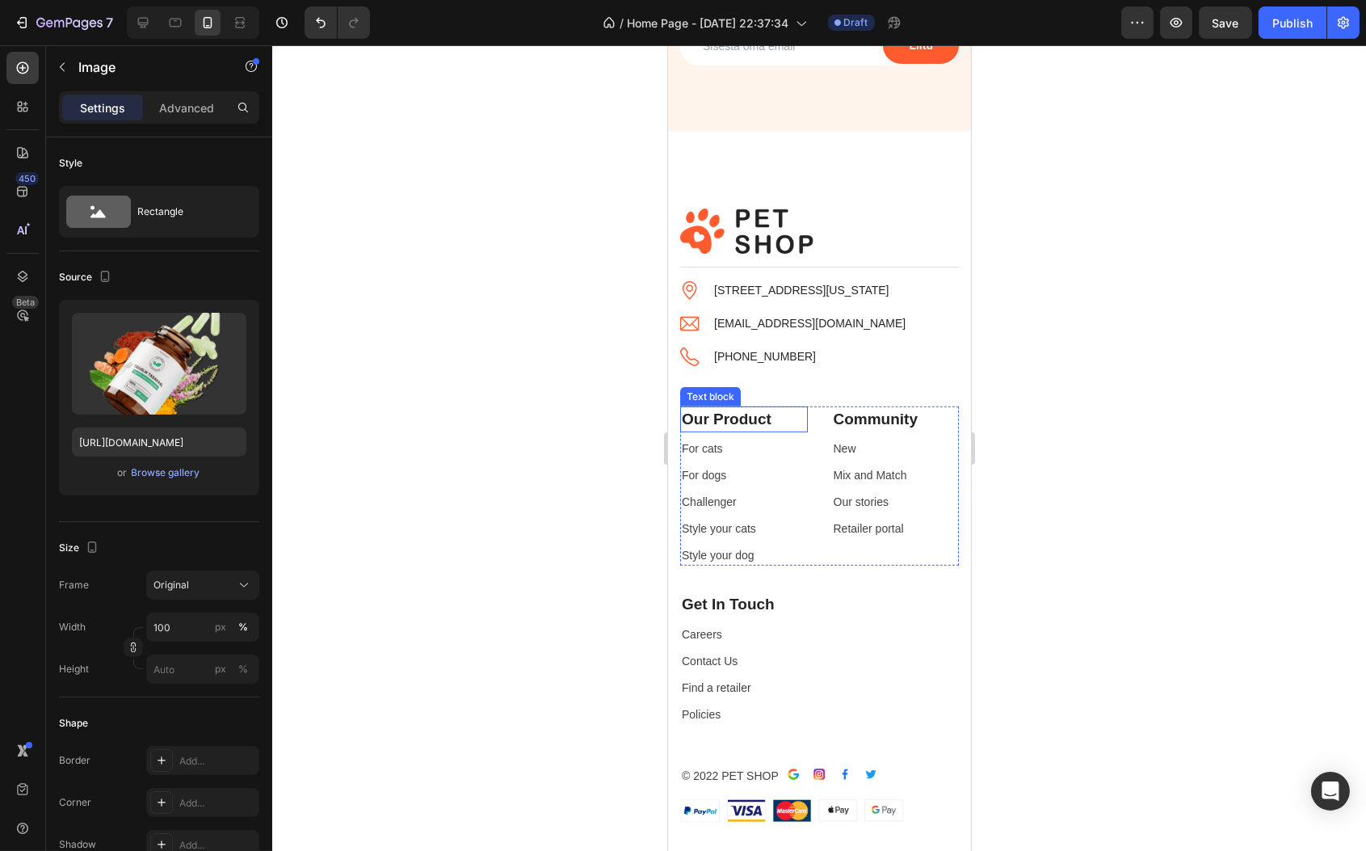
scroll to position [1396, 0]
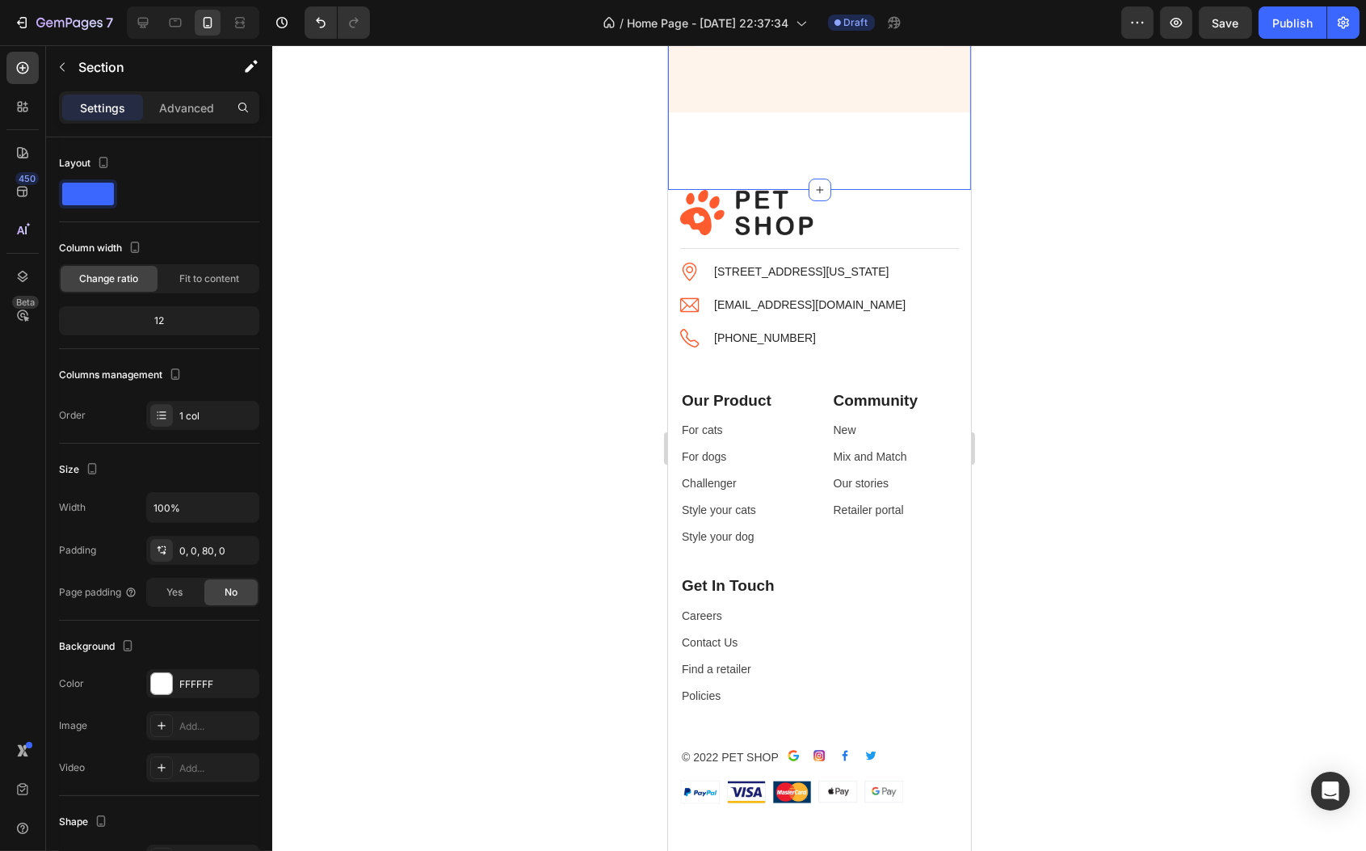
click at [801, 132] on div "Liitu meie uudiskirjaga Heading Email Field Liitu Submit Button Row Newsletter …" at bounding box center [818, 30] width 303 height 320
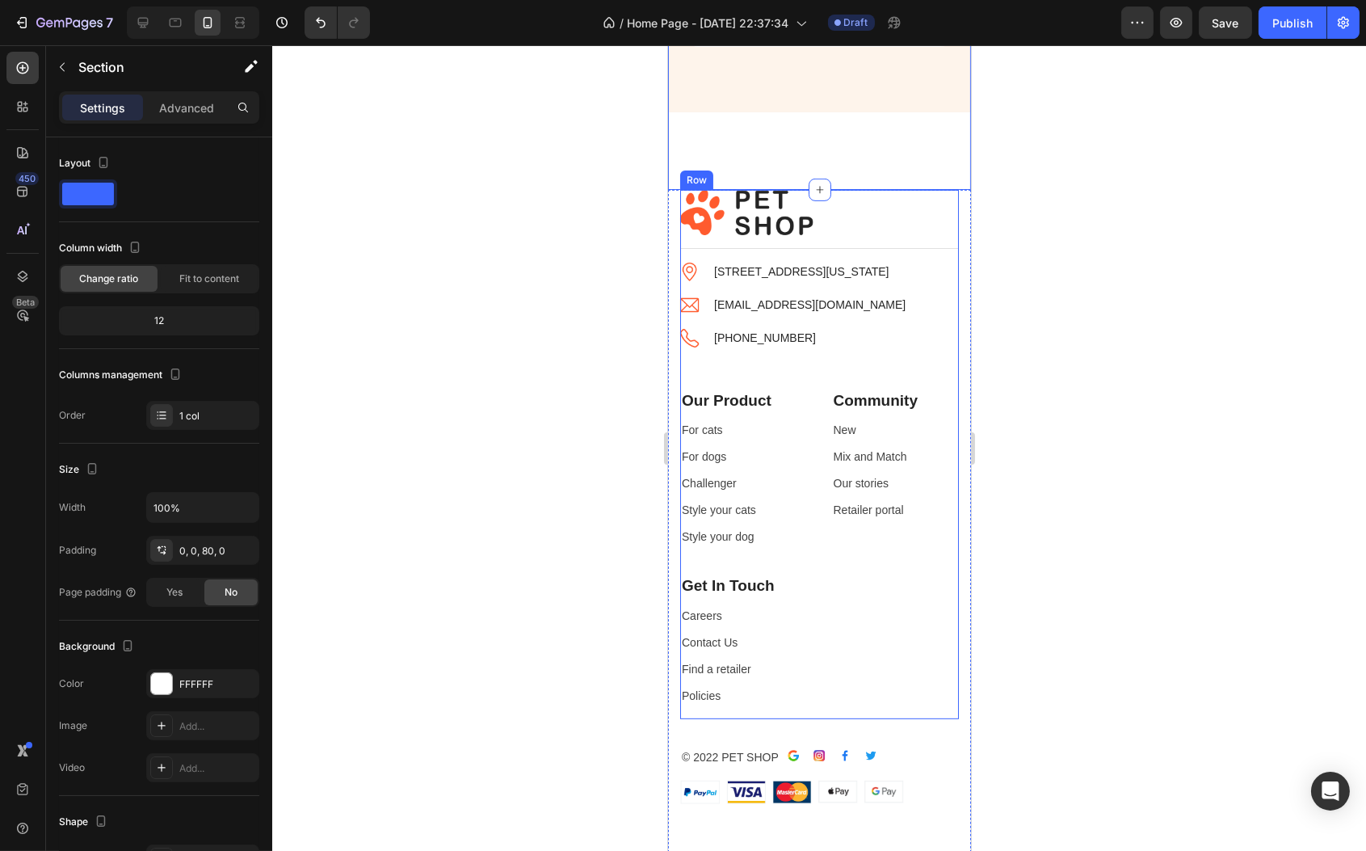
click at [766, 389] on p "Our Product" at bounding box center [743, 400] width 124 height 23
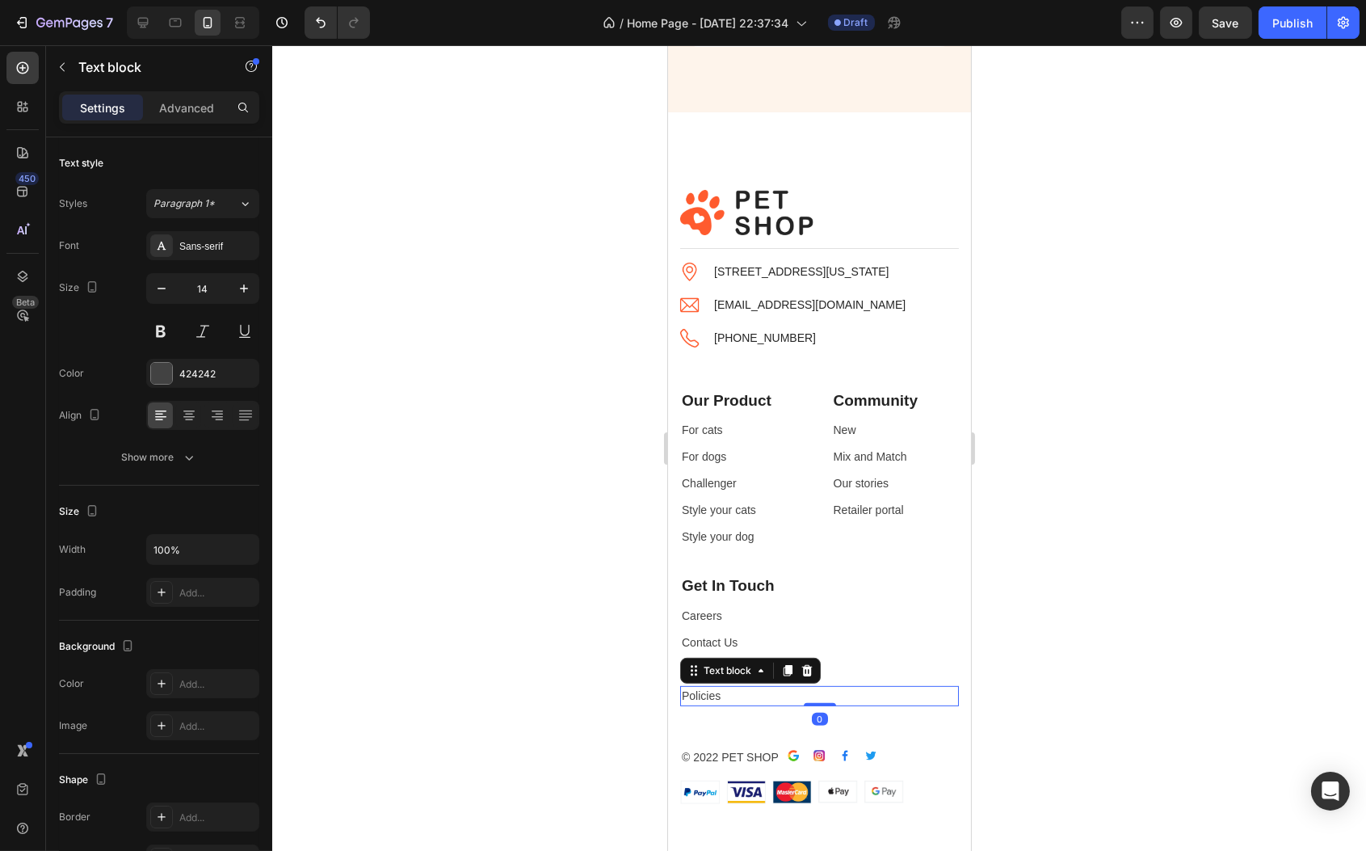
click at [886, 702] on p "Policies" at bounding box center [819, 696] width 276 height 17
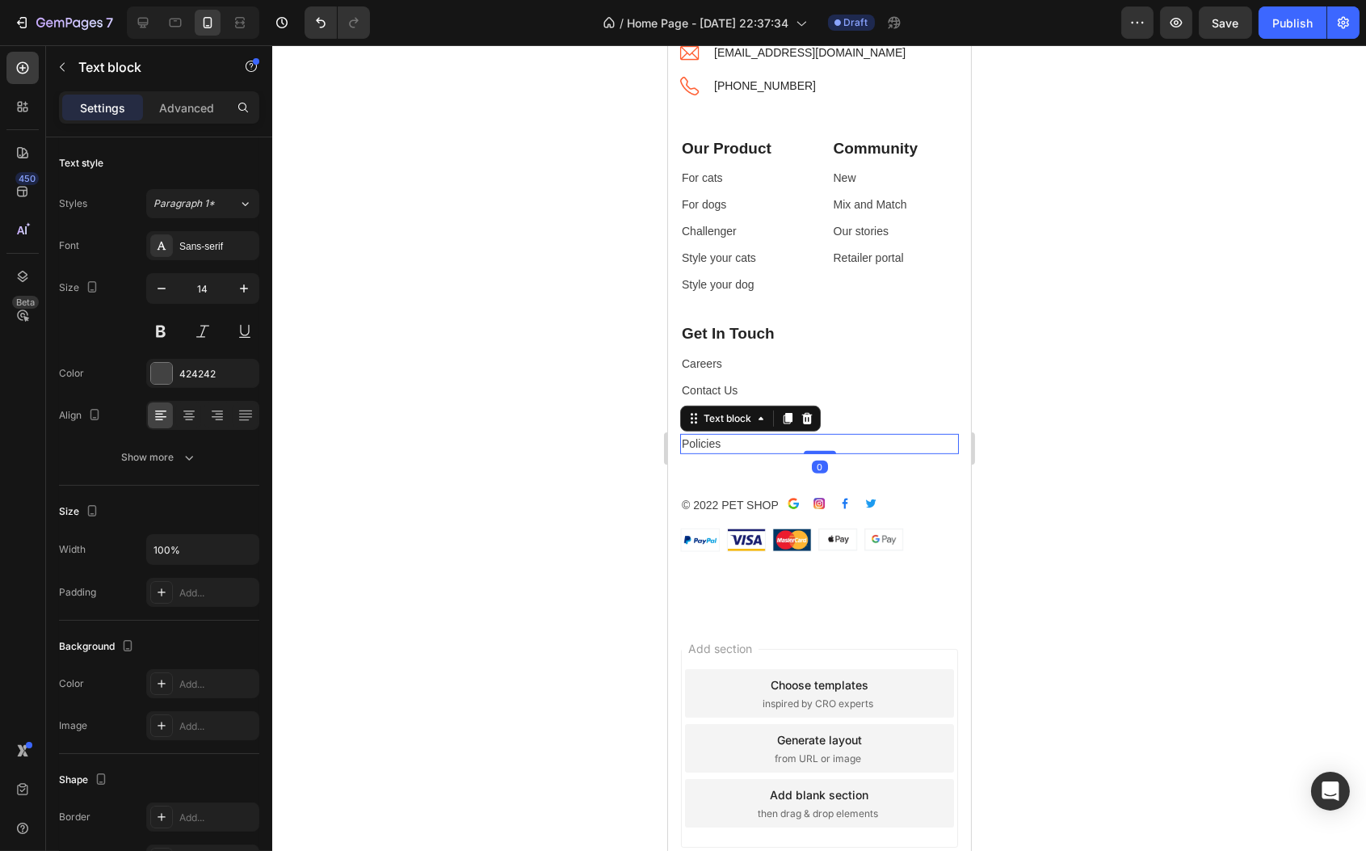
scroll to position [1677, 0]
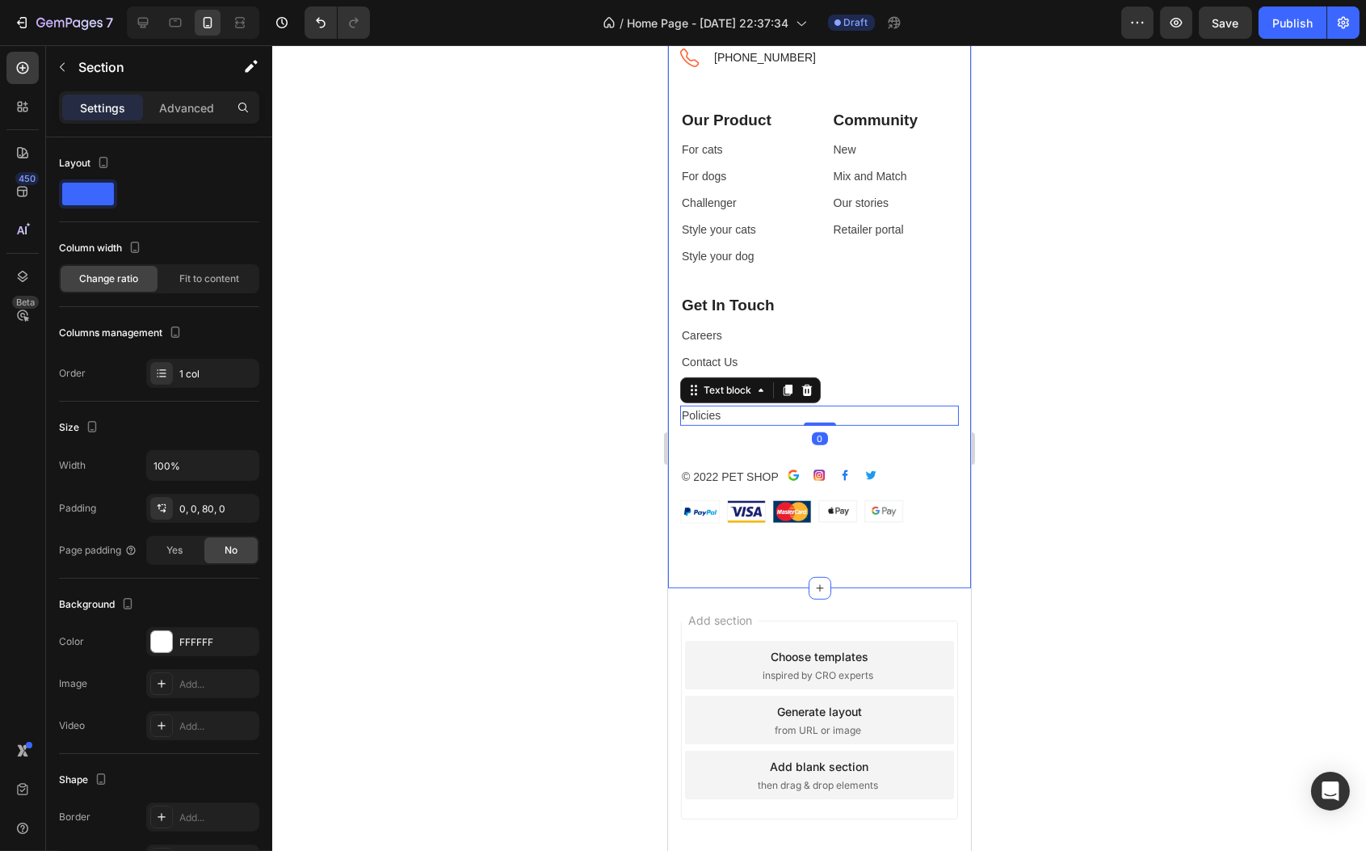
click at [854, 535] on div "Image Title Line Image [STREET_ADDRESS][US_STATE] Text block Image [EMAIL_ADDRE…" at bounding box center [818, 249] width 303 height 679
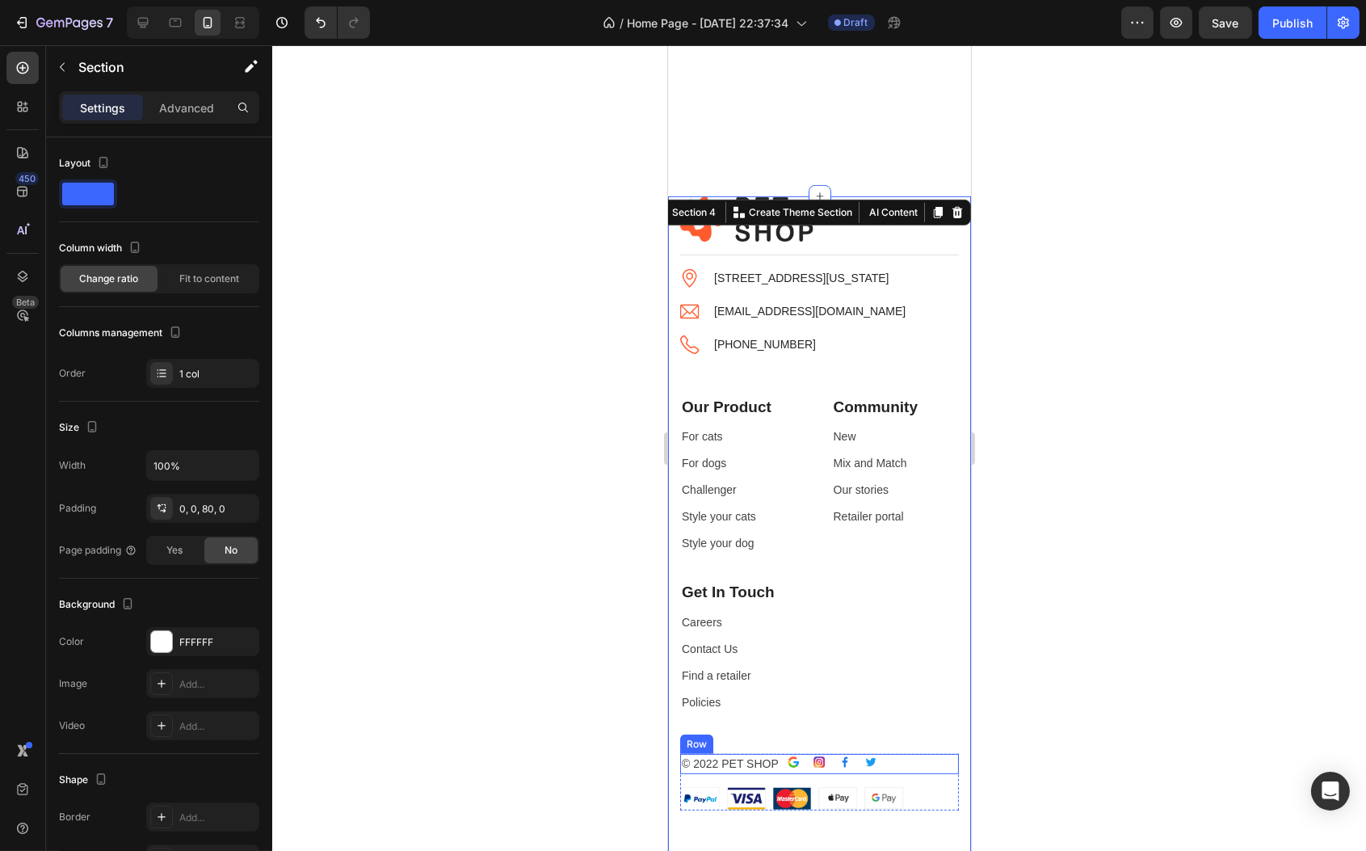
scroll to position [1293, 0]
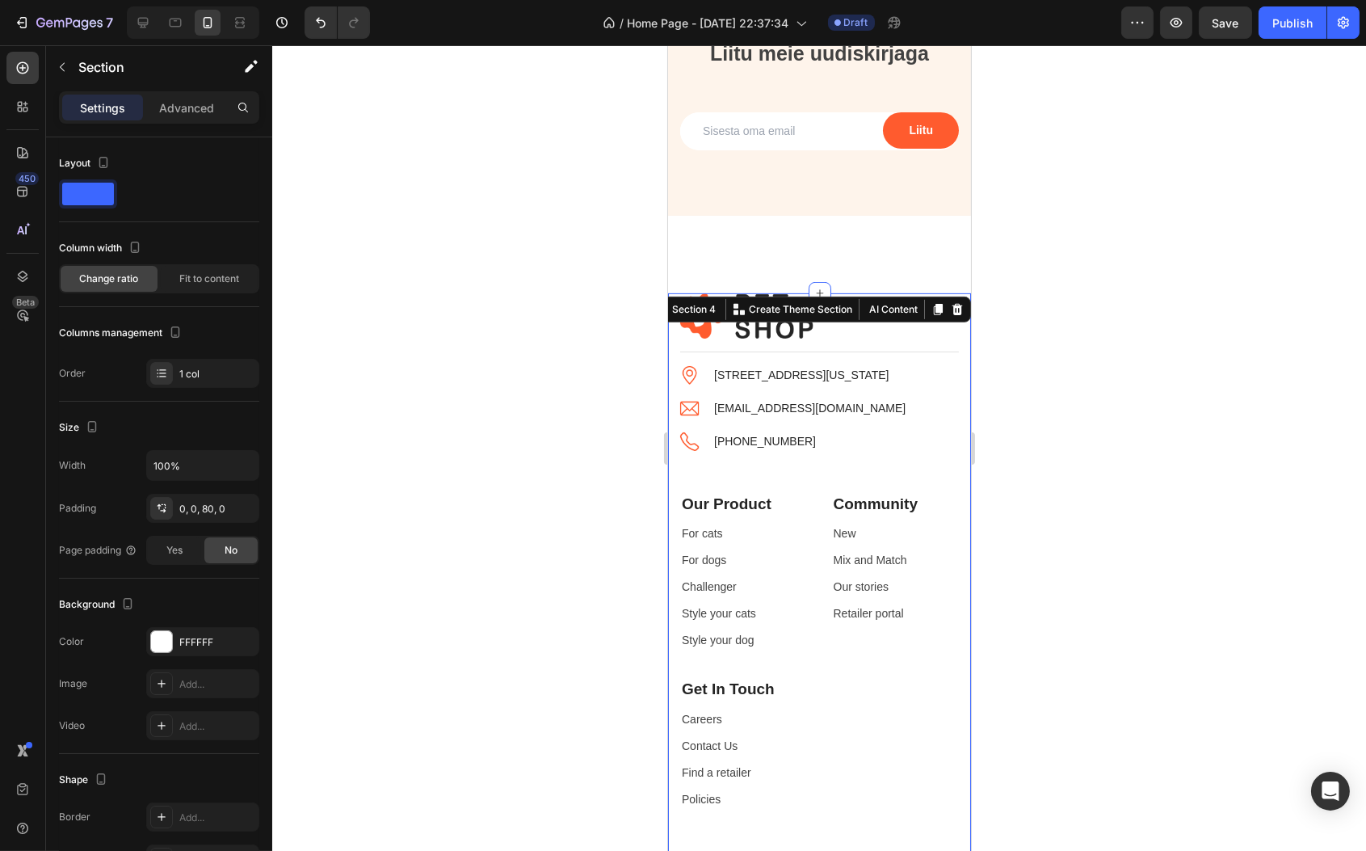
click at [952, 309] on icon at bounding box center [957, 309] width 11 height 11
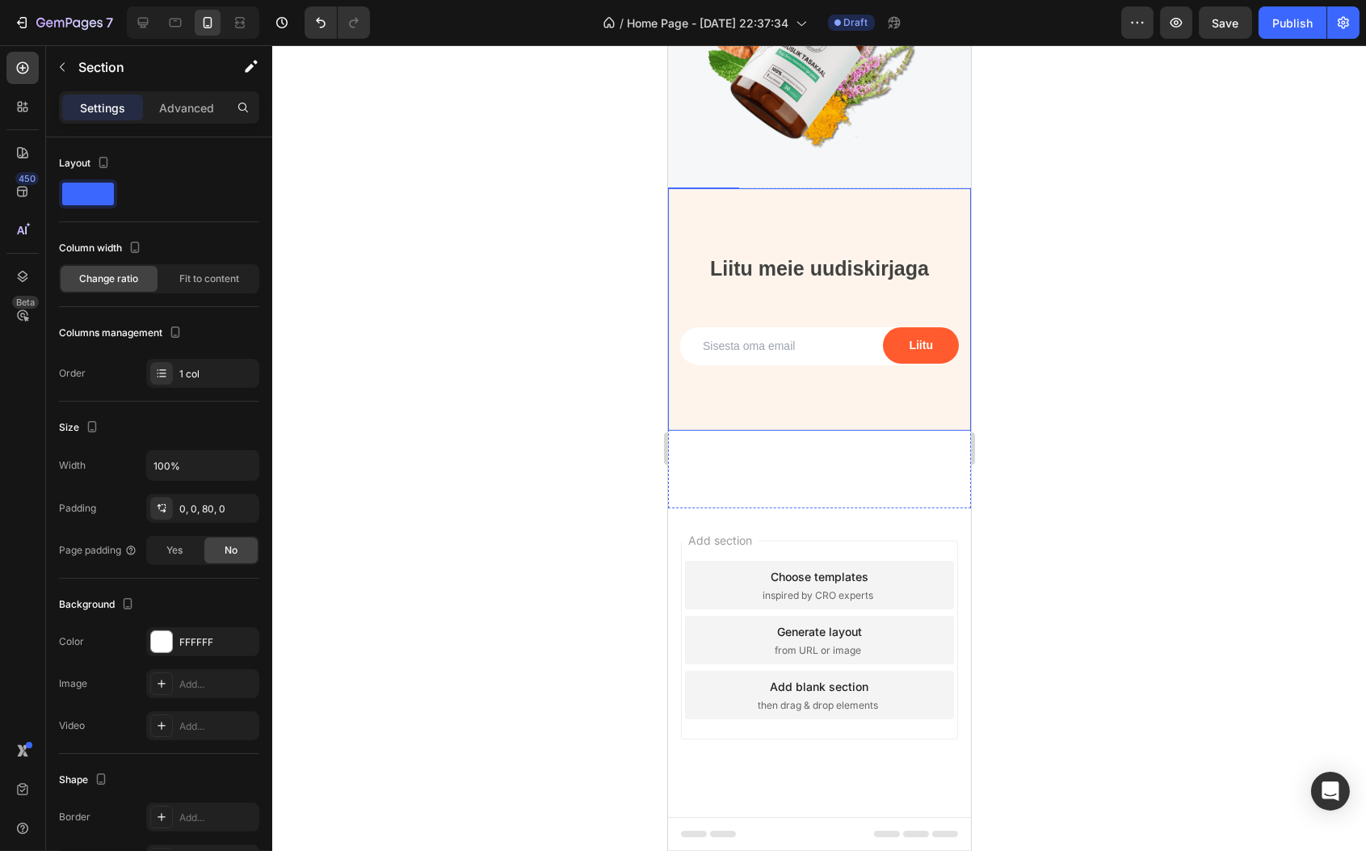
scroll to position [998, 0]
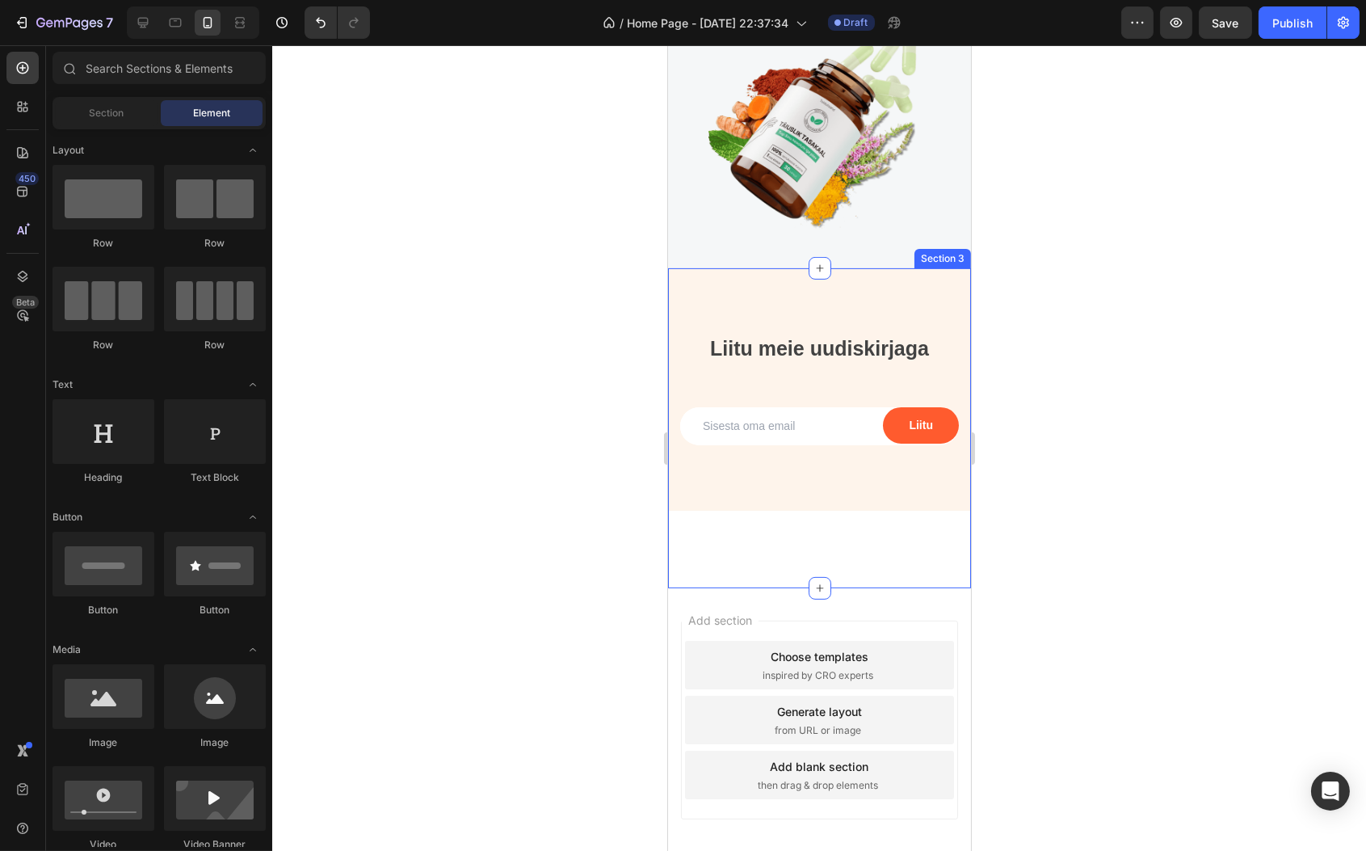
click at [831, 537] on div "Liitu meie uudiskirjaga Heading Email Field Liitu Submit Button Row Newsletter …" at bounding box center [818, 428] width 303 height 320
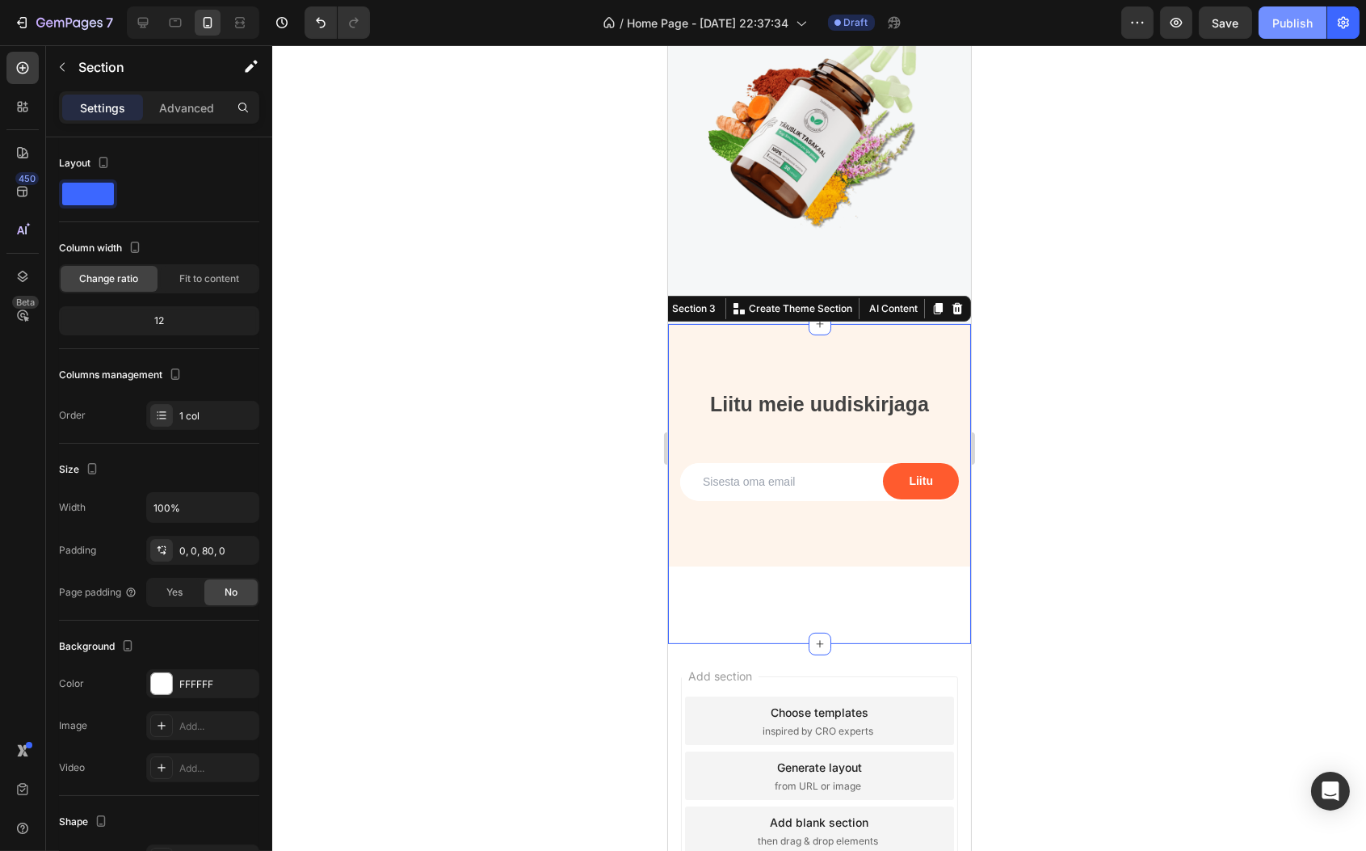
click at [1273, 26] on div "Publish" at bounding box center [1293, 23] width 40 height 17
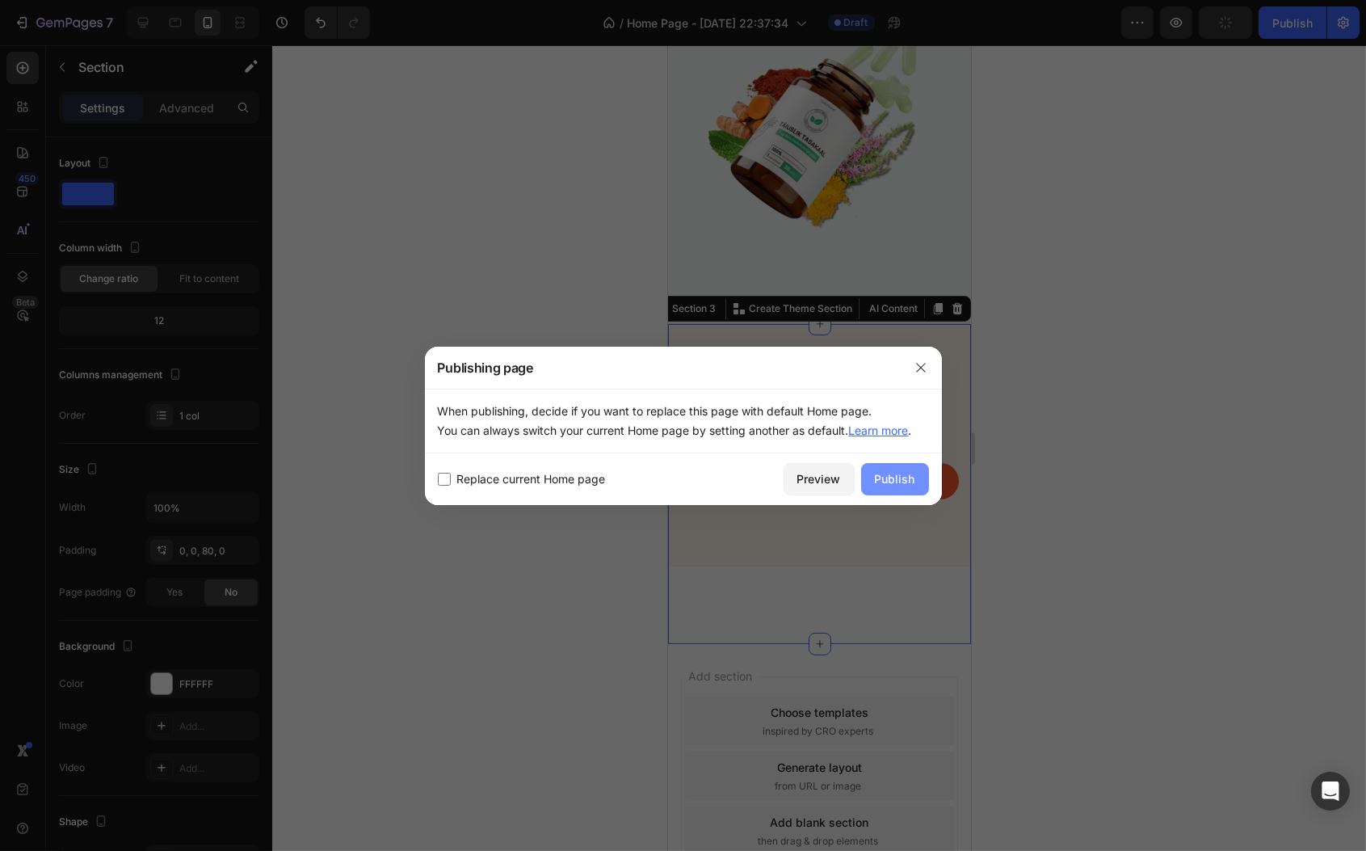
click at [902, 478] on div "Publish" at bounding box center [895, 478] width 40 height 17
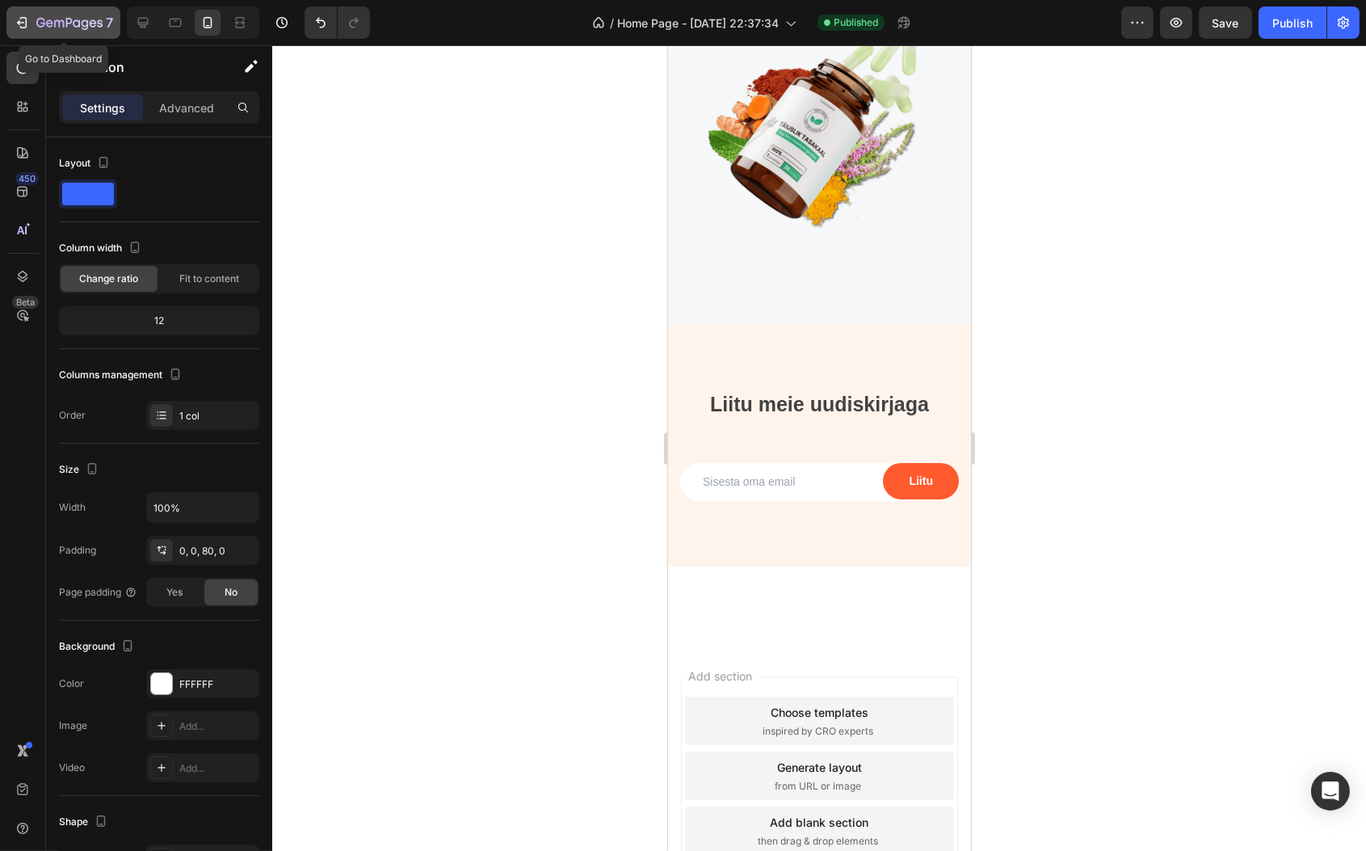
click at [32, 24] on div "7" at bounding box center [63, 22] width 99 height 19
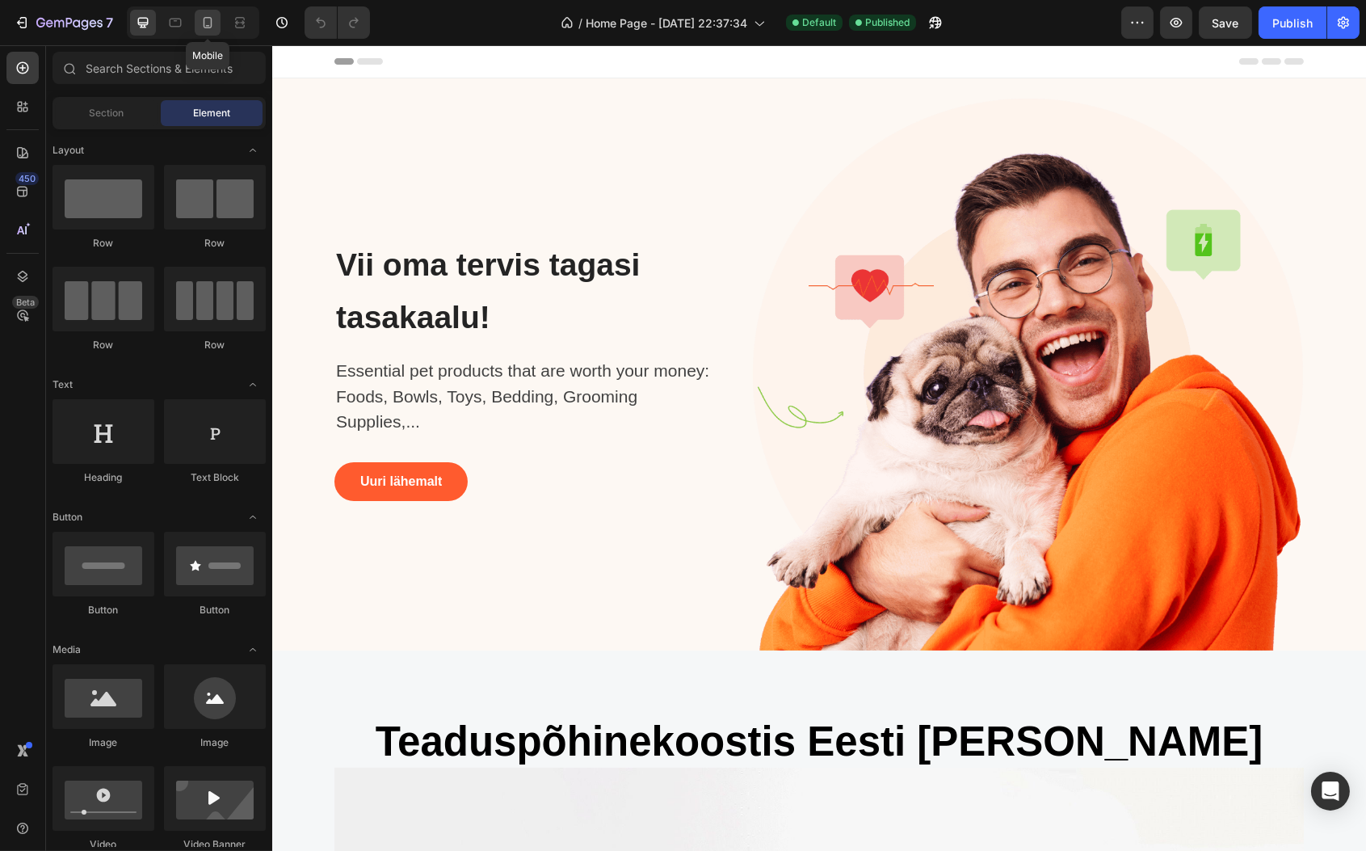
click at [214, 16] on icon at bounding box center [208, 23] width 16 height 16
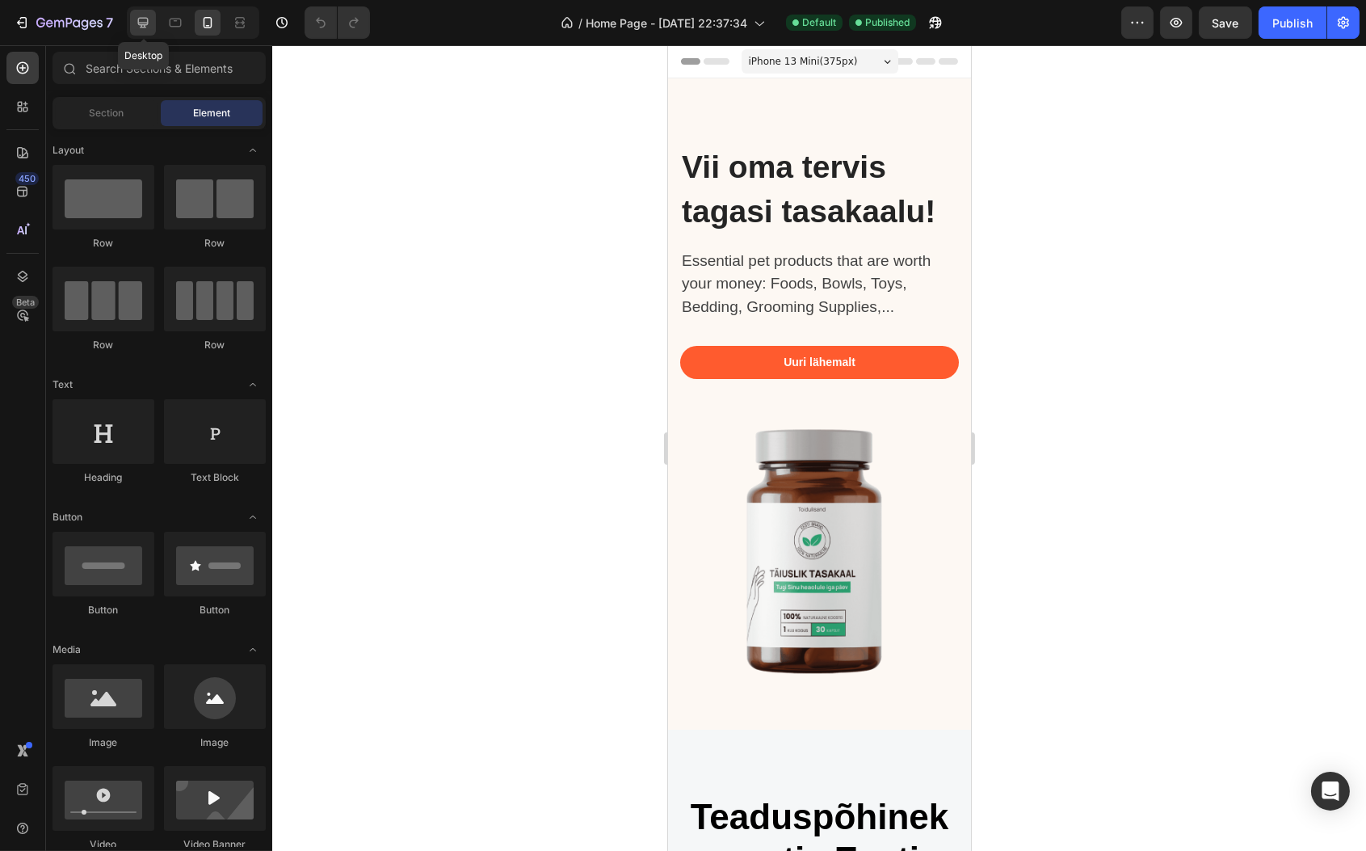
click at [141, 18] on icon at bounding box center [143, 23] width 11 height 11
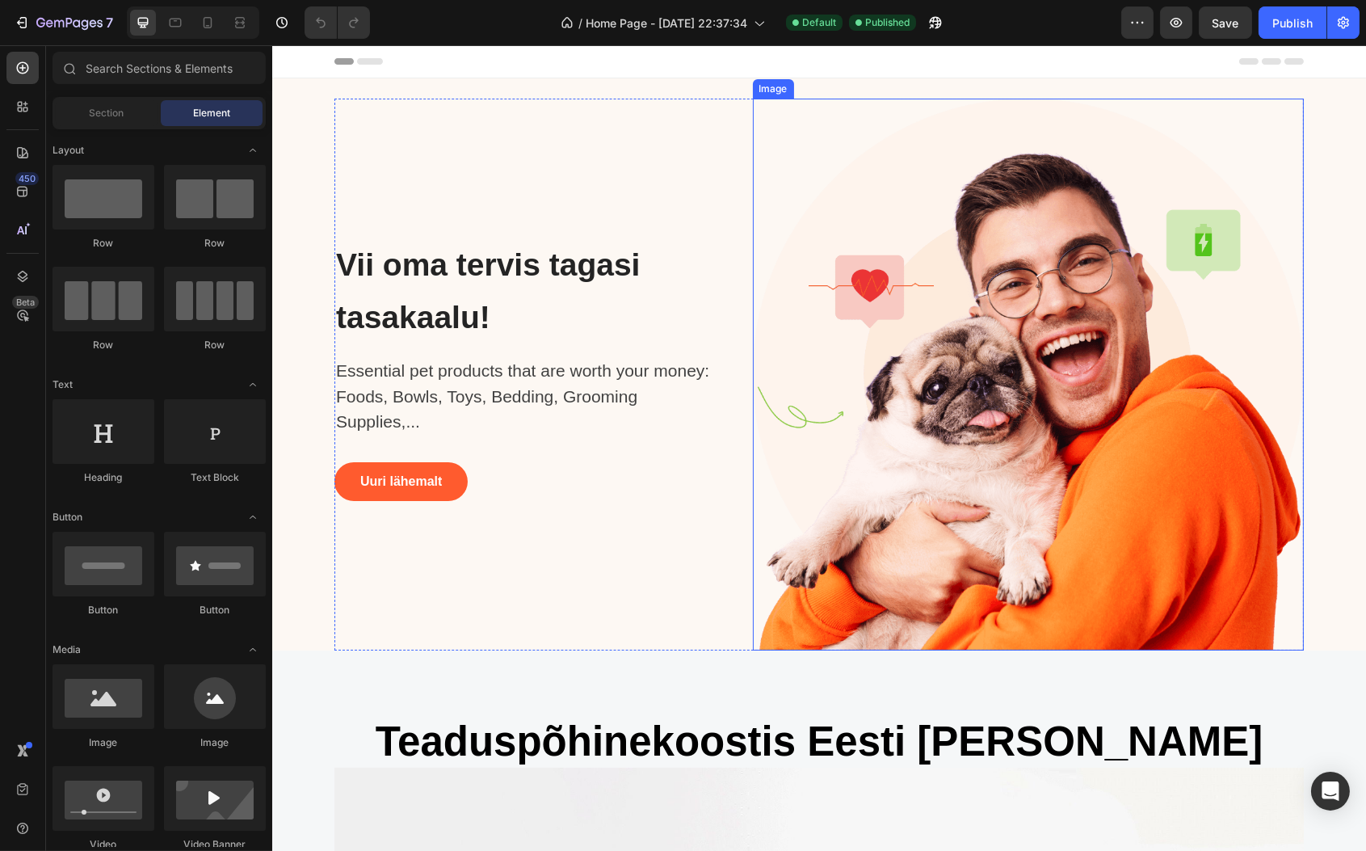
click at [1070, 361] on img at bounding box center [1028, 375] width 552 height 552
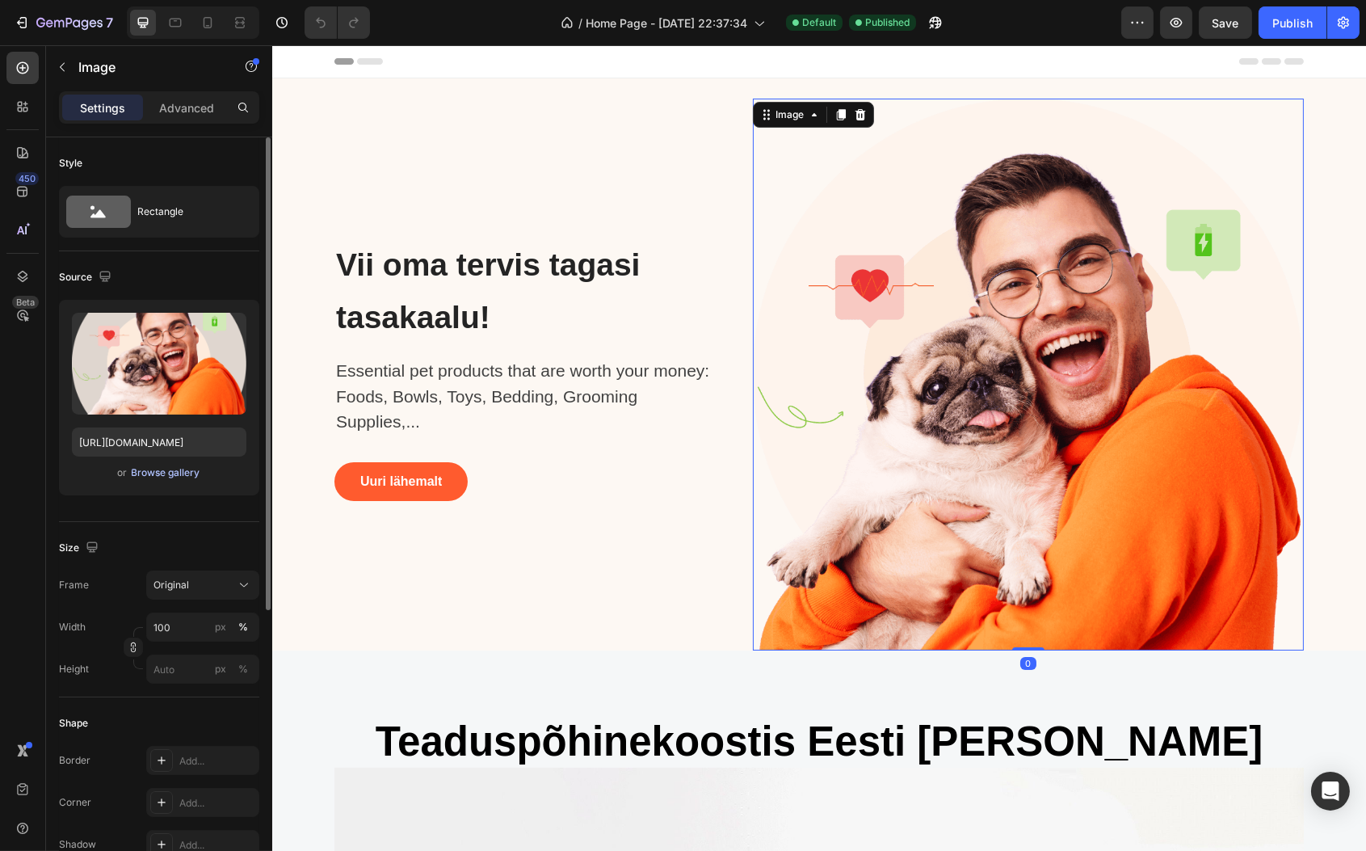
click at [155, 467] on div "Browse gallery" at bounding box center [166, 472] width 69 height 15
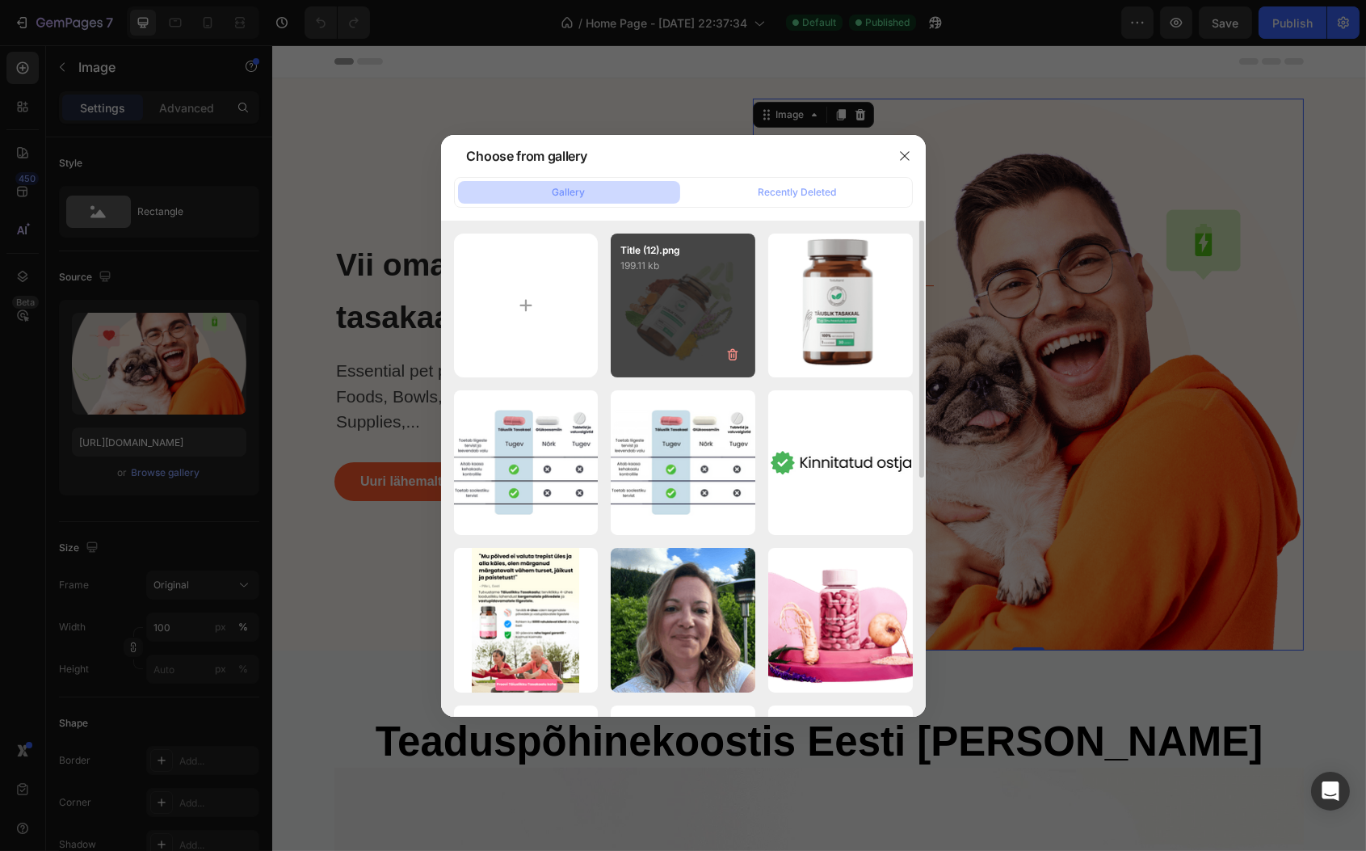
click at [684, 320] on div "Title (12).png 199.11 kb" at bounding box center [683, 306] width 145 height 145
type input "[URL][DOMAIN_NAME]"
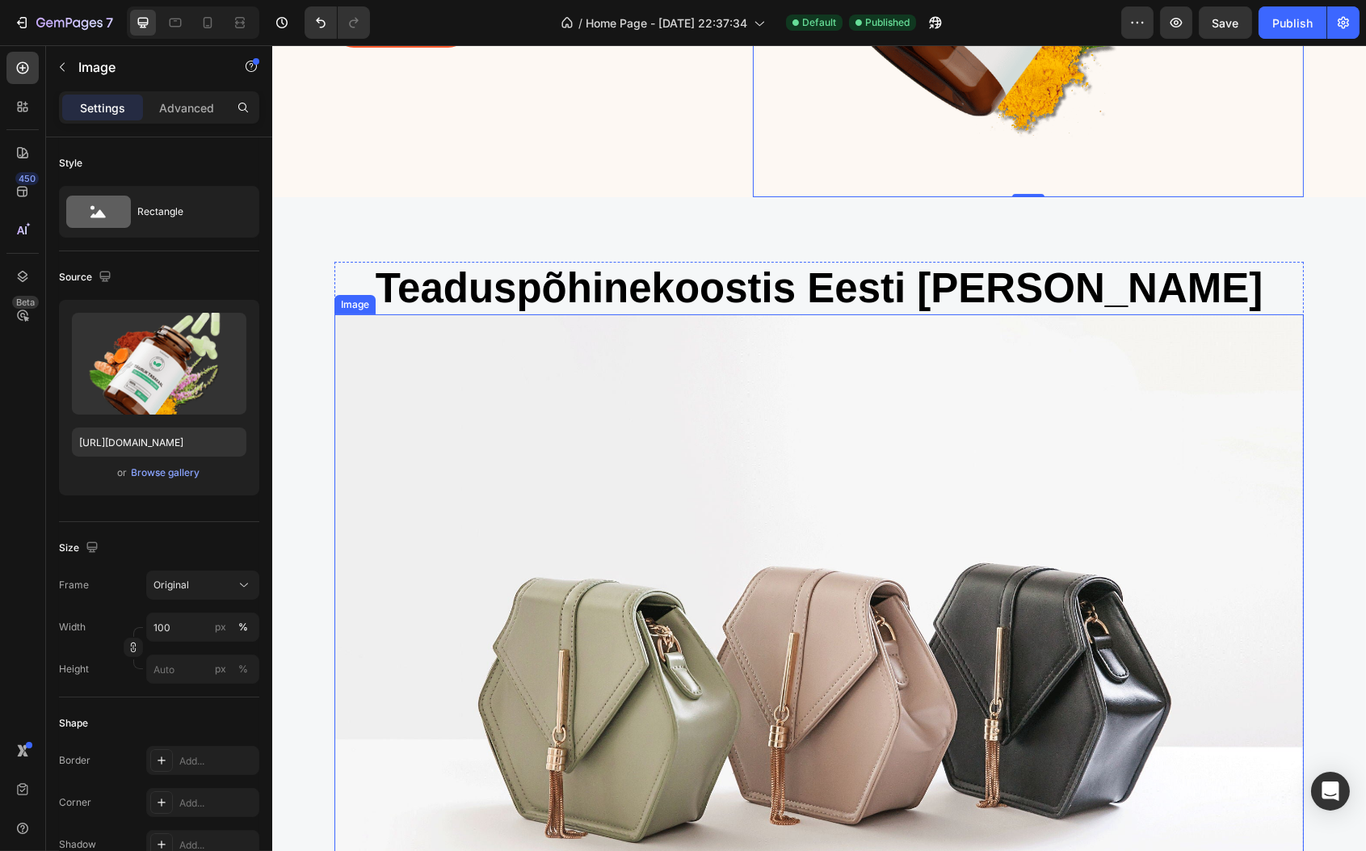
scroll to position [493, 0]
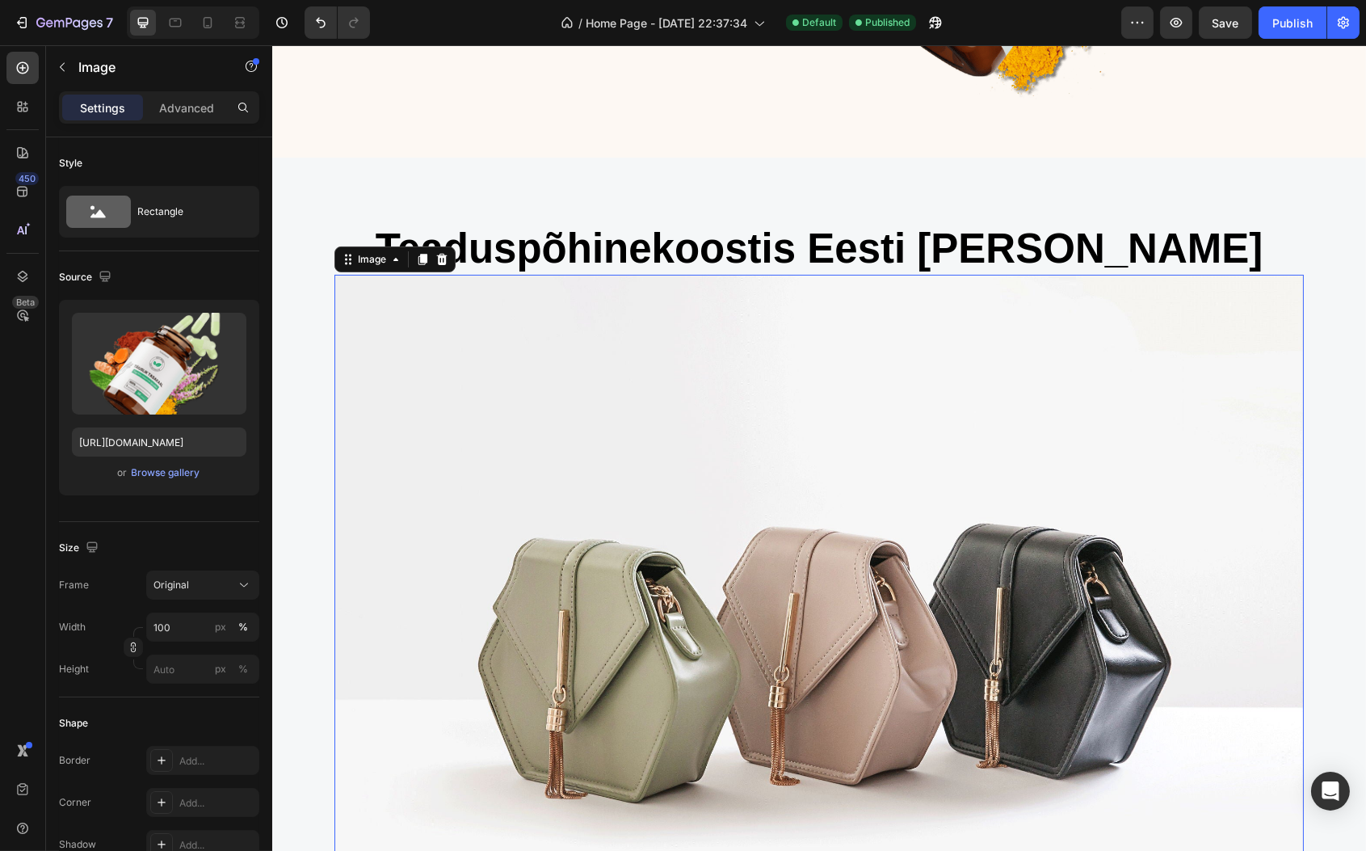
click at [638, 471] on img at bounding box center [819, 638] width 970 height 727
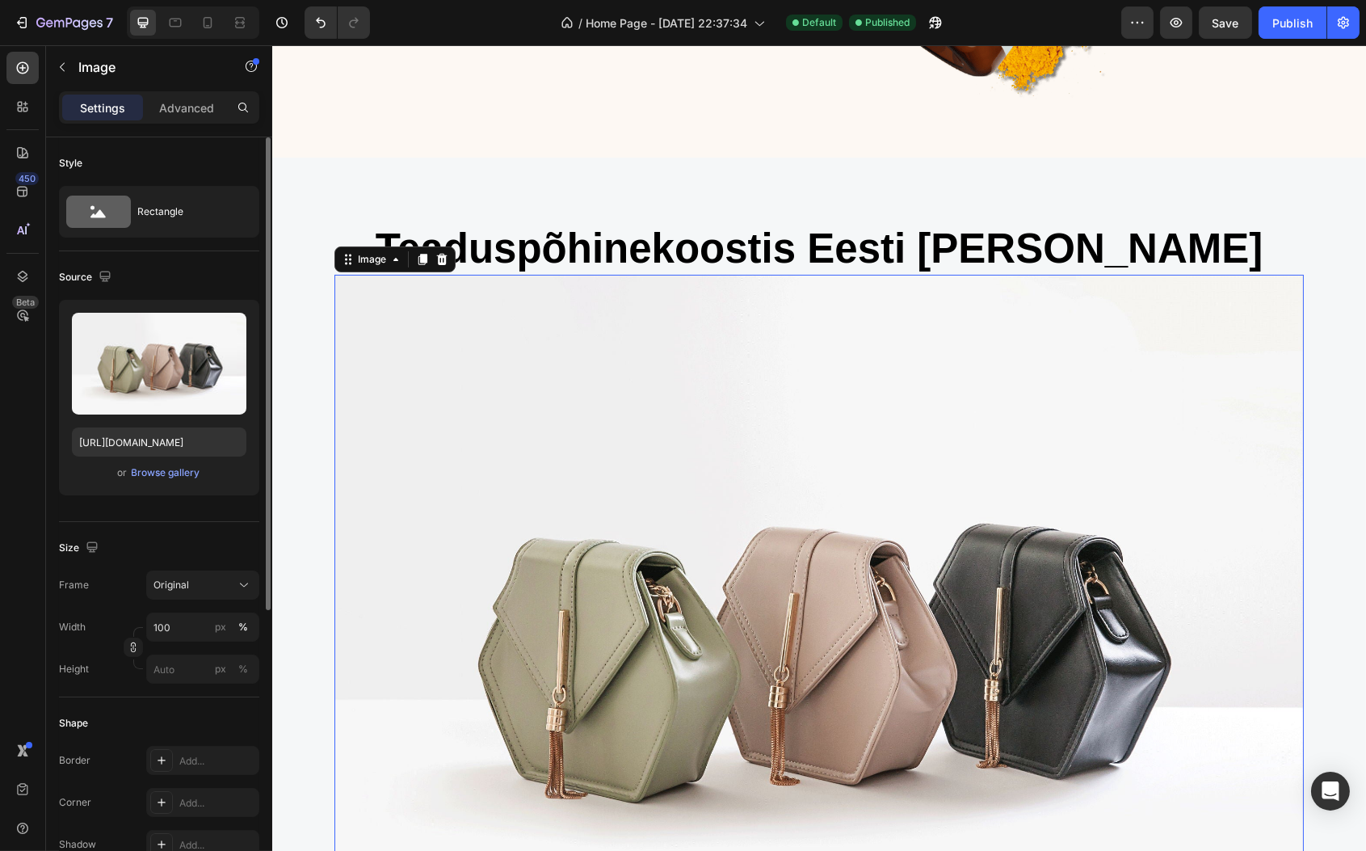
click at [166, 457] on div "Upload Image https://cdn.shopify.com/s/files/1/2005/9307/files/image_demo.jpg o…" at bounding box center [159, 398] width 200 height 196
click at [173, 469] on div "Browse gallery" at bounding box center [166, 472] width 69 height 15
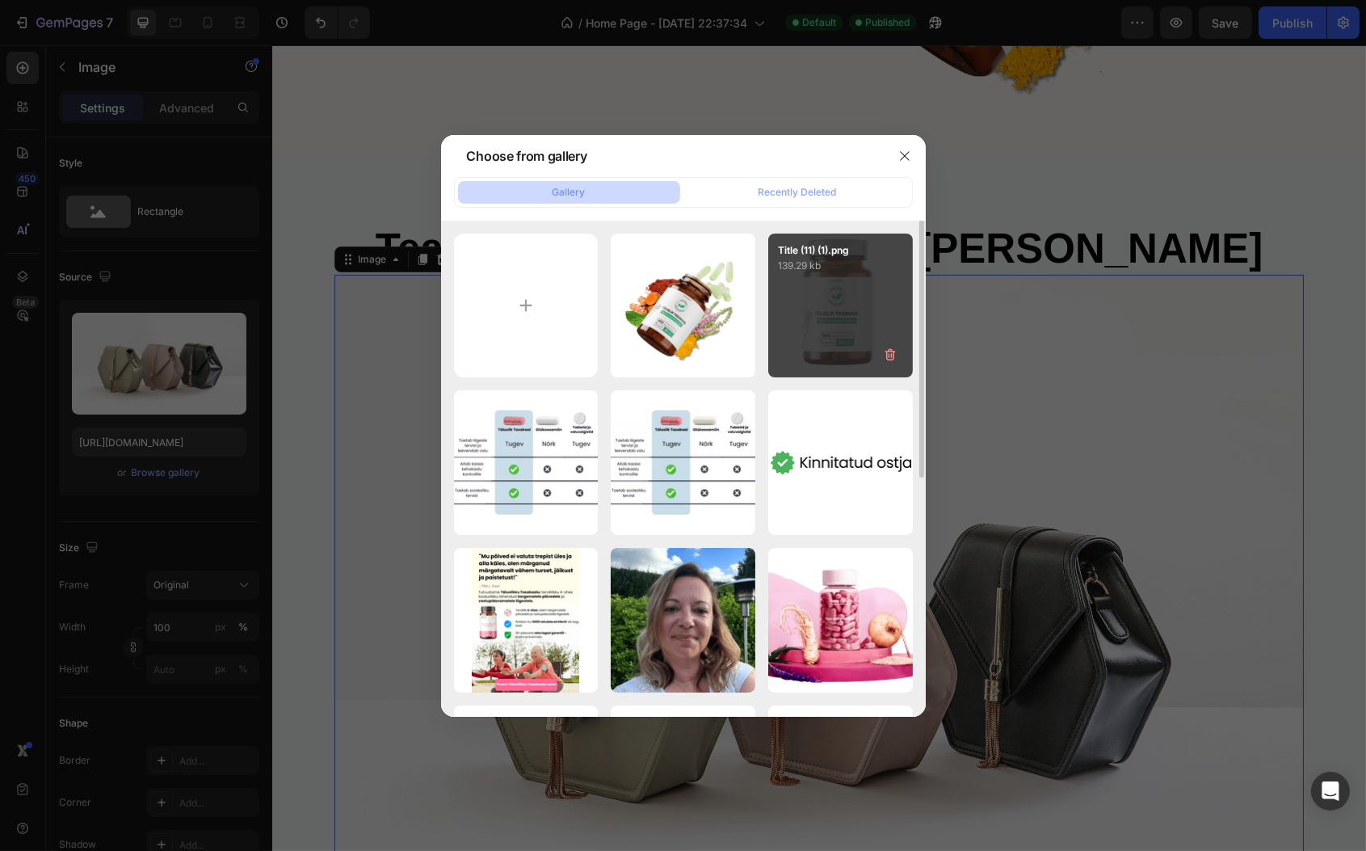
click at [803, 318] on div "Title (11) (1).png 139.29 kb" at bounding box center [840, 306] width 145 height 145
type input "[URL][DOMAIN_NAME]"
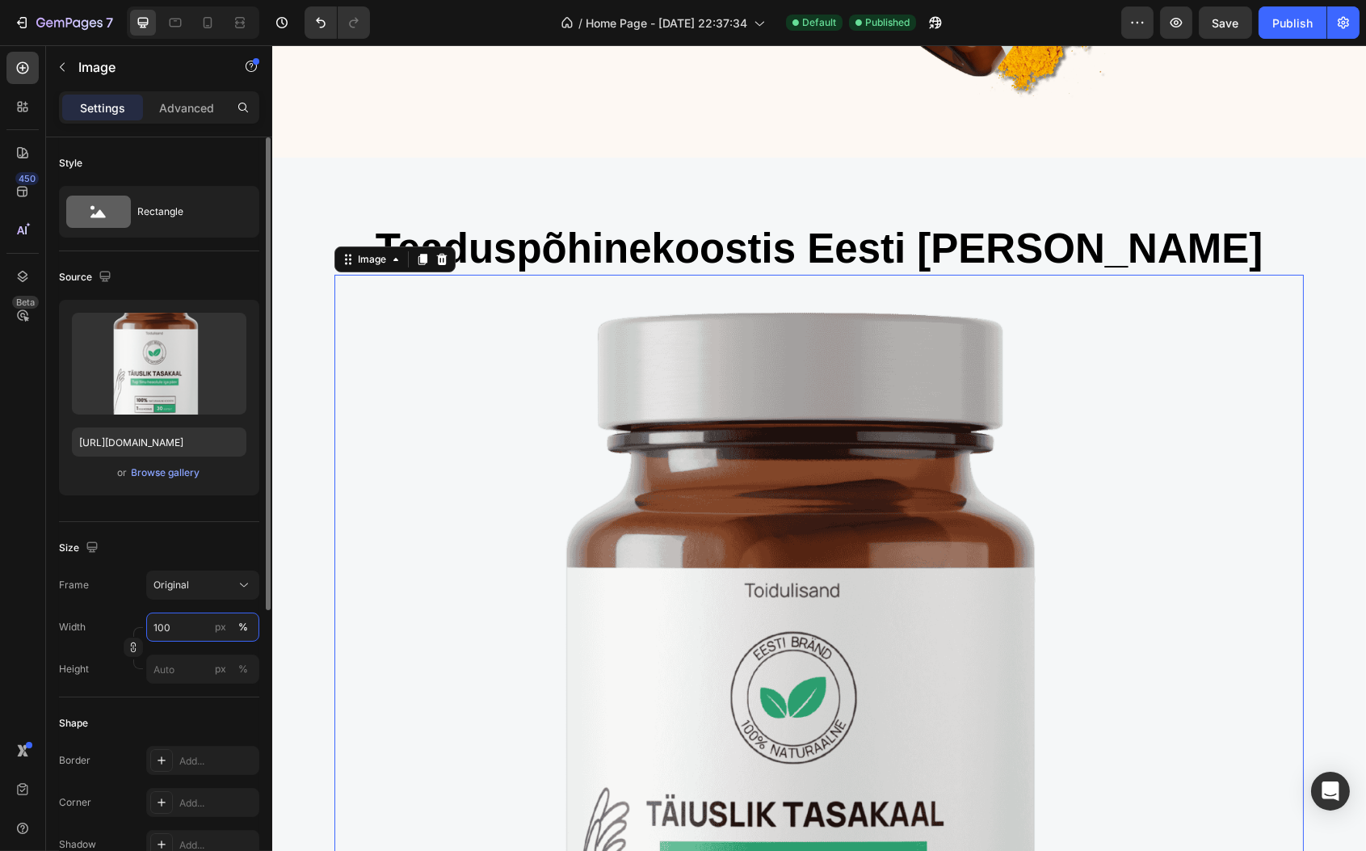
click at [182, 629] on input "100" at bounding box center [202, 626] width 113 height 29
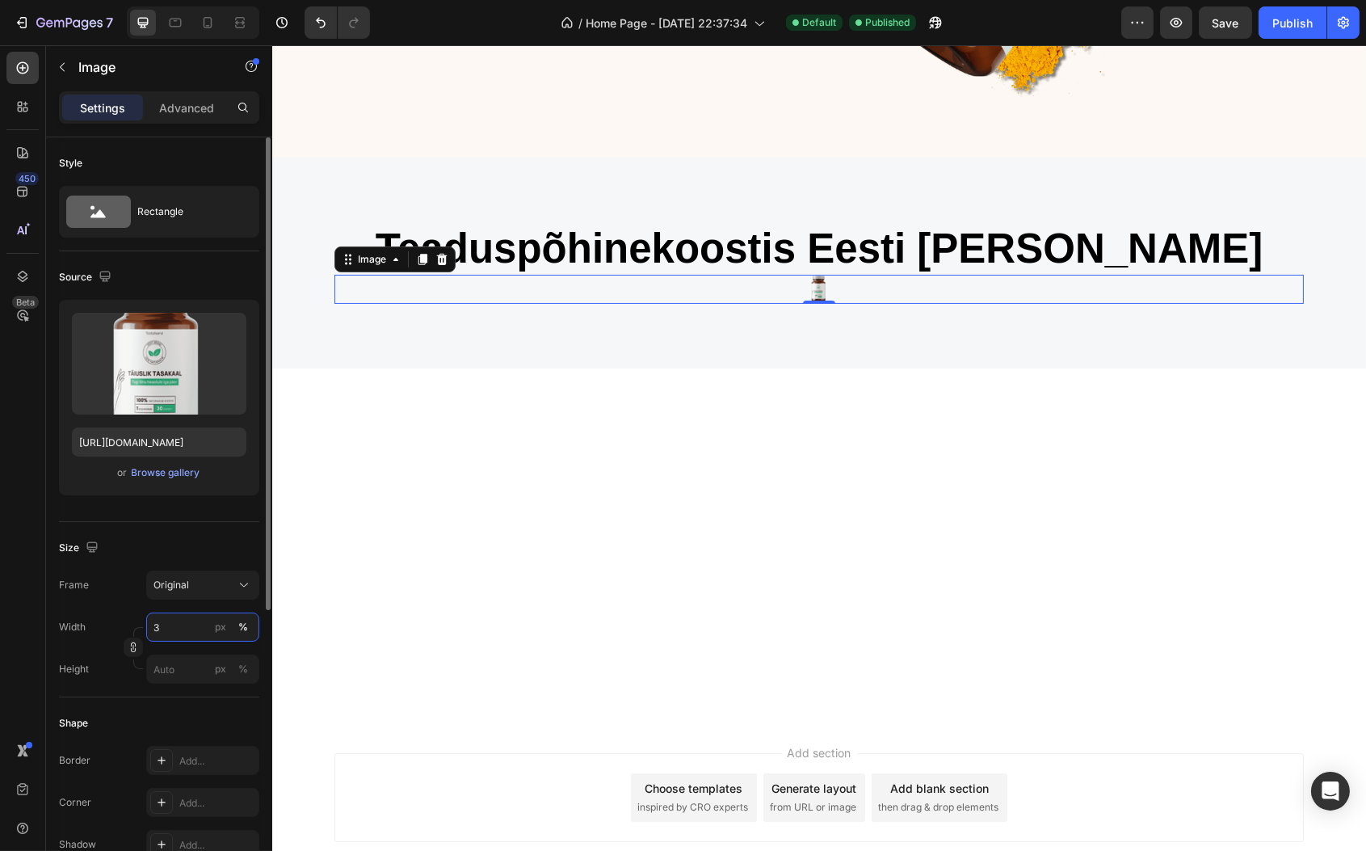
type input "30"
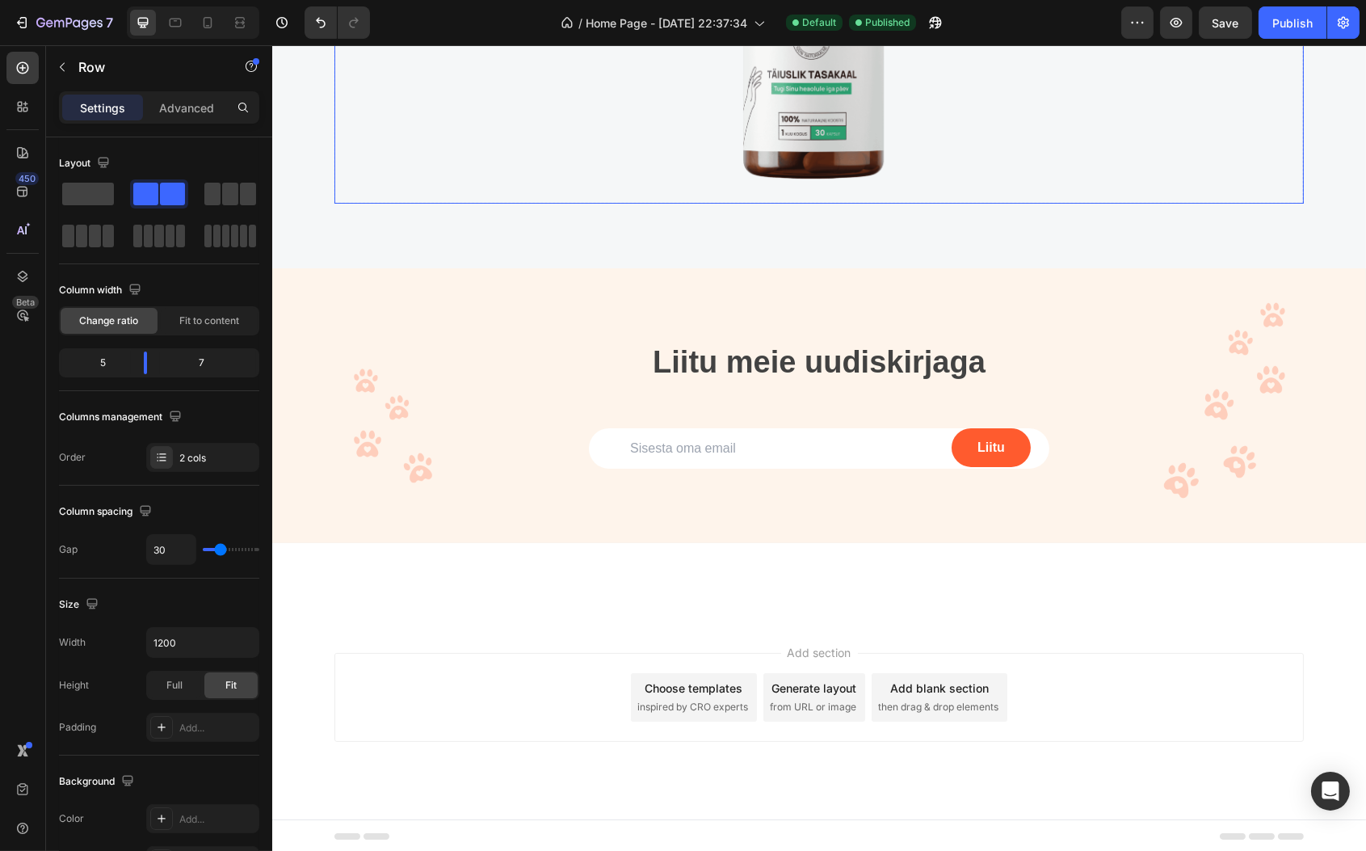
scroll to position [856, 0]
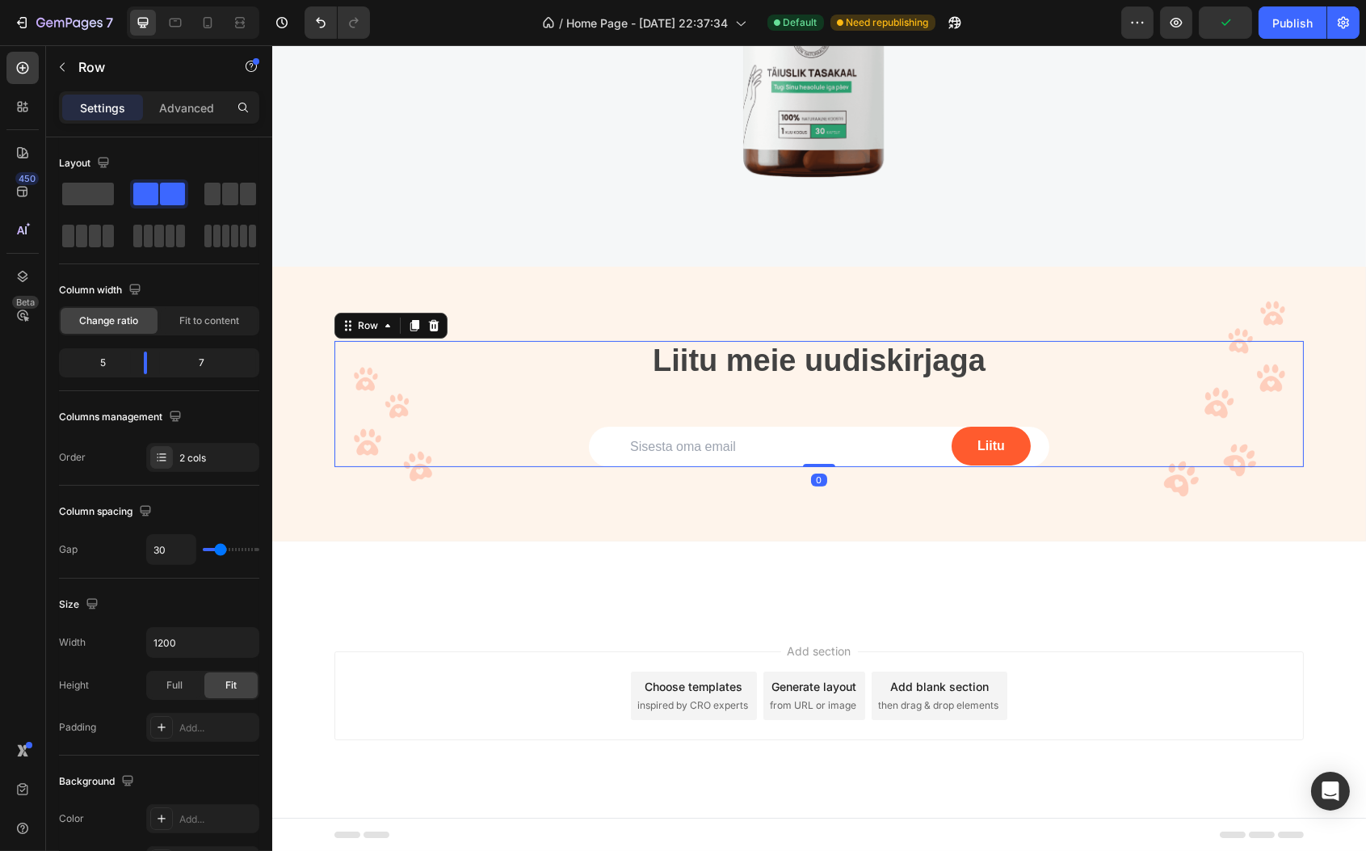
click at [1168, 405] on div "Liitu meie uudiskirjaga Heading Email Field Liitu Submit Button Row Newsletter …" at bounding box center [819, 404] width 970 height 126
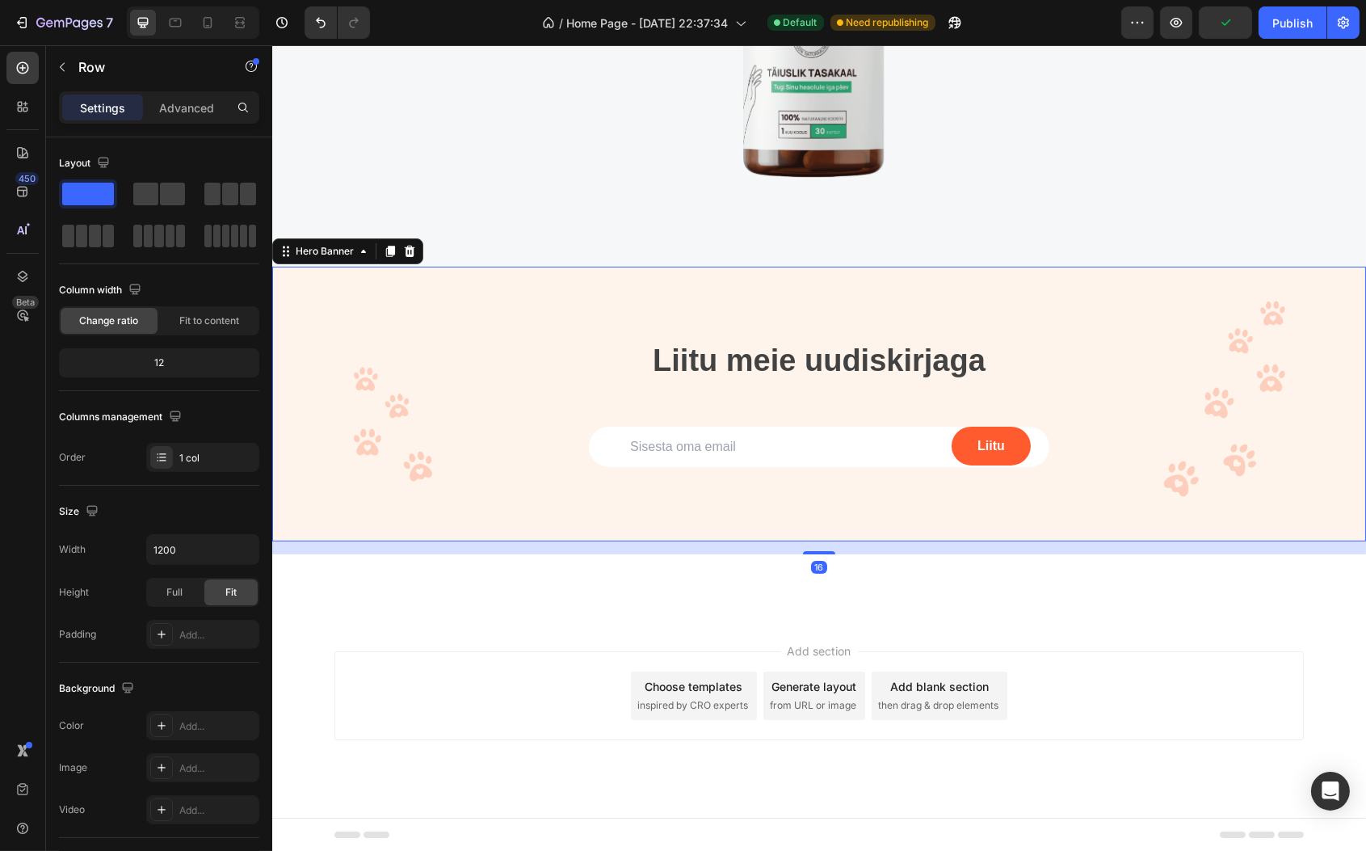
click at [1259, 315] on div "Liitu meie uudiskirjaga Heading Email Field Liitu Submit Button Row Newsletter …" at bounding box center [818, 404] width 1094 height 178
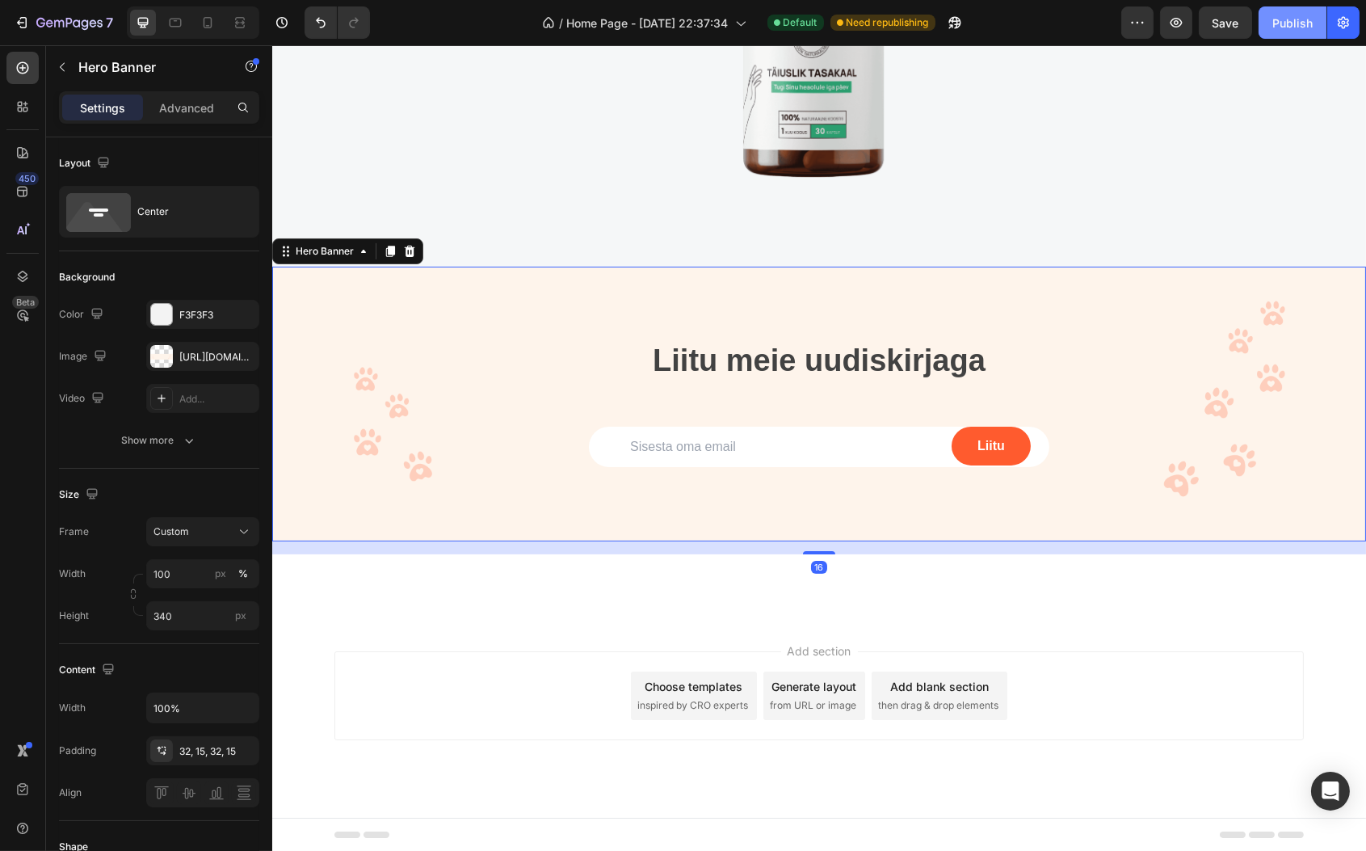
click at [1299, 26] on div "Publish" at bounding box center [1293, 23] width 40 height 17
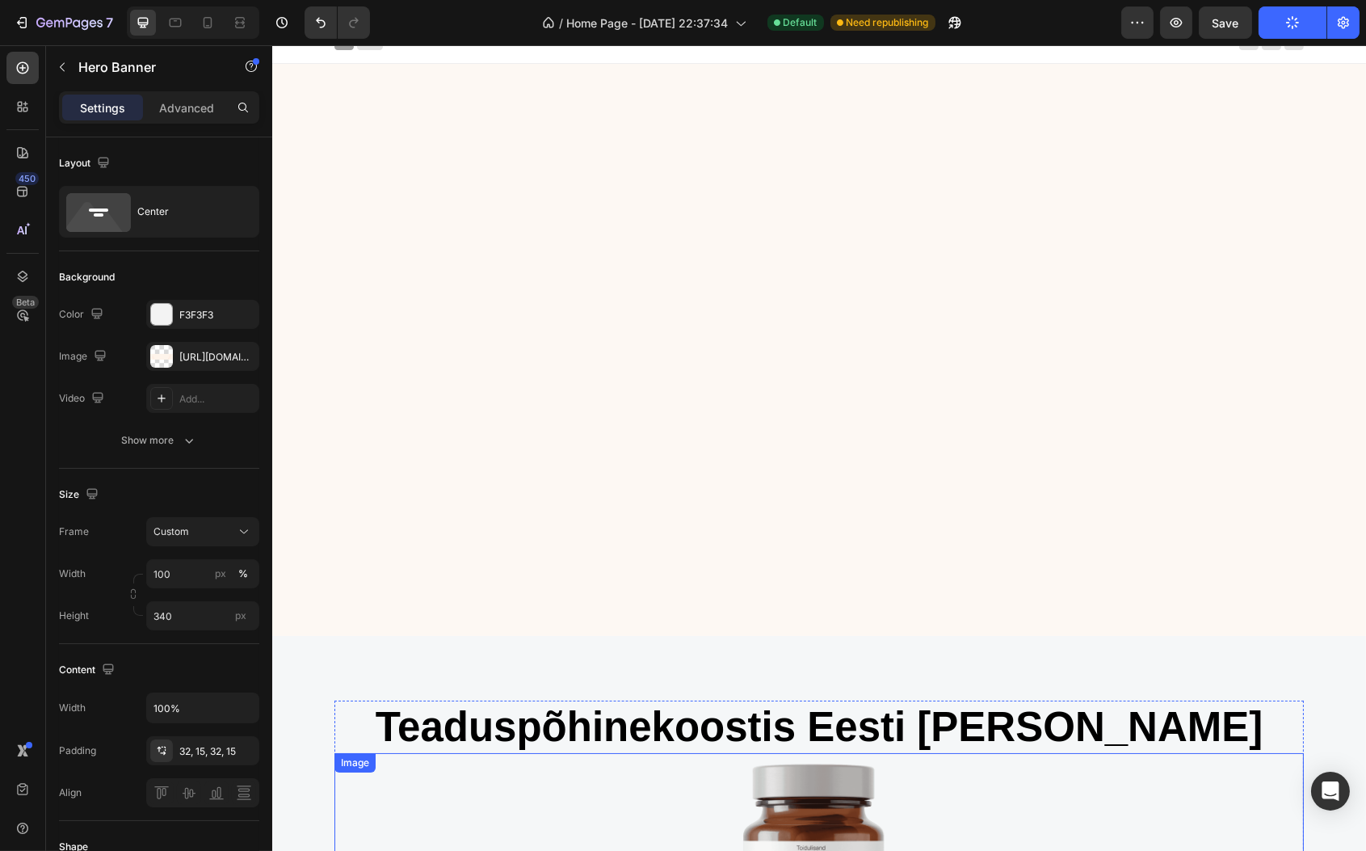
scroll to position [0, 0]
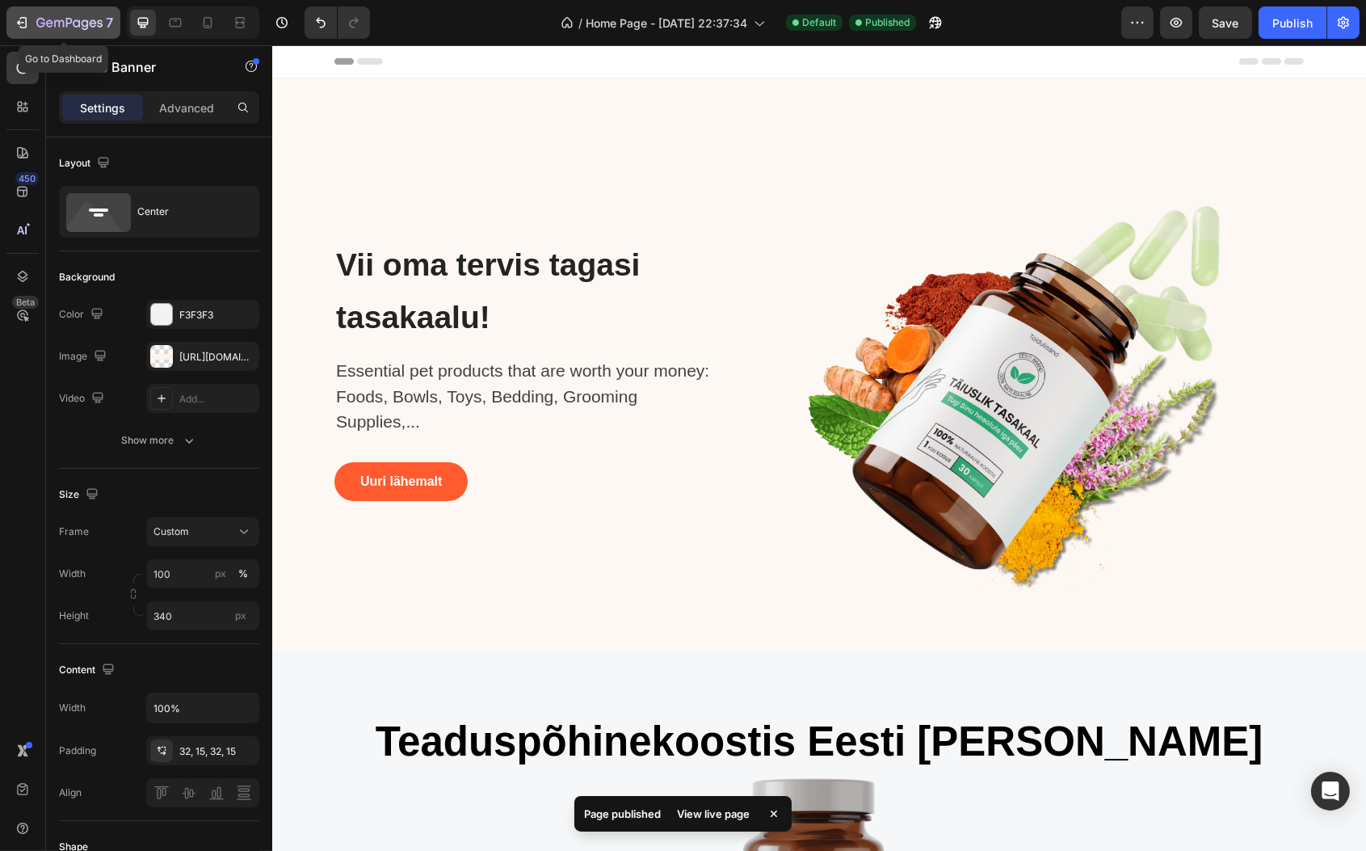
click at [11, 13] on button "7" at bounding box center [63, 22] width 114 height 32
